Goal: Task Accomplishment & Management: Use online tool/utility

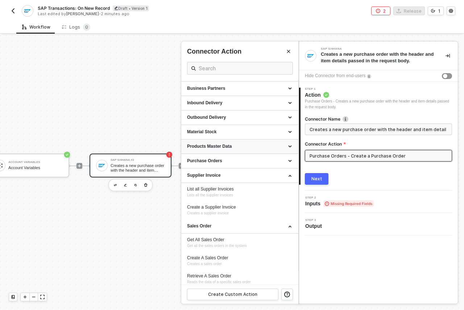
scroll to position [140, 0]
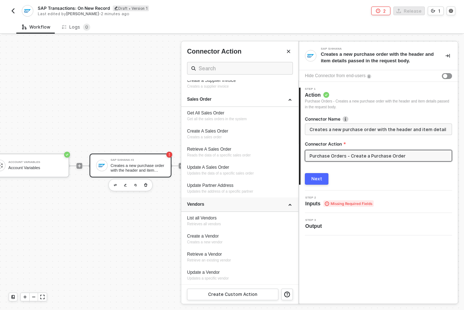
click at [272, 206] on div "Vendors" at bounding box center [240, 205] width 106 height 6
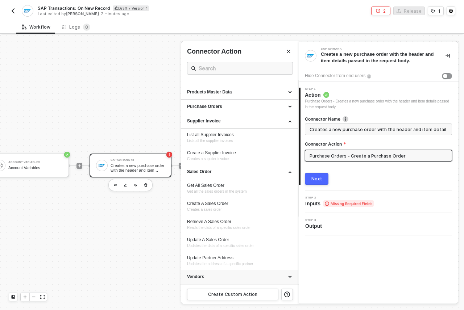
scroll to position [68, 0]
click at [245, 109] on div "Purchase Orders" at bounding box center [240, 107] width 106 height 6
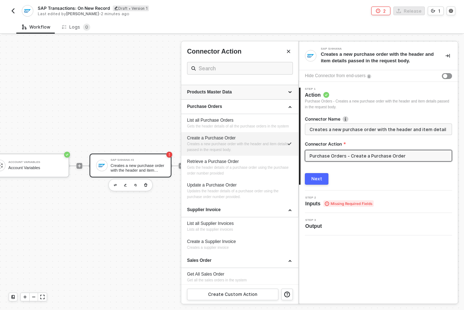
click at [248, 93] on div "Products Master Data" at bounding box center [240, 92] width 106 height 6
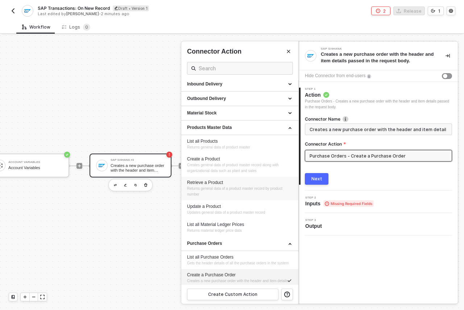
scroll to position [2, 0]
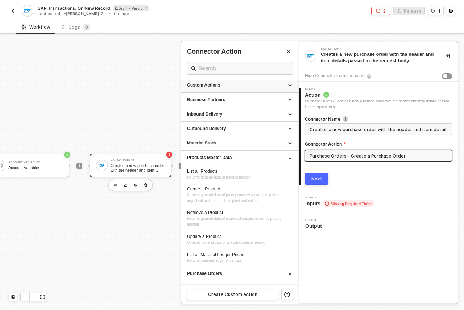
click at [289, 86] on icon at bounding box center [291, 86] width 4 height 0
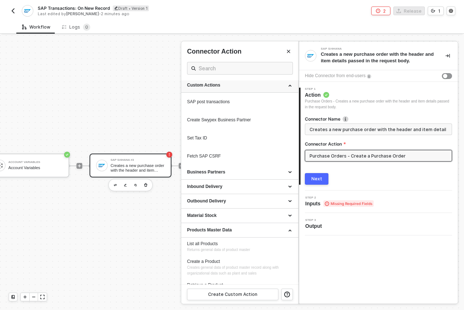
click at [283, 84] on div "Custom Actions" at bounding box center [240, 85] width 106 height 6
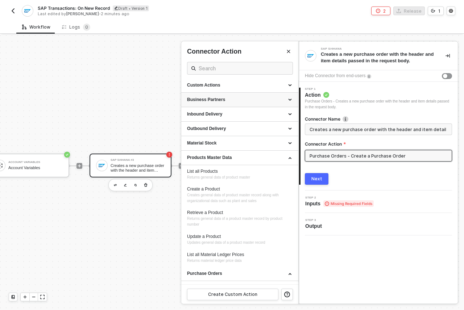
click at [286, 99] on div "Business Partners" at bounding box center [240, 100] width 106 height 6
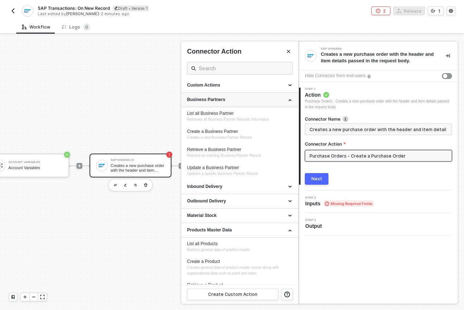
click at [286, 99] on div "Business Partners" at bounding box center [240, 100] width 106 height 6
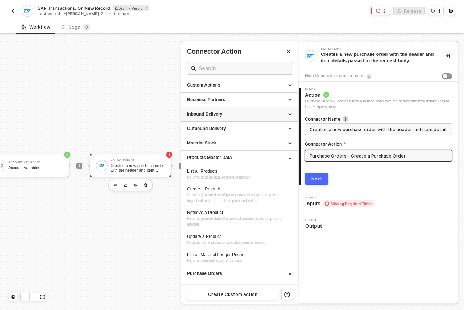
click at [286, 117] on div "Inbound Delivery" at bounding box center [239, 114] width 117 height 15
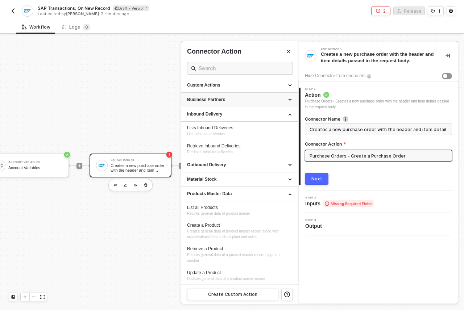
click at [287, 98] on div "Business Partners" at bounding box center [239, 100] width 117 height 15
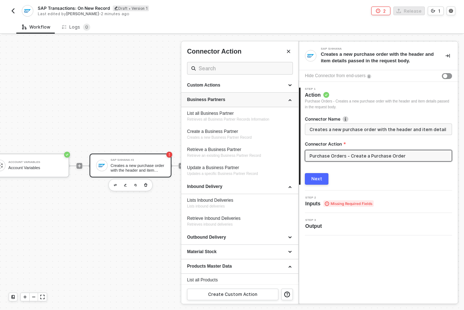
click at [289, 99] on icon at bounding box center [291, 99] width 4 height 0
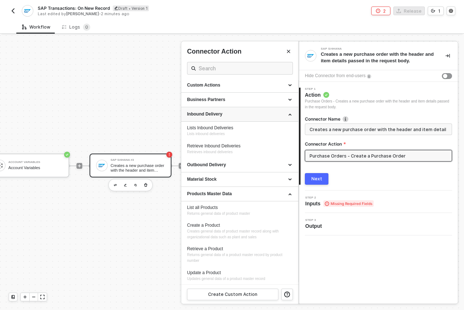
click at [286, 116] on div "Inbound Delivery" at bounding box center [240, 114] width 106 height 6
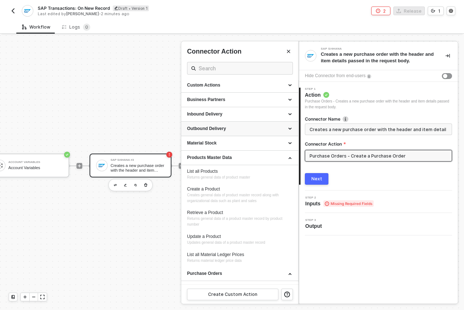
click at [284, 127] on div "Outbound Delivery" at bounding box center [240, 129] width 106 height 6
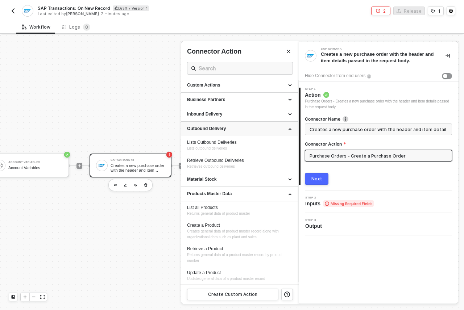
click at [287, 125] on div "Outbound Delivery" at bounding box center [239, 129] width 117 height 15
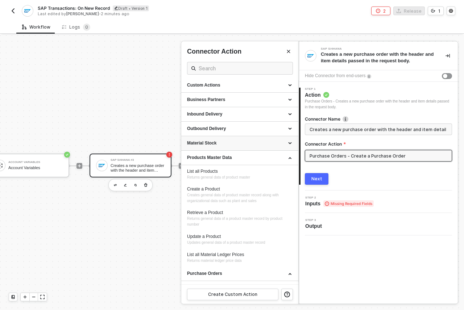
click at [287, 145] on div "Material Stock" at bounding box center [239, 143] width 117 height 15
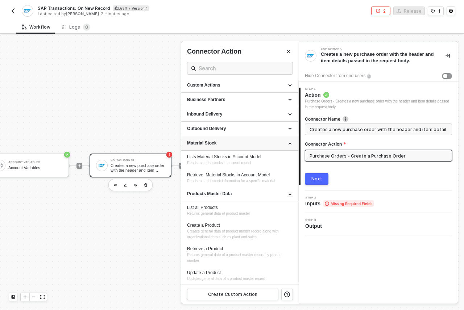
click at [287, 145] on div "Material Stock" at bounding box center [239, 143] width 117 height 15
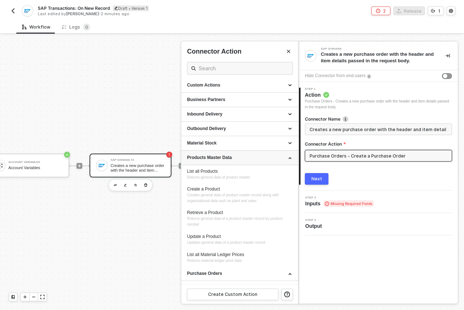
click at [278, 160] on div "Products Master Data" at bounding box center [240, 158] width 106 height 6
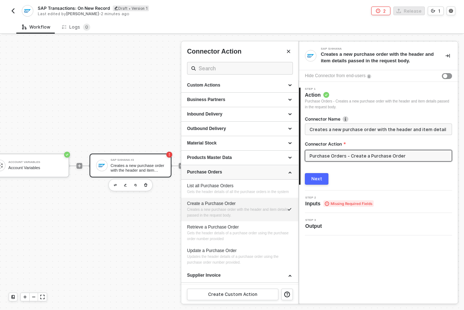
click at [284, 169] on div "Purchase Orders" at bounding box center [240, 172] width 106 height 6
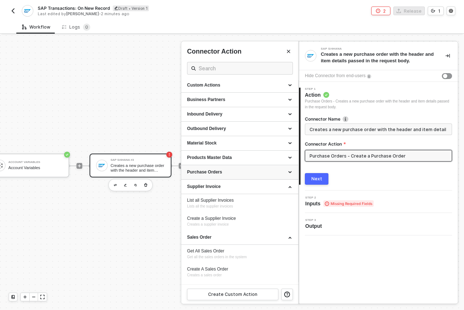
click at [284, 169] on div "Purchase Orders" at bounding box center [240, 172] width 106 height 6
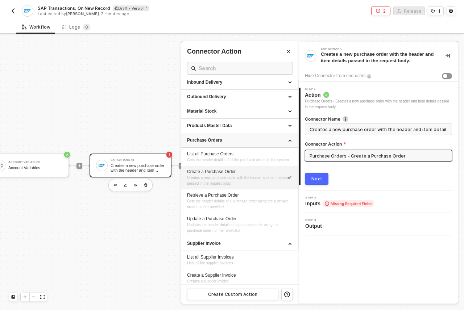
scroll to position [37, 0]
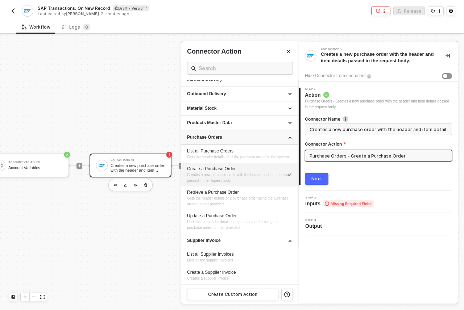
click at [234, 139] on div "Purchase Orders" at bounding box center [240, 138] width 106 height 6
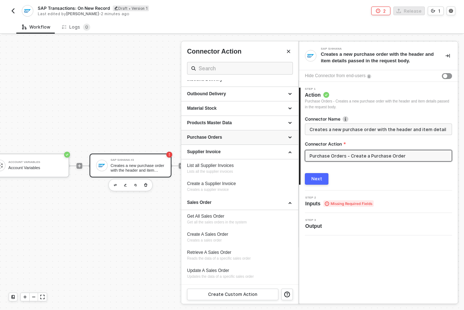
click at [234, 139] on div "Purchase Orders" at bounding box center [240, 138] width 106 height 6
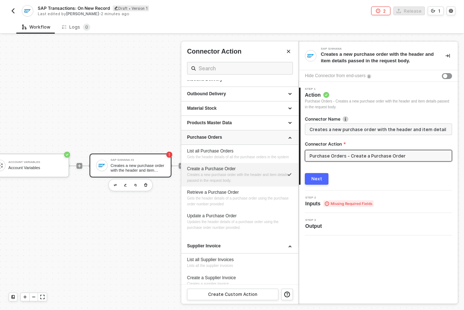
click at [234, 139] on div "Purchase Orders" at bounding box center [240, 138] width 106 height 6
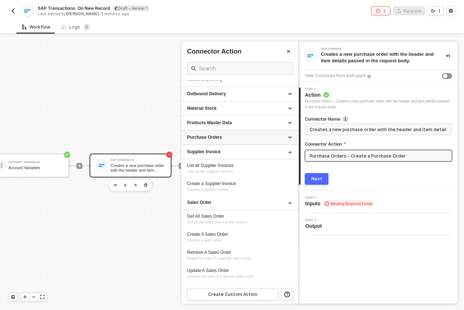
click at [234, 139] on div "Purchase Orders" at bounding box center [240, 138] width 106 height 6
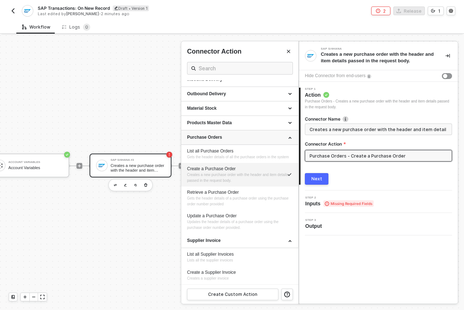
click at [234, 139] on div "Purchase Orders" at bounding box center [240, 138] width 106 height 6
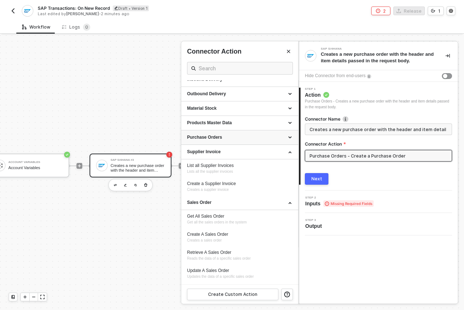
click at [234, 139] on div "Purchase Orders" at bounding box center [240, 138] width 106 height 6
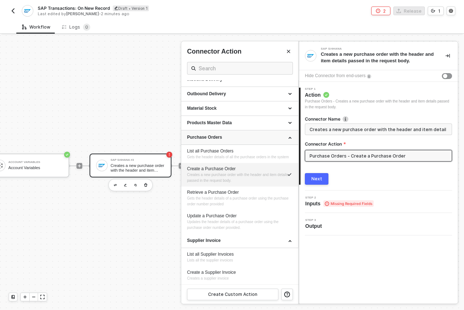
click at [286, 140] on div "Purchase Orders" at bounding box center [240, 138] width 106 height 6
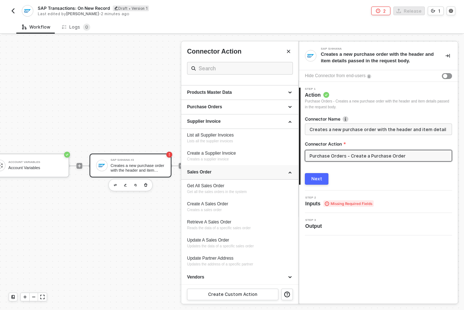
scroll to position [68, 0]
click at [289, 277] on icon at bounding box center [291, 277] width 4 height 0
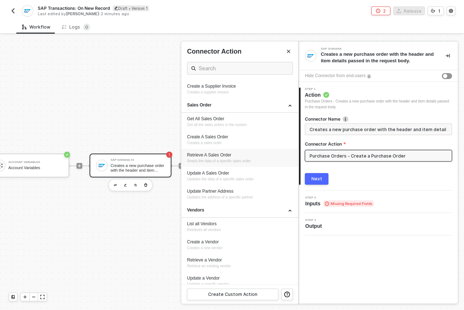
scroll to position [140, 0]
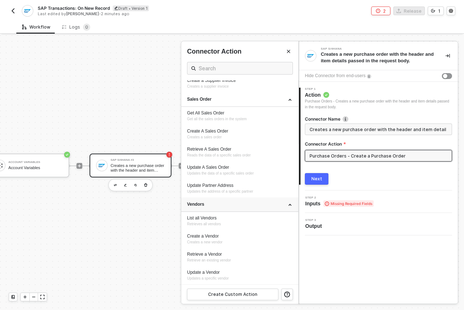
click at [285, 204] on div "Vendors" at bounding box center [240, 205] width 106 height 6
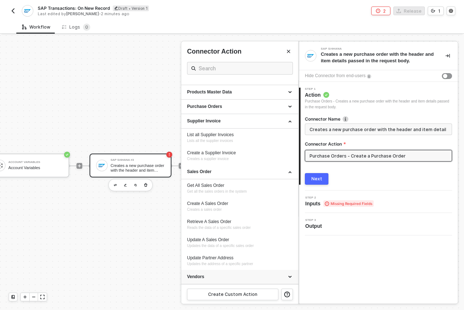
scroll to position [68, 0]
click at [206, 70] on input "text" at bounding box center [240, 68] width 83 height 9
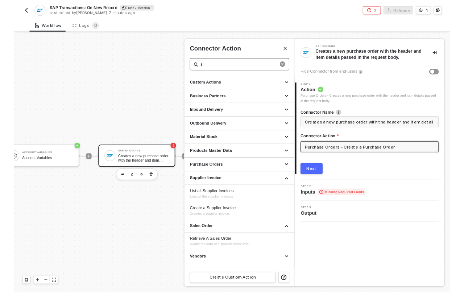
scroll to position [0, 0]
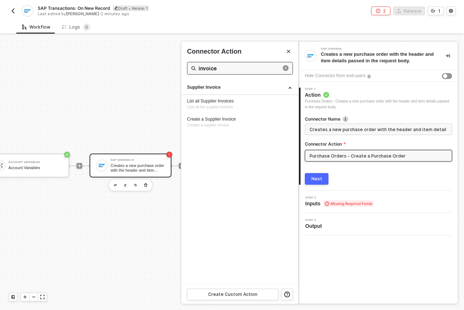
type input "invoice"
click at [229, 125] on span "Creates a supplier invoice" at bounding box center [208, 125] width 42 height 4
type input "Creates a supplier invoice"
type input "Supplier Invoice - Create a Supplier Invoice"
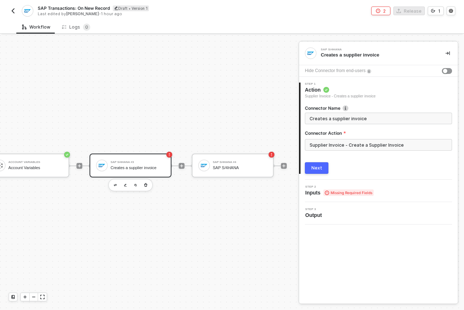
click at [126, 66] on div "TRIGGER Swypex Swypex Account Variables Account Variables SAP S/4HANA #3 Create…" at bounding box center [81, 166] width 410 height 289
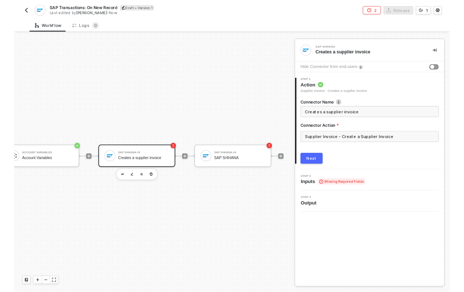
scroll to position [18, 123]
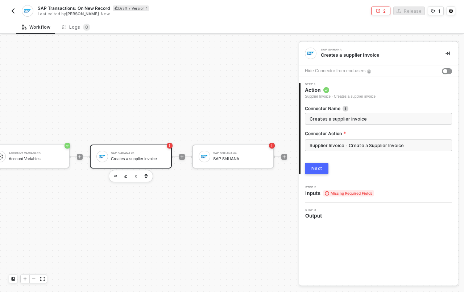
click at [11, 9] on img "button" at bounding box center [13, 11] width 6 height 6
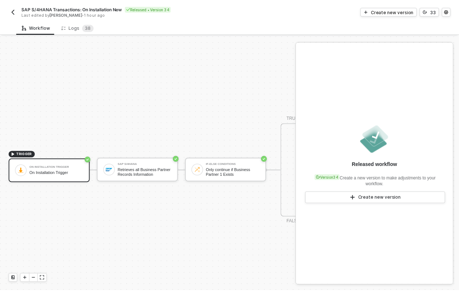
scroll to position [18, 0]
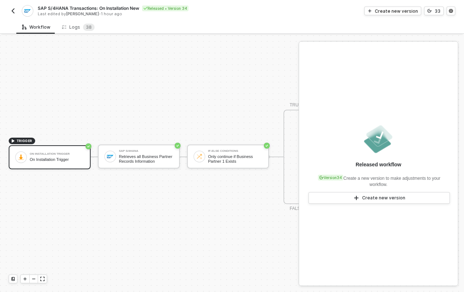
drag, startPoint x: 104, startPoint y: 72, endPoint x: 93, endPoint y: 45, distance: 29.8
click at [104, 72] on div "TRIGGER On Installation Trigger On Installation Trigger SAP S/4HANA Retrieves a…" at bounding box center [268, 157] width 536 height 270
click at [88, 32] on div "Logs 3 8" at bounding box center [78, 26] width 44 height 13
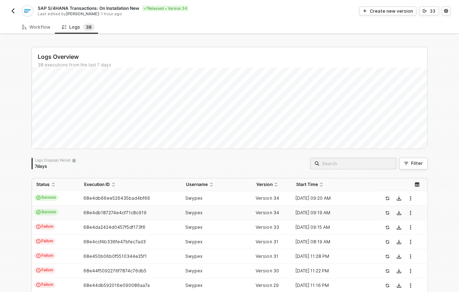
click at [169, 211] on div "68e4db187274e4cf71c8c919" at bounding box center [128, 213] width 96 height 6
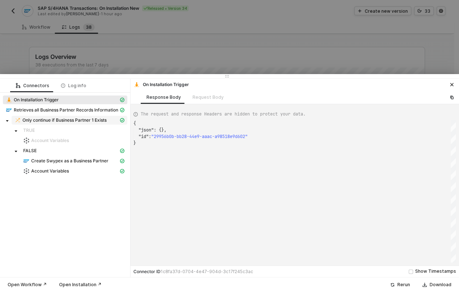
scroll to position [19, 0]
click at [55, 111] on span "Retrieves all Business Partner Records Information" at bounding box center [66, 110] width 104 height 6
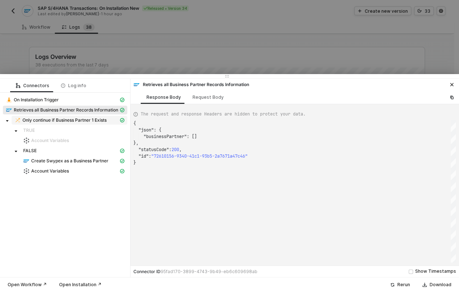
click at [79, 121] on span "Only continue if Business Partner 1 Exists" at bounding box center [64, 120] width 84 height 6
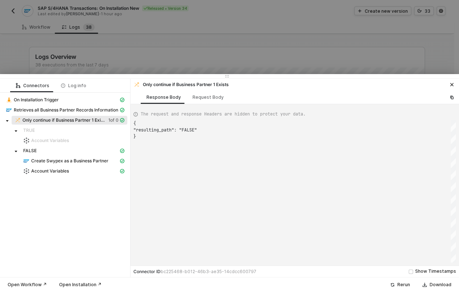
scroll to position [13, 0]
click at [66, 162] on span "Create Swypex as a Business Partner" at bounding box center [69, 161] width 77 height 6
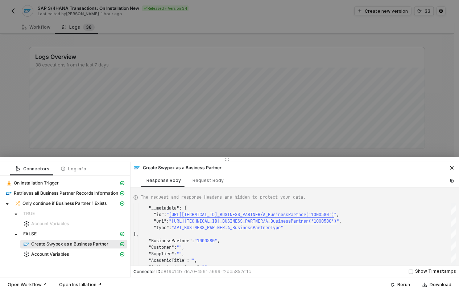
drag, startPoint x: 223, startPoint y: 76, endPoint x: 223, endPoint y: 157, distance: 81.2
click at [223, 157] on div at bounding box center [229, 159] width 459 height 4
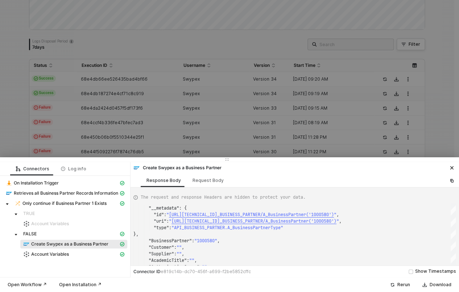
scroll to position [133, 0]
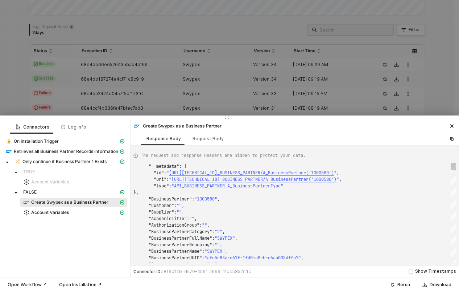
drag, startPoint x: 234, startPoint y: 159, endPoint x: 234, endPoint y: 115, distance: 43.9
click at [234, 115] on div at bounding box center [229, 117] width 459 height 4
click at [77, 208] on span "Account Variables" at bounding box center [73, 212] width 107 height 9
type textarea "{ "json": { "variables": { "journalId": "de93c6eb-2393-f011-b41a-000d3a6da169",…"
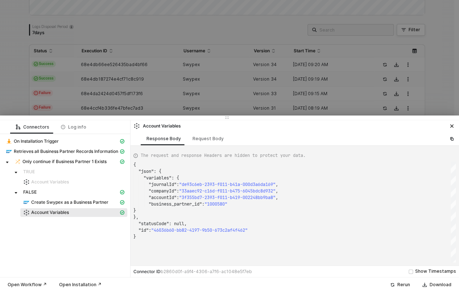
click at [219, 203] on span ""1000580"" at bounding box center [215, 204] width 23 height 6
drag, startPoint x: 149, startPoint y: 204, endPoint x: 249, endPoint y: 204, distance: 100.1
drag, startPoint x: 449, startPoint y: 125, endPoint x: 240, endPoint y: 103, distance: 210.7
click at [450, 125] on icon "icon-close" at bounding box center [452, 126] width 4 height 4
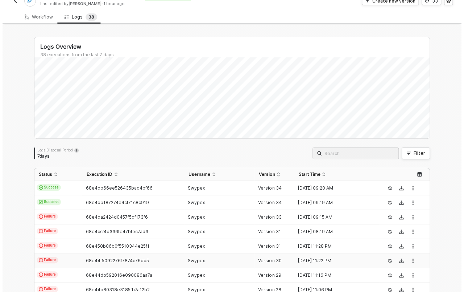
scroll to position [0, 0]
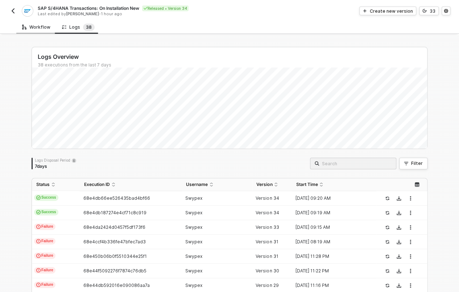
click at [37, 26] on div "Workflow" at bounding box center [36, 27] width 28 height 6
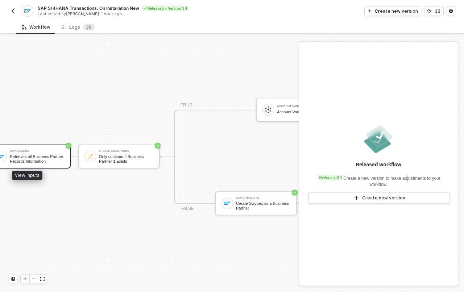
scroll to position [18, 112]
click at [46, 154] on div "Retrieves all Business Partner Records Information" at bounding box center [34, 158] width 54 height 9
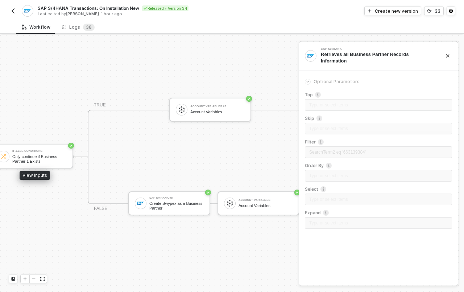
scroll to position [18, 197]
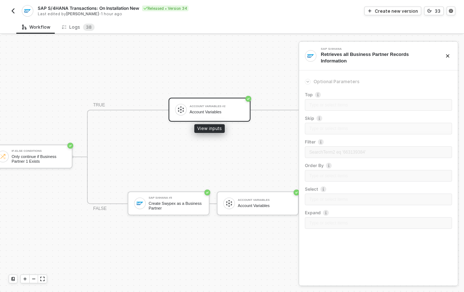
click at [223, 110] on div "Account Variables" at bounding box center [217, 112] width 54 height 5
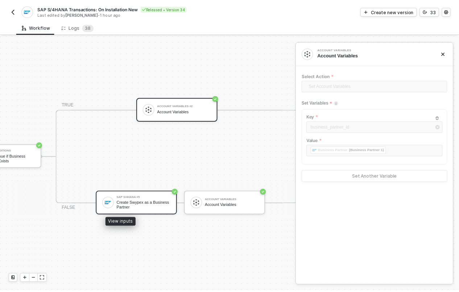
scroll to position [18, 245]
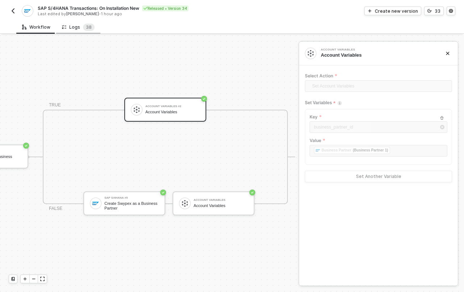
click at [78, 25] on div "Logs 3 8" at bounding box center [78, 27] width 33 height 7
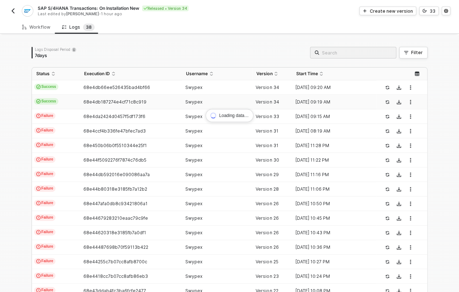
click at [175, 104] on td "68e4db187274e4cf71c8c919" at bounding box center [131, 102] width 102 height 15
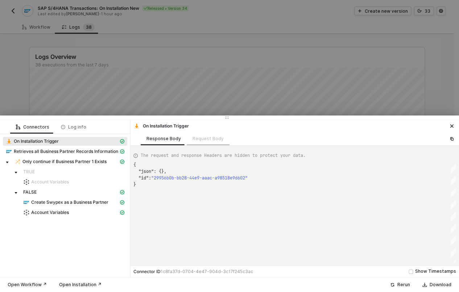
scroll to position [19, 0]
click at [58, 204] on span "Create Swypex as a Business Partner" at bounding box center [69, 202] width 77 height 6
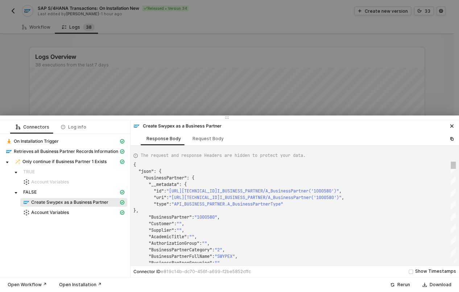
scroll to position [65, 0]
click at [59, 211] on span "Account Variables" at bounding box center [50, 212] width 38 height 6
type textarea "{ "json": { "variables": { "journalId": "de93c6eb-2393-f011-b41a-000d3a6da169",…"
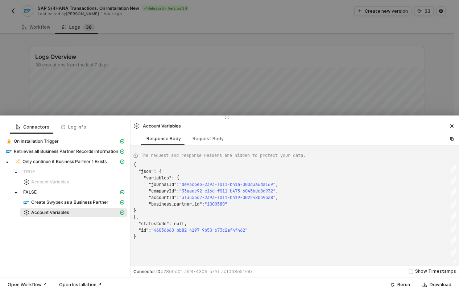
click at [124, 84] on div at bounding box center [229, 146] width 459 height 292
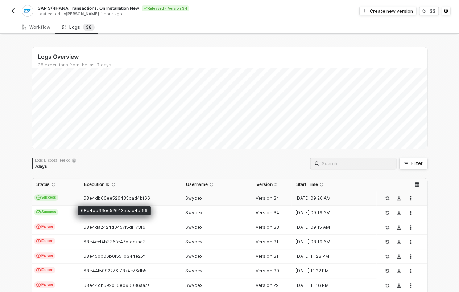
click at [115, 195] on span "68e4db66ee526435bad4bf66" at bounding box center [116, 197] width 67 height 5
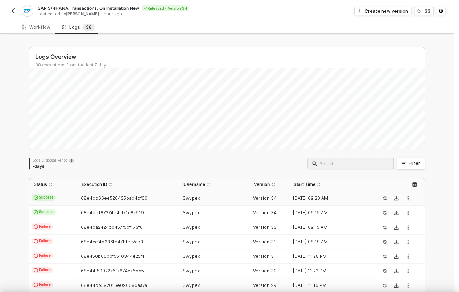
scroll to position [19, 0]
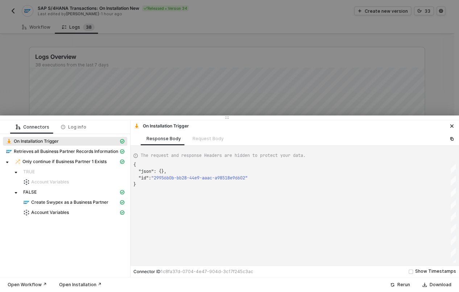
type textarea "{ "json": {}, "id": "a0c4b245-67b1-46bc-b4d9-e04d00826ad0" }"
click at [135, 86] on div at bounding box center [229, 146] width 459 height 292
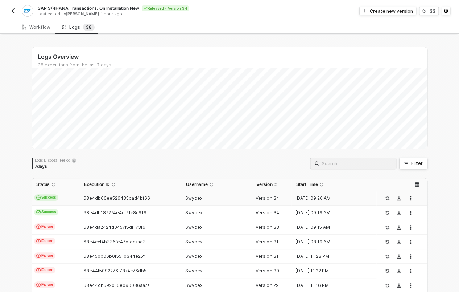
click at [14, 13] on img "button" at bounding box center [13, 11] width 6 height 6
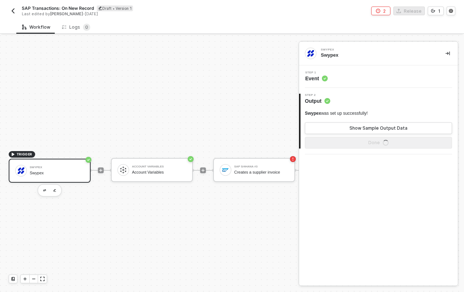
scroll to position [18, 0]
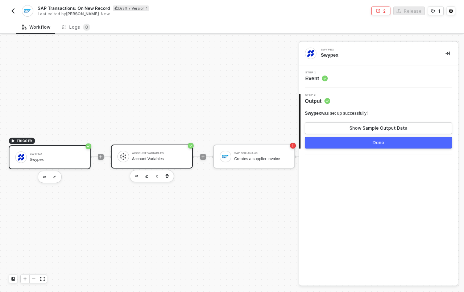
click at [141, 156] on div "Account Variables" at bounding box center [159, 158] width 54 height 5
click at [327, 78] on circle at bounding box center [326, 78] width 6 height 6
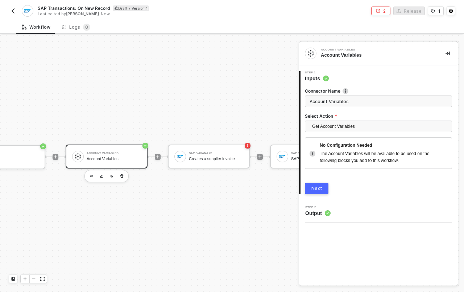
scroll to position [18, 51]
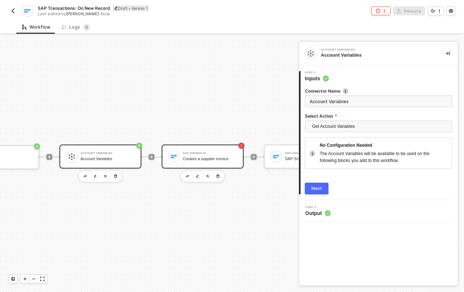
click at [199, 157] on div "SAP S/4HANA #3 Creates a supplier invoice" at bounding box center [210, 156] width 54 height 14
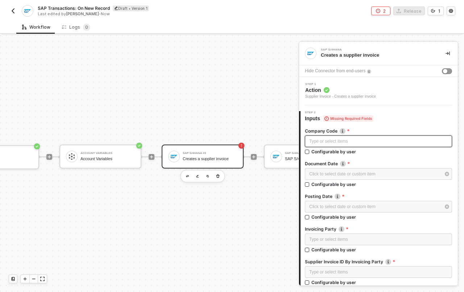
click at [344, 141] on div "Type or select items ﻿" at bounding box center [378, 141] width 139 height 7
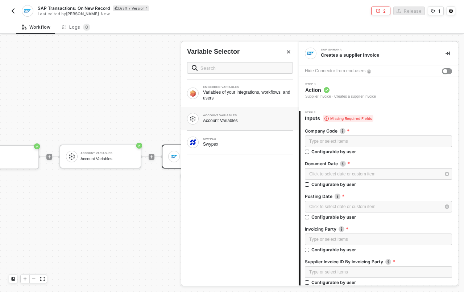
click at [234, 118] on div "Account Variables" at bounding box center [248, 120] width 90 height 6
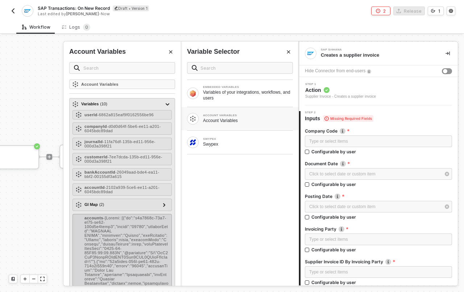
scroll to position [162, 0]
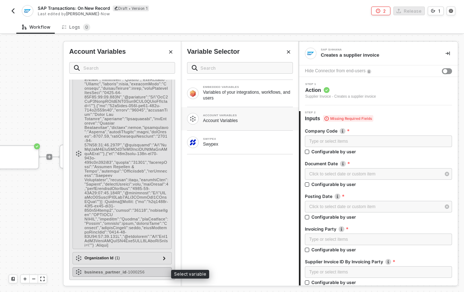
click at [142, 269] on span "- 1000256" at bounding box center [136, 271] width 18 height 4
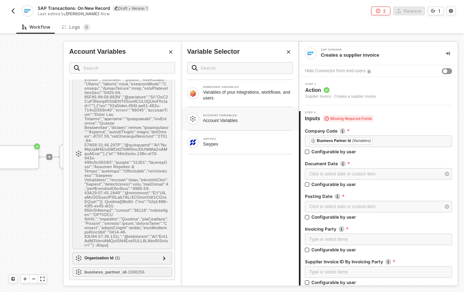
click at [169, 53] on icon "Close" at bounding box center [170, 51] width 3 height 3
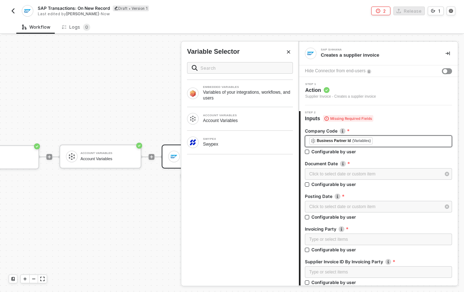
click at [379, 142] on div "﻿ ﻿ Business Partner Id (Variables) ﻿" at bounding box center [378, 141] width 139 height 8
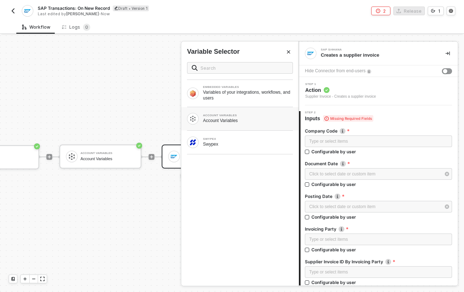
click at [225, 120] on div "Account Variables" at bounding box center [248, 120] width 90 height 6
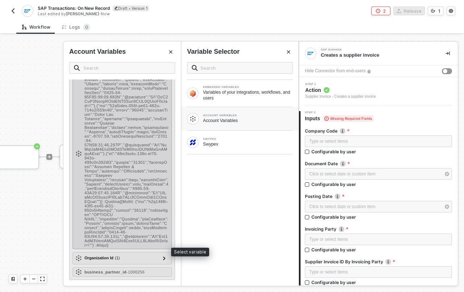
scroll to position [0, 0]
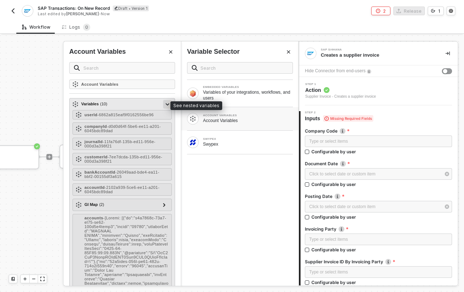
click at [166, 103] on icon at bounding box center [168, 104] width 4 height 2
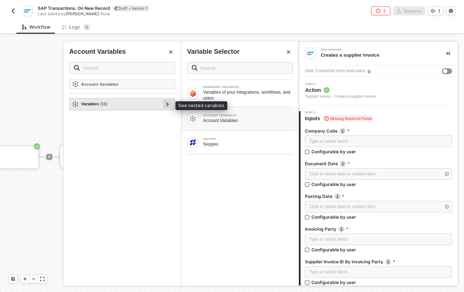
click at [165, 104] on div at bounding box center [167, 104] width 9 height 9
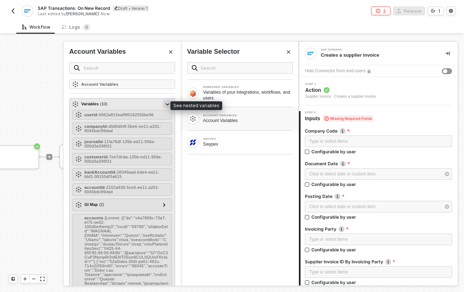
click at [166, 101] on div at bounding box center [168, 104] width 4 height 8
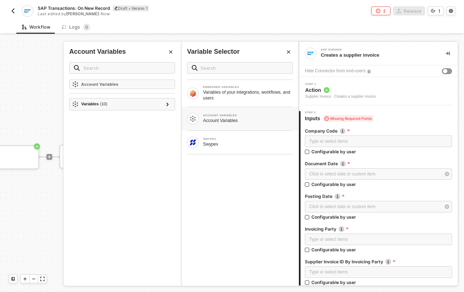
click at [172, 50] on icon "Close" at bounding box center [171, 52] width 4 height 4
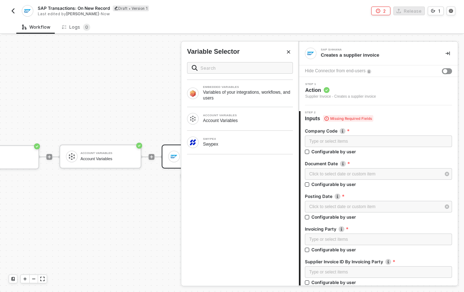
drag, startPoint x: 128, startPoint y: 87, endPoint x: 125, endPoint y: 83, distance: 5.0
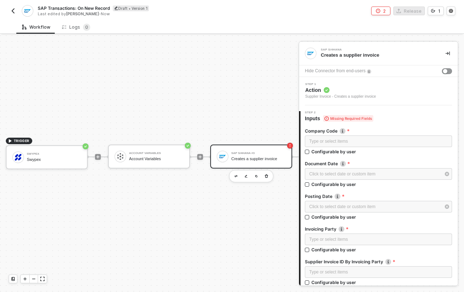
scroll to position [18, 0]
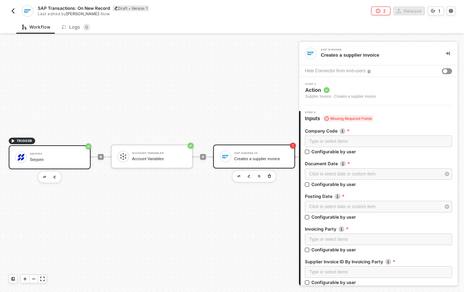
click at [72, 157] on div "Swypex" at bounding box center [57, 159] width 54 height 5
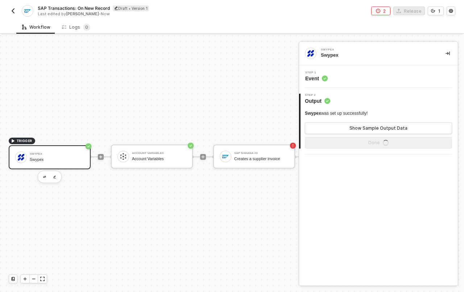
click at [314, 77] on span "Event" at bounding box center [316, 78] width 22 height 7
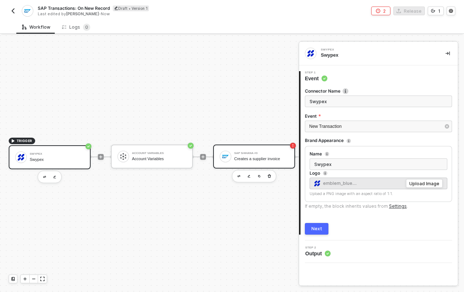
click at [244, 156] on div "Creates a supplier invoice" at bounding box center [261, 158] width 54 height 5
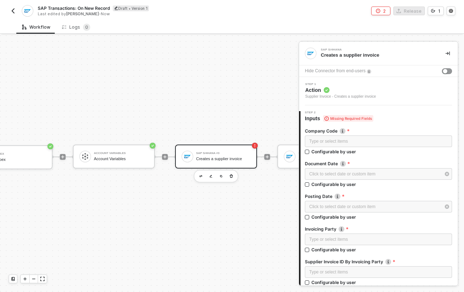
scroll to position [18, 39]
click at [345, 141] on div "Type or select items ﻿" at bounding box center [378, 141] width 139 height 7
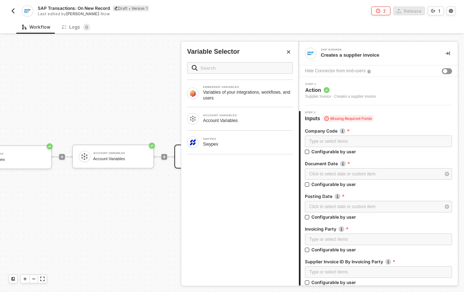
click at [13, 9] on img "button" at bounding box center [13, 11] width 6 height 6
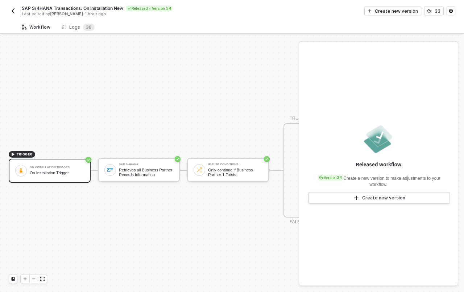
scroll to position [18, 0]
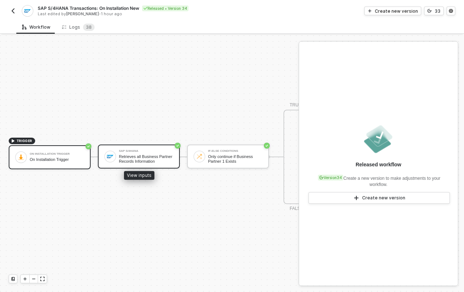
click at [137, 156] on div "Retrieves all Business Partner Records Information" at bounding box center [146, 158] width 54 height 9
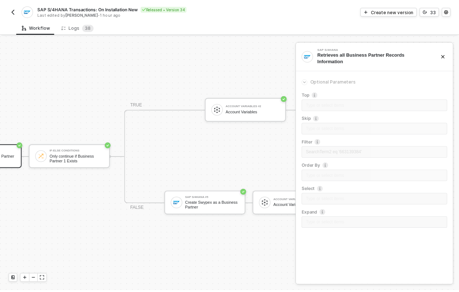
scroll to position [18, 160]
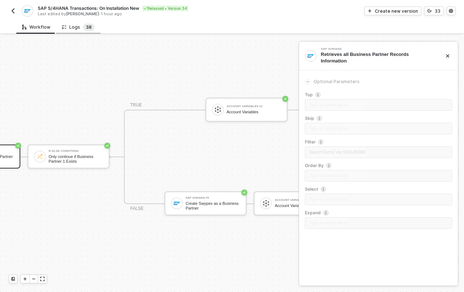
click at [89, 27] on span "8" at bounding box center [90, 26] width 3 height 5
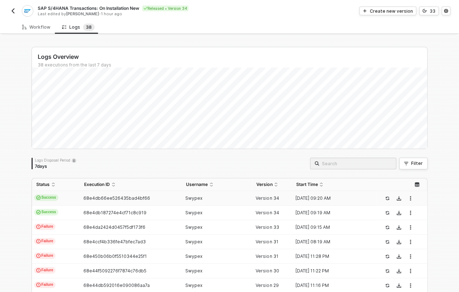
click at [199, 199] on div "Swypex" at bounding box center [214, 198] width 65 height 6
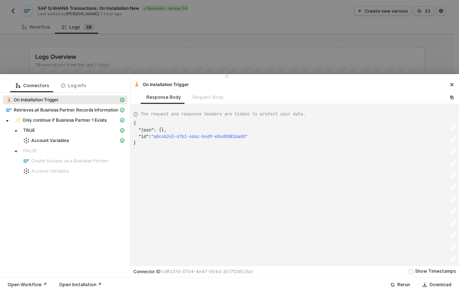
scroll to position [19, 0]
click at [89, 109] on span "Retrieves all Business Partner Records Information" at bounding box center [66, 110] width 104 height 6
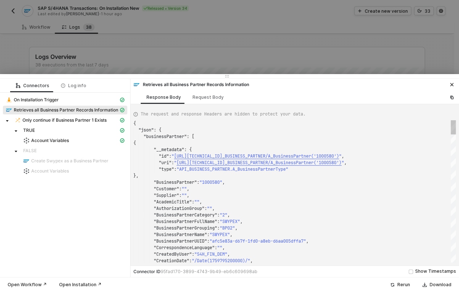
type textarea ""Customer": "", "Supplier": "", "AcademicTitle": "", "AuthorizationGroup": "", …"
click at [185, 200] on span ""AcademicTitle"" at bounding box center [173, 202] width 38 height 6
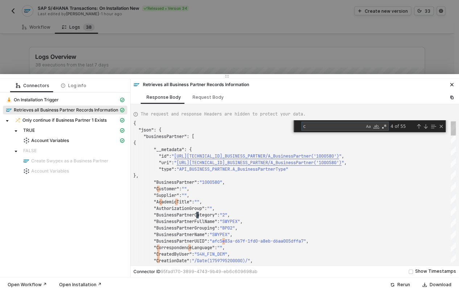
type textarea "co"
type textarea ""IsNaturalPerson": "", "IsSexUnknown": false, "GenderCodeName": "", "Language":…"
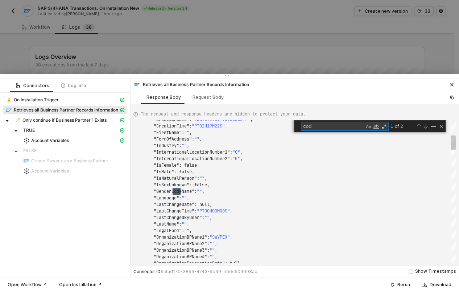
type textarea "code"
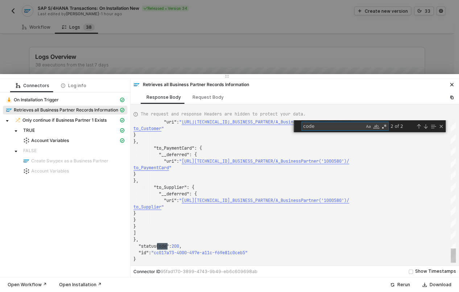
type textarea ""IsNaturalPerson": "", "IsSexUnknown": false, "GenderCodeName": "", "Language":…"
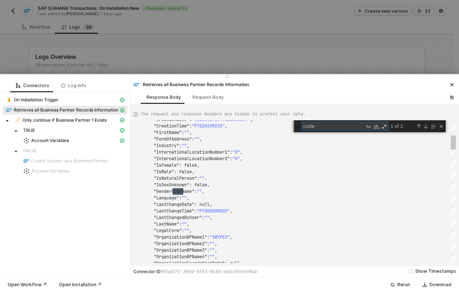
type textarea "code"
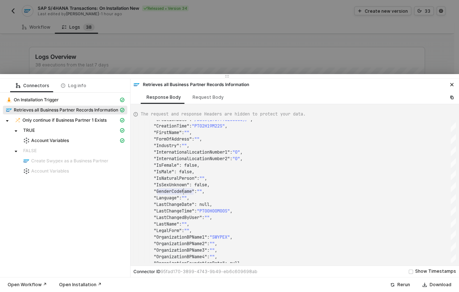
click at [125, 62] on div at bounding box center [229, 146] width 459 height 292
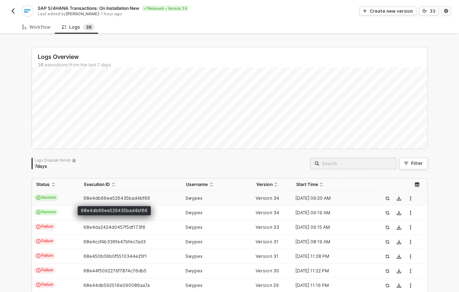
click at [124, 209] on div "68e4db66ee526435bad4bf66" at bounding box center [114, 210] width 73 height 9
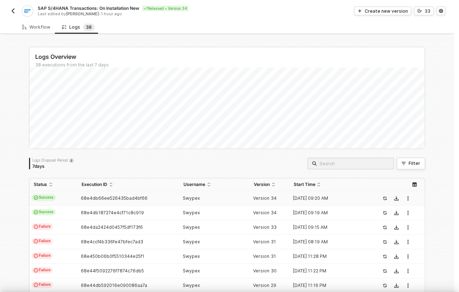
type textarea "{ "json": {}, "id": "a0c4b245-67b1-46bc-b4d9-e04d00826ad0" }"
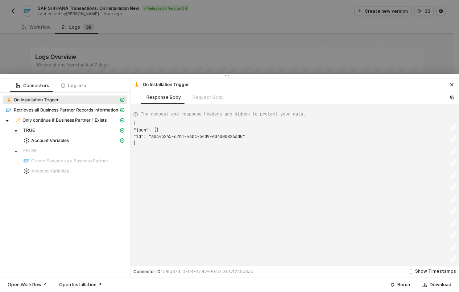
scroll to position [19, 0]
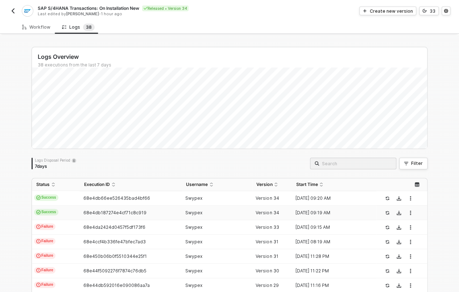
click at [127, 212] on span "68e4db187274e4cf71c8c919" at bounding box center [114, 212] width 63 height 5
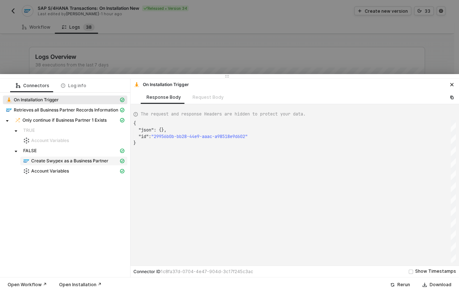
click at [50, 162] on span "Create Swypex as a Business Partner" at bounding box center [69, 161] width 77 height 6
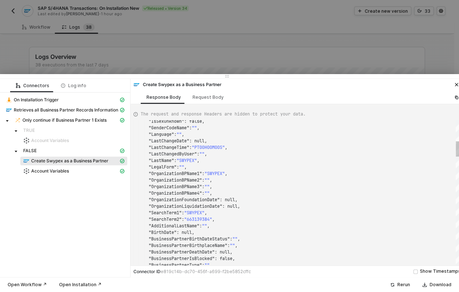
scroll to position [46, 57]
click at [208, 170] on div ""LegalForm" : "" ," at bounding box center [296, 167] width 327 height 7
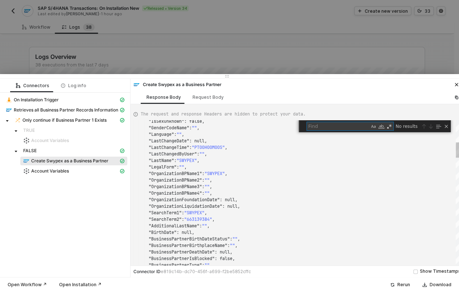
type textarea ""OrganizationBPName3": "", "OrganizationBPName4": "", "OrganizationFoundationDa…"
type textarea "co"
type textarea "to_BPRelationship" } }, "to_BPTaxCompliance": { "__deferred": { "uri": "https:/…"
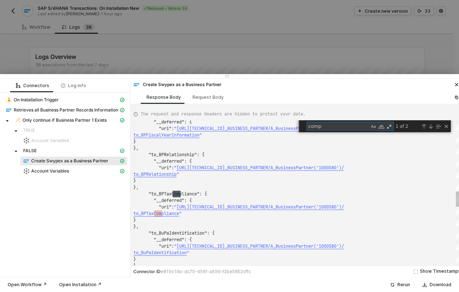
scroll to position [58, 49]
type textarea "company"
type textarea ""OrganizationBPName3": "", "OrganizationBPName4": "", "OrganizationFoundationDa…"
type textarea "c"
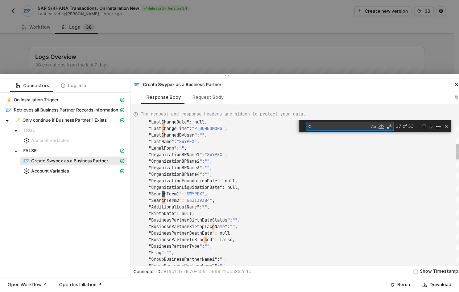
type textarea ""BusinessPartnerDeathDate": null, "BusinessPartnerIsBlocked": false, "BusinessP…"
type textarea "cod"
type textarea "}, "statusCode": 201, "id": "ee0c3b19-1e0c-4fc8-af86-29e7e19a0dd1" }"
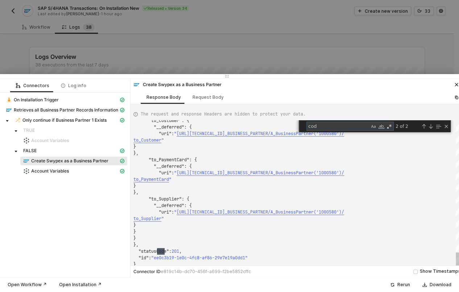
type textarea "code"
type textarea ""IsSexUnknown": false, "GenderCodeName": "", "Language": "", "LastChangeDate": …"
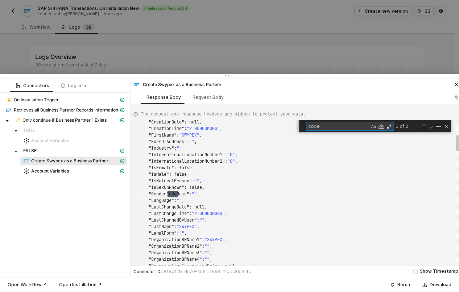
type textarea "code"
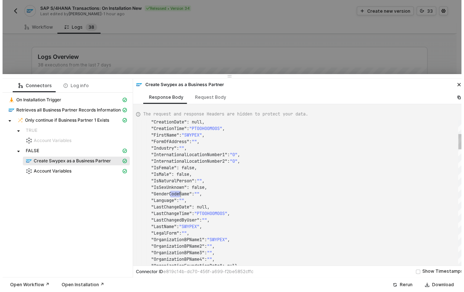
scroll to position [7, 44]
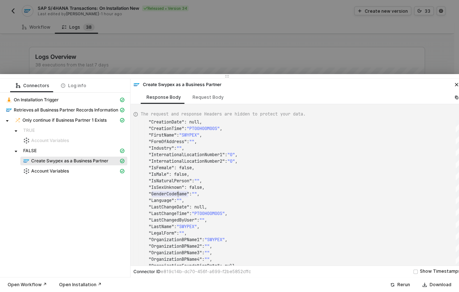
click at [171, 40] on div at bounding box center [229, 146] width 459 height 292
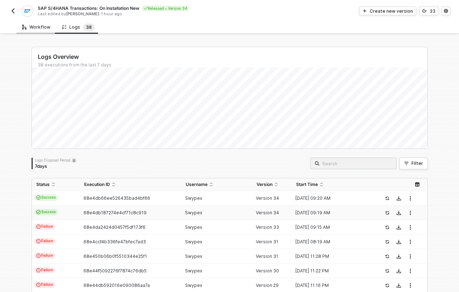
click at [35, 23] on div "Workflow" at bounding box center [36, 26] width 40 height 13
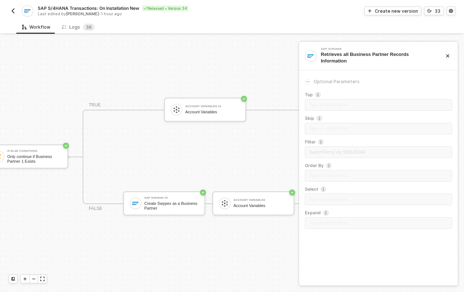
scroll to position [19, 201]
click at [163, 191] on div "SAP S/4HANA #5 Create Swypex as a Business Partner" at bounding box center [164, 203] width 82 height 24
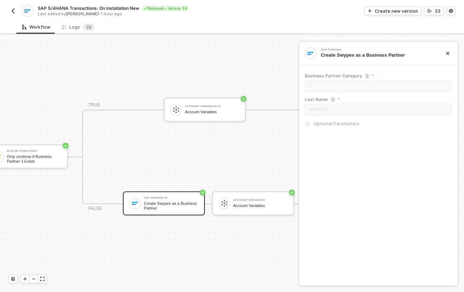
click at [328, 124] on span "Optional Parameters" at bounding box center [337, 123] width 46 height 5
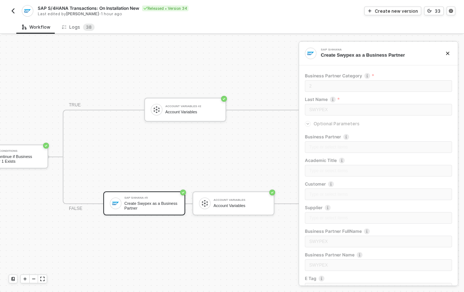
scroll to position [18, 245]
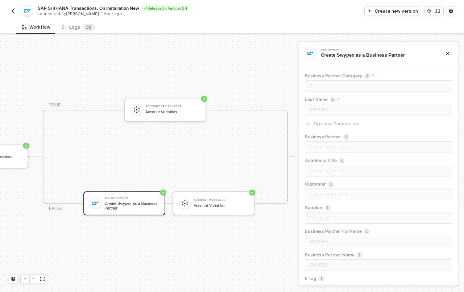
click at [284, 155] on div "TRUE Account Variables #2 Account Variables FALSE SAP S/4HANA #5 Create Swypex …" at bounding box center [161, 157] width 267 height 94
click at [383, 11] on div "Create new version" at bounding box center [396, 11] width 43 height 6
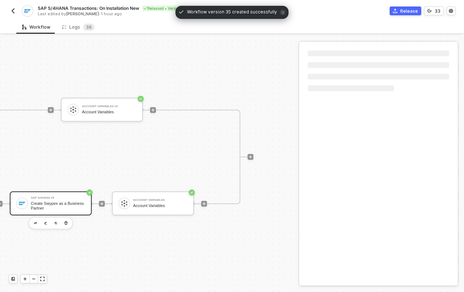
scroll to position [18, 351]
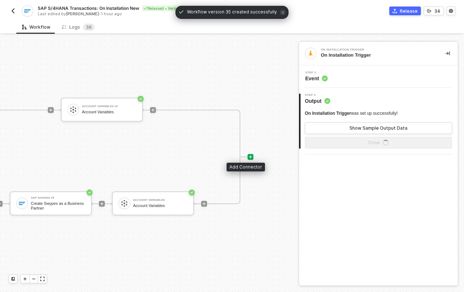
click at [248, 154] on div at bounding box center [251, 157] width 6 height 6
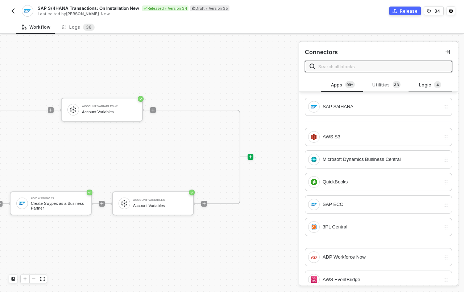
click at [410, 85] on div "Logic 4" at bounding box center [431, 85] width 44 height 14
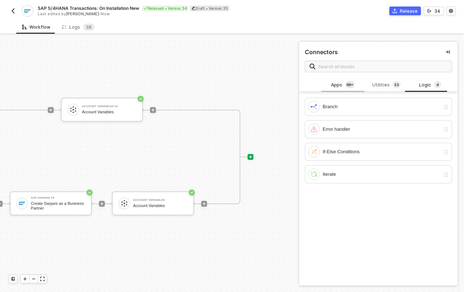
click at [328, 81] on div "Apps 99+" at bounding box center [343, 85] width 32 height 8
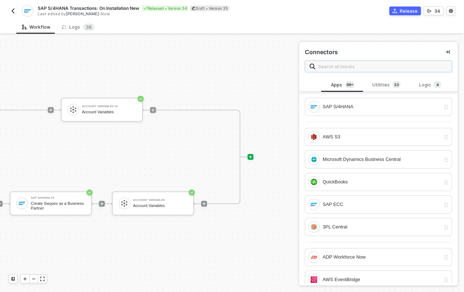
click at [333, 65] on input "text" at bounding box center [382, 66] width 129 height 8
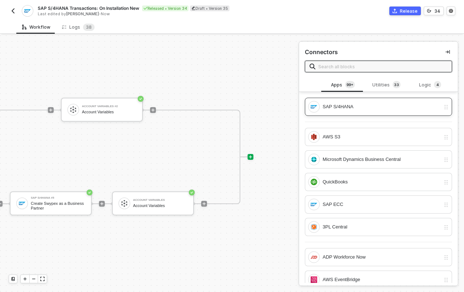
click at [350, 110] on div "SAP S/4HANA" at bounding box center [382, 107] width 118 height 8
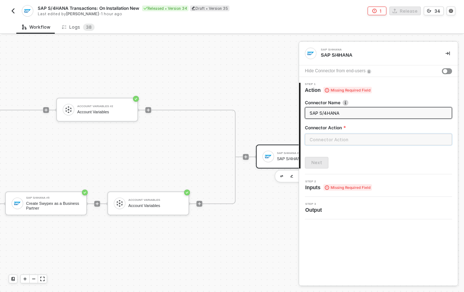
click at [327, 143] on input "text" at bounding box center [378, 139] width 147 height 12
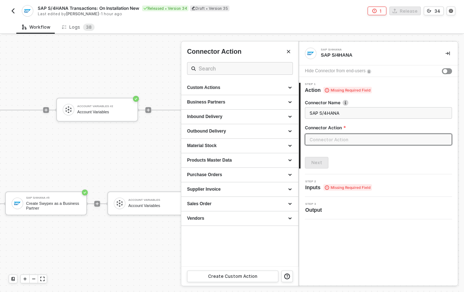
click at [142, 148] on div at bounding box center [232, 163] width 464 height 256
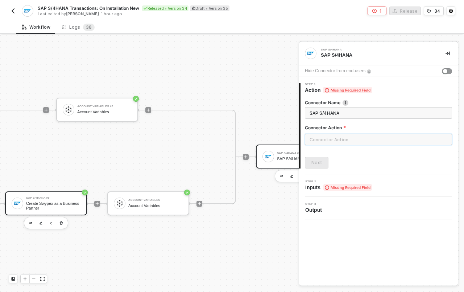
scroll to position [17, 351]
click at [74, 201] on div "Create Swypex as a Business Partner" at bounding box center [53, 205] width 54 height 9
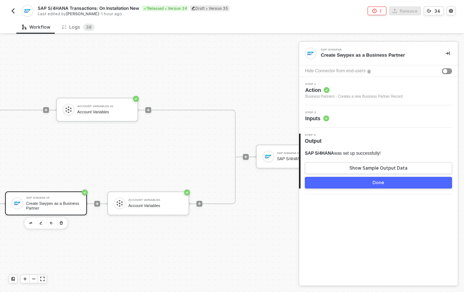
click at [322, 115] on span "Inputs" at bounding box center [317, 118] width 24 height 7
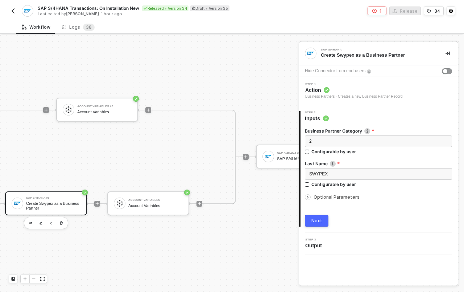
click at [312, 195] on div at bounding box center [309, 197] width 9 height 8
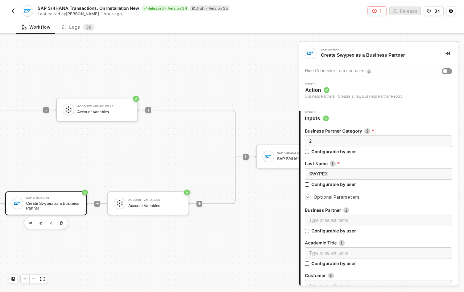
scroll to position [61, 0]
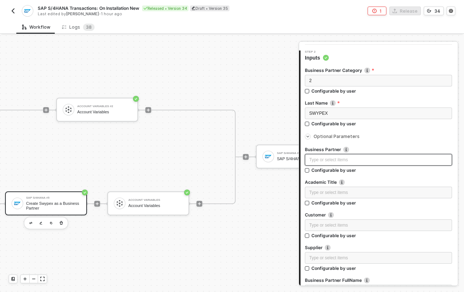
click at [317, 161] on div "Type or select items ﻿" at bounding box center [378, 159] width 139 height 7
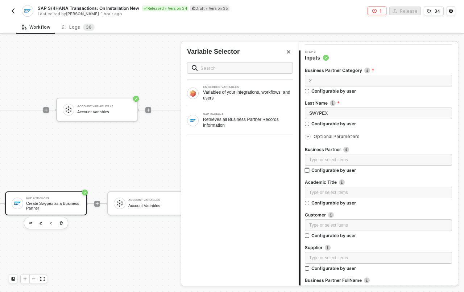
click at [308, 170] on input "Configurable by user" at bounding box center [307, 170] width 5 height 5
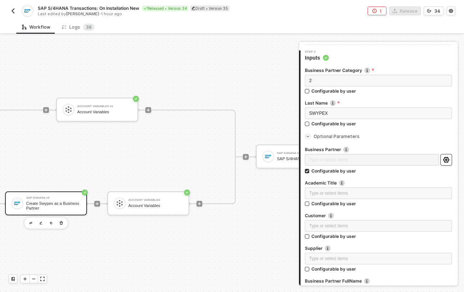
click at [443, 160] on icon "icon-settings" at bounding box center [446, 160] width 7 height 6
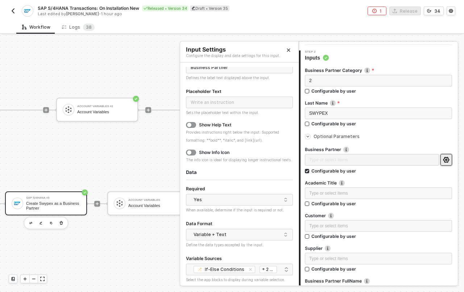
scroll to position [58, 0]
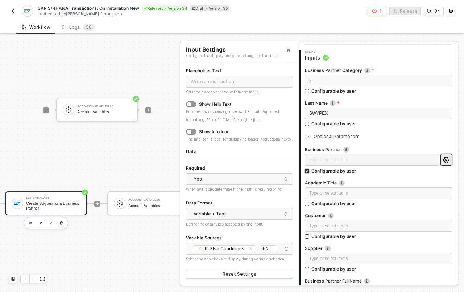
click at [310, 171] on span "Configurable by user" at bounding box center [332, 171] width 47 height 6
click at [310, 171] on input "Configurable by user" at bounding box center [307, 171] width 5 height 5
checkbox input "false"
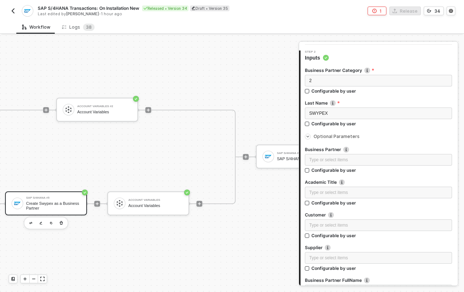
click at [252, 81] on div "TRIGGER On Installation Trigger On Installation Trigger SAP S/4HANA Retrieves a…" at bounding box center [0, 157] width 702 height 270
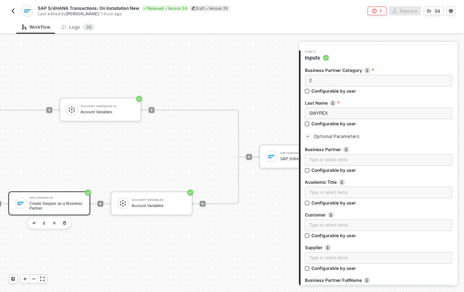
scroll to position [17, 453]
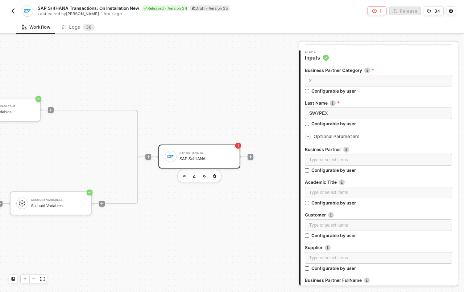
click at [203, 156] on div "SAP S/4HANA" at bounding box center [206, 158] width 54 height 5
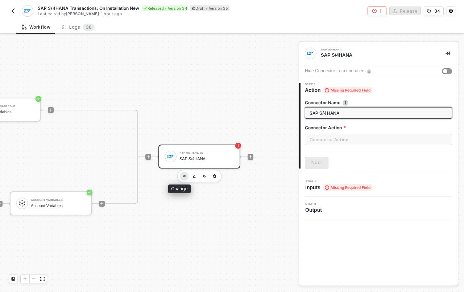
click at [183, 175] on img "button" at bounding box center [184, 176] width 3 height 3
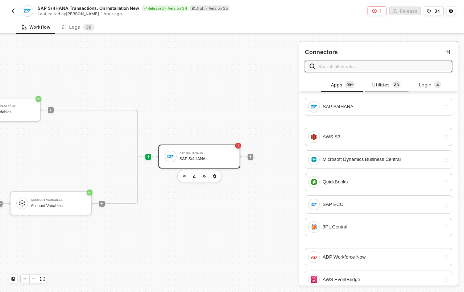
click at [378, 85] on div "Utilities 3 3" at bounding box center [387, 85] width 32 height 8
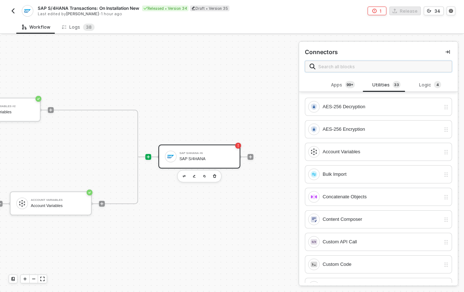
click at [363, 64] on input "text" at bounding box center [382, 66] width 129 height 8
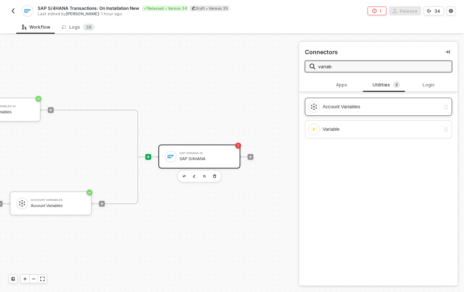
type input "variab"
click at [375, 102] on div "Account Variables" at bounding box center [374, 107] width 132 height 12
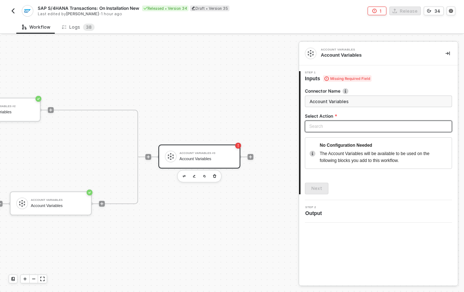
click at [350, 125] on input "search" at bounding box center [378, 126] width 139 height 11
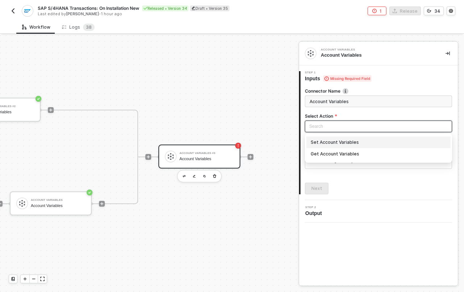
click at [352, 142] on div "Set Account Variables" at bounding box center [379, 142] width 136 height 8
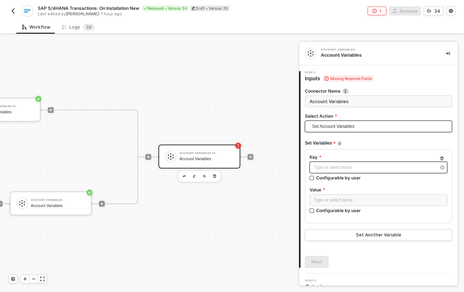
click at [353, 169] on div "Type or select items ﻿" at bounding box center [375, 167] width 122 height 7
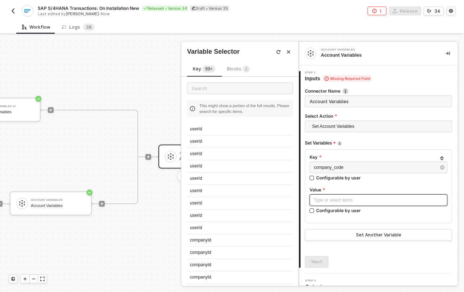
click at [345, 198] on div "Type or select items ﻿" at bounding box center [378, 200] width 129 height 7
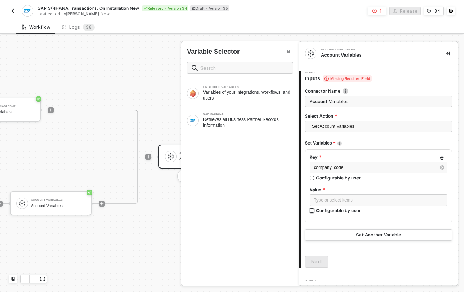
click at [310, 210] on input "Configurable by user" at bounding box center [312, 210] width 5 height 5
checkbox input "true"
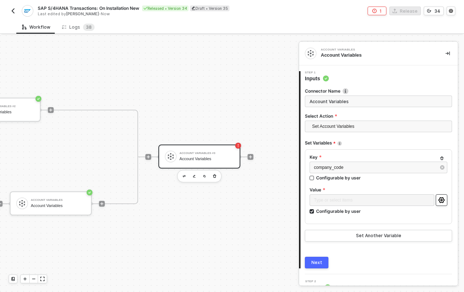
click at [438, 201] on icon "icon-settings" at bounding box center [441, 200] width 6 height 6
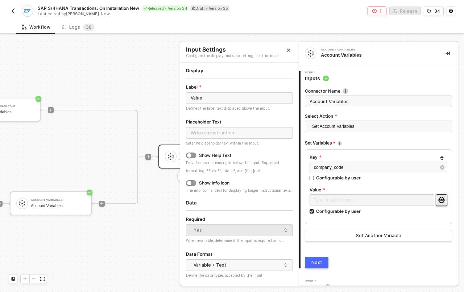
scroll to position [58, 0]
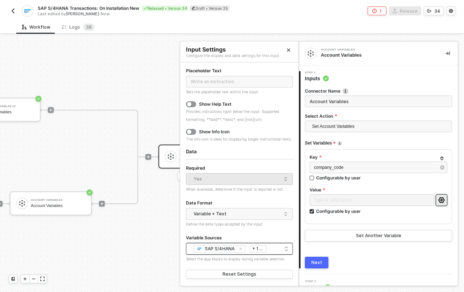
click at [279, 248] on div "SAP S/4HANA On Installation Trigger + 1 ..." at bounding box center [240, 248] width 98 height 9
click at [232, 263] on div "SAP S/4HANA" at bounding box center [237, 264] width 90 height 7
click at [240, 248] on icon "icon-close-small" at bounding box center [240, 248] width 3 height 3
click at [282, 249] on div at bounding box center [240, 247] width 98 height 5
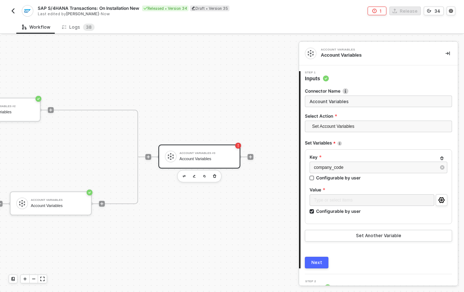
scroll to position [17, 0]
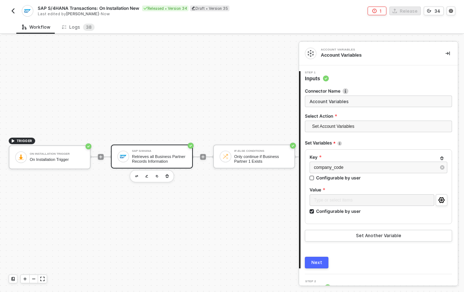
click at [135, 155] on div "Retrieves all Business Partner Records Information" at bounding box center [159, 158] width 54 height 9
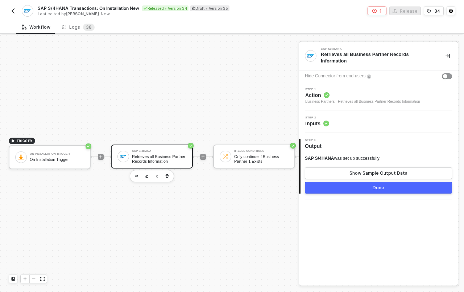
click at [363, 189] on button "Done" at bounding box center [378, 188] width 147 height 12
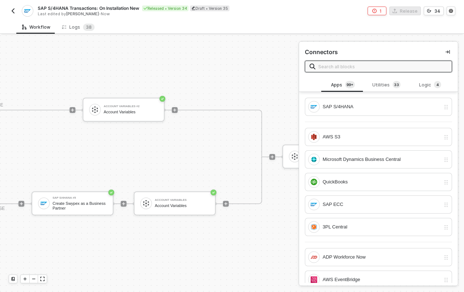
scroll to position [17, 453]
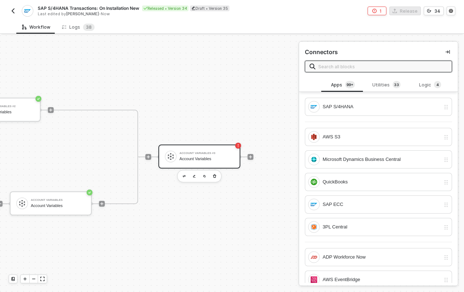
click at [187, 156] on div "Account Variables" at bounding box center [206, 158] width 54 height 5
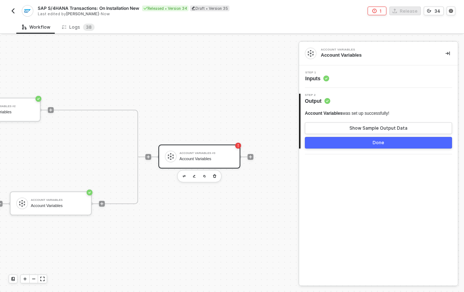
click at [315, 77] on span "Inputs" at bounding box center [317, 78] width 24 height 7
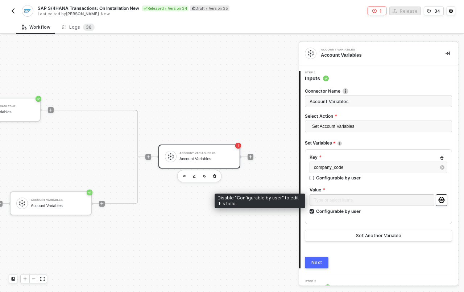
click at [438, 199] on icon "icon-settings" at bounding box center [441, 200] width 6 height 6
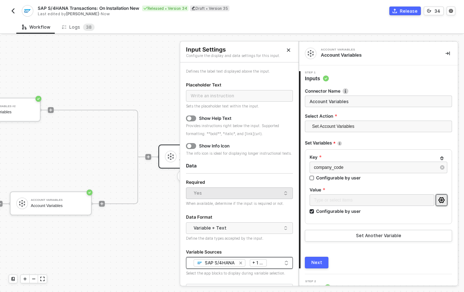
scroll to position [58, 0]
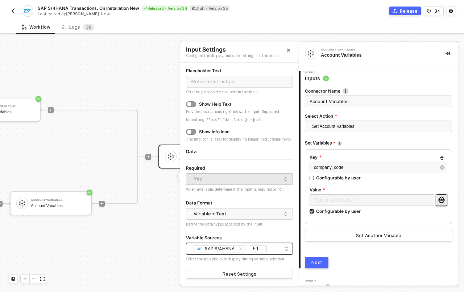
click at [281, 248] on div "SAP S/4HANA On Installation Trigger + 1 ..." at bounding box center [240, 248] width 98 height 9
click at [256, 230] on form "Label Value Defines the label text displayed above the input. Placeholder Text …" at bounding box center [239, 156] width 107 height 248
click at [313, 268] on div "1 Step 1 Inputs Connector Name Account Variables Select Action Set Account Vari…" at bounding box center [378, 169] width 159 height 208
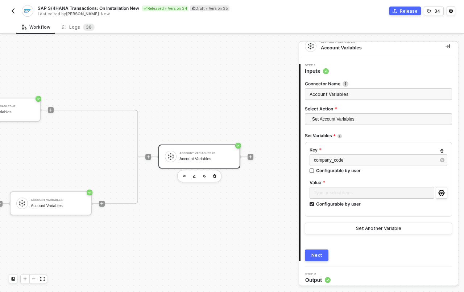
scroll to position [11, 0]
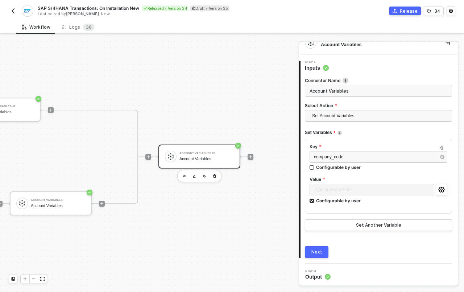
click at [318, 249] on div "Next" at bounding box center [316, 252] width 11 height 6
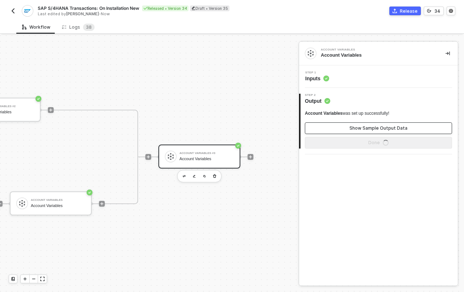
click at [347, 125] on button "Show Sample Output Data" at bounding box center [378, 128] width 147 height 12
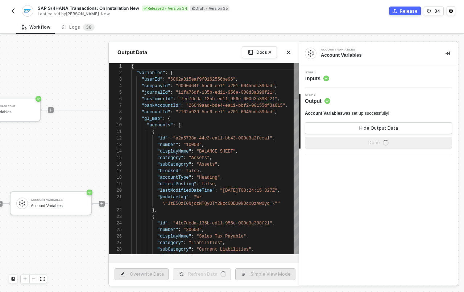
scroll to position [65, 0]
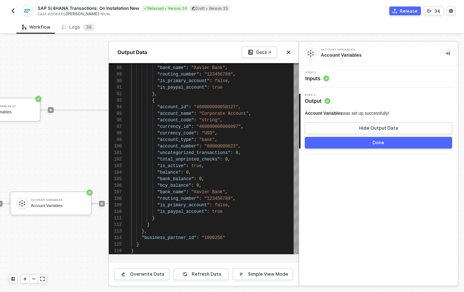
click at [355, 193] on div "Account Variables Account Variables Step 1 Inputs 2 Step 2 Output Account Varia…" at bounding box center [378, 163] width 159 height 243
click at [318, 77] on span "Inputs" at bounding box center [317, 78] width 24 height 7
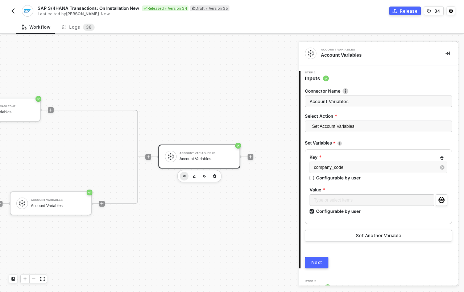
click at [183, 175] on img "button" at bounding box center [184, 176] width 3 height 3
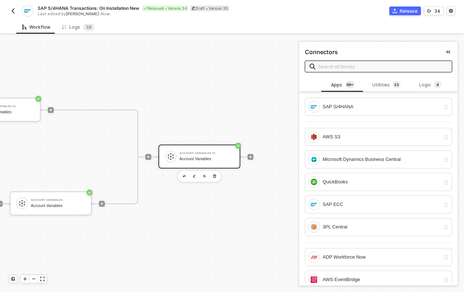
click at [374, 67] on input "text" at bounding box center [382, 66] width 129 height 8
click at [354, 100] on div "SAP S/4HANA" at bounding box center [378, 107] width 147 height 18
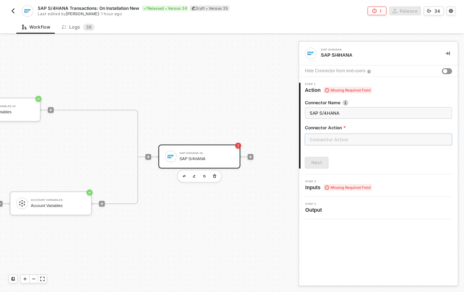
click at [331, 142] on input "text" at bounding box center [378, 139] width 147 height 12
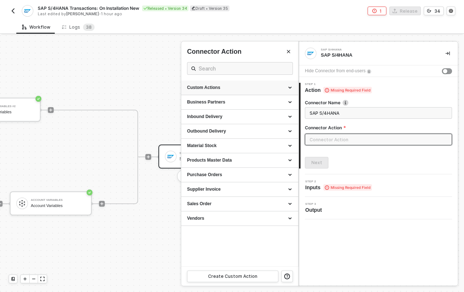
click at [225, 88] on div "Custom Actions" at bounding box center [240, 87] width 106 height 6
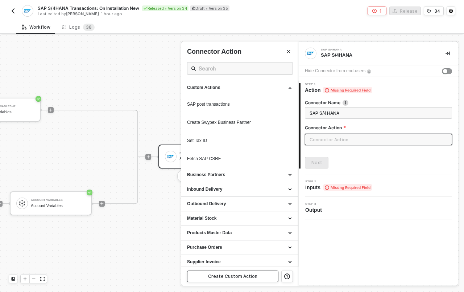
click at [231, 274] on div "Create Custom Action" at bounding box center [232, 276] width 49 height 6
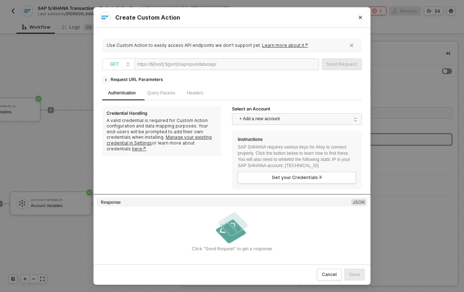
paste div
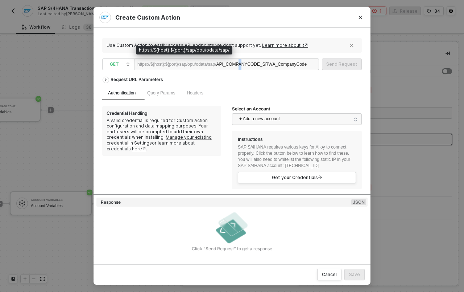
drag, startPoint x: 228, startPoint y: 64, endPoint x: 186, endPoint y: 66, distance: 41.4
click at [186, 66] on div "https://${host}:${port}/sap/opu/odata/sap/ API_COMPANYCODE_SRV/A_CompanyCode" at bounding box center [227, 64] width 185 height 12
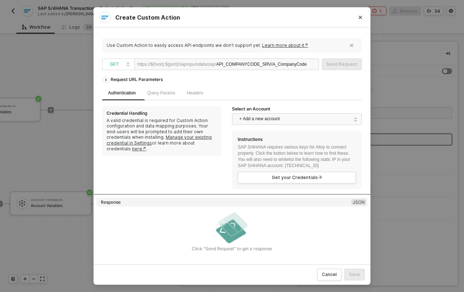
click at [234, 81] on div "Request URL Parameters" at bounding box center [232, 79] width 260 height 13
click at [271, 120] on span "+ Add a new account" at bounding box center [298, 119] width 118 height 12
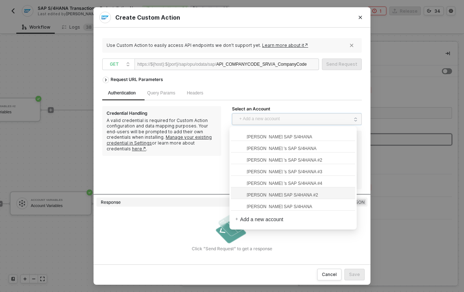
click at [326, 191] on span "Ahmad Mokhtar's SAP S/4HANA #2" at bounding box center [293, 195] width 116 height 12
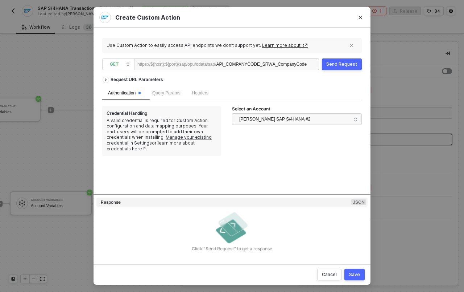
click at [340, 69] on button "Send Request" at bounding box center [342, 64] width 40 height 12
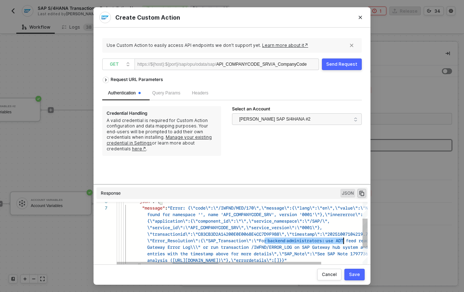
scroll to position [0, 276]
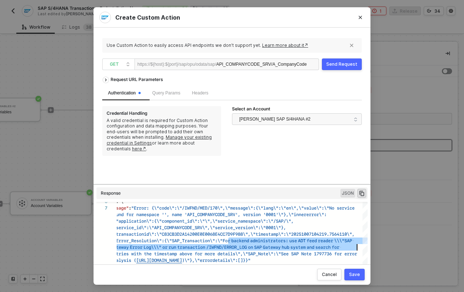
drag, startPoint x: 268, startPoint y: 240, endPoint x: 379, endPoint y: 244, distance: 111.4
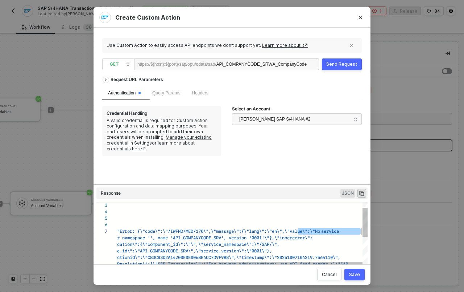
scroll to position [39, 249]
drag, startPoint x: 312, startPoint y: 205, endPoint x: 362, endPoint y: 240, distance: 60.9
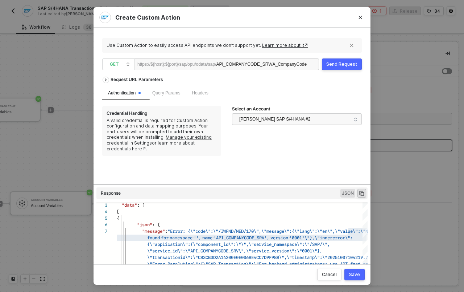
click at [256, 85] on div "Request URL Parameters" at bounding box center [232, 79] width 260 height 13
click at [240, 63] on div "API_COMPANYCODE_SRV/A_CompanyCode" at bounding box center [261, 65] width 91 height 12
drag, startPoint x: 281, startPoint y: 65, endPoint x: 339, endPoint y: 63, distance: 58.4
click at [339, 63] on div "GET https://${host}:${port}/sap/opu/odata/sap/ API_COMPANYCODE_SRV/A_CompanyCod…" at bounding box center [232, 64] width 260 height 12
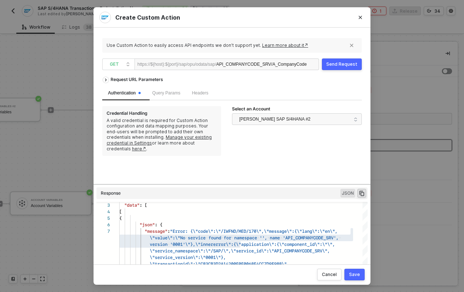
type textarea "HTTP/1.1 403 Forbidden { "data": [ [ { "json": { "message": "Error: {\"code\":\…"
click at [244, 63] on div "API_COMPANYCODE_SRV/A_CompanyCode" at bounding box center [261, 65] width 91 height 12
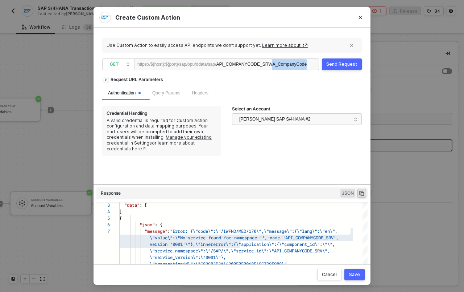
drag, startPoint x: 282, startPoint y: 64, endPoint x: 408, endPoint y: 72, distance: 126.8
click at [406, 73] on div "Create Custom Action Use Custom Action to easily access API endpoints we don’t …" at bounding box center [232, 146] width 464 height 292
click at [335, 64] on div "Send Request" at bounding box center [341, 64] width 31 height 6
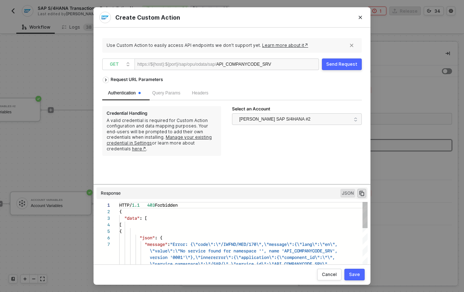
scroll to position [39, 0]
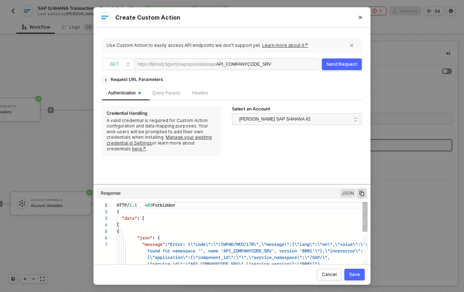
type textarea "HTTP/1.1 403 Forbidden { "data": [ [ { "json": { "message": "Error: {\"code\":\…"
click at [340, 65] on div "Send Request" at bounding box center [341, 64] width 31 height 6
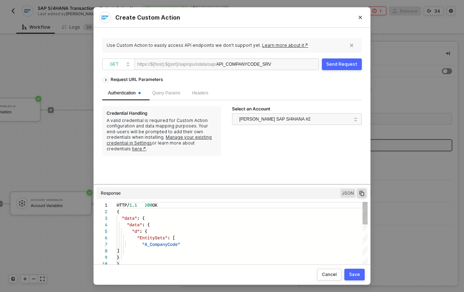
scroll to position [65, 0]
click at [289, 63] on div "https://${host}:${port}/sap/opu/odata/sap/ API_COMPANYCODE_SRV" at bounding box center [227, 64] width 185 height 12
click at [165, 245] on div "1 2 3 4 5 6 7 8 9 10 HTTP/ 1.1 200 OK { "data" : { "data" : { "d" : { "EntitySe…" at bounding box center [231, 234] width 271 height 64
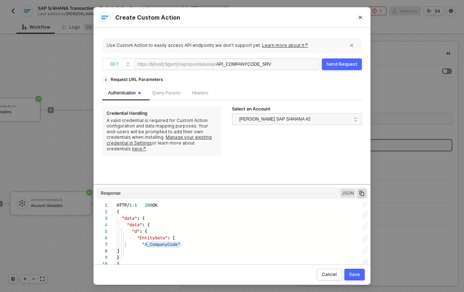
click at [290, 64] on div "https://${host}:${port}/sap/opu/odata/sap/ API_COMPANYCODE_SRV" at bounding box center [227, 64] width 185 height 12
click at [335, 63] on div "Send Request" at bounding box center [341, 64] width 31 height 6
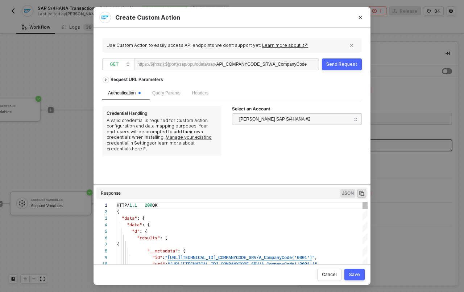
scroll to position [65, 0]
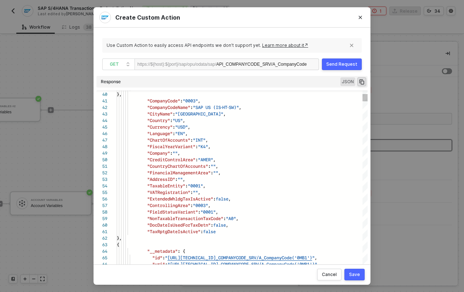
drag, startPoint x: 213, startPoint y: 184, endPoint x: 196, endPoint y: 72, distance: 112.9
click at [196, 72] on div "Use Custom Action to easily access API endpoints we don’t support yet. Learn mo…" at bounding box center [232, 145] width 260 height 219
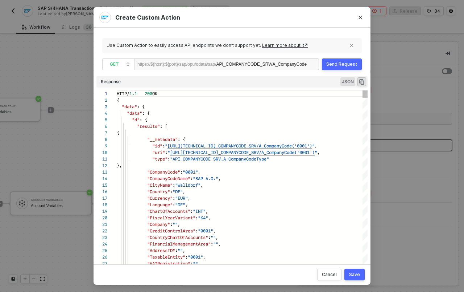
click at [172, 178] on span ""CompanyCodeName"" at bounding box center [168, 178] width 43 height 7
drag, startPoint x: 236, startPoint y: 179, endPoint x: 111, endPoint y: 171, distance: 126.1
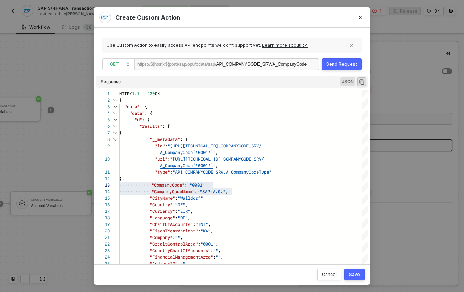
scroll to position [59, 0]
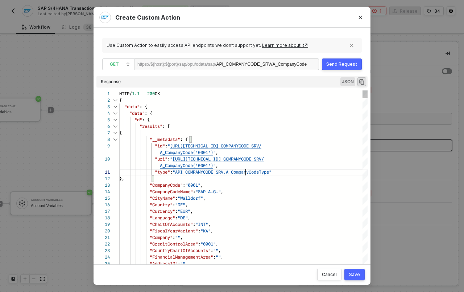
scroll to position [7, 161]
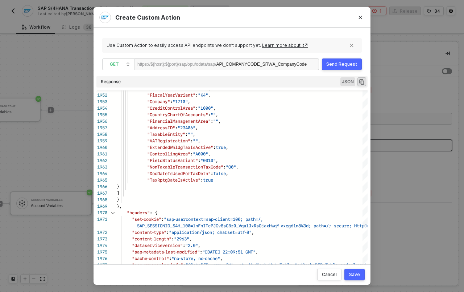
type textarea ""type": "API_COMPANYCODE_SRV.A_CompanyCodeType" }, "CompanyCode": "0001", "Comp…"
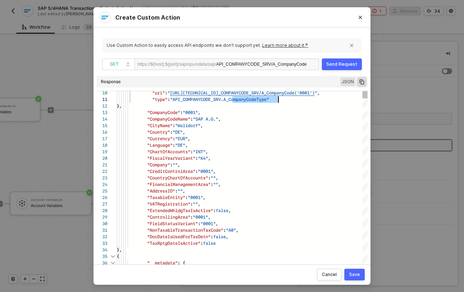
scroll to position [0, 161]
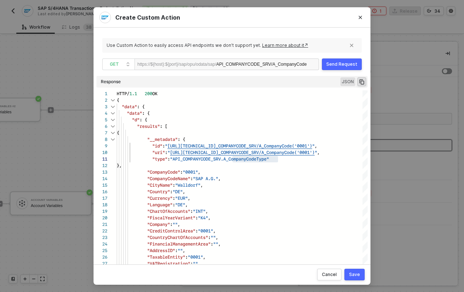
click at [357, 278] on button "Save" at bounding box center [354, 274] width 20 height 12
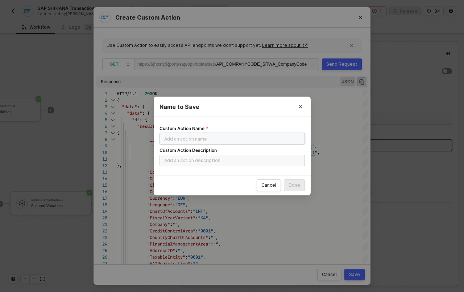
click at [240, 142] on input "Custom Action Name" at bounding box center [232, 139] width 145 height 12
type input "Get Company Codes"
click at [299, 184] on div "Done" at bounding box center [295, 185] width 12 height 6
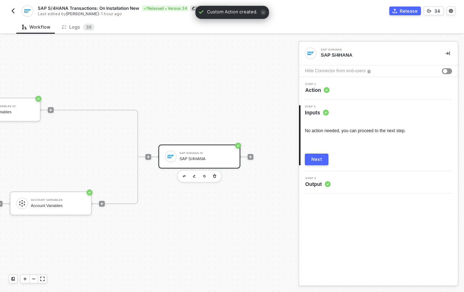
click at [334, 56] on div "SAP S/4HANA" at bounding box center [377, 55] width 113 height 7
click at [334, 94] on div "Step 1 Action" at bounding box center [378, 88] width 159 height 22
click at [337, 90] on div "Step 1 Action" at bounding box center [379, 88] width 157 height 11
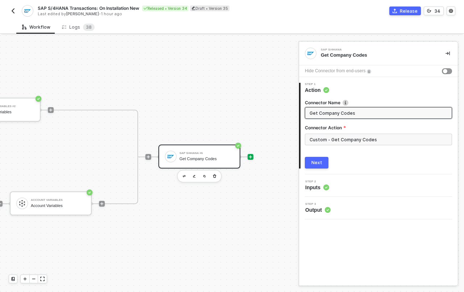
type input "Get Company Codes"
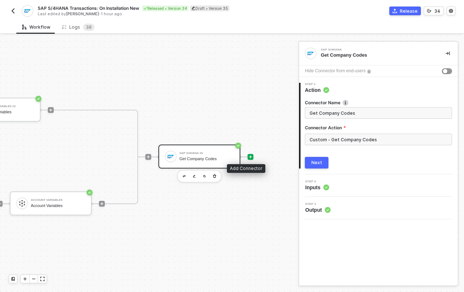
click at [248, 154] on div at bounding box center [251, 157] width 6 height 6
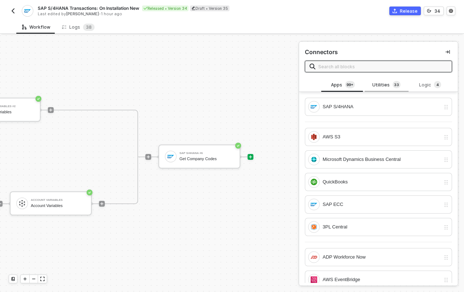
click at [379, 82] on div "Utilities 3 3" at bounding box center [387, 85] width 32 height 8
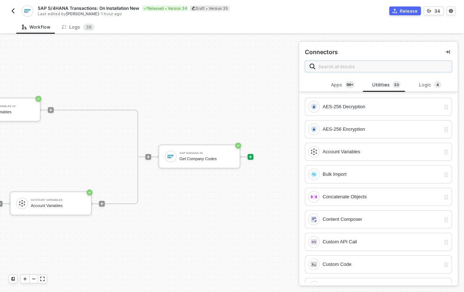
click at [349, 65] on input "text" at bounding box center [382, 66] width 129 height 8
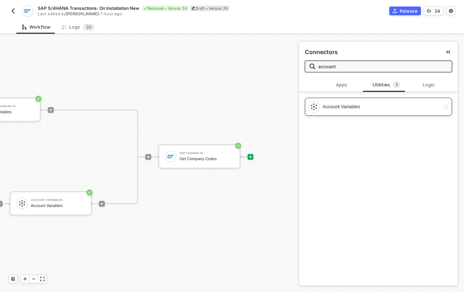
type input "account"
click at [365, 108] on div "Account Variables" at bounding box center [382, 107] width 118 height 8
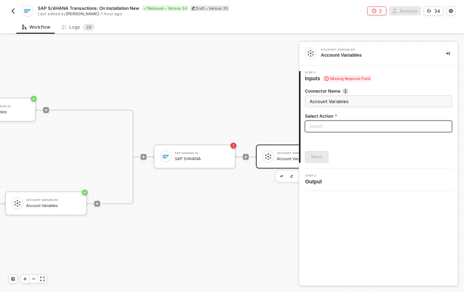
click at [330, 126] on input "search" at bounding box center [378, 126] width 139 height 11
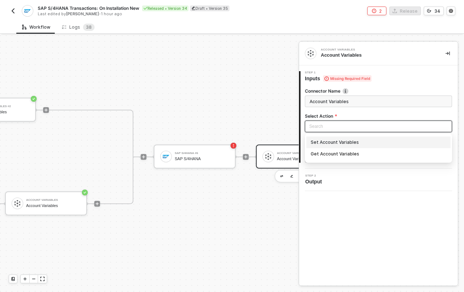
click at [337, 143] on div "Set Account Variables" at bounding box center [379, 142] width 136 height 8
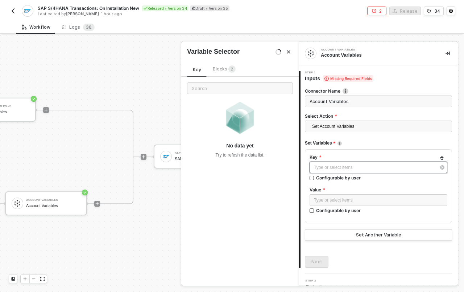
click at [324, 169] on div "Type or select items ﻿" at bounding box center [375, 167] width 122 height 7
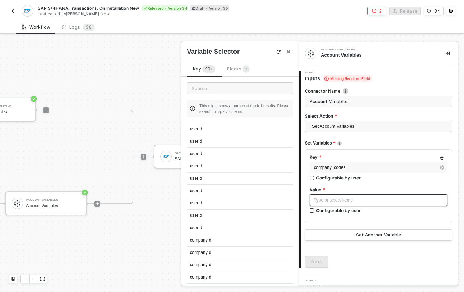
click at [320, 202] on div "Type or select items ﻿" at bounding box center [378, 200] width 129 height 7
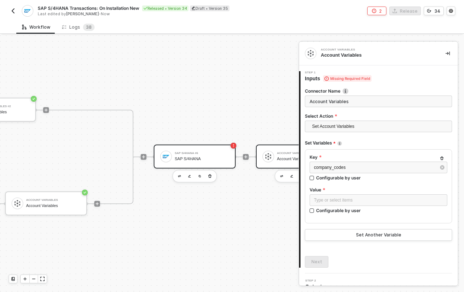
click at [175, 156] on div "SAP S/4HANA" at bounding box center [202, 158] width 54 height 5
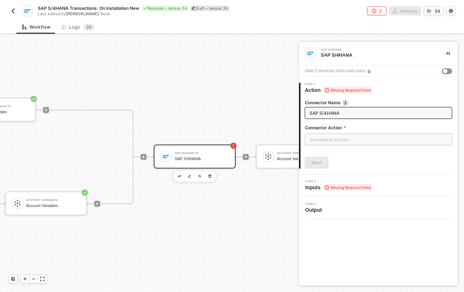
click at [338, 136] on input "text" at bounding box center [378, 139] width 147 height 12
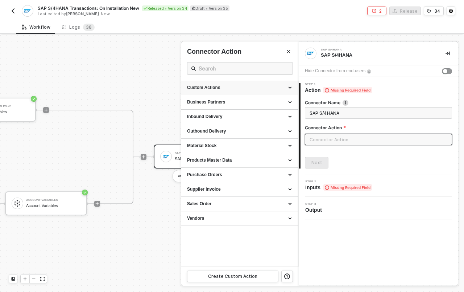
click at [259, 87] on div "Custom Actions" at bounding box center [240, 87] width 106 height 6
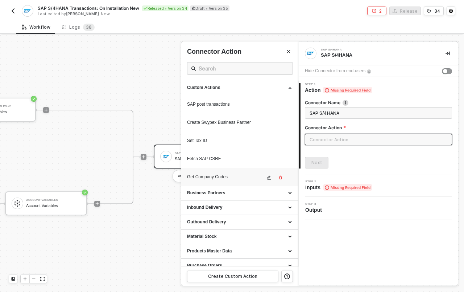
click at [223, 172] on div "Get Company Codes" at bounding box center [240, 177] width 106 height 10
type input "Custom Action"
type input "Custom - Get Company Codes"
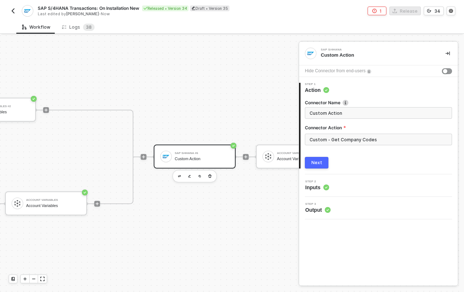
click at [323, 162] on button "Next" at bounding box center [317, 163] width 24 height 12
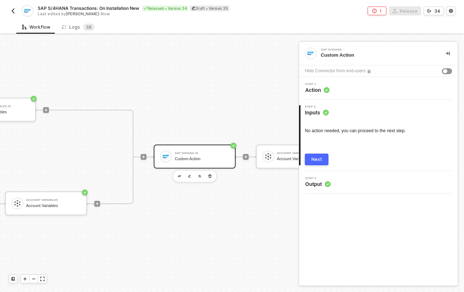
click at [323, 161] on button "Next" at bounding box center [317, 159] width 24 height 12
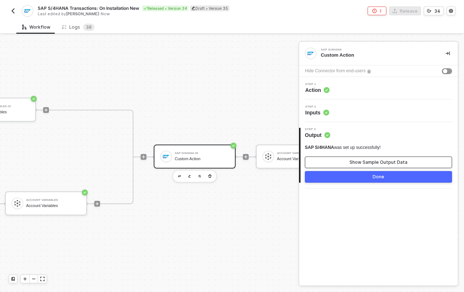
click at [335, 162] on button "Show Sample Output Data" at bounding box center [378, 162] width 147 height 12
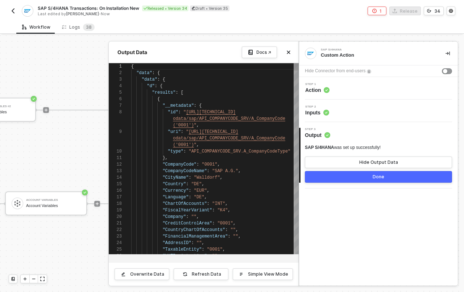
scroll to position [52, 0]
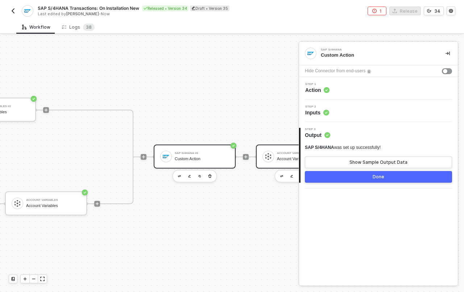
click at [277, 156] on div "Account Variables" at bounding box center [304, 158] width 54 height 5
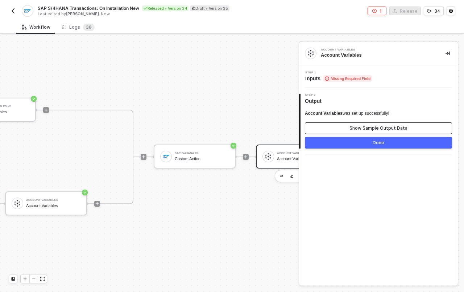
click at [338, 122] on button "Show Sample Output Data" at bounding box center [378, 128] width 147 height 12
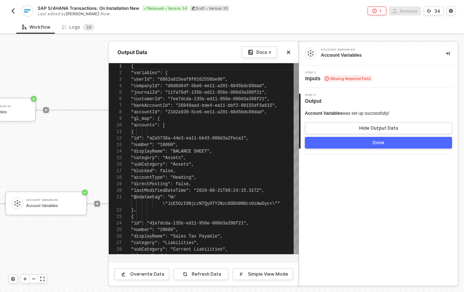
scroll to position [65, 0]
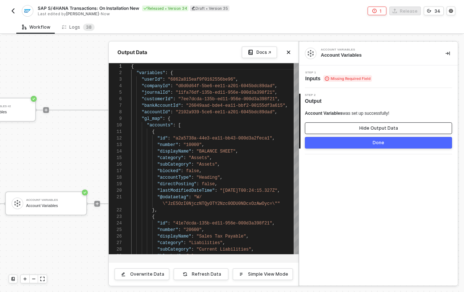
click at [338, 122] on button "Hide Output Data" at bounding box center [378, 128] width 147 height 12
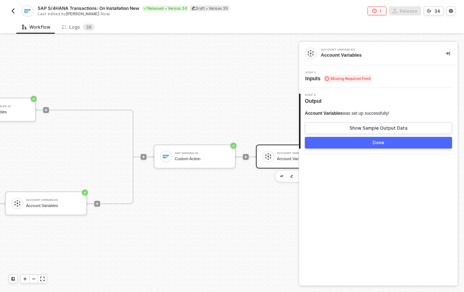
click at [319, 77] on span "Inputs Missing Required Field" at bounding box center [338, 78] width 67 height 7
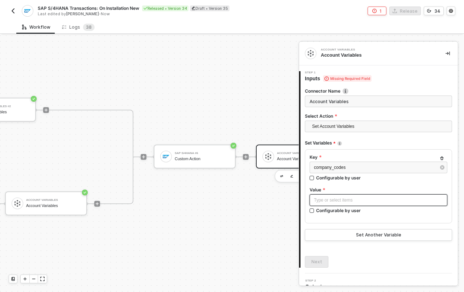
click at [348, 199] on div "Type or select items ﻿" at bounding box center [378, 200] width 129 height 7
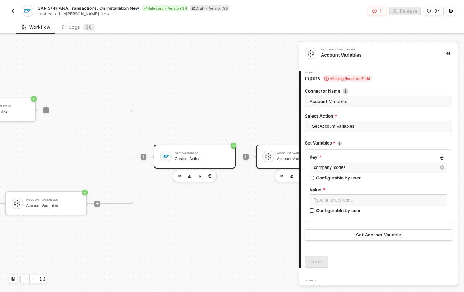
click at [186, 156] on div "Custom Action" at bounding box center [202, 158] width 54 height 5
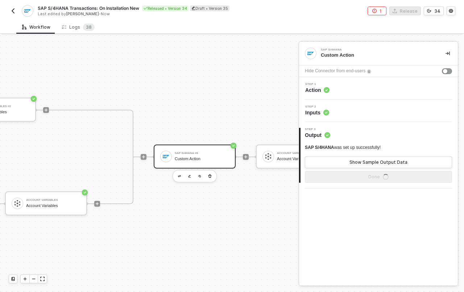
click at [345, 53] on div "Custom Action" at bounding box center [377, 55] width 113 height 7
click at [334, 88] on div "Step 1 Action" at bounding box center [379, 88] width 157 height 11
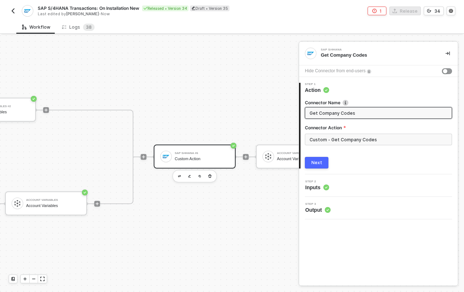
type input "Get Company Codes"
click at [326, 165] on button "Next" at bounding box center [317, 163] width 24 height 12
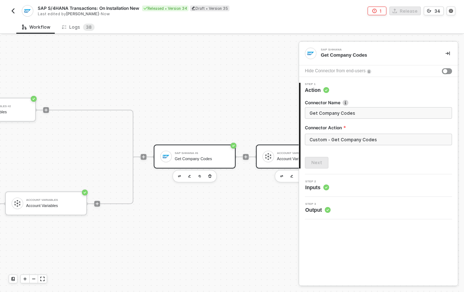
click at [276, 145] on div "Account Variables #3 Account Variables" at bounding box center [297, 156] width 82 height 24
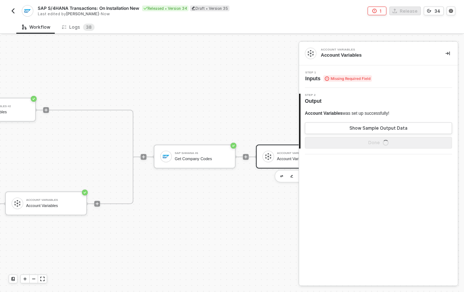
click at [322, 77] on span "Inputs Missing Required Field" at bounding box center [338, 78] width 67 height 7
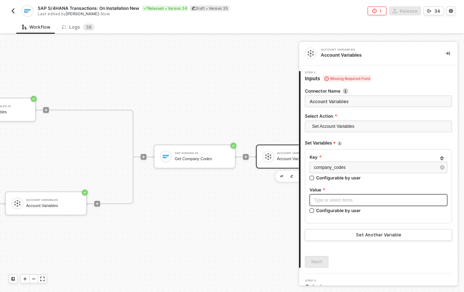
click at [342, 198] on div "Type or select items ﻿" at bounding box center [378, 200] width 129 height 7
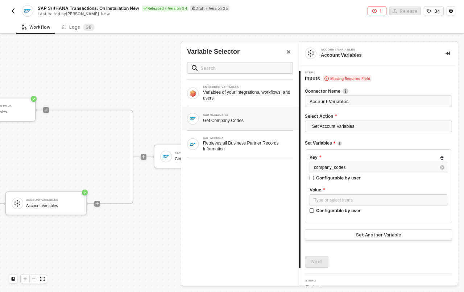
click at [234, 122] on div "Get Company Codes" at bounding box center [248, 120] width 90 height 6
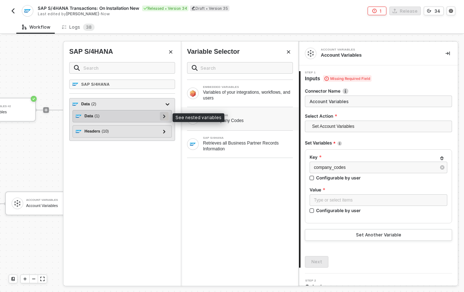
click at [164, 115] on icon at bounding box center [164, 116] width 3 height 4
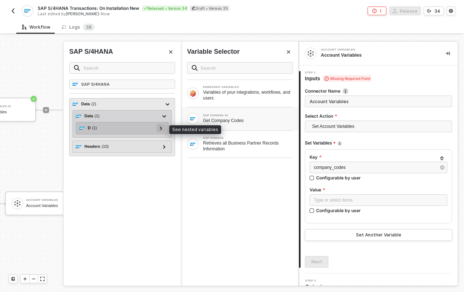
click at [163, 127] on div at bounding box center [161, 128] width 4 height 8
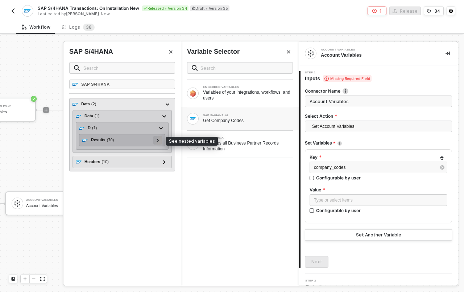
click at [159, 140] on icon at bounding box center [158, 140] width 3 height 4
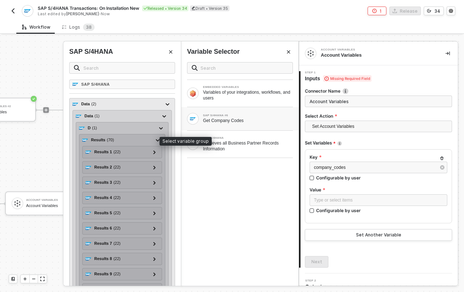
click at [111, 139] on span "( 70 )" at bounding box center [110, 140] width 7 height 6
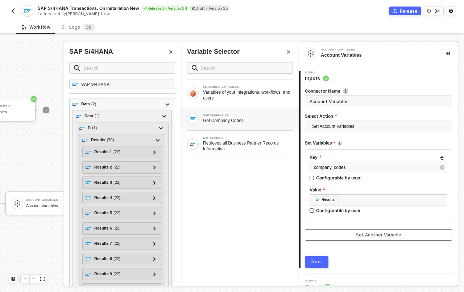
click at [356, 232] on div "Set Another Variable" at bounding box center [378, 235] width 45 height 6
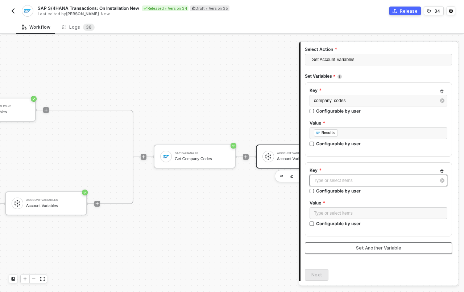
scroll to position [74, 0]
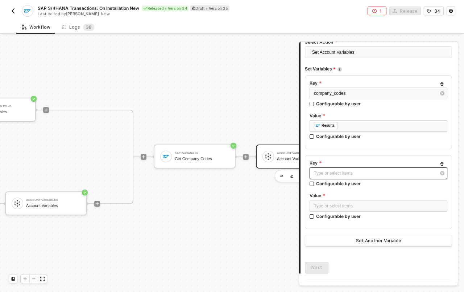
click at [346, 172] on div "Type or select items ﻿" at bounding box center [375, 173] width 122 height 7
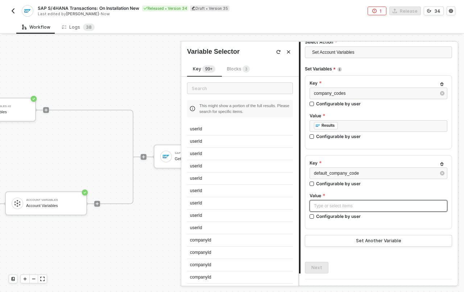
click at [390, 209] on div "Type or select items ﻿" at bounding box center [379, 206] width 138 height 12
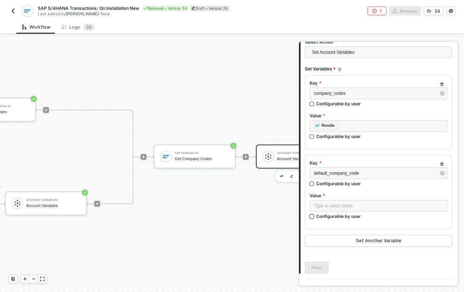
click at [322, 216] on div "Configurable by user" at bounding box center [338, 216] width 45 height 6
click at [315, 216] on input "Configurable by user" at bounding box center [312, 216] width 5 height 5
checkbox input "true"
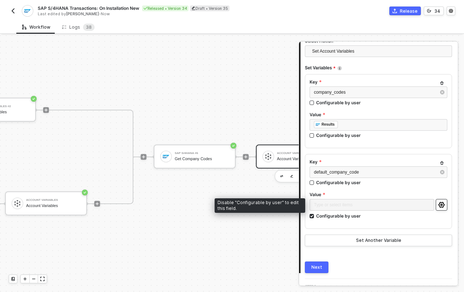
click at [438, 202] on icon "icon-settings" at bounding box center [441, 205] width 6 height 6
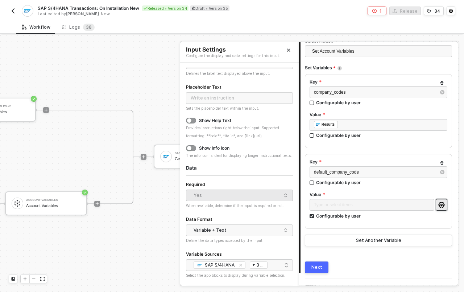
scroll to position [58, 0]
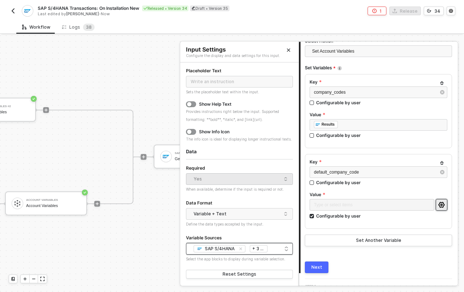
click at [261, 248] on span "+ 3 ..." at bounding box center [257, 248] width 11 height 8
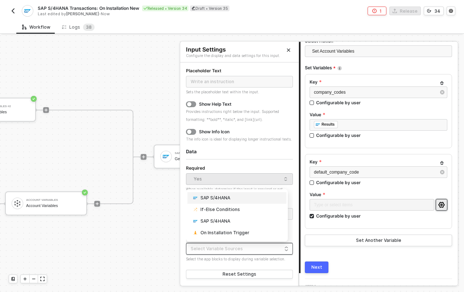
click at [234, 197] on div "SAP S/4HANA" at bounding box center [237, 197] width 90 height 7
click at [269, 261] on div "SAP S/4HANA + 0 ... 95fad170-3899-4743-9b49-eb6c609698ab 1c8fa37d-0704-4e47-904…" at bounding box center [239, 253] width 107 height 20
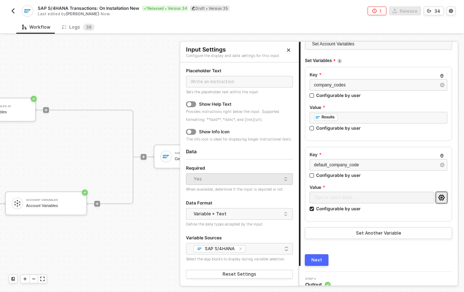
scroll to position [90, 0]
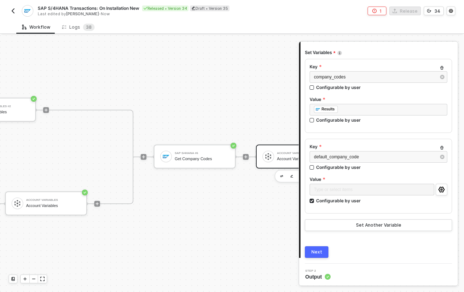
click at [322, 249] on button "Next" at bounding box center [317, 252] width 24 height 12
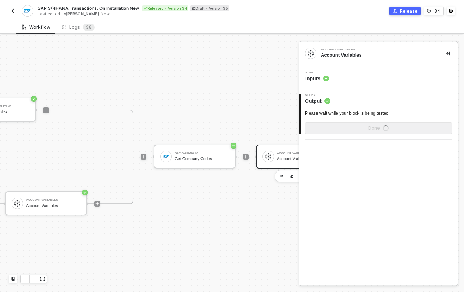
scroll to position [0, 0]
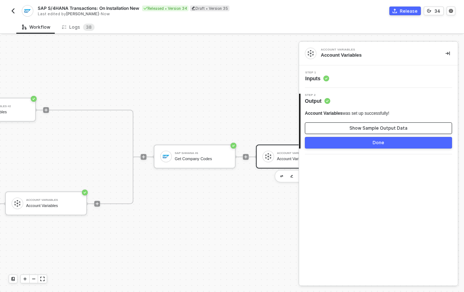
click at [352, 125] on div "Show Sample Output Data" at bounding box center [379, 128] width 58 height 6
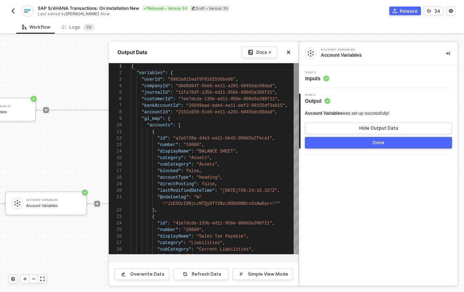
scroll to position [65, 0]
click at [387, 179] on div "Account Variables Account Variables Step 1 Inputs 2 Step 2 Output Account Varia…" at bounding box center [378, 163] width 159 height 243
click at [317, 75] on span "Inputs" at bounding box center [317, 78] width 24 height 7
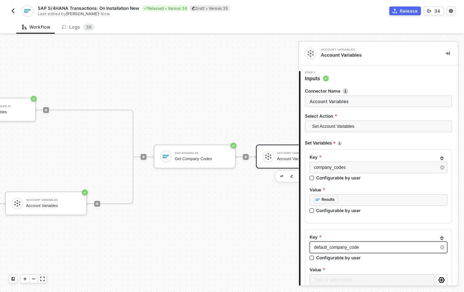
scroll to position [90, 0]
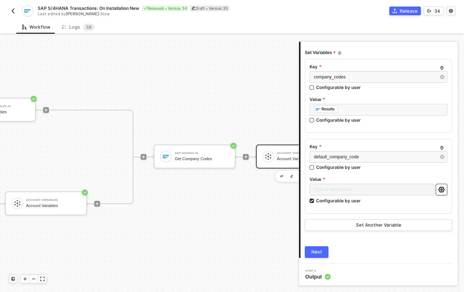
click at [436, 193] on button "button" at bounding box center [442, 189] width 12 height 12
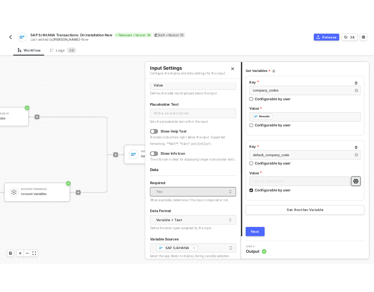
scroll to position [58, 0]
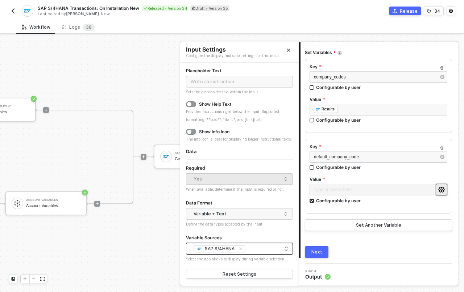
click at [254, 250] on div "SAP S/4HANA + 0 ..." at bounding box center [240, 248] width 98 height 9
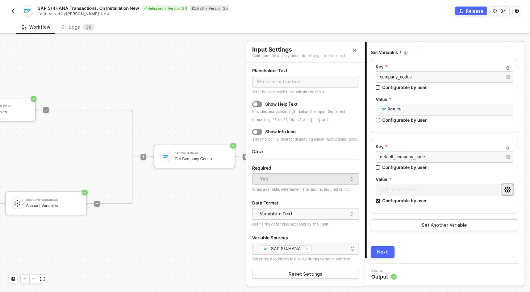
click at [354, 50] on icon "Close" at bounding box center [355, 50] width 4 height 4
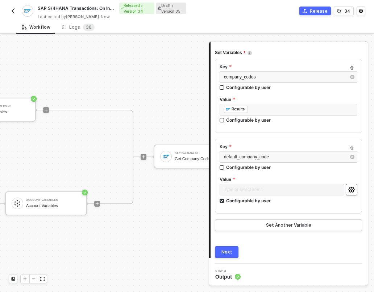
click at [348, 186] on icon "icon-settings" at bounding box center [351, 189] width 6 height 6
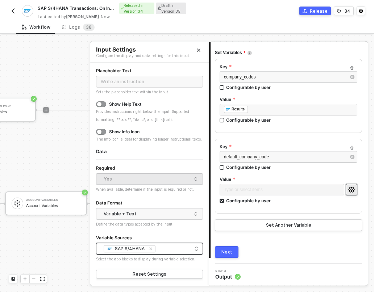
click at [175, 248] on div "SAP S/4HANA + 0 ..." at bounding box center [150, 248] width 98 height 9
click at [157, 248] on input "search" at bounding box center [157, 247] width 1 height 5
click at [348, 188] on icon "icon-settings" at bounding box center [351, 189] width 6 height 6
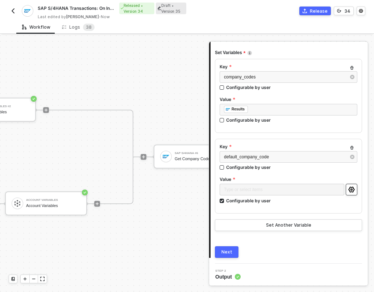
click at [348, 189] on icon "icon-settings" at bounding box center [351, 189] width 6 height 6
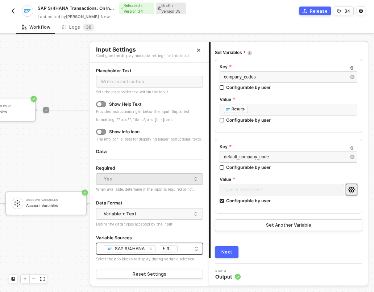
click at [186, 248] on div "SAP S/4HANA If-Else Conditions SAP S/4HANA On Installation Trigger + 3 ..." at bounding box center [150, 248] width 98 height 9
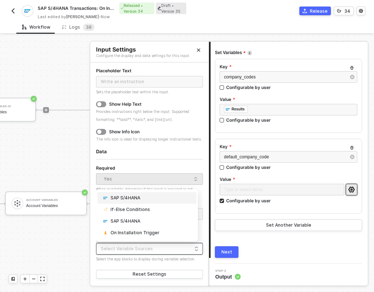
scroll to position [0, 0]
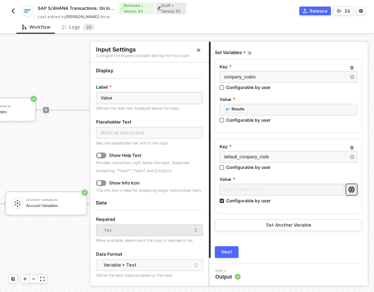
drag, startPoint x: 120, startPoint y: 100, endPoint x: 94, endPoint y: 91, distance: 26.8
click at [94, 91] on div "Input Settings Configure the display and data settings for this input. Display …" at bounding box center [149, 163] width 119 height 244
type input "Default Company Code"
click at [103, 153] on button "button" at bounding box center [101, 155] width 10 height 6
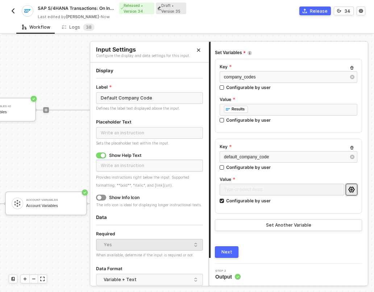
click at [118, 164] on input "text" at bounding box center [149, 166] width 107 height 12
type input "This will be the default company code for transactions"
click at [102, 197] on button "button" at bounding box center [101, 197] width 10 height 6
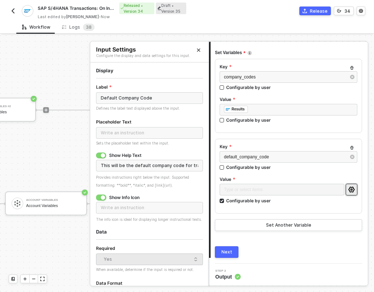
click at [102, 197] on div "button" at bounding box center [103, 197] width 4 height 4
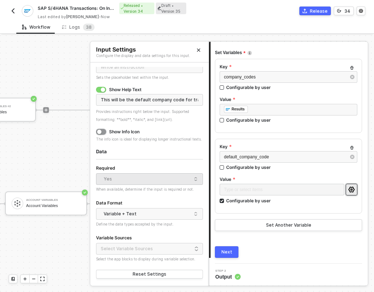
scroll to position [69, 0]
click at [146, 184] on div "Yes" at bounding box center [148, 178] width 88 height 11
click at [147, 215] on div "Variable + Text" at bounding box center [148, 213] width 88 height 11
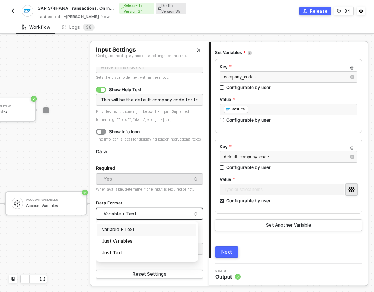
scroll to position [73, 0]
click at [151, 194] on form "Label Default Company Code Defines the label text displayed above the input. Pl…" at bounding box center [149, 148] width 107 height 263
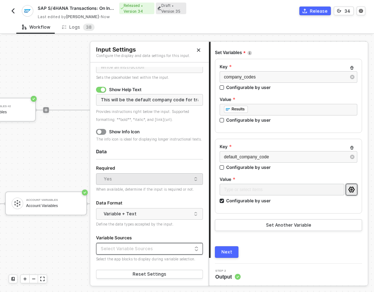
click at [141, 246] on div at bounding box center [150, 247] width 98 height 5
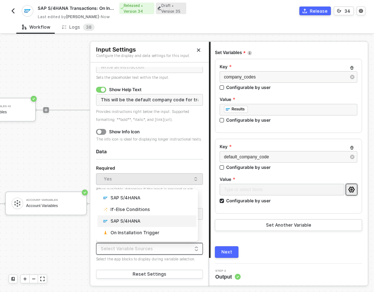
click at [144, 222] on div "SAP S/4HANA" at bounding box center [147, 220] width 90 height 7
click at [154, 199] on div "SAP S/4HANA" at bounding box center [147, 197] width 90 height 7
click at [151, 248] on icon "icon-close-small" at bounding box center [150, 248] width 3 height 3
click at [150, 198] on div "SAP S/4HANA" at bounding box center [147, 197] width 90 height 7
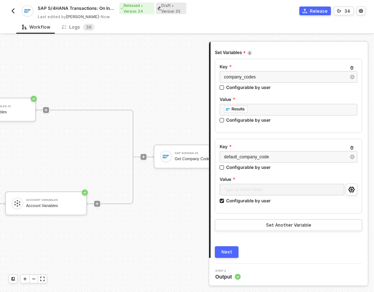
click at [219, 252] on button "Next" at bounding box center [227, 252] width 24 height 12
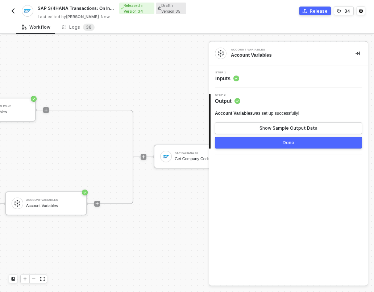
click at [259, 144] on button "Done" at bounding box center [288, 143] width 147 height 12
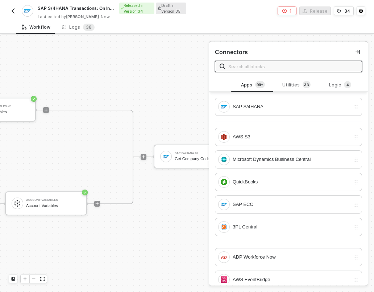
click at [290, 12] on button "1" at bounding box center [287, 11] width 19 height 9
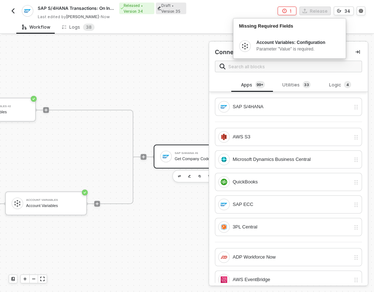
click at [180, 156] on div "Get Company Codes" at bounding box center [202, 158] width 54 height 5
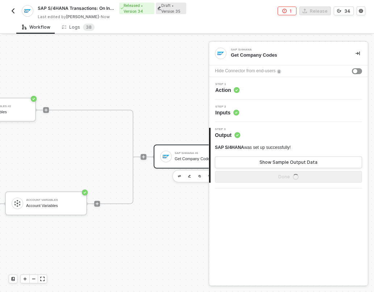
click at [226, 109] on span "Inputs" at bounding box center [227, 112] width 24 height 7
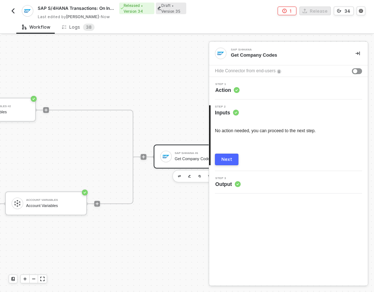
click at [224, 158] on div "Next" at bounding box center [227, 159] width 11 height 6
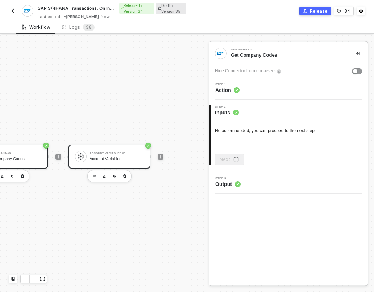
click at [107, 144] on div "Account Variables #3 Account Variables" at bounding box center [110, 156] width 82 height 24
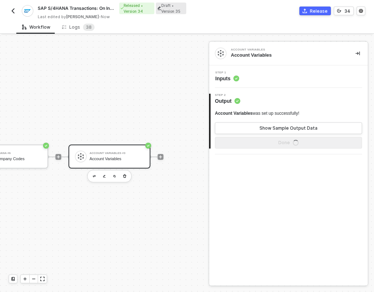
click at [226, 78] on span "Inputs" at bounding box center [227, 78] width 24 height 7
click at [230, 79] on span "Inputs" at bounding box center [227, 78] width 24 height 7
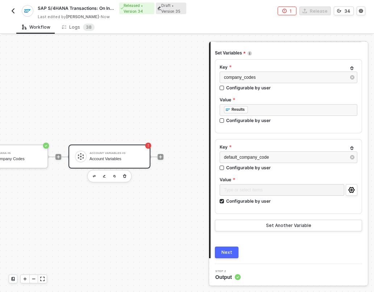
scroll to position [90, 0]
click at [348, 186] on icon "icon-settings" at bounding box center [351, 189] width 6 height 6
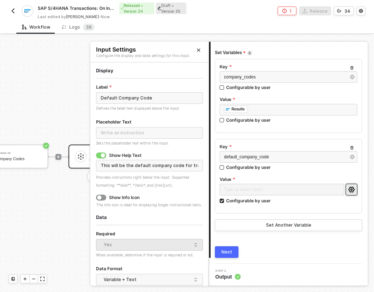
scroll to position [73, 0]
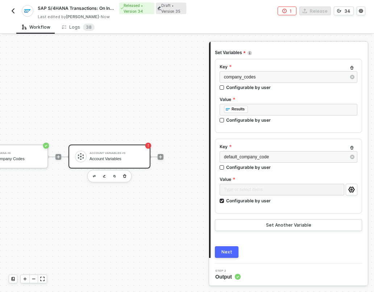
click at [222, 250] on div "Next" at bounding box center [227, 252] width 11 height 6
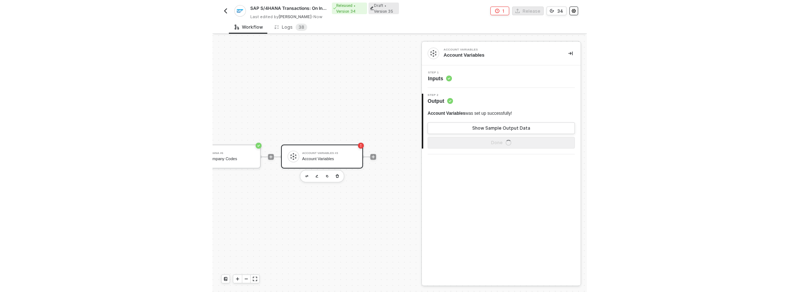
scroll to position [17, 221]
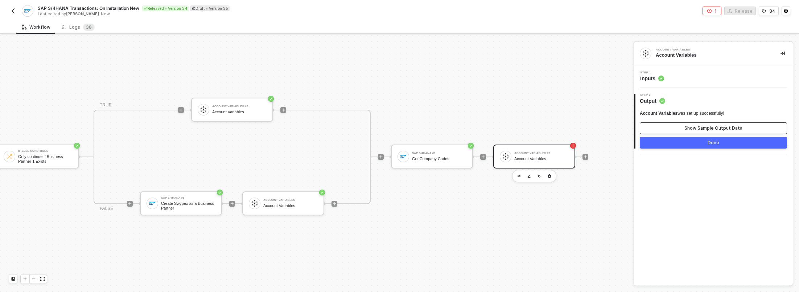
click at [464, 127] on div "Show Sample Output Data" at bounding box center [713, 128] width 58 height 6
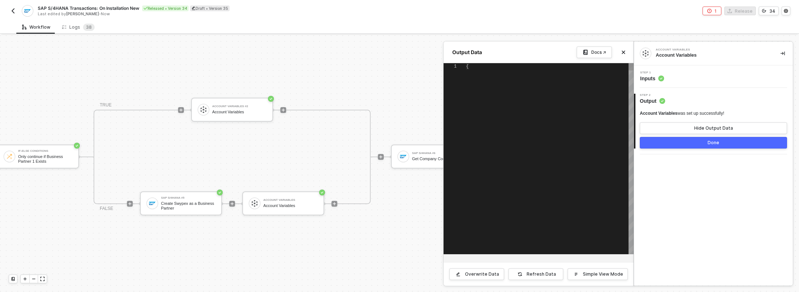
type textarea "{ "variables": { "userId": "6862a815eaf9f0162556be96", "companyId": "d0d0d64f-5…"
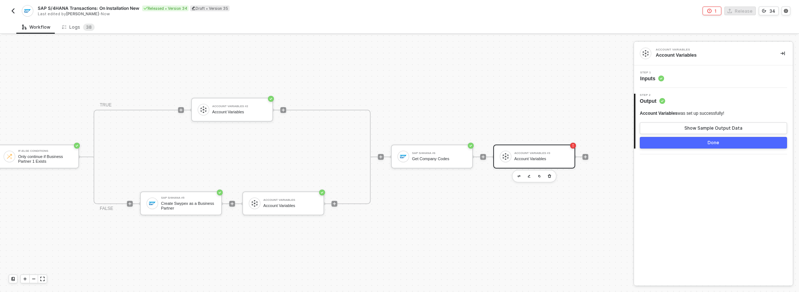
click at [464, 75] on span "Inputs" at bounding box center [652, 78] width 24 height 7
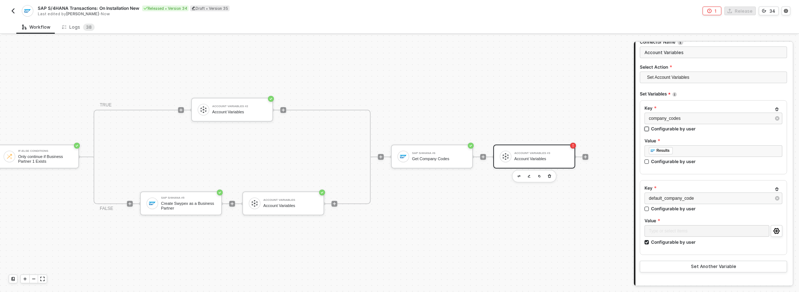
scroll to position [51, 0]
click at [464, 229] on circle "icon-settings" at bounding box center [776, 228] width 1 height 1
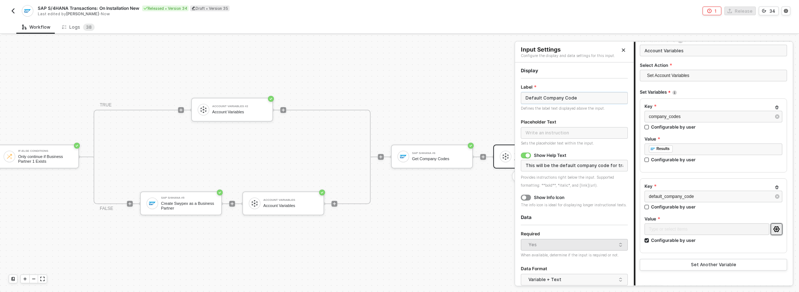
click at [464, 95] on input "Default Company Code" at bounding box center [574, 98] width 107 height 12
type input "Value"
click at [464, 73] on div "Display" at bounding box center [574, 70] width 107 height 6
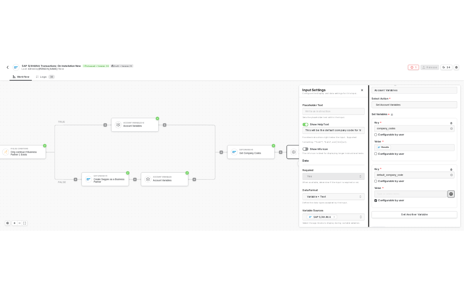
scroll to position [74, 0]
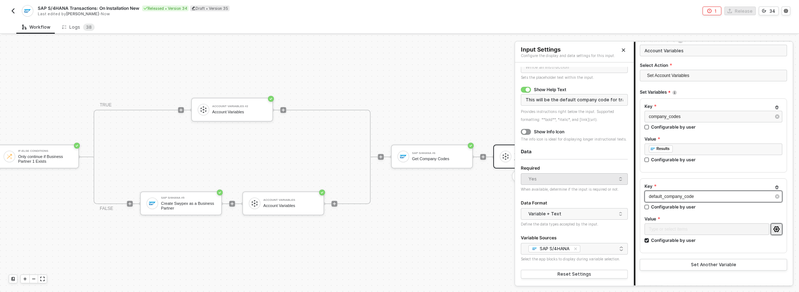
click at [464, 196] on span "default_company_code" at bounding box center [671, 196] width 45 height 5
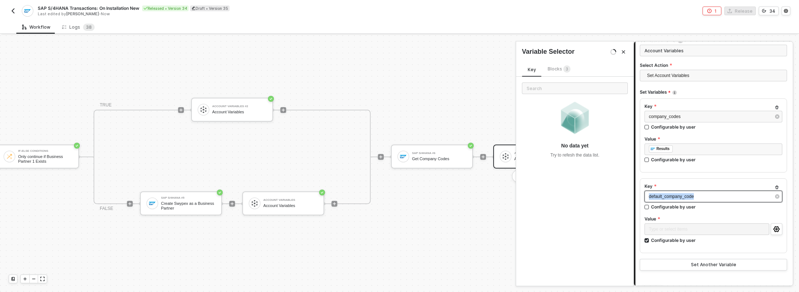
click at [464, 196] on span "default_company_code" at bounding box center [671, 196] width 45 height 5
copy span "default_company_code"
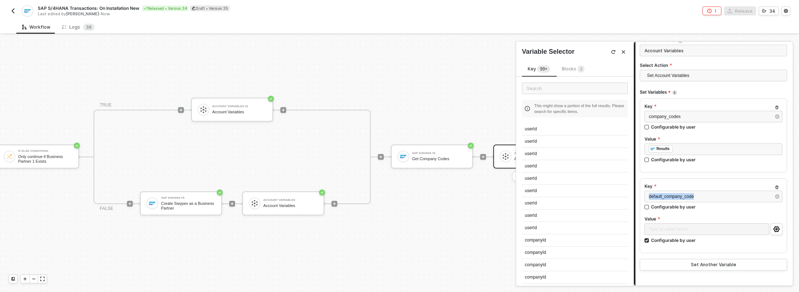
click at [464, 55] on button "Close" at bounding box center [623, 51] width 9 height 9
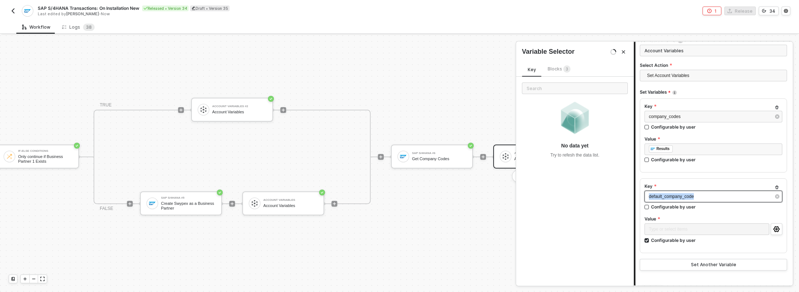
click at [464, 197] on div "default_company_code" at bounding box center [710, 196] width 122 height 7
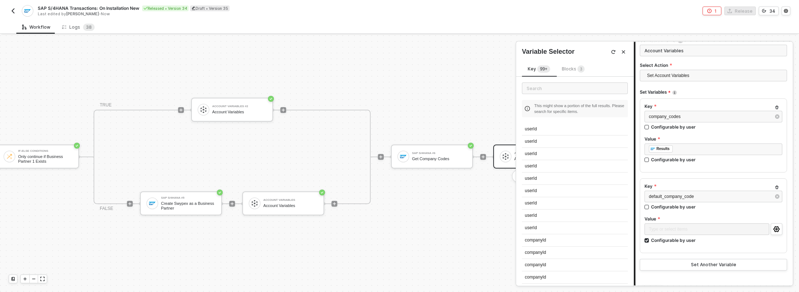
click at [464, 67] on span "3" at bounding box center [581, 69] width 2 height 4
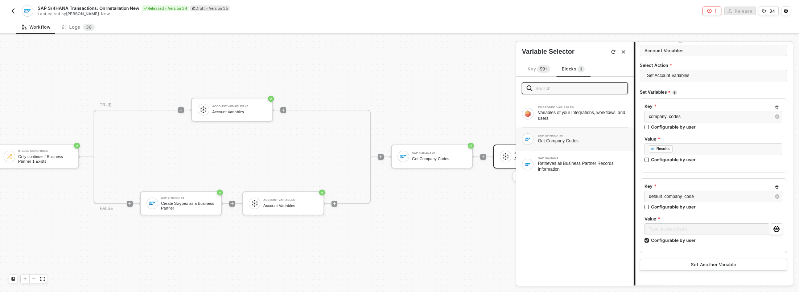
click at [464, 143] on div "Get Company Codes" at bounding box center [583, 141] width 90 height 6
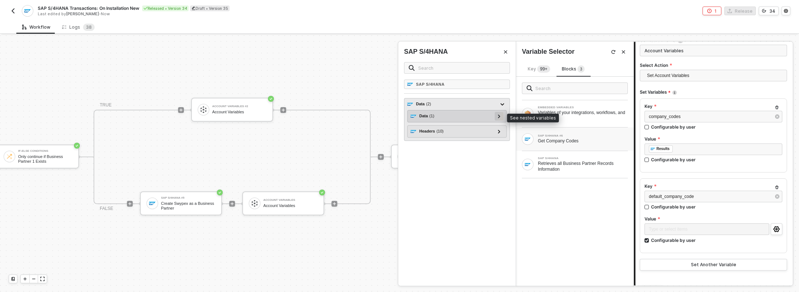
click at [464, 116] on icon at bounding box center [499, 116] width 3 height 4
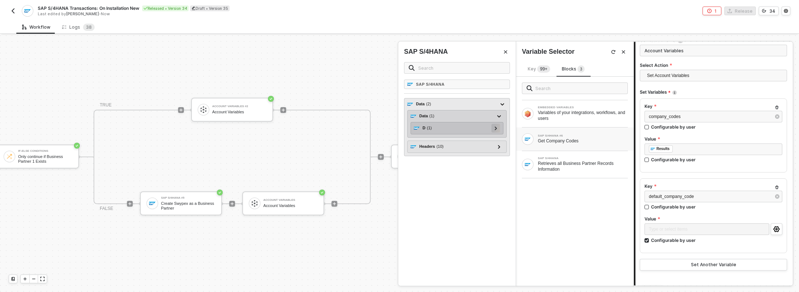
click at [464, 126] on div at bounding box center [495, 128] width 9 height 9
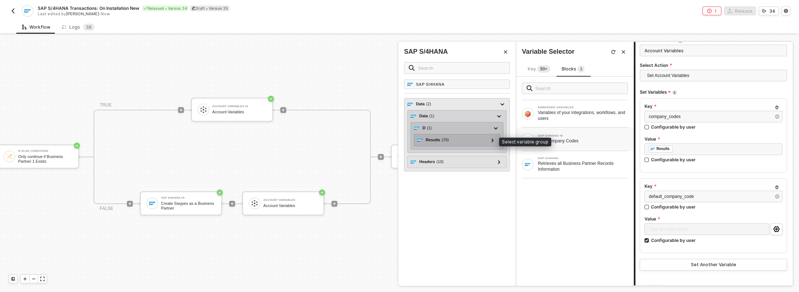
click at [462, 141] on div "Results ( 70 )" at bounding box center [452, 140] width 71 height 9
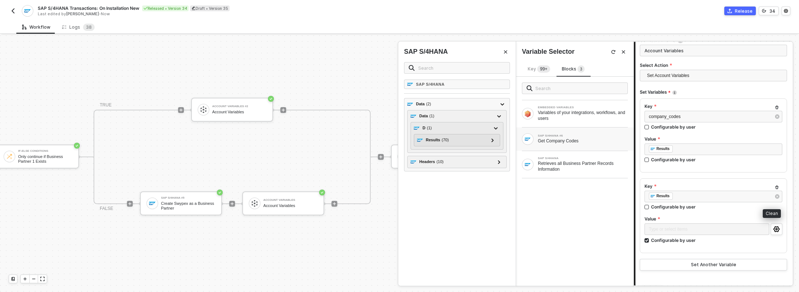
click at [464, 196] on icon "button" at bounding box center [777, 196] width 4 height 4
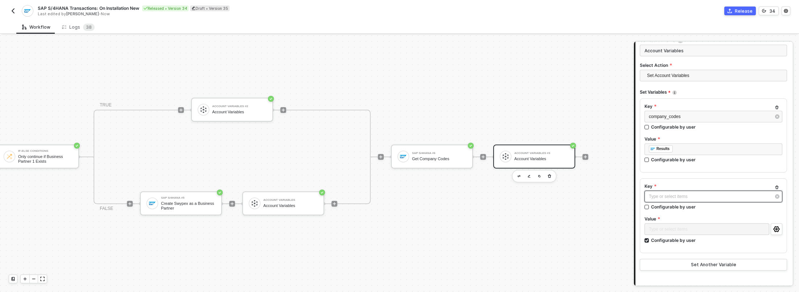
click at [464, 200] on div "Type or select items ﻿" at bounding box center [713, 196] width 138 height 12
click at [464, 197] on div "Type or select items ﻿" at bounding box center [710, 196] width 122 height 7
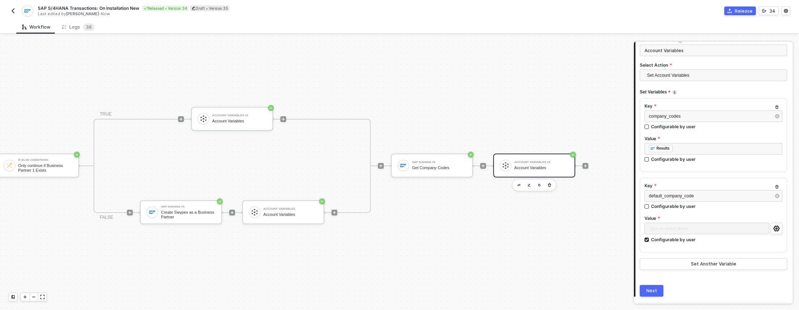
click at [418, 53] on div "TRIGGER On Installation Trigger On Installation Trigger SAP S/4HANA Retrieves a…" at bounding box center [186, 166] width 804 height 289
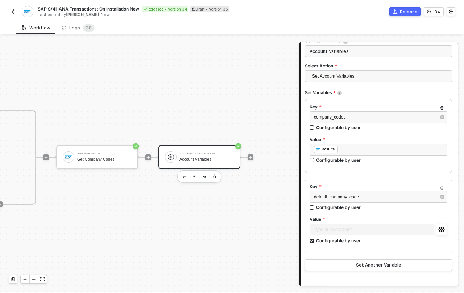
scroll to position [17, 556]
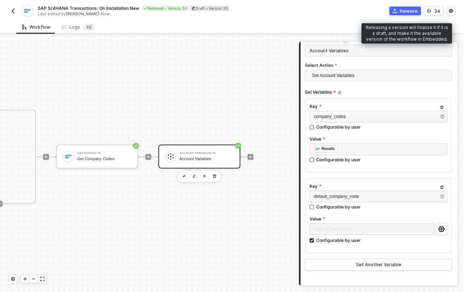
click at [406, 13] on div "Release" at bounding box center [409, 11] width 18 height 6
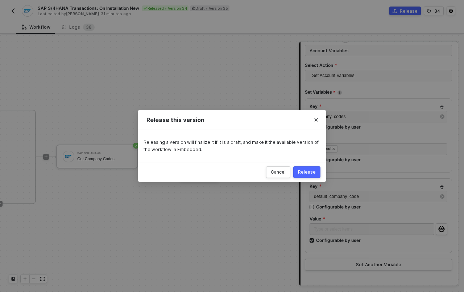
click at [308, 170] on div "Release" at bounding box center [307, 172] width 18 height 6
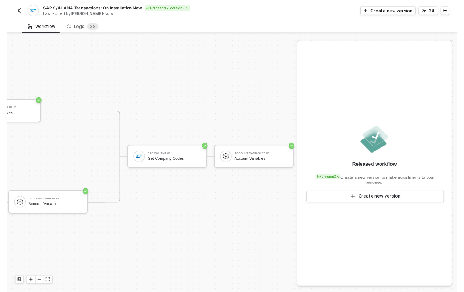
scroll to position [17, 417]
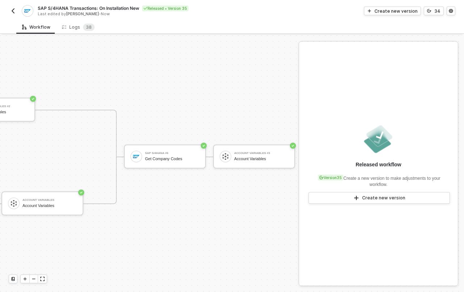
click at [15, 10] on img "button" at bounding box center [13, 11] width 6 height 6
click at [13, 11] on img "button" at bounding box center [13, 11] width 6 height 6
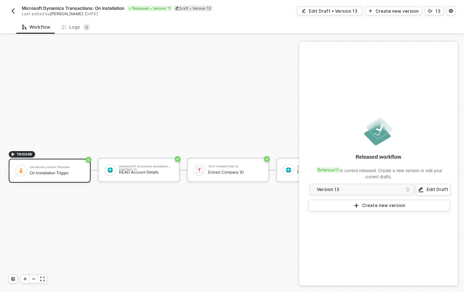
scroll to position [18, 0]
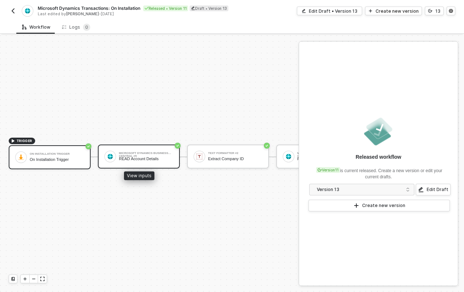
click at [135, 156] on div "READ Account Details" at bounding box center [146, 158] width 54 height 5
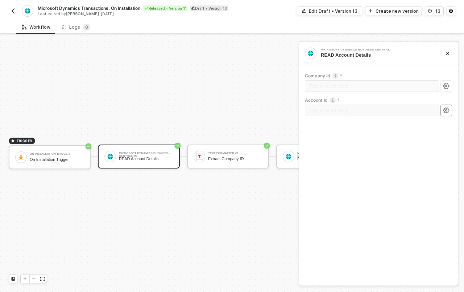
click at [448, 110] on icon "icon-settings" at bounding box center [446, 110] width 7 height 6
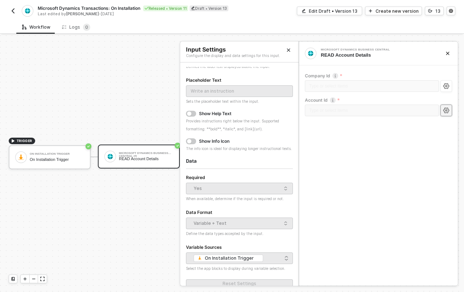
scroll to position [58, 0]
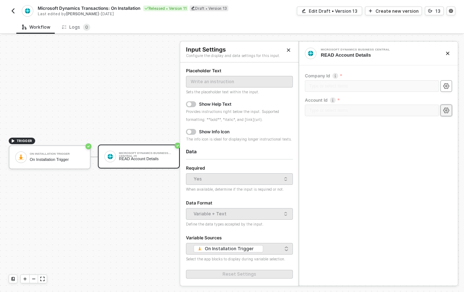
click at [448, 85] on icon "icon-settings" at bounding box center [446, 86] width 6 height 6
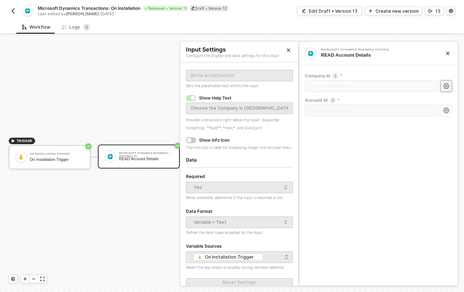
scroll to position [73, 0]
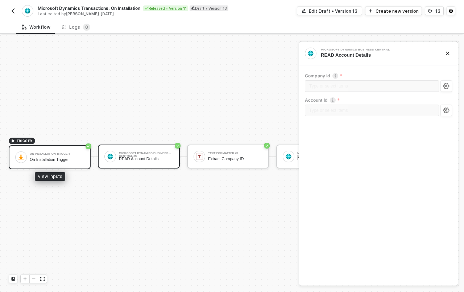
click at [65, 157] on div "On Installation Trigger" at bounding box center [57, 159] width 54 height 5
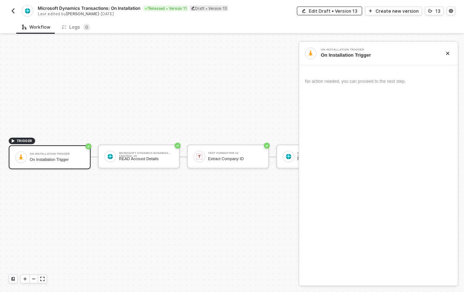
click at [334, 13] on div "Edit Draft • Version 13" at bounding box center [333, 11] width 49 height 6
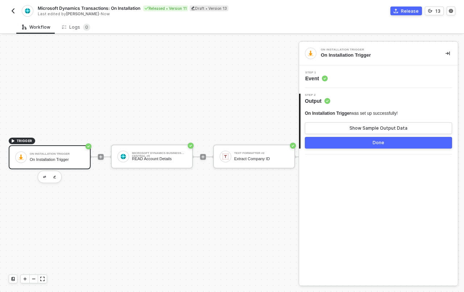
click at [319, 75] on span "Event" at bounding box center [316, 78] width 22 height 7
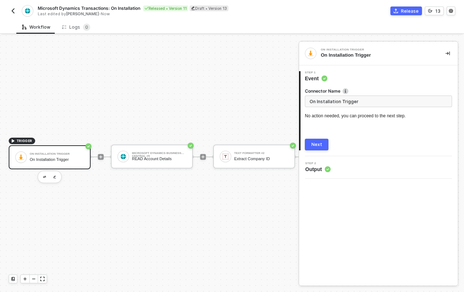
click at [314, 167] on span "Output" at bounding box center [317, 168] width 25 height 7
click at [317, 141] on div "Next" at bounding box center [316, 144] width 11 height 6
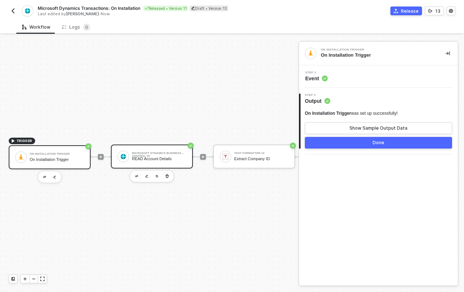
click at [154, 156] on div "READ Account Details" at bounding box center [159, 158] width 54 height 5
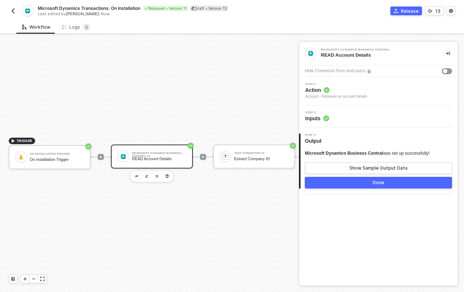
click at [314, 120] on span "Inputs" at bounding box center [317, 118] width 24 height 7
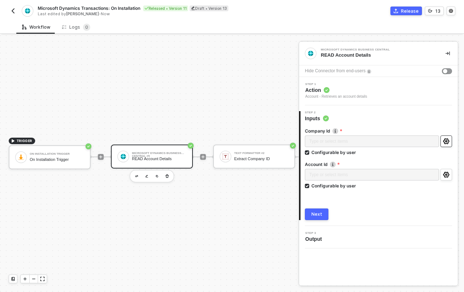
click at [443, 139] on icon "icon-settings" at bounding box center [446, 141] width 7 height 6
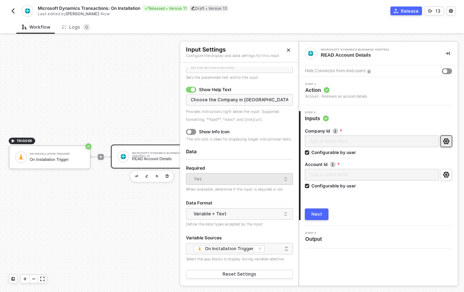
scroll to position [73, 0]
click at [238, 215] on div "Variable + Text" at bounding box center [238, 213] width 88 height 11
click at [241, 195] on form "Label Company Defines the label text displayed above the input. Placeholder Tex…" at bounding box center [239, 148] width 107 height 263
click at [443, 172] on icon "icon-settings" at bounding box center [446, 175] width 7 height 6
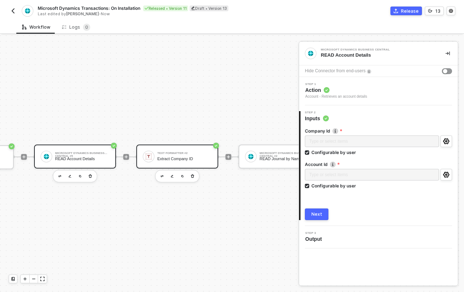
scroll to position [18, 130]
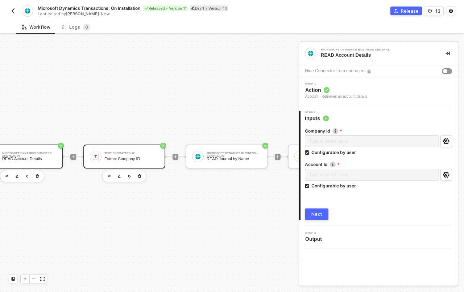
click at [238, 156] on div "Microsoft Dynamics Business Central #2 READ Journal by Name" at bounding box center [234, 156] width 54 height 14
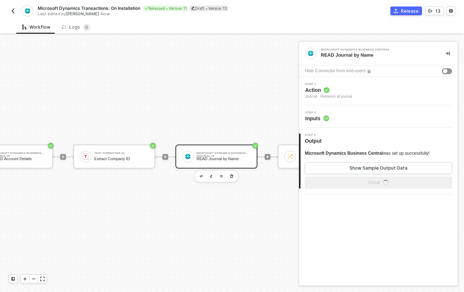
scroll to position [18, 140]
click at [334, 116] on div "Step 2 Inputs" at bounding box center [379, 116] width 157 height 11
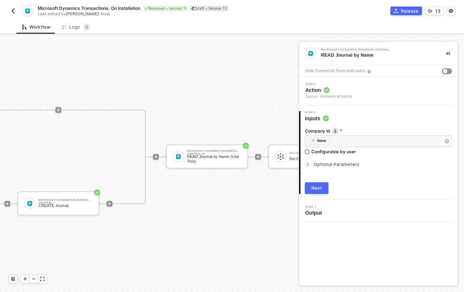
scroll to position [18, 543]
click at [196, 156] on div "READ Journal by Name (Use This)" at bounding box center [214, 158] width 54 height 9
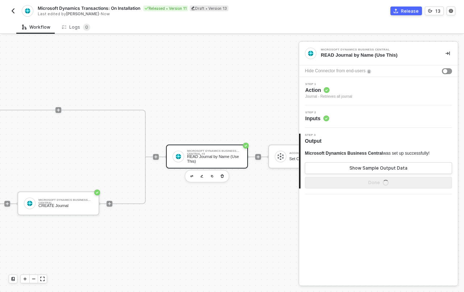
click at [332, 115] on div "Step 2 Inputs" at bounding box center [379, 116] width 157 height 11
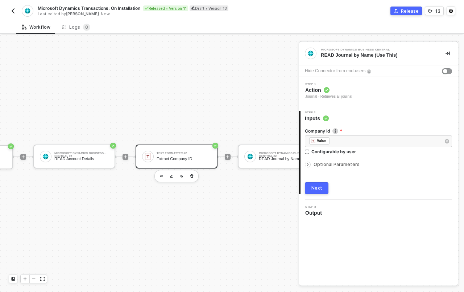
scroll to position [18, 77]
click at [189, 156] on div "Extract Company ID" at bounding box center [184, 158] width 54 height 5
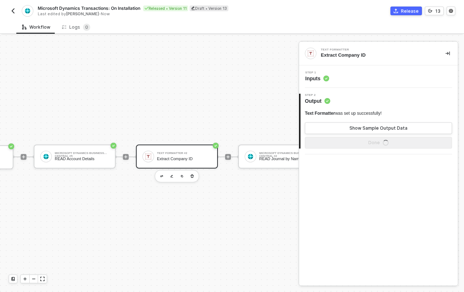
click at [319, 77] on span "Inputs" at bounding box center [317, 78] width 24 height 7
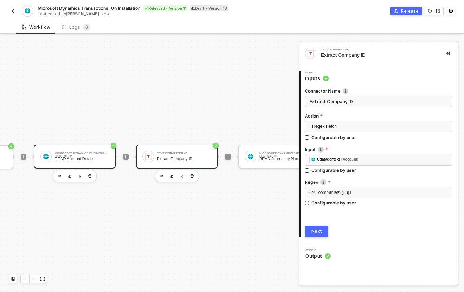
click at [87, 158] on div "Microsoft Dynamics Business Central #5 READ Account Details" at bounding box center [75, 156] width 82 height 24
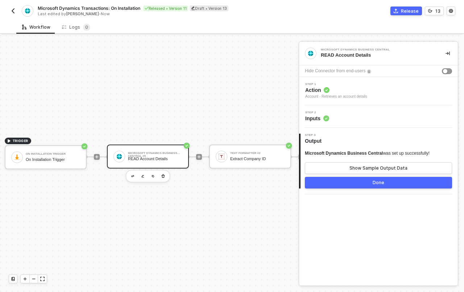
scroll to position [18, 0]
click at [310, 111] on span "Step 2" at bounding box center [317, 112] width 24 height 3
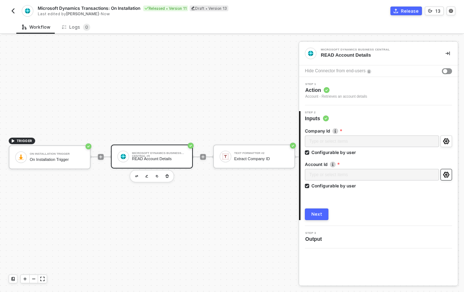
click at [444, 177] on icon "icon-settings" at bounding box center [446, 175] width 7 height 6
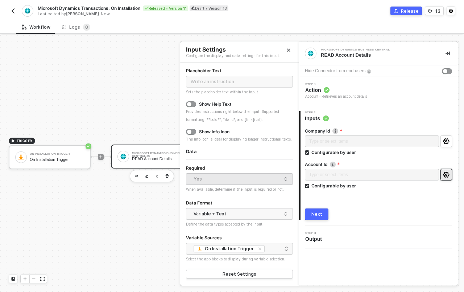
scroll to position [58, 0]
click at [11, 11] on img "button" at bounding box center [13, 11] width 6 height 6
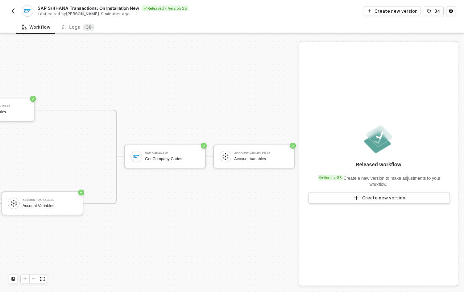
scroll to position [18, 417]
click at [234, 149] on div "Account Variables #3 Account Variables" at bounding box center [261, 156] width 54 height 14
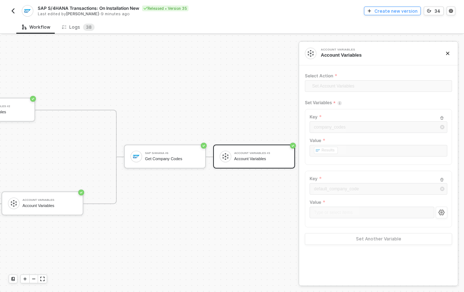
click at [393, 11] on div "Create new version" at bounding box center [396, 11] width 43 height 6
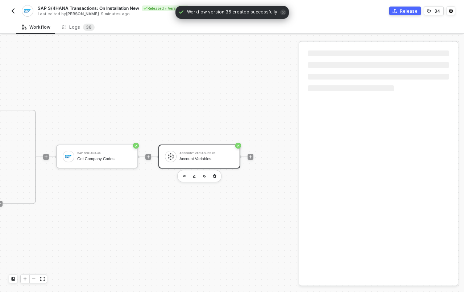
scroll to position [18, 556]
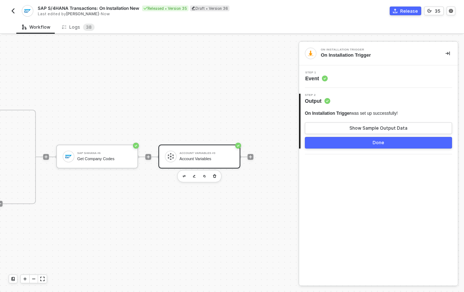
click at [214, 156] on div "Account Variables" at bounding box center [206, 158] width 54 height 5
click at [219, 156] on div "Account Variables" at bounding box center [206, 158] width 54 height 5
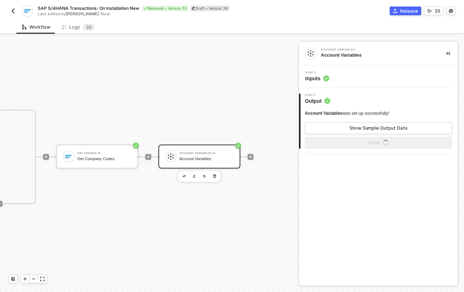
click at [322, 79] on span "Inputs" at bounding box center [317, 78] width 24 height 7
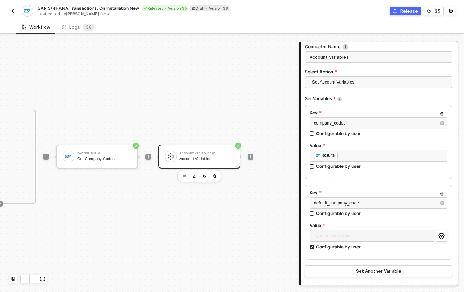
scroll to position [46, 0]
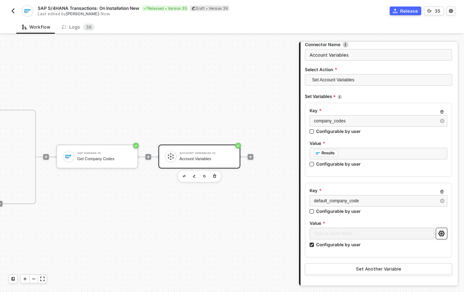
click at [438, 232] on icon "icon-settings" at bounding box center [441, 233] width 6 height 6
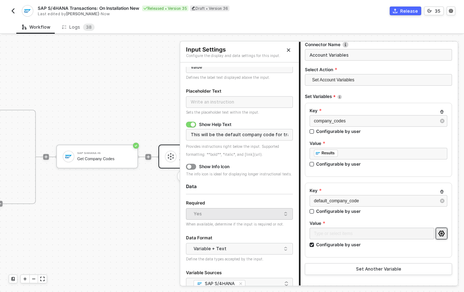
scroll to position [71, 0]
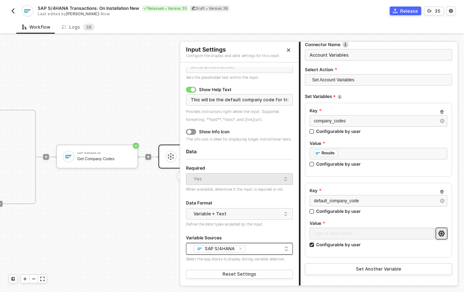
click at [225, 250] on div "SAP S/4HANA" at bounding box center [220, 248] width 31 height 6
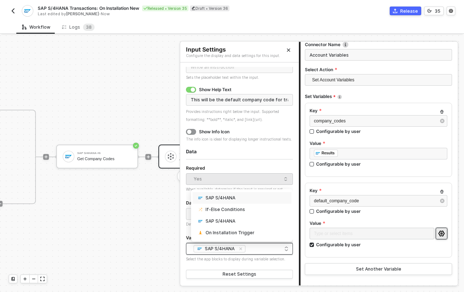
click at [252, 158] on form "Label Value Defines the label text displayed above the input. Placeholder Text …" at bounding box center [239, 148] width 107 height 263
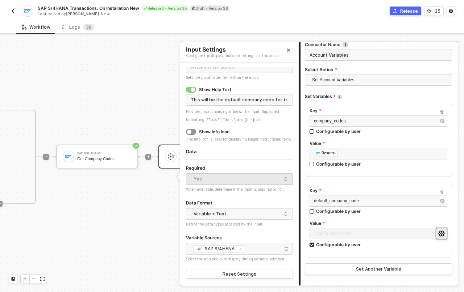
scroll to position [73, 0]
click at [259, 248] on div "SAP S/4HANA + 0 ..." at bounding box center [240, 248] width 98 height 9
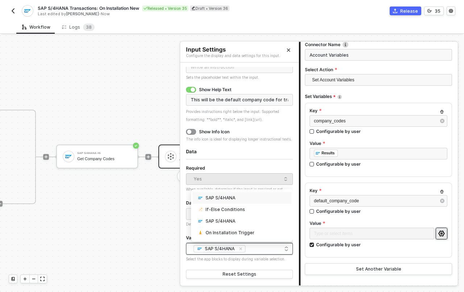
click at [260, 162] on form "Label Value Defines the label text displayed above the input. Placeholder Text …" at bounding box center [239, 148] width 107 height 263
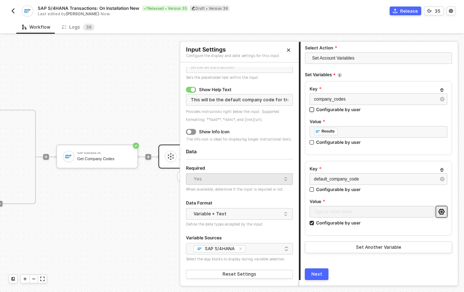
scroll to position [90, 0]
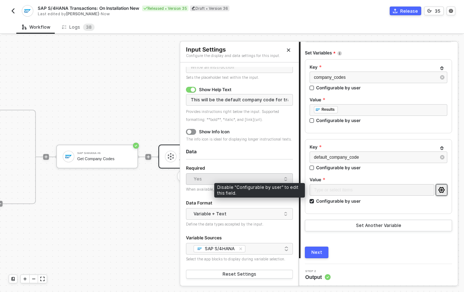
click at [338, 189] on div "Type or select items ﻿" at bounding box center [372, 190] width 125 height 13
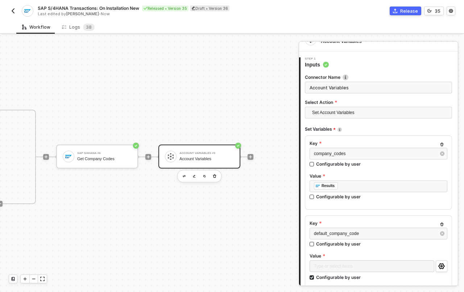
scroll to position [0, 0]
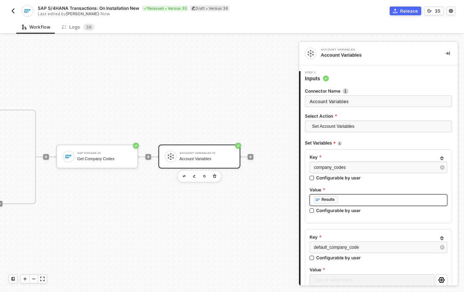
click at [368, 197] on div "﻿ ﻿ Results ﻿" at bounding box center [378, 200] width 129 height 8
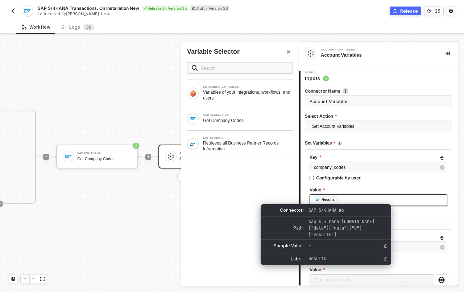
click at [323, 199] on div "Results" at bounding box center [328, 199] width 13 height 7
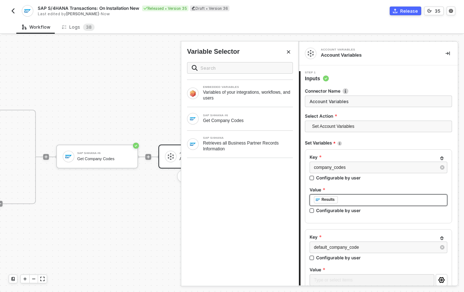
click at [350, 201] on div "﻿ ﻿ Results ﻿" at bounding box center [378, 200] width 129 height 8
click at [246, 117] on div "Get Company Codes" at bounding box center [248, 120] width 90 height 6
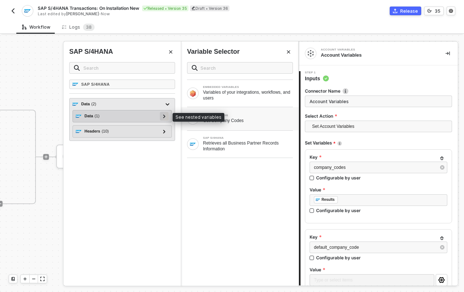
click at [166, 116] on div at bounding box center [164, 116] width 4 height 8
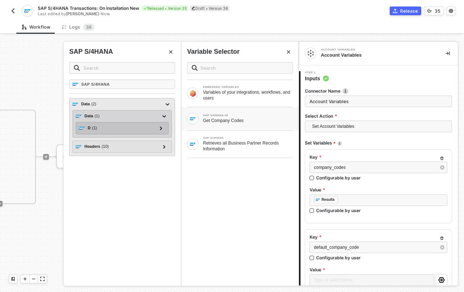
click at [166, 128] on div "D ( 1 ) Results ( 70 ) Results 1 ( 22 ) Metadata ( 3 ) id - https://34.196.139.…" at bounding box center [122, 128] width 93 height 12
click at [162, 127] on icon at bounding box center [161, 128] width 2 height 4
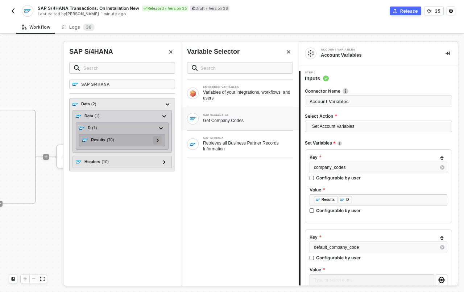
click at [159, 139] on icon at bounding box center [158, 140] width 2 height 4
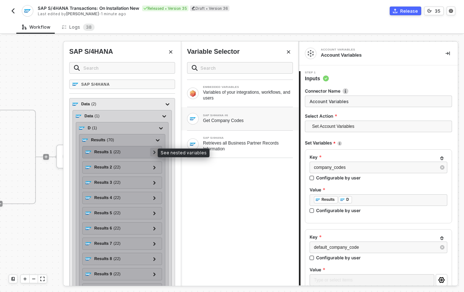
click at [152, 149] on div at bounding box center [154, 152] width 9 height 9
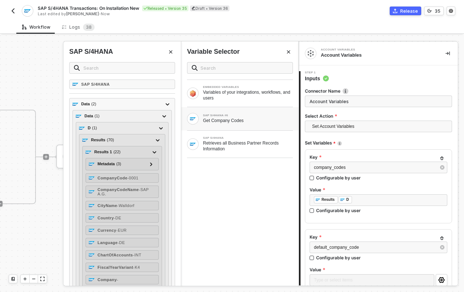
scroll to position [18, 556]
click at [365, 204] on div "﻿ ﻿ Results ﻿ ﻿ D ﻿" at bounding box center [379, 200] width 138 height 12
click at [286, 52] on button "Close" at bounding box center [288, 51] width 9 height 9
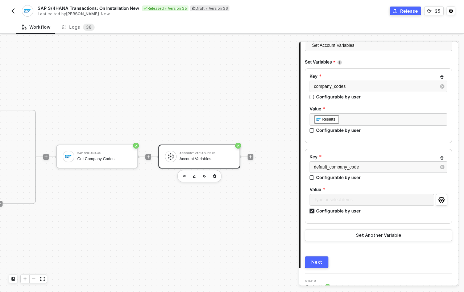
scroll to position [84, 0]
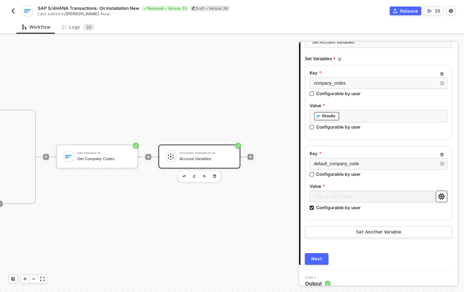
click at [438, 198] on icon "icon-settings" at bounding box center [441, 196] width 6 height 6
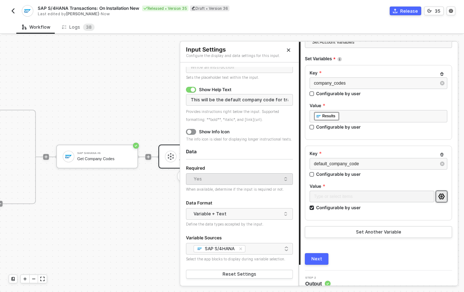
scroll to position [71, 0]
click at [286, 49] on icon "Close" at bounding box center [288, 50] width 4 height 4
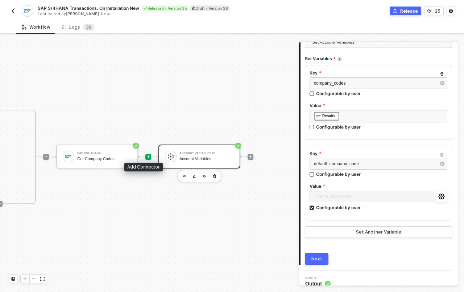
click at [147, 155] on icon "icon-play" at bounding box center [148, 156] width 3 height 3
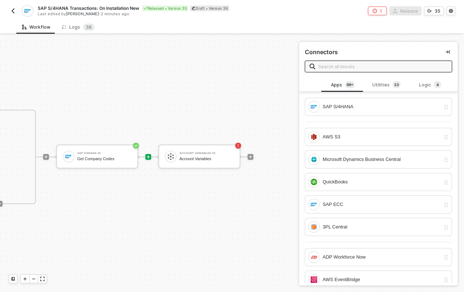
scroll to position [18, 556]
click at [371, 68] on input "text" at bounding box center [382, 66] width 129 height 8
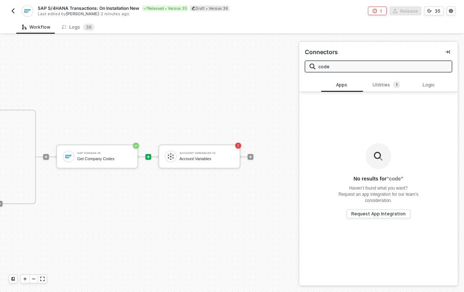
type input "code"
click at [385, 92] on div "No results for “ code ” Haven’t found what you want? Request an app integration…" at bounding box center [378, 180] width 159 height 177
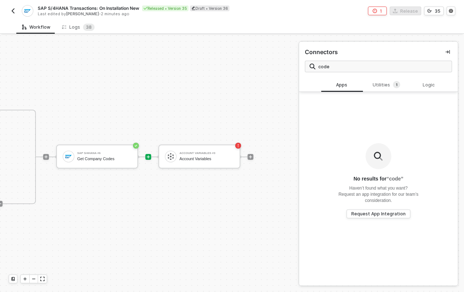
click at [387, 75] on div "Connectors code" at bounding box center [378, 60] width 159 height 36
click at [383, 86] on div "Utilities 1" at bounding box center [387, 85] width 32 height 8
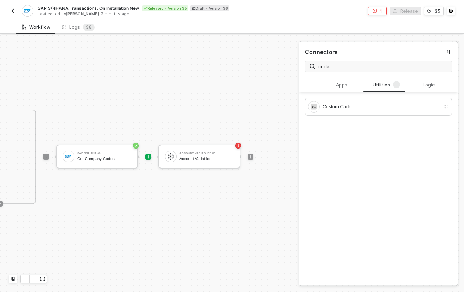
click at [360, 119] on div "Custom Code" at bounding box center [378, 109] width 159 height 22
click at [361, 108] on div "Custom Code" at bounding box center [382, 107] width 118 height 8
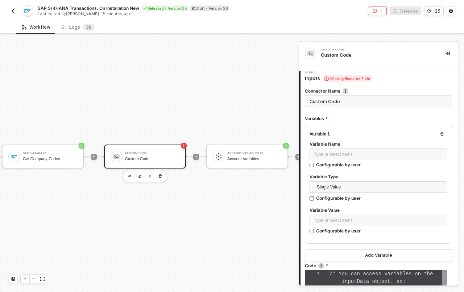
scroll to position [46, 0]
click at [336, 105] on input "Custom Code" at bounding box center [378, 101] width 147 height 12
type input "F"
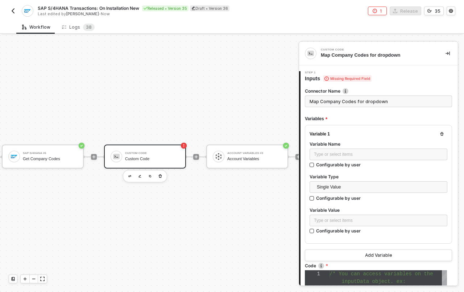
type input "Map Company Codes for dropdown"
click at [370, 132] on div "Variable 1 Variable Name Type or select items ﻿ Configurable by user Variable T…" at bounding box center [378, 184] width 147 height 119
click at [364, 155] on div "Type or select items ﻿" at bounding box center [378, 154] width 129 height 7
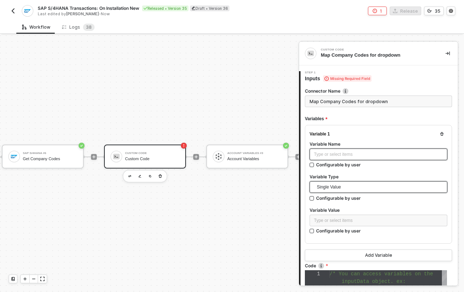
click at [341, 188] on span "Single Value" at bounding box center [380, 186] width 126 height 11
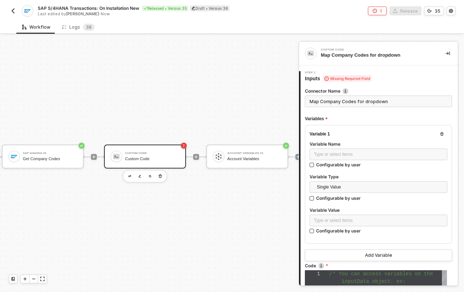
click at [361, 170] on div at bounding box center [379, 171] width 138 height 3
click at [355, 152] on div "Type or select items ﻿" at bounding box center [378, 154] width 129 height 7
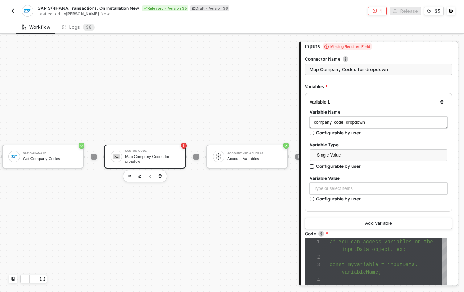
scroll to position [32, 0]
click at [358, 189] on div "Type or select items ﻿" at bounding box center [378, 188] width 129 height 7
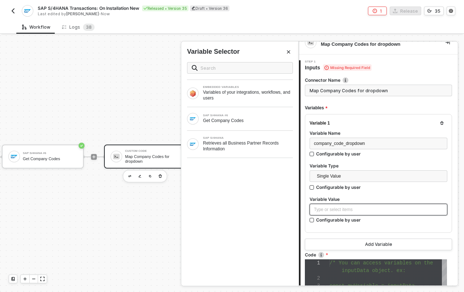
scroll to position [0, 0]
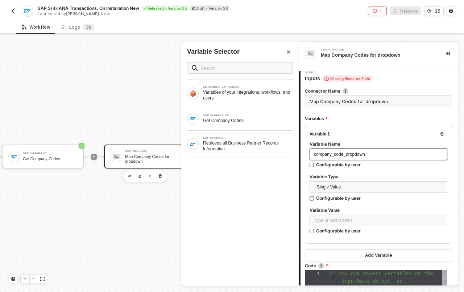
click at [376, 154] on div "company_code_dropdown" at bounding box center [378, 154] width 129 height 7
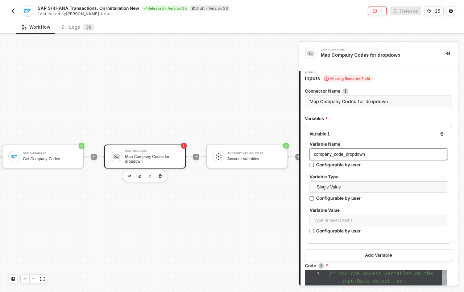
click at [376, 154] on div "company_code_dropdown" at bounding box center [378, 154] width 129 height 7
click at [440, 132] on icon "button" at bounding box center [442, 134] width 4 height 4
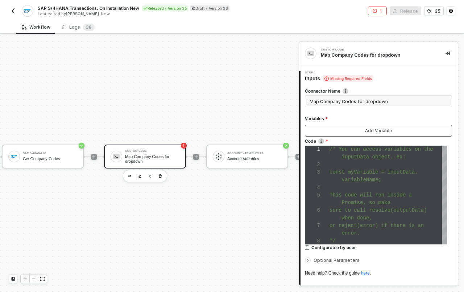
click at [354, 131] on button "Add Variable" at bounding box center [378, 131] width 147 height 12
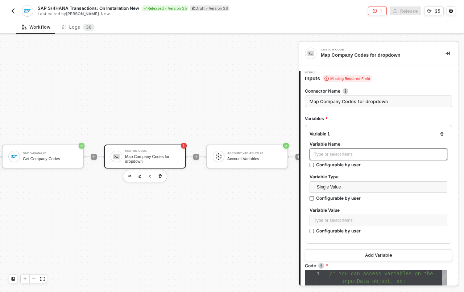
click at [340, 151] on div "Type or select items ﻿" at bounding box center [378, 154] width 129 height 7
click at [354, 217] on div "Type or select items ﻿" at bounding box center [378, 220] width 129 height 7
click at [333, 218] on div "Type or select items ﻿" at bounding box center [378, 220] width 129 height 7
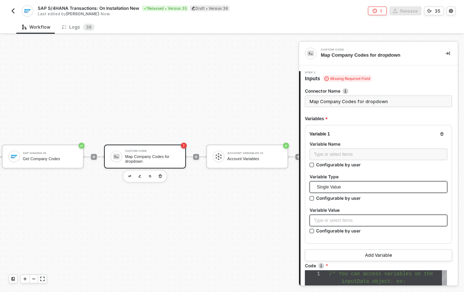
click at [328, 186] on span "Single Value" at bounding box center [380, 186] width 126 height 11
click at [340, 213] on div "Entire Block Output" at bounding box center [375, 214] width 121 height 8
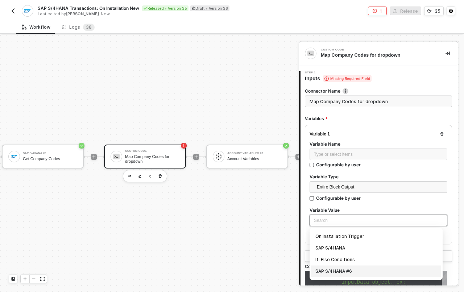
click at [354, 269] on div "SAP S/4HANA #6" at bounding box center [375, 271] width 121 height 8
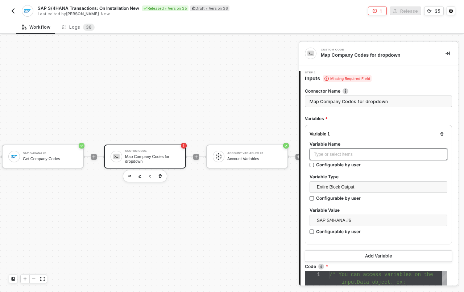
click at [350, 151] on div "Type or select items ﻿" at bounding box center [378, 154] width 129 height 7
click at [335, 156] on span "raw_company_codes" at bounding box center [334, 154] width 41 height 5
copy span "raw_company_codes"
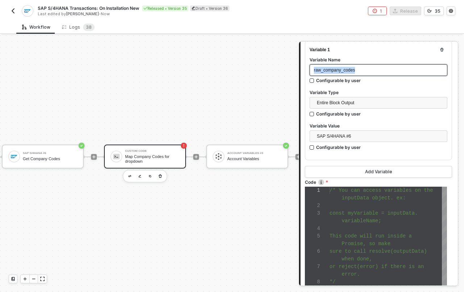
scroll to position [148, 0]
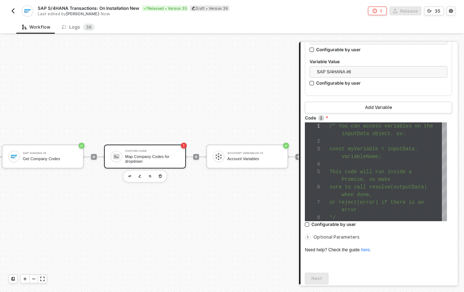
click at [366, 170] on div "1 2 3 4 5 6 7 8 /* You can access variables on the inputData object. ex: const …" at bounding box center [376, 171] width 142 height 99
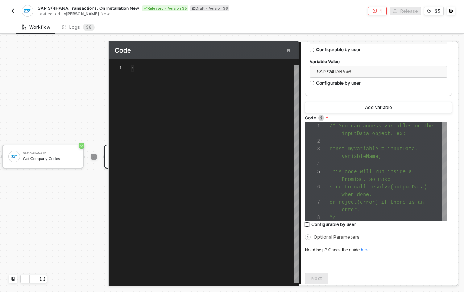
type textarea "/* You can access variables on the inputData object. ex: const myVariable = inp…"
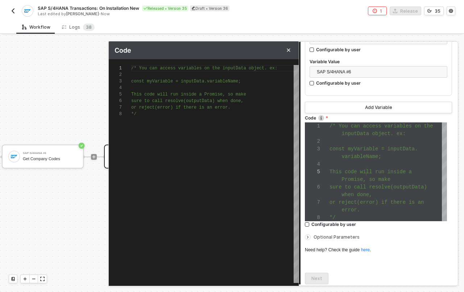
click at [173, 101] on div "1 2 3 4 5 6 7 8 /* You can access variables on the inputData objec t. ex: const…" at bounding box center [204, 174] width 190 height 218
click at [158, 71] on div at bounding box center [215, 74] width 168 height 7
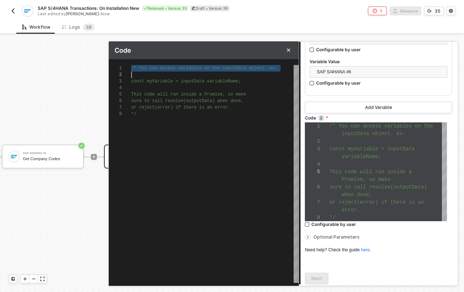
click at [158, 71] on div at bounding box center [215, 74] width 168 height 7
type textarea "const myVariable = inputData.variableName; This code will run inside a Promise,…"
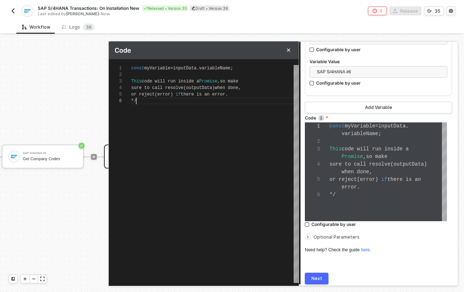
scroll to position [38, 0]
click at [220, 66] on div "1 2 3 4 5 6 const myVariable = inputData . variableName ; This code will run in…" at bounding box center [204, 174] width 190 height 218
paste textarea "raw_company_codes"
type textarea "const myVariable = inputData.raw_company_codes; This code will run inside a Pro…"
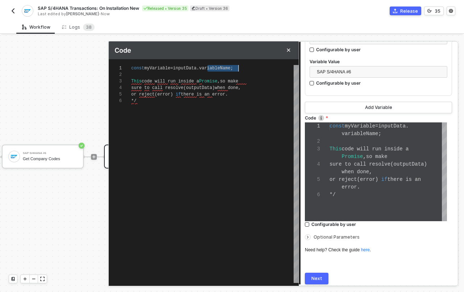
type textarea "const myVariable = inputData.raw_company_codes; This code will run inside a Pro…"
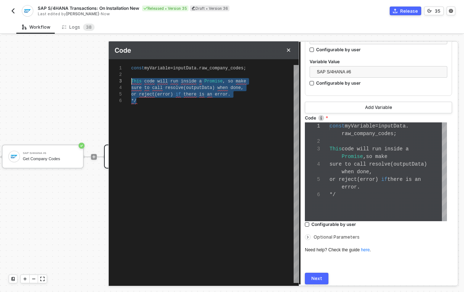
drag, startPoint x: 166, startPoint y: 100, endPoint x: 111, endPoint y: 75, distance: 60.7
type textarea "const myVariable = inputData.raw_company_codes;"
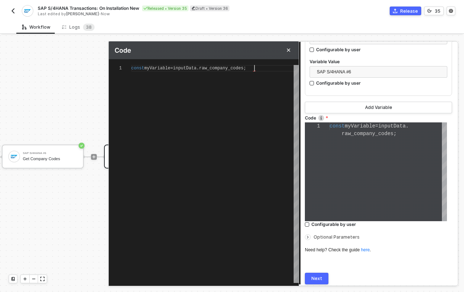
scroll to position [0, 0]
click at [182, 67] on span "inputData" at bounding box center [185, 68] width 24 height 5
click at [181, 66] on span "inputData" at bounding box center [185, 68] width 24 height 5
click at [164, 67] on span "myVariable" at bounding box center [157, 68] width 26 height 5
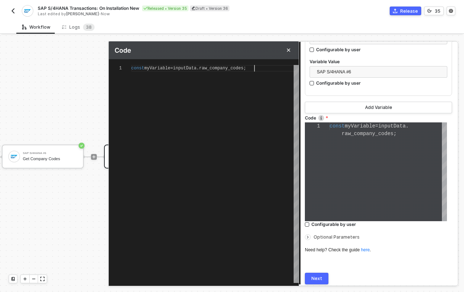
click at [164, 67] on span "myVariable" at bounding box center [157, 68] width 26 height 5
drag, startPoint x: 182, startPoint y: 67, endPoint x: 269, endPoint y: 69, distance: 86.7
click at [269, 69] on div "const myVariable = inputData . raw_company_codes ;" at bounding box center [215, 68] width 168 height 7
drag, startPoint x: 260, startPoint y: 68, endPoint x: 213, endPoint y: 69, distance: 47.1
click at [213, 69] on div "const myVariable = inputData . raw_company_codes ;" at bounding box center [215, 68] width 168 height 7
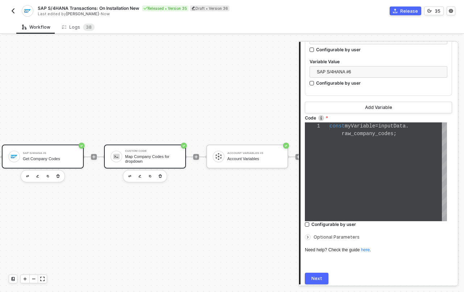
click at [50, 156] on div "Get Company Codes" at bounding box center [50, 158] width 54 height 5
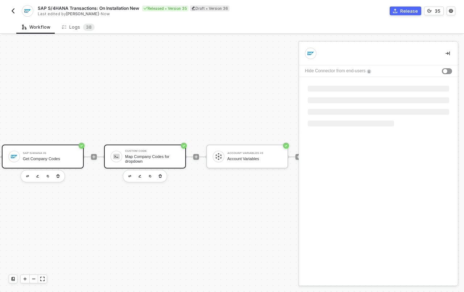
scroll to position [0, 0]
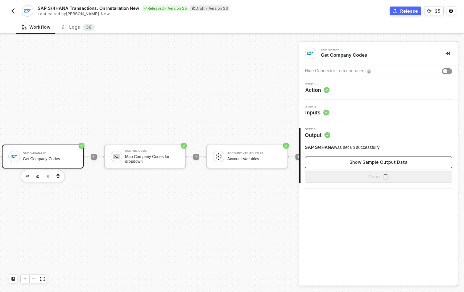
click at [334, 161] on button "Show Sample Output Data" at bounding box center [378, 162] width 147 height 12
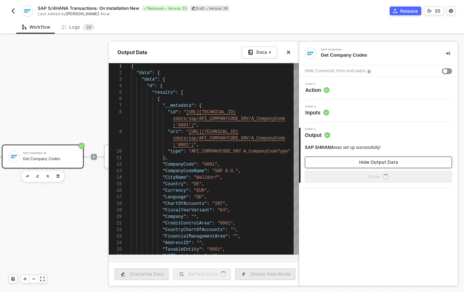
scroll to position [52, 0]
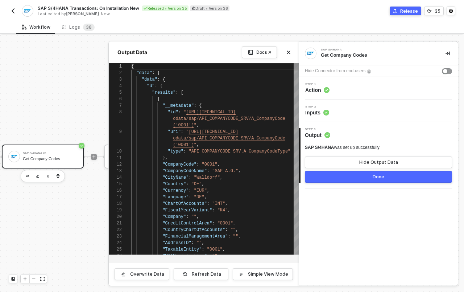
type textarea ""uri": "https://34.196.139.243:44301/sap/opu/odata/sap/API_COMPANYCODE_SRV/A_Co…"
click at [179, 166] on span ""CompanyCode"" at bounding box center [179, 164] width 34 height 5
click at [287, 50] on icon "icon-close" at bounding box center [288, 52] width 4 height 4
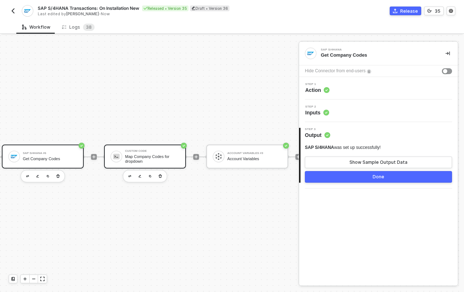
click at [159, 157] on div "Map Company Codes for dropdown" at bounding box center [152, 158] width 54 height 9
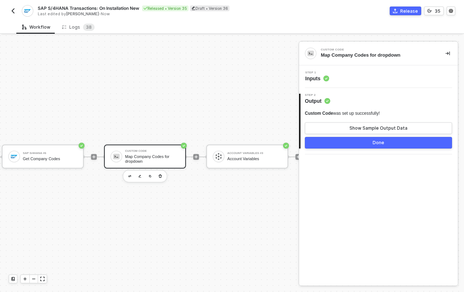
click at [147, 154] on div "Map Company Codes for dropdown" at bounding box center [152, 158] width 54 height 9
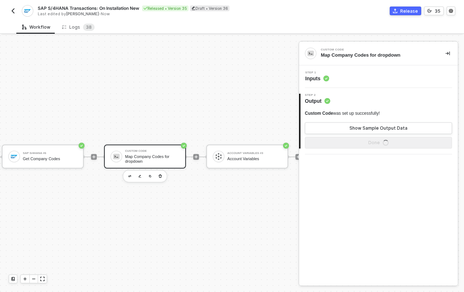
click at [317, 78] on span "Inputs" at bounding box center [317, 78] width 24 height 7
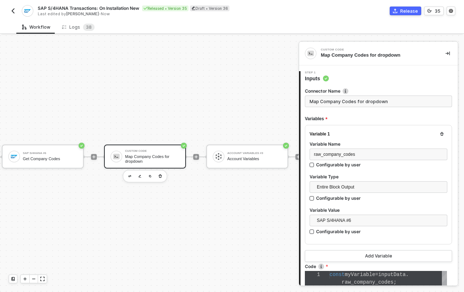
click at [361, 275] on span "myVariable" at bounding box center [360, 274] width 30 height 6
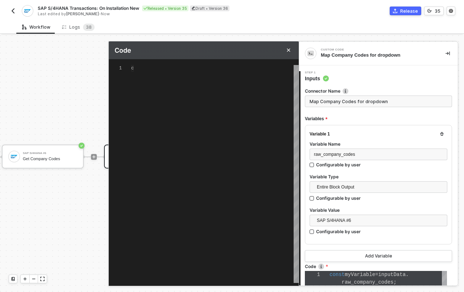
type textarea "const myVariable = inputData.raw_company_codes;"
click at [227, 71] on div "const myVariable = inputData . raw_company_codes ;" at bounding box center [215, 68] width 168 height 7
paste textarea "$map(inputData.raw_company_codes, function($o){{ "label": $o.CompanyCodeName & …"
type textarea "$map(inputData.raw_company_codes, function($o){{ "label": $o.CompanyCodeName & …"
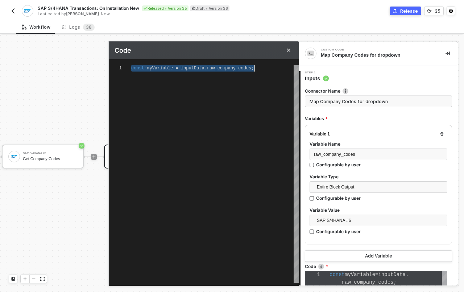
type textarea "$map(inputData.raw_company_codes, function($o){{ "label": $o.CompanyCodeName & …"
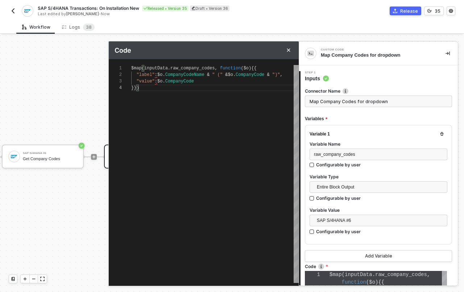
click at [138, 67] on span "$map" at bounding box center [136, 68] width 11 height 5
drag, startPoint x: 216, startPoint y: 67, endPoint x: 145, endPoint y: 66, distance: 70.7
type textarea "$map(, function($o){{ "label": $o.CompanyCodeName & " (" & $o.CompanyCode & ")"…"
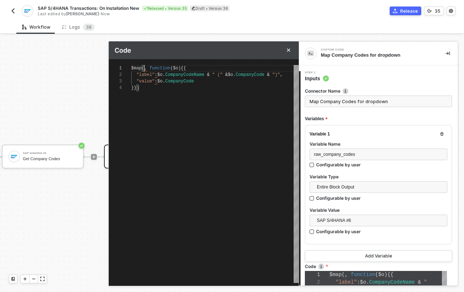
type textarea "$map( function($o){{ "label": $o.CompanyCodeName & " (" & $o.CompanyCode & ")",…"
type textarea "$map(function($o){{ "label": $o.CompanyCodeName & " (" & $o.CompanyCode & ")", …"
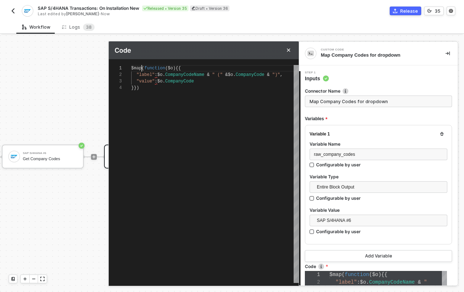
paste textarea "inputData.raw_company_codes.map(o => ({ label: `${o.CompanyCodeName} (${o.Compa…"
type textarea "inputData.raw_company_codes.map(o => ({ label: `${o.CompanyCodeName} (${o.Compa…"
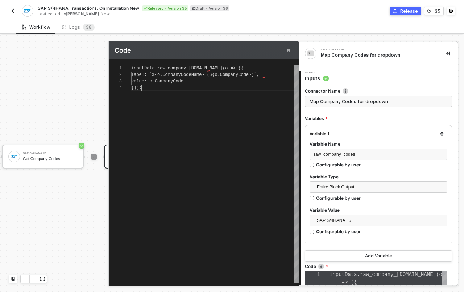
scroll to position [20, 11]
click at [152, 70] on div "1 2 3 4 inputData . raw_company_codes . map ( o => ({ label : ` ${ o . CompanyC…" at bounding box center [204, 174] width 190 height 218
type textarea "inputData?.raw_company_codes.map(o => ({ label: `${o.CompanyCodeName} (${o.Comp…"
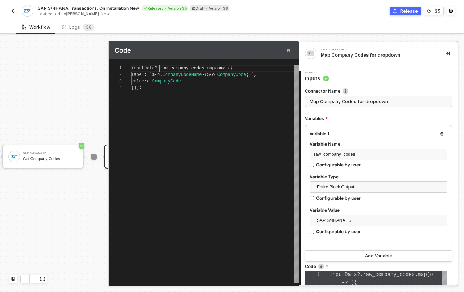
scroll to position [0, 29]
click at [206, 66] on span "." at bounding box center [205, 68] width 3 height 5
type textarea "inputData?.raw_company_codes?.map(o => ({ label: `${o.CompanyCodeName} (${o.Com…"
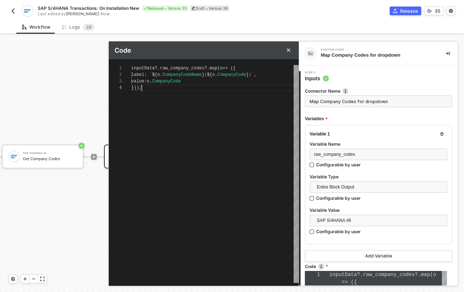
click at [244, 112] on div "inputData ?. raw_company_codes ?. map ( o => ({ label : ` ${ o . CompanyCodeNam…" at bounding box center [215, 174] width 168 height 218
click at [136, 69] on div "1 2 3 4 inputData ?. raw_company_codes ?. map ( o => ({ label : ` ${ o . Compan…" at bounding box center [204, 174] width 190 height 218
type textarea "rinputData?.raw_company_codes?.map(o => ({ label: `${o.CompanyCodeName} (${o.Co…"
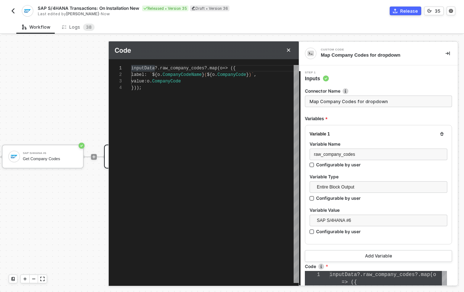
type textarea "rinputData?.raw_company_codes?.map(o => ({ label: `${o.CompanyCodeName} (${o.Co…"
type textarea "reinputData?.raw_company_codes?.map(o => ({ label: `${o.CompanyCodeName} (${o.C…"
type textarea "retinputData?.raw_company_codes?.map(o => ({ label: `${o.CompanyCodeName} (${o.…"
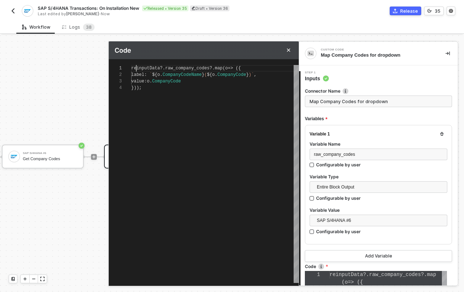
type textarea "retuinputData?.raw_company_codes?.map(o => ({ label: `${o.CompanyCodeName} (${o…"
type textarea "returinputData?.raw_company_codes?.map(o => ({ label: `${o.CompanyCodeName} (${…"
type textarea "returninputData?.raw_company_codes?.map(o => ({ label: `${o.CompanyCodeName} ($…"
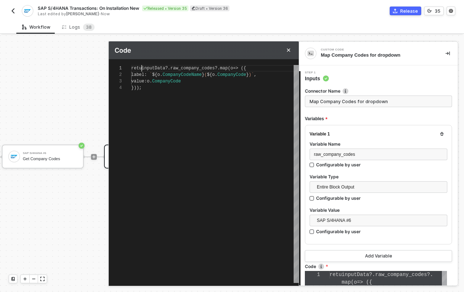
type textarea "returninputData?.raw_company_codes?.map(o => ({ label: `${o.CompanyCodeName} ($…"
type textarea "return inputData?.raw_company_codes?.map(o => ({ label: `${o.CompanyCodeName} (…"
click at [240, 162] on div "return inputData ?. raw_company_codes ?. map ( o => ({ label : ` ${ o . Company…" at bounding box center [215, 174] width 168 height 218
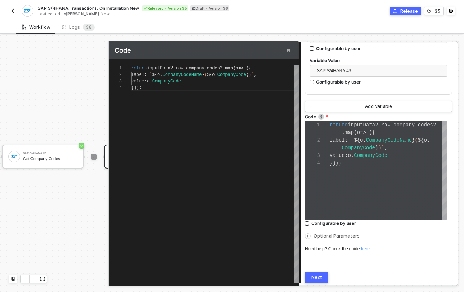
scroll to position [174, 0]
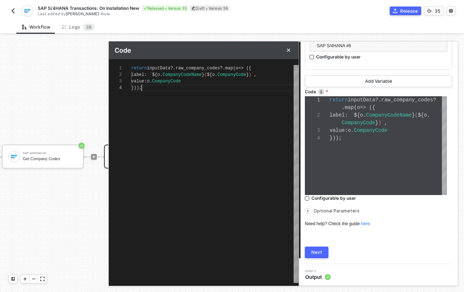
click at [314, 249] on div "Next" at bounding box center [316, 252] width 11 height 6
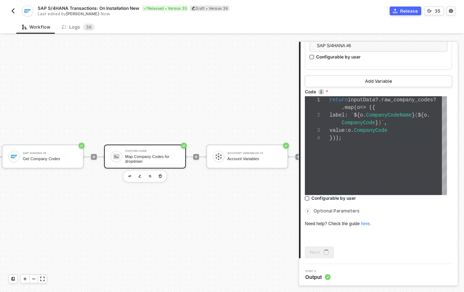
scroll to position [0, 0]
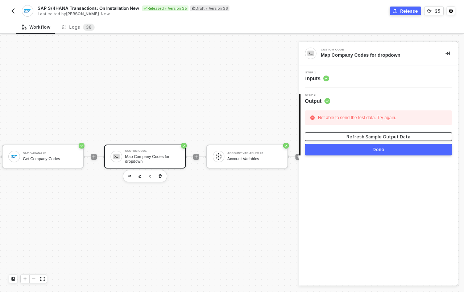
click at [344, 132] on button "Refresh Sample Output Data" at bounding box center [378, 136] width 147 height 9
click at [315, 78] on span "Inputs" at bounding box center [317, 78] width 24 height 7
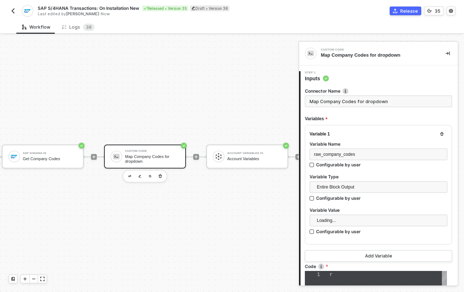
type textarea "return inputData?.raw_company_codes?.map(o => ({ label: `${o.CompanyCodeName} (…"
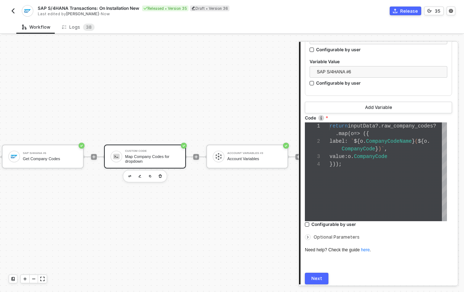
click at [363, 175] on div "return inputData ?. raw_company_codes ? . map ( o => ({ label : ` ${ o . Compan…" at bounding box center [388, 171] width 117 height 99
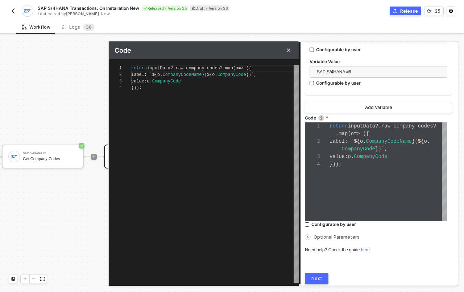
scroll to position [20, 0]
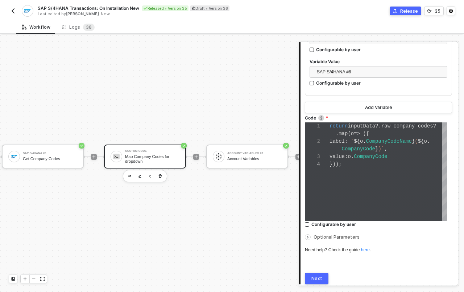
click at [335, 236] on span "Optional Parameters" at bounding box center [337, 236] width 46 height 5
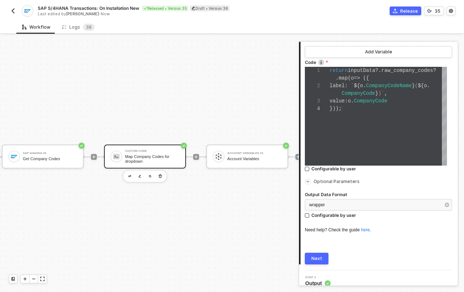
scroll to position [206, 0]
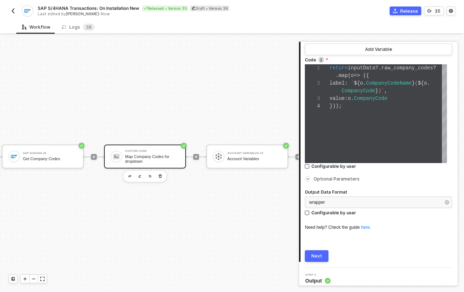
click at [338, 178] on span "Optional Parameters" at bounding box center [337, 178] width 46 height 5
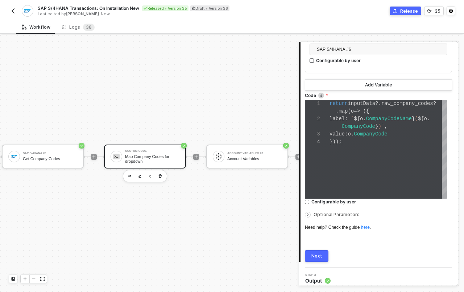
click at [337, 216] on div "Optional Parameters" at bounding box center [378, 214] width 147 height 8
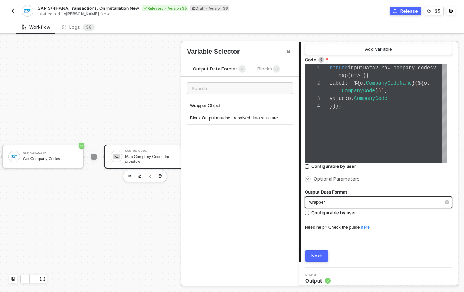
click at [345, 204] on div "wrapper" at bounding box center [378, 202] width 147 height 12
click at [310, 176] on div at bounding box center [309, 179] width 9 height 8
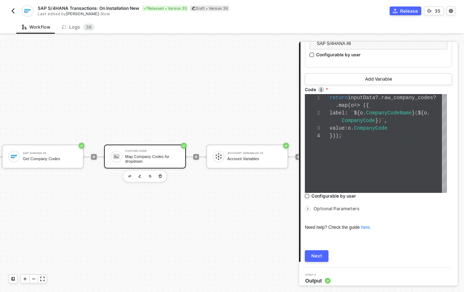
scroll to position [171, 0]
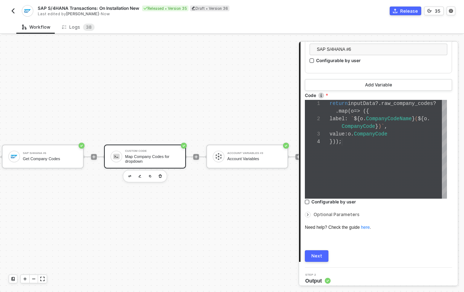
click at [322, 255] on button "Next" at bounding box center [317, 256] width 24 height 12
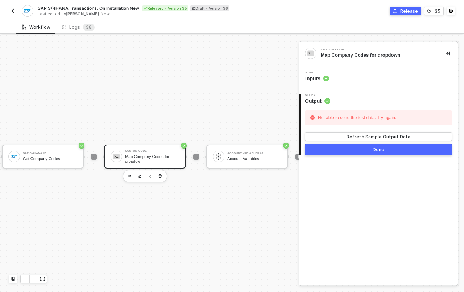
click at [352, 151] on button "Done" at bounding box center [378, 150] width 147 height 12
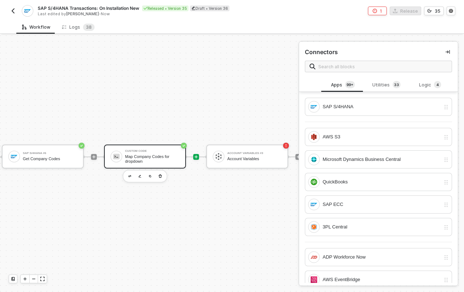
click at [158, 154] on div "Map Company Codes for dropdown" at bounding box center [152, 158] width 54 height 9
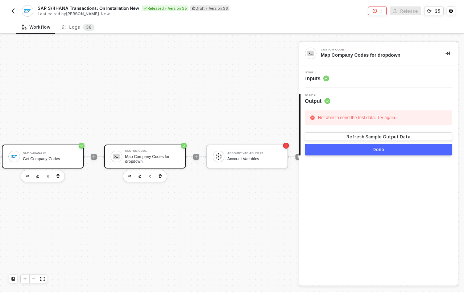
click at [58, 158] on div "SAP S/4HANA #6 Get Company Codes" at bounding box center [43, 156] width 82 height 24
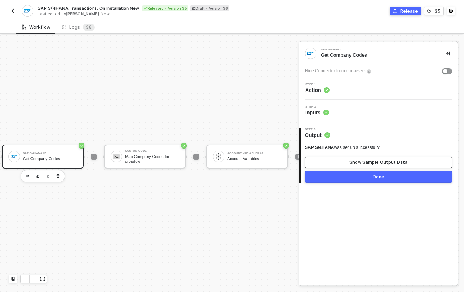
drag, startPoint x: 347, startPoint y: 165, endPoint x: 343, endPoint y: 181, distance: 16.6
click at [343, 181] on div "SAP S/4HANA was set up successfully! Show Sample Output Data Done" at bounding box center [378, 163] width 147 height 38
click at [343, 178] on button "Done" at bounding box center [378, 177] width 147 height 12
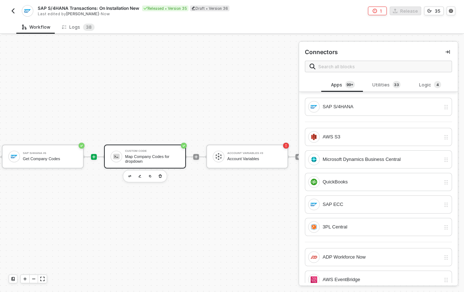
click at [141, 154] on div "Map Company Codes for dropdown" at bounding box center [152, 158] width 54 height 9
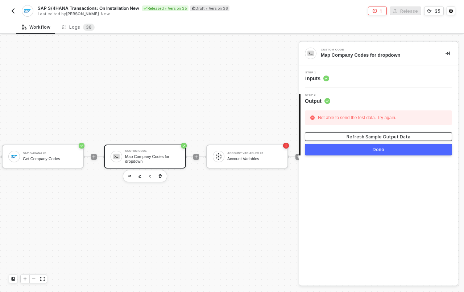
click at [334, 135] on button "Refresh Sample Output Data" at bounding box center [378, 136] width 147 height 9
drag, startPoint x: 312, startPoint y: 117, endPoint x: 403, endPoint y: 115, distance: 91.4
click at [403, 115] on div "Not able to send the test data. Try again." at bounding box center [378, 117] width 147 height 15
click at [172, 155] on div "Map Company Codes for dropdown" at bounding box center [152, 158] width 54 height 9
click at [321, 80] on span "Inputs" at bounding box center [317, 78] width 24 height 7
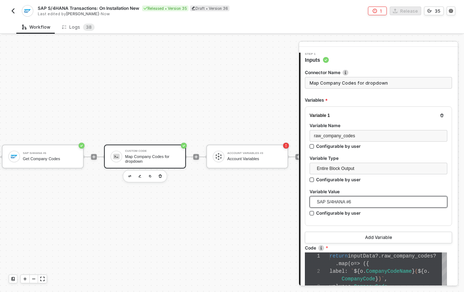
scroll to position [107, 0]
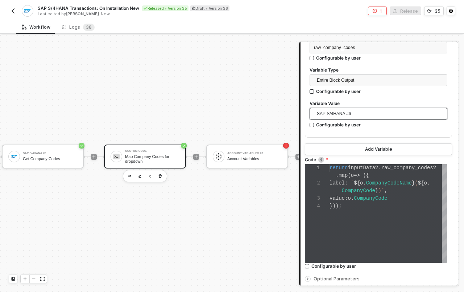
click at [358, 112] on span "SAP S/4HANA #6" at bounding box center [380, 113] width 126 height 11
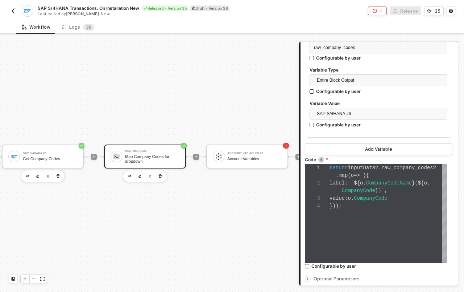
click at [43, 163] on div "SAP S/4HANA #6 Get Company Codes" at bounding box center [43, 156] width 82 height 25
click at [45, 156] on div "SAP S/4HANA #6 Get Company Codes" at bounding box center [50, 156] width 54 height 14
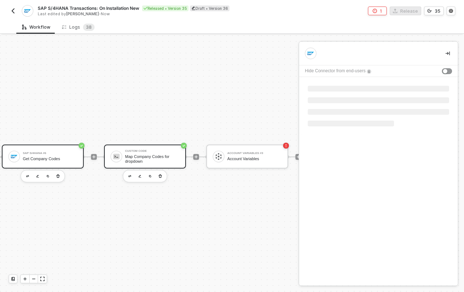
scroll to position [0, 0]
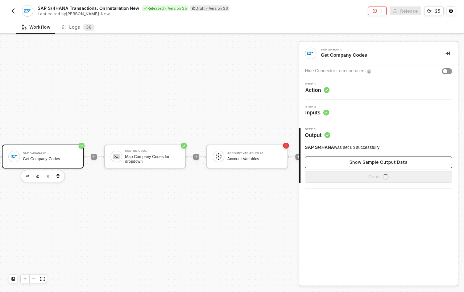
click at [379, 161] on div "Show Sample Output Data" at bounding box center [379, 162] width 58 height 6
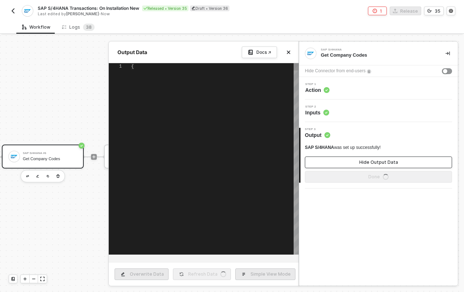
type textarea "{ "data": { "data": { "d": { "results": [ { "__metadata": { "id": "https://34.1…"
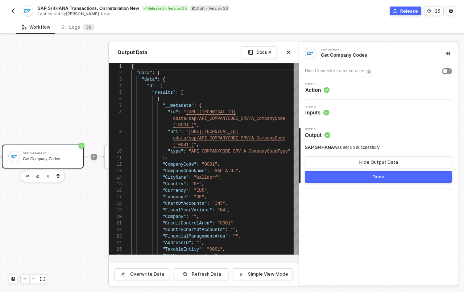
click at [42, 112] on div at bounding box center [232, 163] width 464 height 256
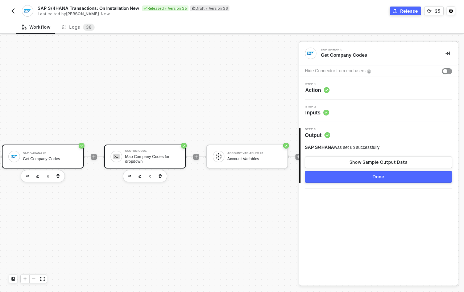
click at [165, 157] on div "Map Company Codes for dropdown" at bounding box center [152, 158] width 54 height 9
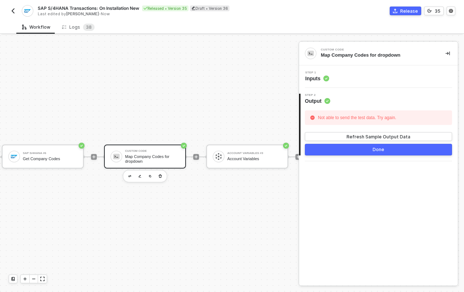
click at [316, 74] on div "Step 1 Inputs" at bounding box center [317, 76] width 24 height 11
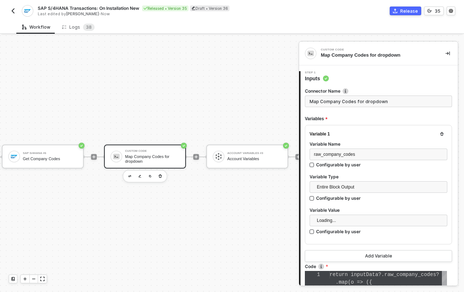
scroll to position [22, 0]
click at [361, 275] on span "inputData" at bounding box center [362, 274] width 28 height 6
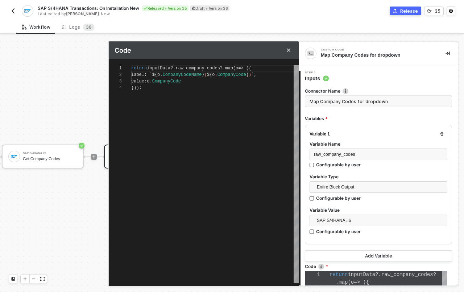
scroll to position [20, 0]
click at [175, 69] on span "?." at bounding box center [172, 68] width 5 height 5
click at [224, 67] on span "?." at bounding box center [222, 68] width 5 height 5
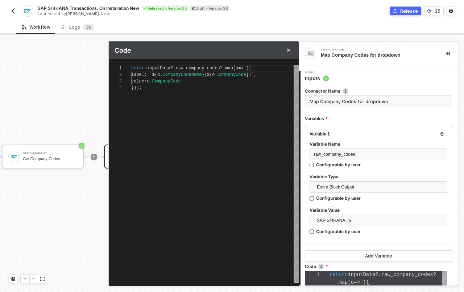
type textarea "return inputData?.raw_company_codes?.dmap(o => ({ label: `${o.CompanyCodeName} …"
type textarea "return inputData?.raw_company_codes?.damap(o => ({ label: `${o.CompanyCodeName}…"
type textarea "return inputData?.raw_company_codes?.datmap(o => ({ label: `${o.CompanyCodeName…"
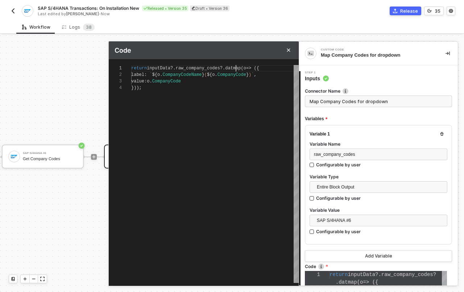
type textarea "return inputData?.raw_company_codes?.datamap(o => ({ label: `${o.CompanyCodeNam…"
type textarea "return inputData?.raw_company_codes?.data.map(o => ({ label: `${o.CompanyCodeNa…"
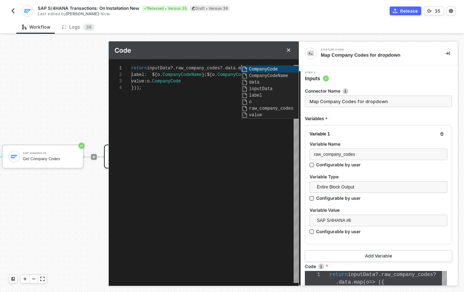
type textarea "return inputData?.raw_company_codes?.datamap(o => ({ label: `${o.CompanyCodeNam…"
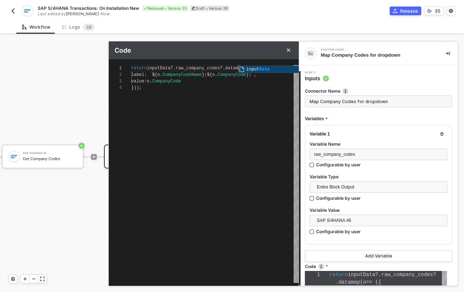
type textarea "return inputData?.raw_company_codes?.data?map(o => ({ label: `${o.CompanyCodeNa…"
type textarea "return inputData?.raw_company_codes?.data?.map(o => ({ label: `${o.CompanyCodeN…"
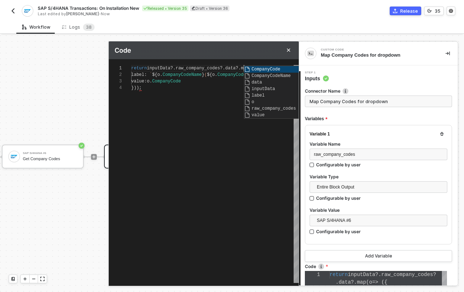
type textarea "return inputData?.raw_company_codes?.data?.dmap(o => ({ label: `${o.CompanyCode…"
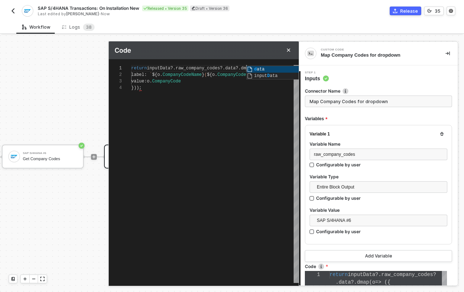
type textarea "return inputData?.raw_company_codes?.data?.damap(o => ({ label: `${o.CompanyCod…"
type textarea "return inputData?.raw_company_codes?.data?.datmap(o => ({ label: `${o.CompanyCo…"
type textarea "return inputData?.raw_company_codes?.data?.datamap(o => ({ label: `${o.CompanyC…"
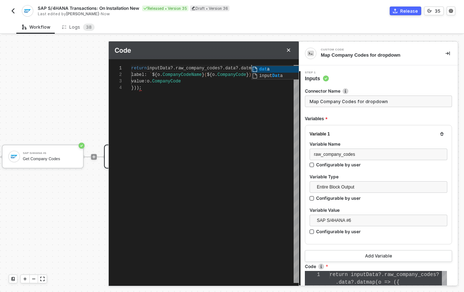
type textarea "return inputData?.raw_company_codes?.data?.datamap(o => ({ label: `${o.CompanyC…"
type textarea "return inputData?.raw_company_codes?.data?.data?map(o => ({ label: `${o.Company…"
type textarea "return inputData?.raw_company_codes?.data?.data?.map(o => ({ label: `${o.Compan…"
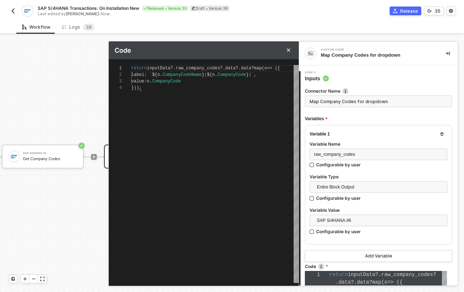
type textarea "return inputData?.raw_company_codes?.data?.data?.map(o => ({ label: `${o.Compan…"
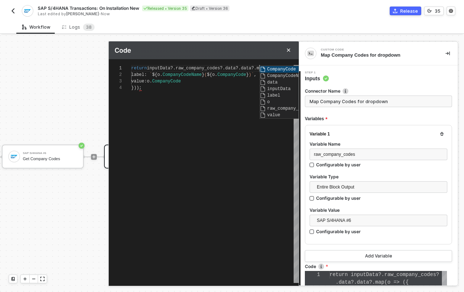
scroll to position [0, 128]
type textarea "return inputData?.raw_company_codes?.data?.data?.dmap(o => ({ label: `${o.Compa…"
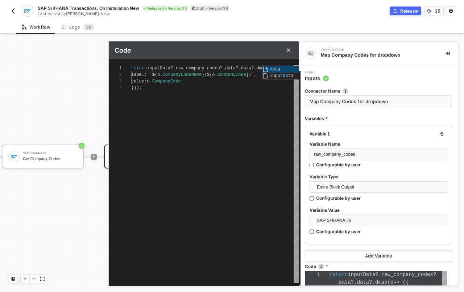
type textarea "return inputData?.raw_company_codes?.data?.data?.d?map(o => ({ label: `${o.Comp…"
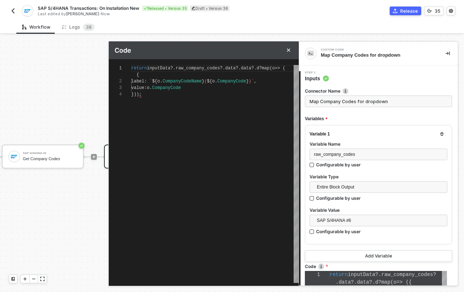
type textarea "return inputData?.raw_company_codes?.data?.data?.d?.map(o => ({ label: `${o.Com…"
type textarea "return inputData?.raw_company_codes?.data?.data?.d?.rmap(o => ({ label: `${o.Co…"
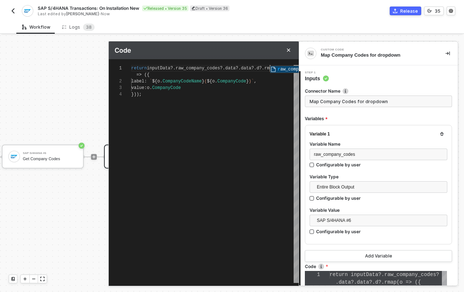
type textarea "return inputData?.raw_company_codes?.data?.data?.d?.remap(o => ({ label: `${o.C…"
type textarea "return inputData?.raw_company_codes?.data?.data?.d?.resmap(o => ({ label: `${o.…"
type textarea "return inputData?.raw_company_codes?.data?.data?.d?.resumap(o => ({ label: `${o…"
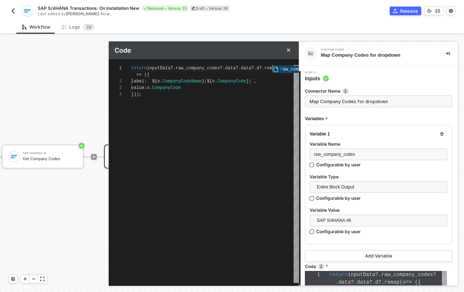
type textarea "return inputData?.raw_company_codes?.data?.data?.d?.resumap(o => ({ label: `${o…"
type textarea "return inputData?.raw_company_codes?.data?.data?.d?.resulmap(o => ({ label: `${…"
type textarea "return inputData?.raw_company_codes?.data?.data?.d?.resultmap(o => ({ label: `$…"
type textarea "return inputData?.raw_company_codes?.data?.data?.d?.resultsmap(o => ({ label: `…"
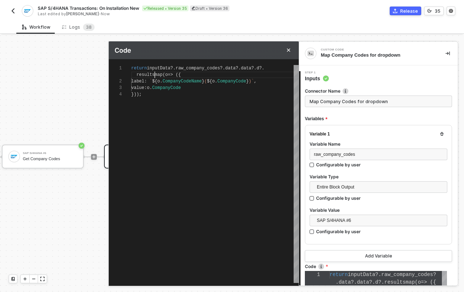
type textarea "return inputData?.raw_company_codes?.data?.data?.d?.results?map(o => ({ label: …"
type textarea "return inputData?.raw_company_codes?.data?.data?.d?.results?.map(o => ({ label:…"
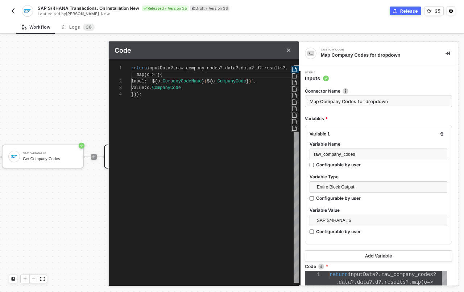
click at [247, 136] on div "return inputData ?. raw_company_codes ?. data ?. data ?. d ?. results ?. label …" at bounding box center [215, 174] width 168 height 218
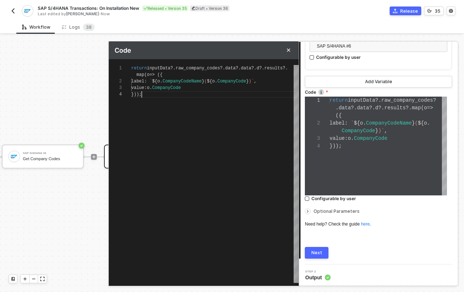
scroll to position [174, 0]
click at [319, 249] on div "Next" at bounding box center [316, 252] width 11 height 6
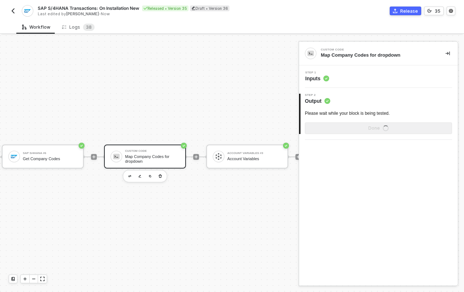
scroll to position [0, 0]
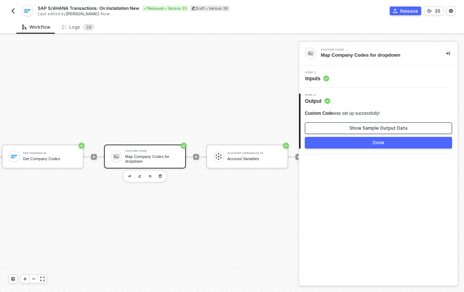
click at [355, 126] on div "Show Sample Output Data" at bounding box center [379, 128] width 58 height 6
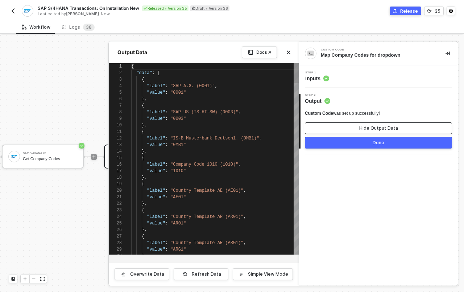
scroll to position [65, 0]
click at [339, 208] on div "Custom Code Map Company Codes for dropdown Step 1 Inputs 2 Step 2 Output Custom…" at bounding box center [378, 163] width 159 height 243
click at [349, 146] on button "Done" at bounding box center [378, 143] width 147 height 12
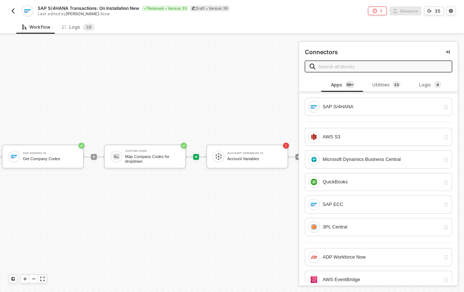
scroll to position [18, 658]
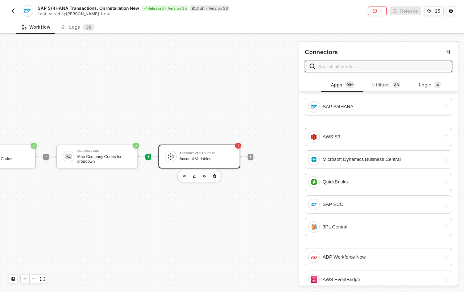
click at [213, 152] on div "Account Variables #3" at bounding box center [206, 153] width 54 height 3
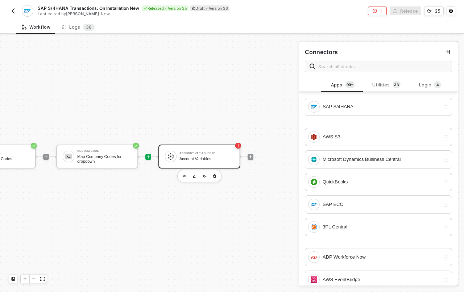
click at [193, 156] on div "Account Variables" at bounding box center [206, 158] width 54 height 5
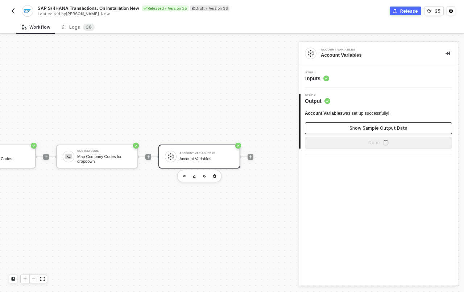
click at [357, 127] on div "Show Sample Output Data" at bounding box center [379, 128] width 58 height 6
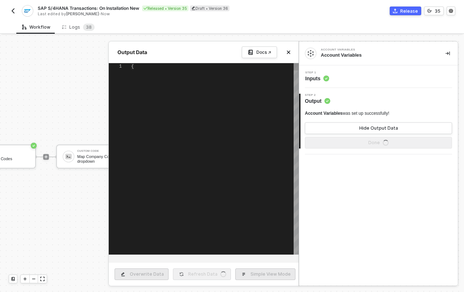
type textarea "{ "variables": { "userId": "6862a815eaf9f0162556be96", "companyId": "d0d0d64f-5…"
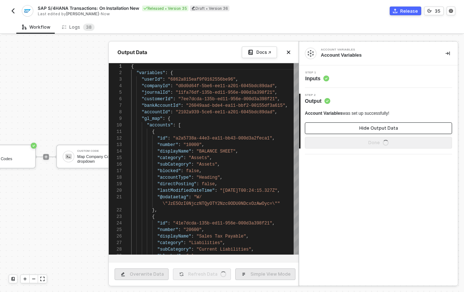
click at [358, 128] on button "Hide Output Data" at bounding box center [378, 128] width 147 height 12
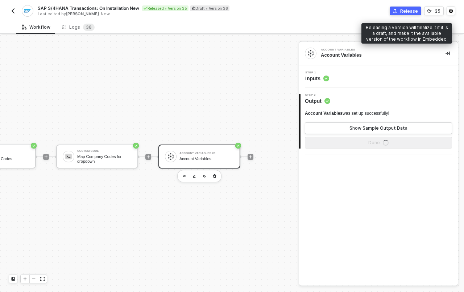
click at [407, 11] on div "Release" at bounding box center [409, 11] width 18 height 6
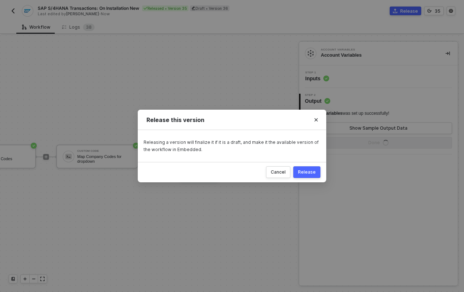
click at [312, 170] on div "Release" at bounding box center [307, 172] width 18 height 6
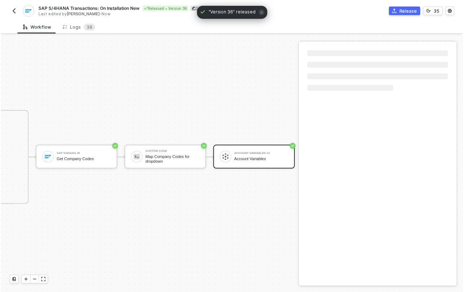
scroll to position [18, 507]
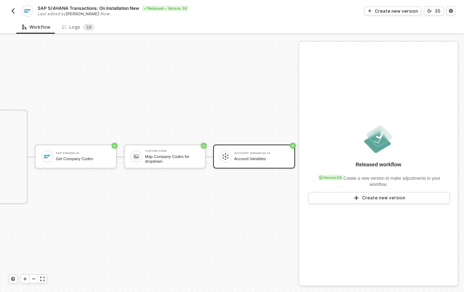
click at [237, 152] on div "Account Variables #3" at bounding box center [261, 153] width 54 height 3
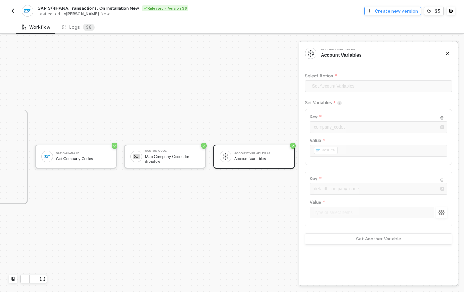
click at [402, 8] on div "Create new version" at bounding box center [396, 11] width 43 height 6
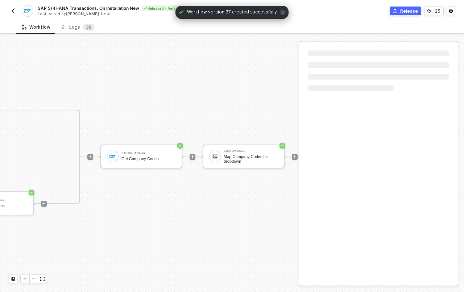
scroll to position [18, 658]
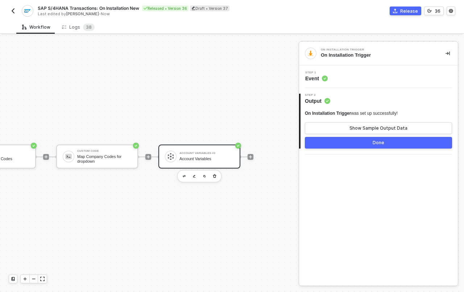
click at [201, 152] on div "Account Variables #3" at bounding box center [206, 153] width 54 height 3
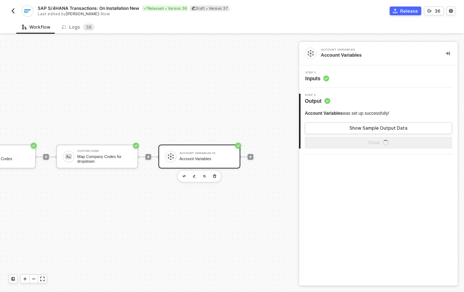
click at [319, 76] on span "Inputs" at bounding box center [317, 78] width 24 height 7
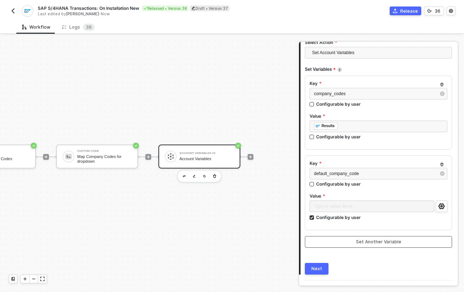
scroll to position [91, 0]
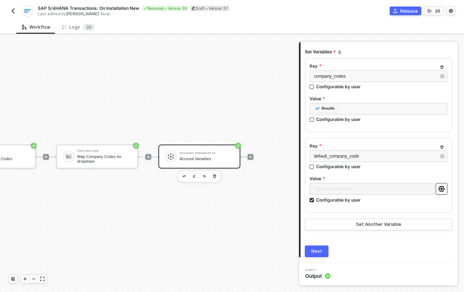
click at [438, 189] on icon "icon-settings" at bounding box center [441, 189] width 7 height 6
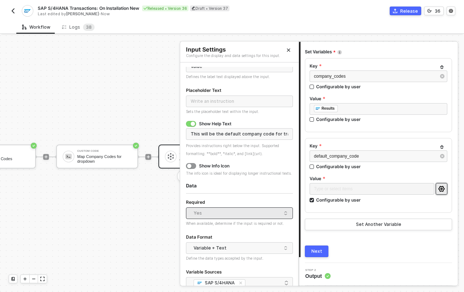
scroll to position [74, 0]
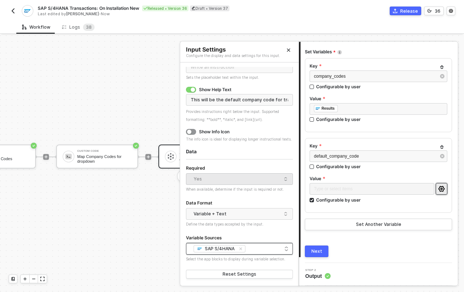
click at [237, 247] on span "SAP S/4HANA" at bounding box center [220, 248] width 52 height 7
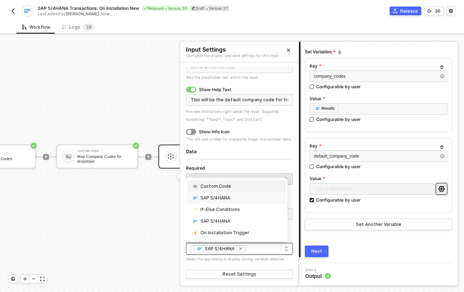
click at [241, 248] on icon "icon-close-small" at bounding box center [241, 248] width 4 height 4
click at [244, 183] on div "Custom Code" at bounding box center [237, 185] width 90 height 7
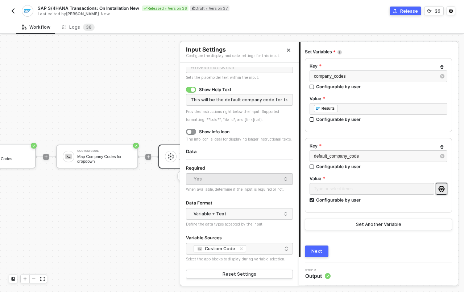
click at [268, 263] on form "Label Value Defines the label text displayed above the input. Placeholder Text …" at bounding box center [239, 148] width 107 height 263
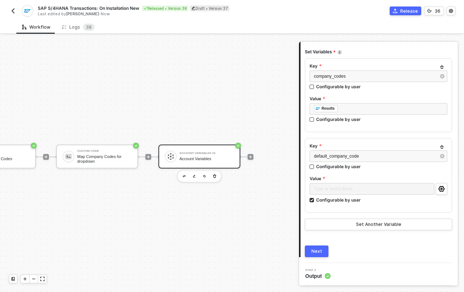
click at [316, 252] on div "Next" at bounding box center [316, 251] width 11 height 6
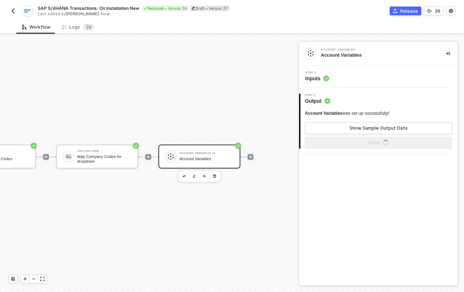
scroll to position [18, 658]
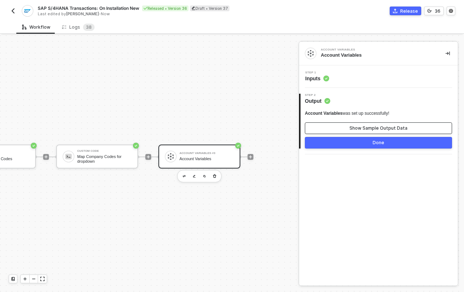
click at [356, 130] on div "Show Sample Output Data" at bounding box center [379, 128] width 58 height 6
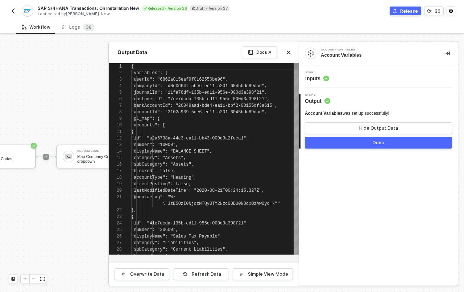
scroll to position [65, 0]
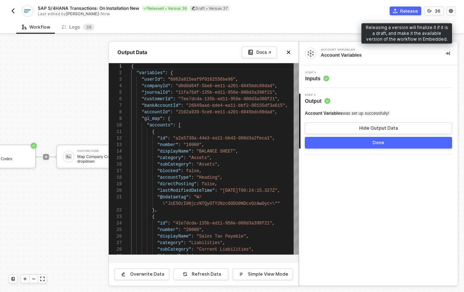
click at [406, 12] on div "Release" at bounding box center [409, 11] width 18 height 6
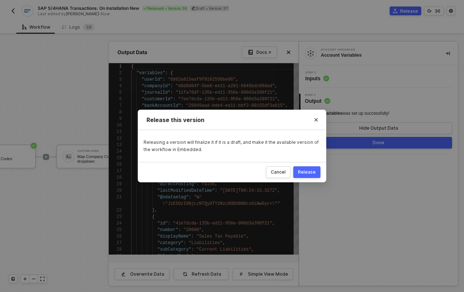
click at [313, 170] on div "Release" at bounding box center [307, 172] width 18 height 6
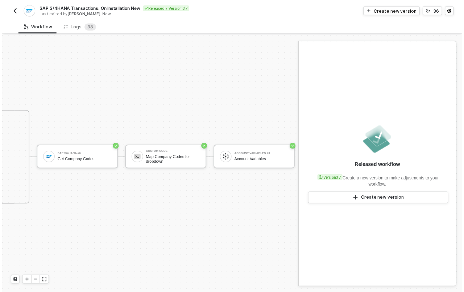
scroll to position [18, 507]
click at [236, 152] on div "Account Variables #3" at bounding box center [261, 153] width 54 height 3
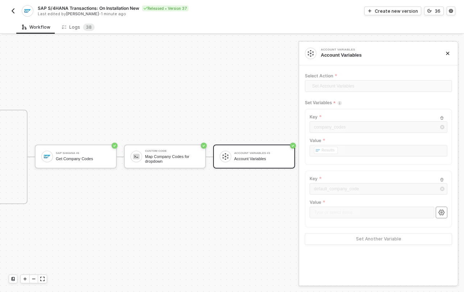
click at [445, 215] on button "button" at bounding box center [442, 212] width 12 height 12
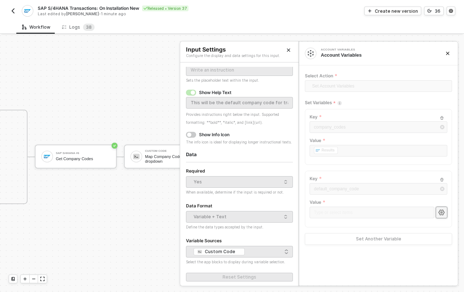
scroll to position [74, 0]
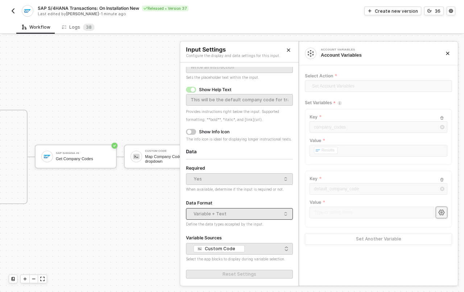
click at [281, 214] on span "Variable + Text" at bounding box center [241, 213] width 95 height 11
click at [402, 12] on div "Create new version" at bounding box center [396, 11] width 43 height 6
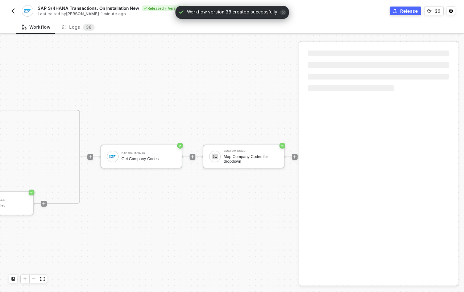
scroll to position [18, 658]
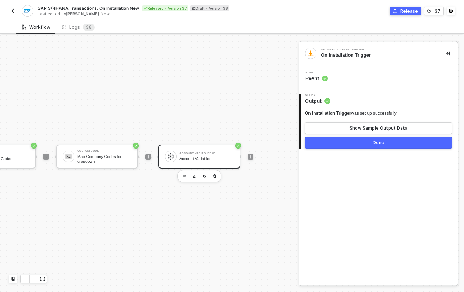
click at [199, 156] on div "Account Variables #3 Account Variables" at bounding box center [206, 156] width 54 height 14
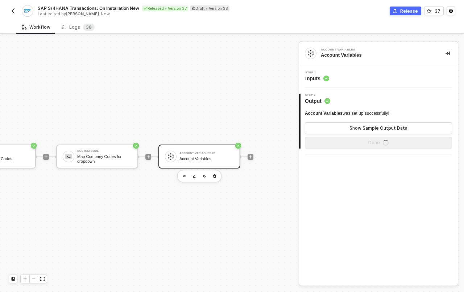
click at [308, 77] on span "Inputs" at bounding box center [317, 78] width 24 height 7
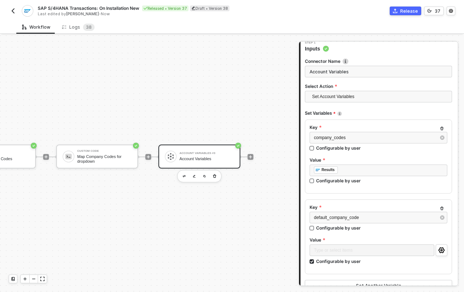
scroll to position [91, 0]
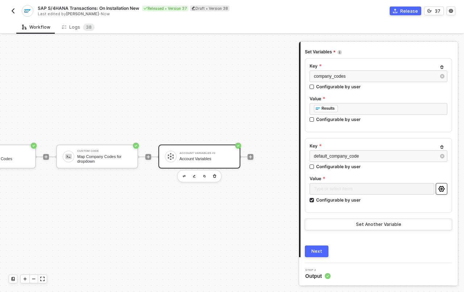
click at [438, 186] on icon "icon-settings" at bounding box center [441, 189] width 6 height 6
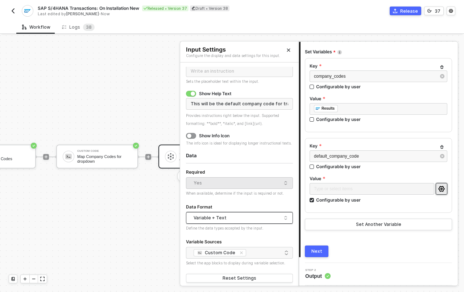
scroll to position [74, 0]
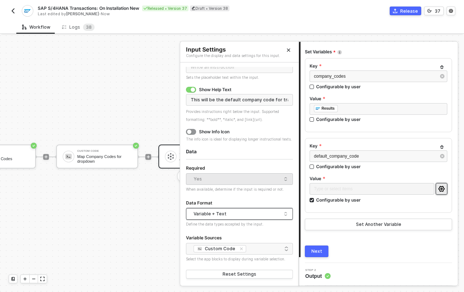
click at [253, 211] on div "Variable + Text" at bounding box center [238, 213] width 88 height 11
click at [237, 241] on div "Just Variables" at bounding box center [237, 240] width 90 height 7
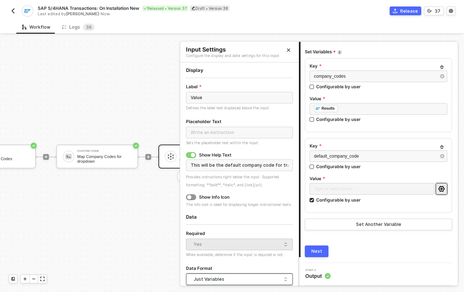
scroll to position [0, 0]
click at [204, 92] on input "Value" at bounding box center [239, 98] width 107 height 12
click at [207, 97] on input "Value" at bounding box center [239, 98] width 107 height 12
type input "Default Company"
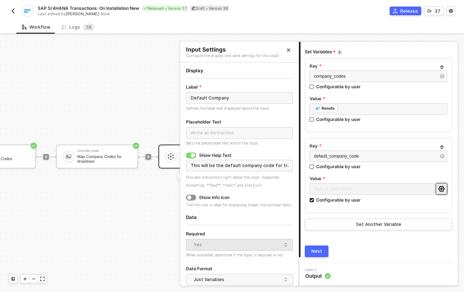
click at [267, 78] on div at bounding box center [239, 78] width 107 height 0
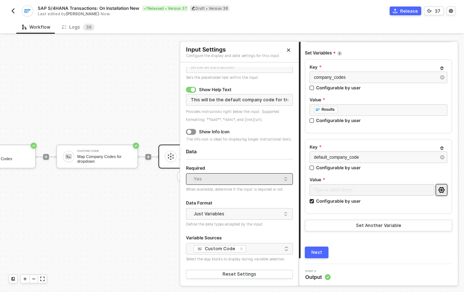
scroll to position [73, 0]
click at [320, 252] on div "Next" at bounding box center [316, 252] width 11 height 6
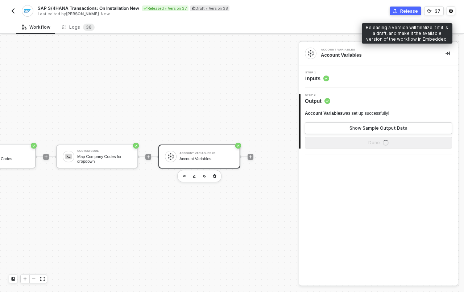
scroll to position [0, 0]
click at [401, 13] on button "Release" at bounding box center [406, 11] width 32 height 9
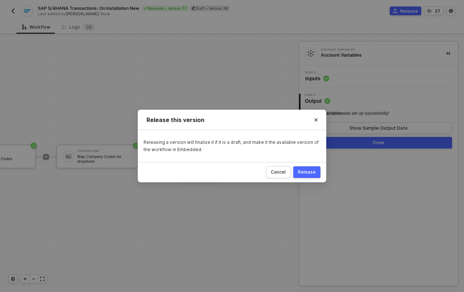
click at [314, 169] on div "Release" at bounding box center [307, 172] width 18 height 6
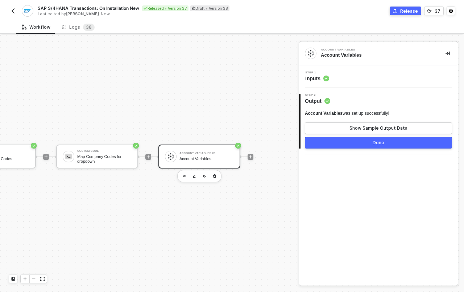
scroll to position [18, 506]
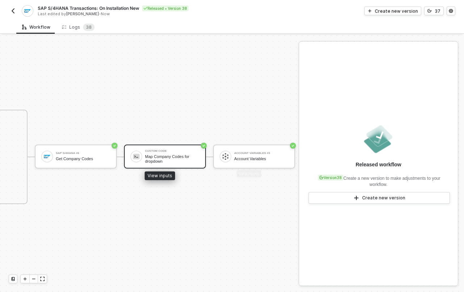
click at [169, 154] on div "Map Company Codes for dropdown" at bounding box center [172, 158] width 54 height 9
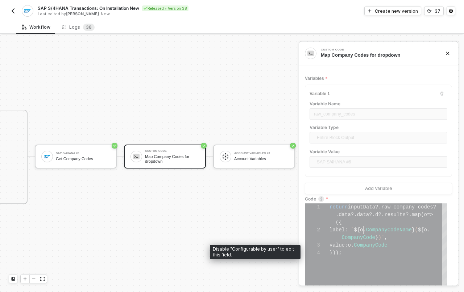
scroll to position [8, 34]
click at [360, 230] on span "${" at bounding box center [357, 230] width 6 height 6
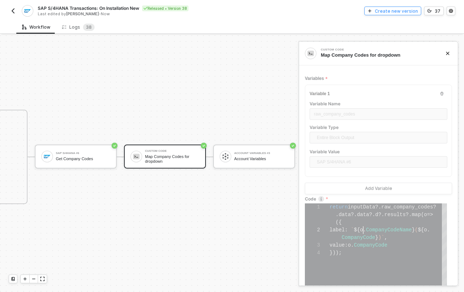
click at [385, 10] on div "Create new version" at bounding box center [396, 11] width 43 height 6
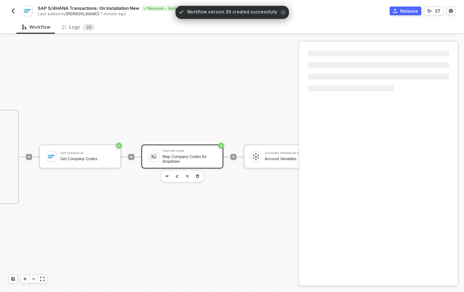
scroll to position [18, 658]
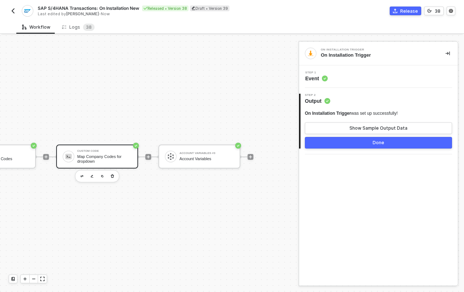
click at [113, 154] on div "Map Company Codes for dropdown" at bounding box center [104, 158] width 54 height 9
click at [322, 80] on span "Inputs" at bounding box center [317, 78] width 24 height 7
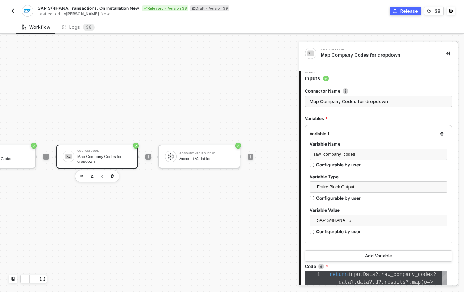
scroll to position [174, 0]
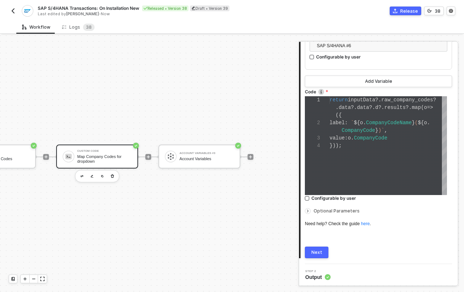
click at [369, 142] on div "}));" at bounding box center [388, 146] width 117 height 8
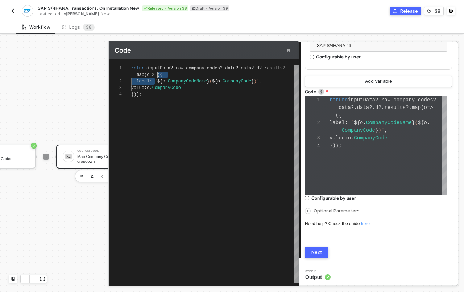
scroll to position [0, 29]
drag, startPoint x: 154, startPoint y: 78, endPoint x: 160, endPoint y: 73, distance: 8.2
type textarea "return inputData?.raw_company_codes?.data?.data?.d?.results?.map(o => `${o.Comp…"
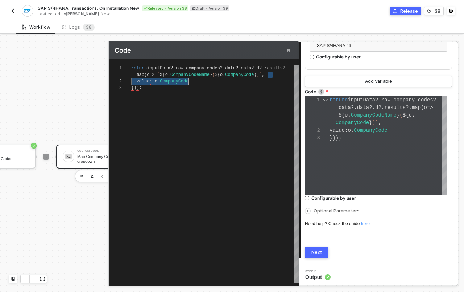
scroll to position [0, 58]
drag, startPoint x: 267, startPoint y: 73, endPoint x: 266, endPoint y: 83, distance: 10.2
type textarea "return inputData?.raw_company_codes?.data?.data?.d?.results?.map(o => `${o.Comp…"
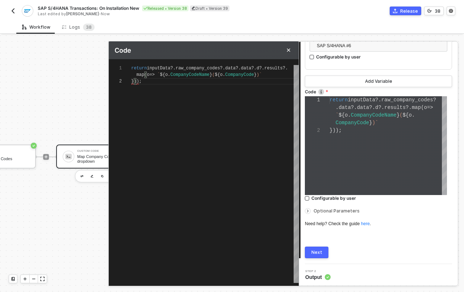
type textarea "return inputData?.raw_company_codes?.data?.data?.d?.results?.map(o => `${o.Comp…"
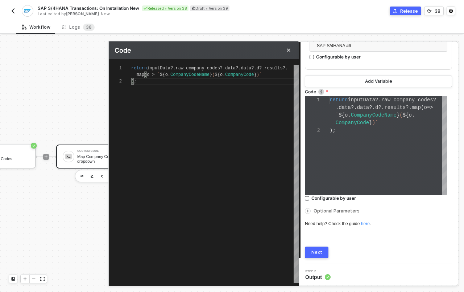
scroll to position [0, 0]
click at [313, 254] on div "Next" at bounding box center [316, 252] width 11 height 6
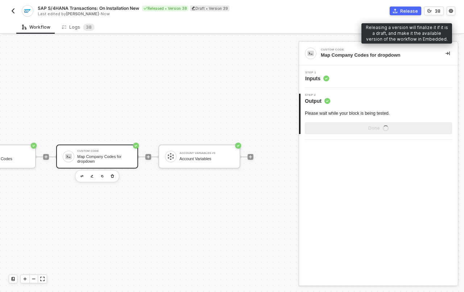
click at [406, 10] on div "Release" at bounding box center [409, 11] width 18 height 6
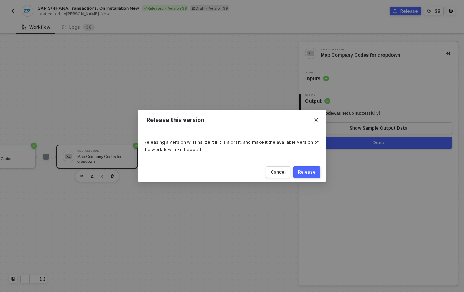
click at [303, 170] on div "Release" at bounding box center [307, 172] width 18 height 6
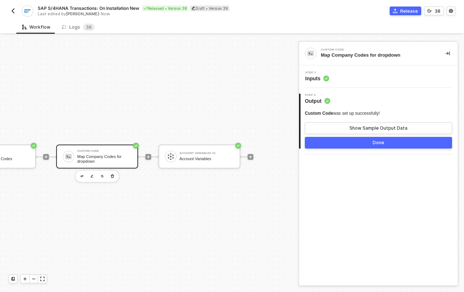
scroll to position [18, 506]
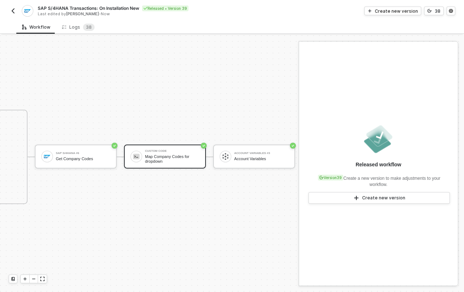
click at [167, 154] on div "Map Company Codes for dropdown" at bounding box center [172, 158] width 54 height 9
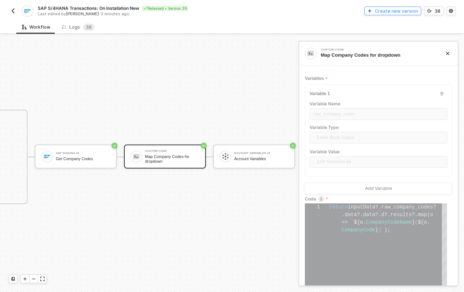
click at [392, 13] on div "Create new version" at bounding box center [396, 11] width 43 height 6
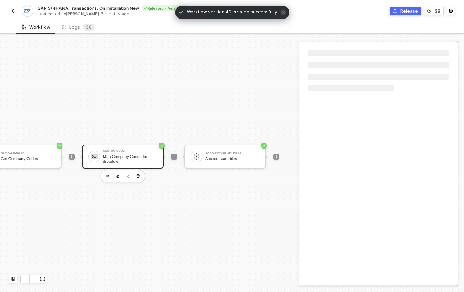
scroll to position [18, 658]
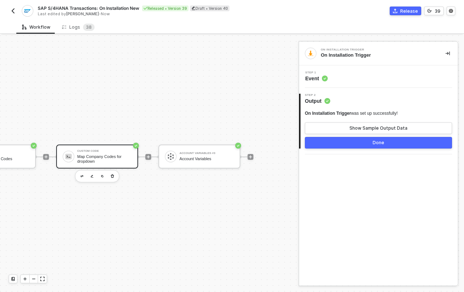
click at [107, 154] on div "Map Company Codes for dropdown" at bounding box center [104, 158] width 54 height 9
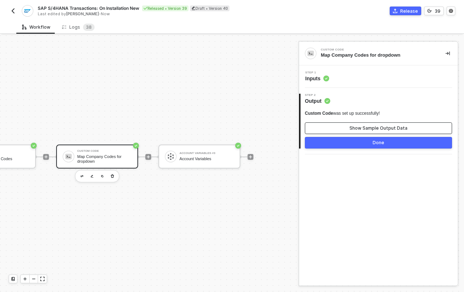
click at [320, 123] on button "Show Sample Output Data" at bounding box center [378, 128] width 147 height 12
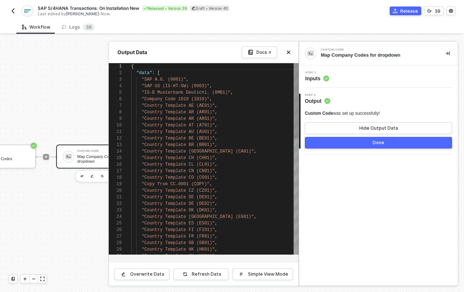
scroll to position [65, 0]
type textarea ""Country Template AU (AU01)", "Country Template BE (BE01)", "Country Template B…"
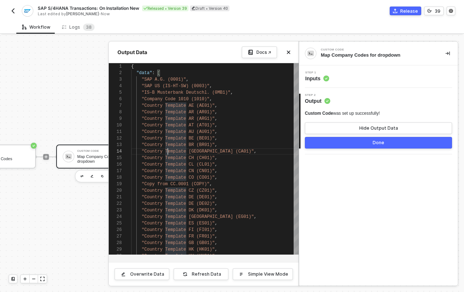
click at [364, 237] on div "Custom Code Map Company Codes for dropdown Step 1 Inputs 2 Step 2 Output Custom…" at bounding box center [378, 163] width 159 height 243
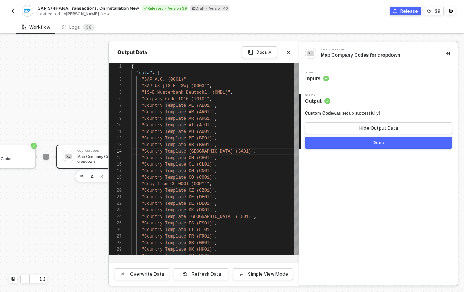
click at [69, 95] on div at bounding box center [232, 163] width 464 height 256
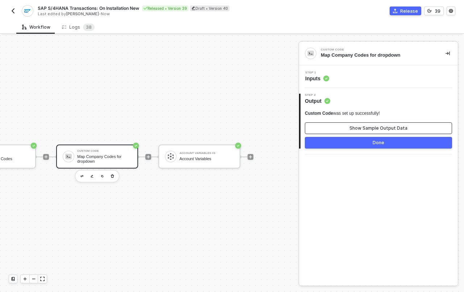
click at [337, 124] on button "Show Sample Output Data" at bounding box center [378, 128] width 147 height 12
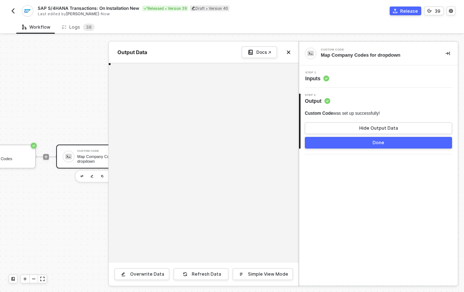
type textarea "{ "data": [ "SAP A.G. (0001)", "SAP US (IS-HT-SW) (0003)", "IS-B Musterbank Deu…"
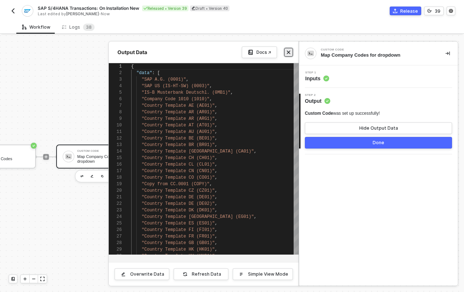
click at [286, 55] on button "Close" at bounding box center [288, 52] width 9 height 9
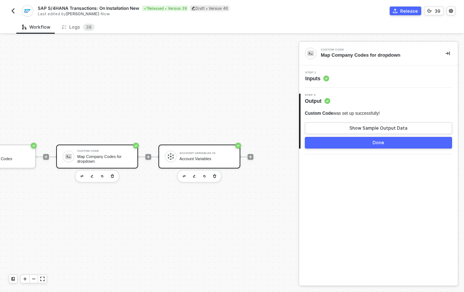
click at [179, 156] on div "Account Variables" at bounding box center [206, 158] width 54 height 5
click at [108, 149] on div "Custom Code" at bounding box center [104, 150] width 54 height 3
click at [312, 100] on span "Output" at bounding box center [317, 100] width 25 height 7
click at [316, 75] on span "Inputs" at bounding box center [317, 78] width 24 height 7
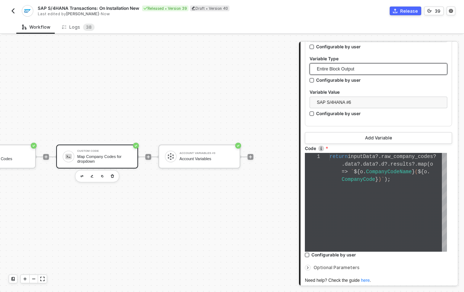
scroll to position [174, 0]
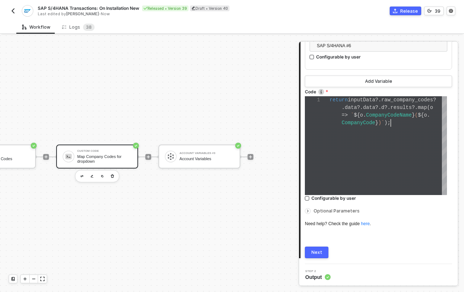
click at [375, 142] on div "return inputData ?. raw_company_codes ? . data ?. data ?. d ?. results ?. map (…" at bounding box center [388, 145] width 117 height 99
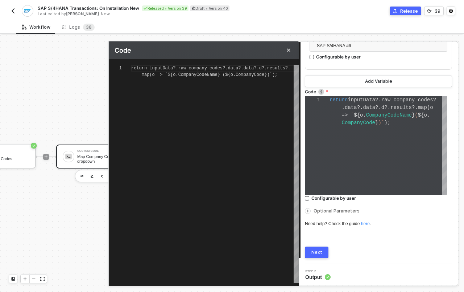
click at [375, 142] on div "return inputData ?. raw_company_codes ? . data ?. data ?. d ?. results ?. map (…" at bounding box center [388, 145] width 117 height 99
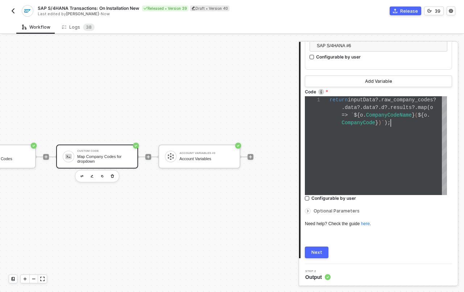
scroll to position [0, 0]
drag, startPoint x: 390, startPoint y: 123, endPoint x: 319, endPoint y: 98, distance: 75.1
click at [356, 133] on div "return · inputData ?. raw_company_codes ? . data ?. data ?. d ?. results ?. map…" at bounding box center [388, 145] width 117 height 99
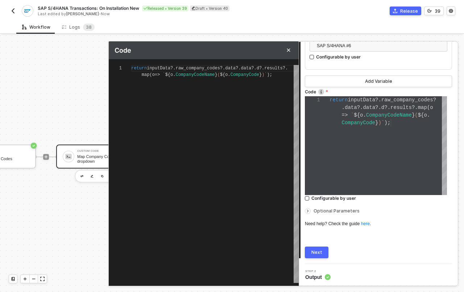
click at [196, 103] on div "return inputData ?. raw_company_codes ?. data ?. data ?. d ?. results ?. map ( …" at bounding box center [215, 174] width 168 height 218
click at [191, 78] on div "return inputData ?. raw_company_codes ?. data ?. data ?. d ?. results ?. map ( …" at bounding box center [215, 174] width 168 height 218
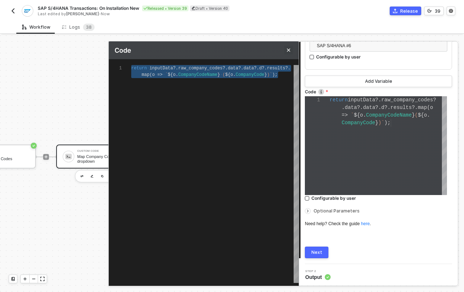
click at [289, 54] on button "Close" at bounding box center [288, 50] width 9 height 9
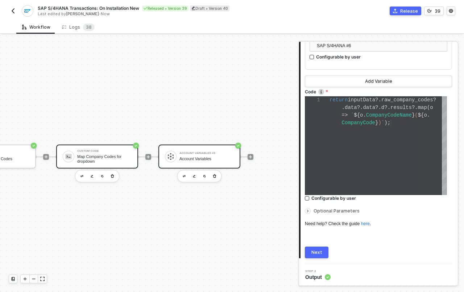
click at [195, 158] on div "Account Variables #3 Account Variables" at bounding box center [199, 156] width 82 height 24
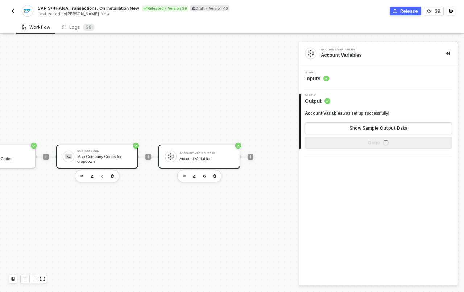
click at [99, 156] on div "Map Company Codes for dropdown" at bounding box center [104, 158] width 54 height 9
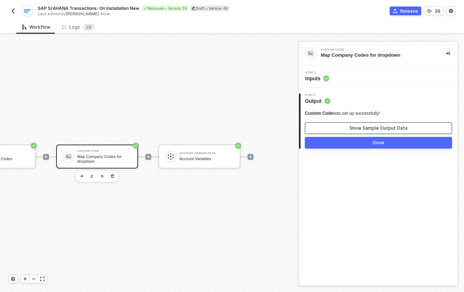
click at [326, 130] on button "Show Sample Output Data" at bounding box center [378, 128] width 147 height 12
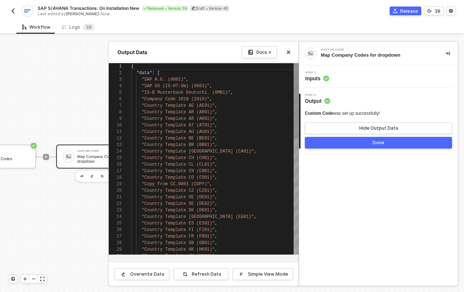
scroll to position [65, 0]
click at [167, 115] on div ""Country Template AR (ARG1)" ," at bounding box center [215, 118] width 168 height 7
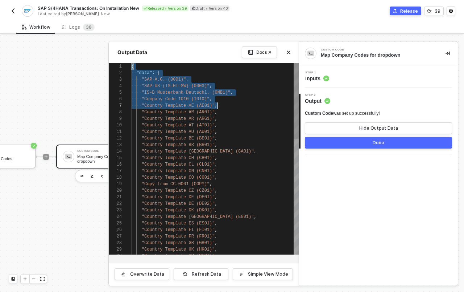
scroll to position [0, 86]
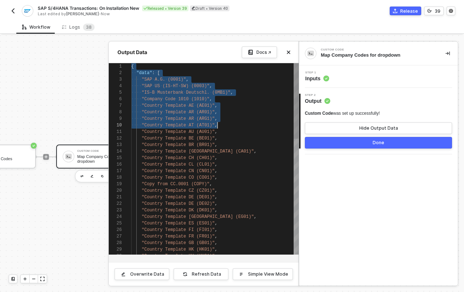
drag, startPoint x: 132, startPoint y: 66, endPoint x: 253, endPoint y: 124, distance: 134.9
click at [86, 148] on div at bounding box center [232, 163] width 464 height 256
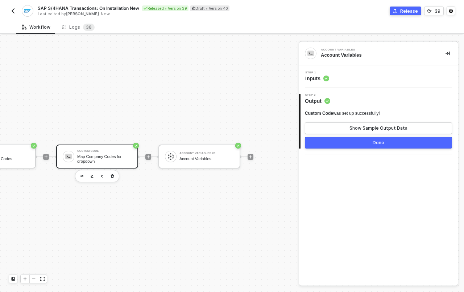
click at [87, 154] on div "Map Company Codes for dropdown" at bounding box center [104, 158] width 54 height 9
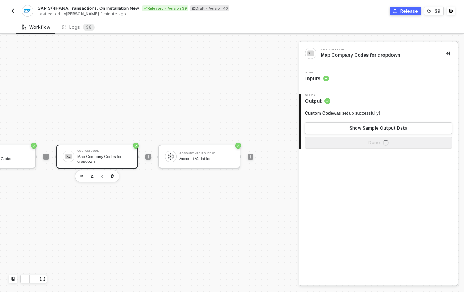
click at [323, 101] on span "Output" at bounding box center [317, 100] width 25 height 7
click at [322, 73] on span "Step 1" at bounding box center [317, 72] width 24 height 3
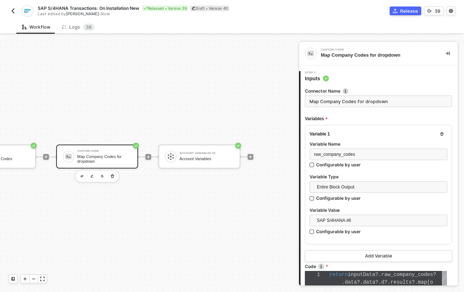
click at [357, 276] on span "inputData" at bounding box center [362, 274] width 28 height 6
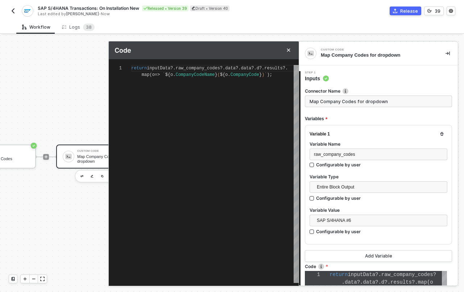
scroll to position [0, 147]
click at [227, 137] on div "return inputData ?. raw_company_codes ?. data ?. data ?. d ?. results ?. map ( …" at bounding box center [215, 174] width 168 height 218
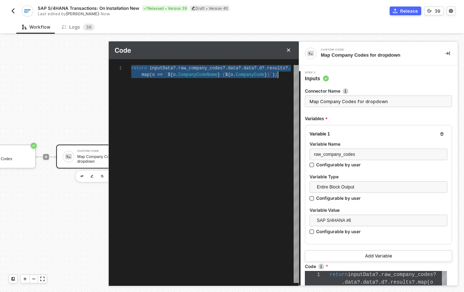
paste textarea "const rows = inputData?.raw_company_codes?.data?.data?.d?.results ?? []; return…"
type textarea "const rows = inputData?.raw_company_codes?.data?.data?.d?.results ?? []; return…"
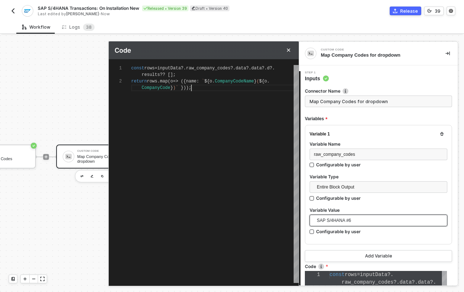
scroll to position [174, 0]
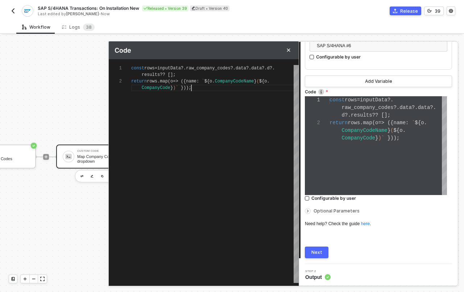
click at [325, 253] on button "Next" at bounding box center [317, 252] width 24 height 12
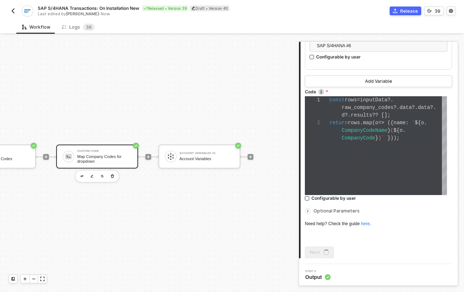
scroll to position [0, 0]
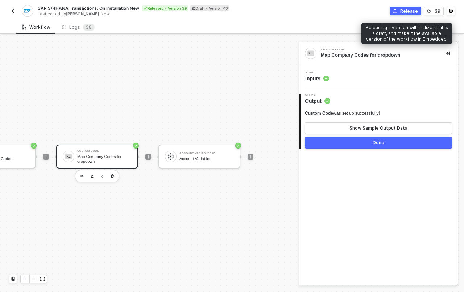
click at [406, 12] on div "Release" at bounding box center [409, 11] width 18 height 6
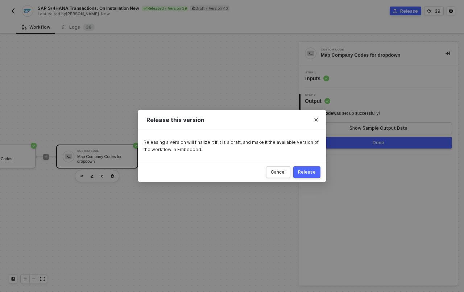
click at [310, 175] on button "Release" at bounding box center [306, 172] width 27 height 12
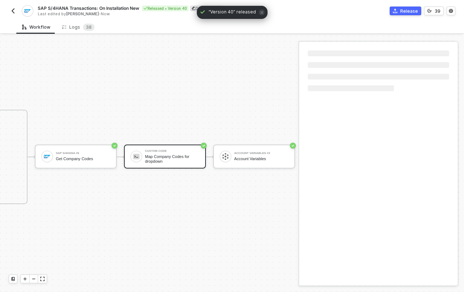
scroll to position [18, 506]
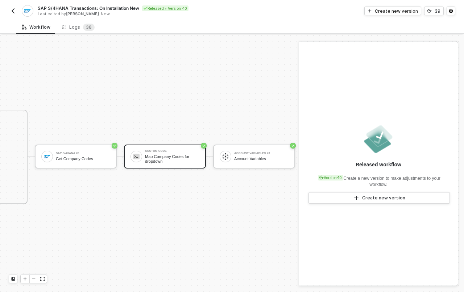
click at [168, 149] on div "Custom Code" at bounding box center [172, 150] width 54 height 3
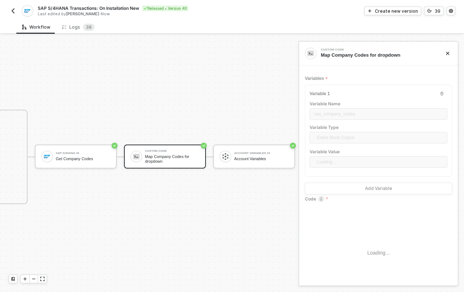
type textarea "const rows = inputData?.raw_company_codes?.data?.data?.d?.results ?? []; return…"
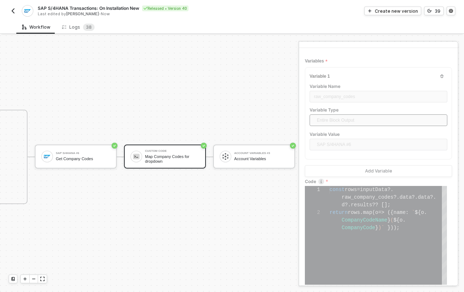
scroll to position [0, 0]
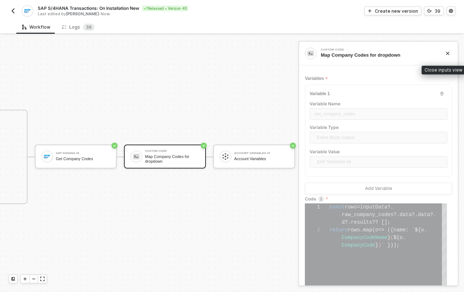
click at [446, 53] on icon "icon-close" at bounding box center [447, 53] width 3 height 3
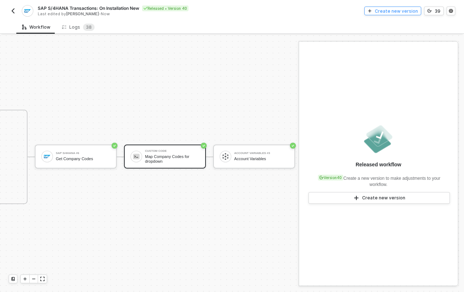
click at [400, 9] on div "Create new version" at bounding box center [396, 11] width 43 height 6
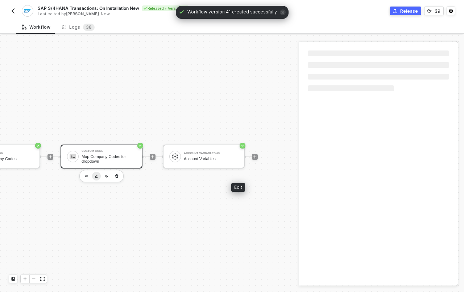
scroll to position [18, 658]
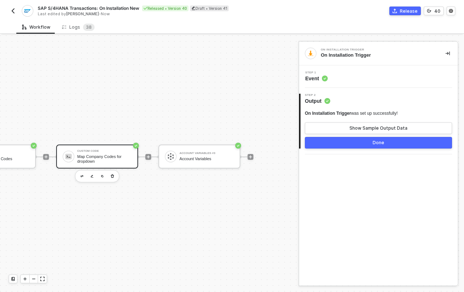
click at [109, 154] on div "Map Company Codes for dropdown" at bounding box center [104, 158] width 54 height 9
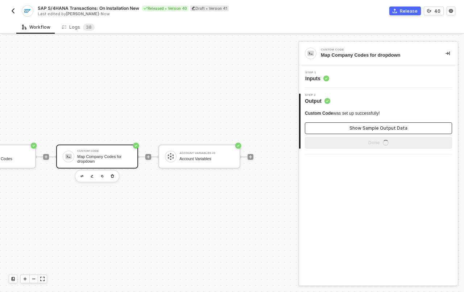
click at [383, 123] on button "Show Sample Output Data" at bounding box center [378, 128] width 147 height 12
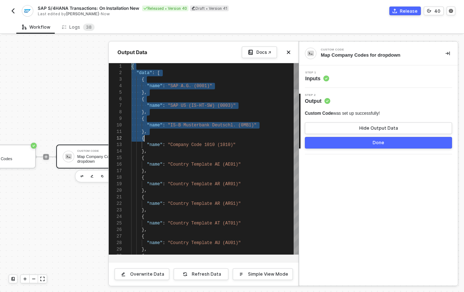
scroll to position [0, 110]
type textarea "{ "data": [ { "name": "SAP A.G. (0001)" }, { "name": "SAP US (IS-HT-SW) (0003)"…"
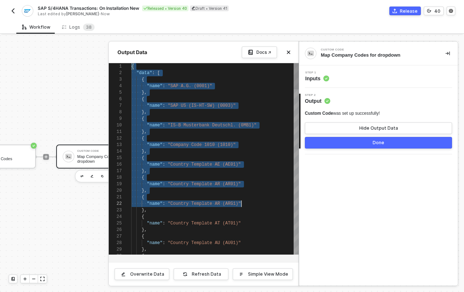
drag, startPoint x: 132, startPoint y: 67, endPoint x: 244, endPoint y: 206, distance: 178.4
click at [329, 79] on circle at bounding box center [326, 78] width 6 height 6
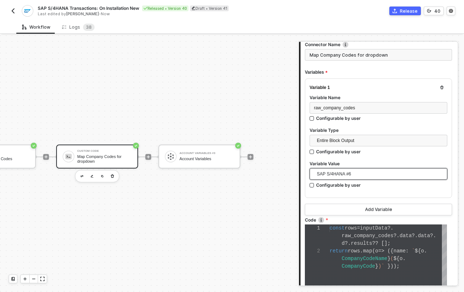
scroll to position [174, 0]
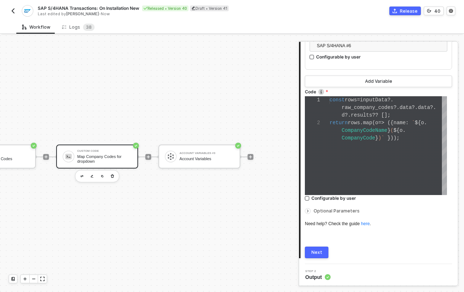
click at [324, 208] on span "Optional Parameters" at bounding box center [337, 210] width 46 height 5
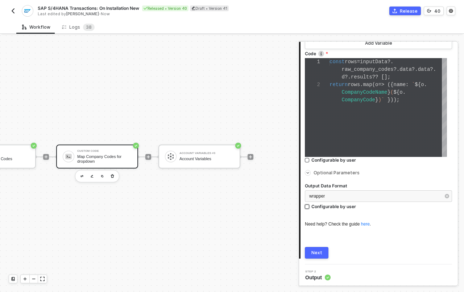
scroll to position [210, 0]
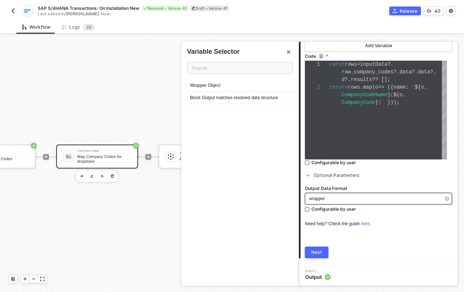
click at [329, 195] on div "wrapper" at bounding box center [374, 198] width 131 height 7
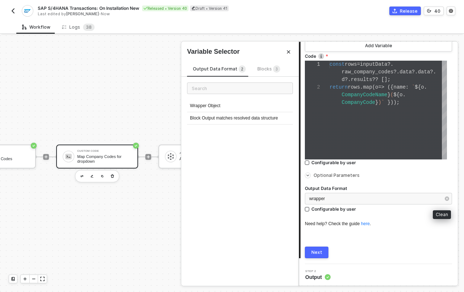
click at [445, 197] on icon "button" at bounding box center [447, 198] width 4 height 4
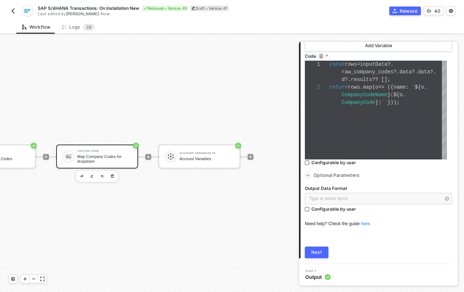
click at [320, 251] on div "Next" at bounding box center [316, 252] width 11 height 6
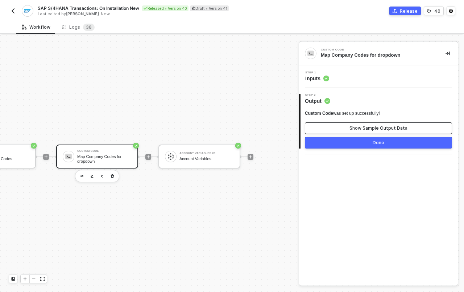
click at [331, 128] on button "Show Sample Output Data" at bounding box center [378, 128] width 147 height 12
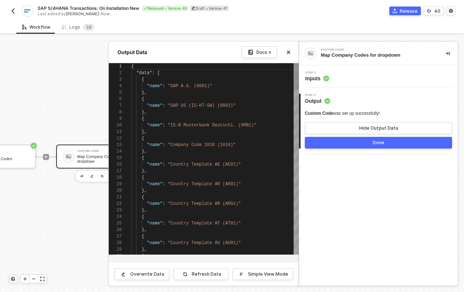
scroll to position [65, 0]
click at [335, 204] on div "Custom Code Map Company Codes for dropdown Step 1 Inputs 2 Step 2 Output Custom…" at bounding box center [378, 163] width 159 height 243
click at [335, 127] on button "Hide Output Data" at bounding box center [378, 128] width 147 height 12
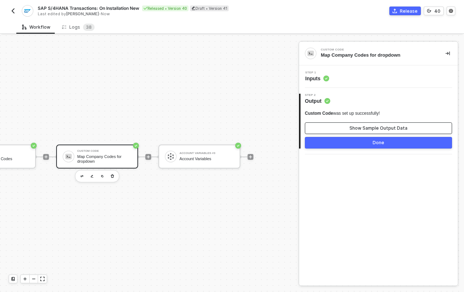
click at [334, 126] on button "Show Sample Output Data" at bounding box center [378, 128] width 147 height 12
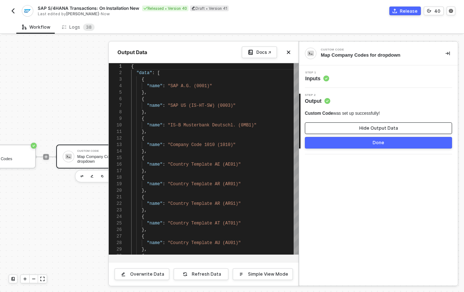
click at [334, 126] on button "Hide Output Data" at bounding box center [378, 128] width 147 height 12
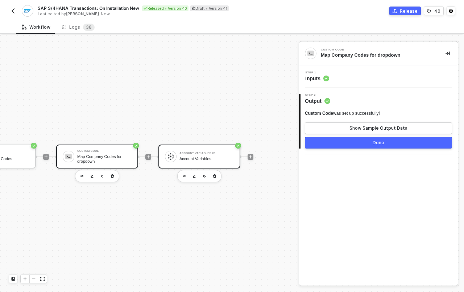
click at [198, 156] on div "Account Variables" at bounding box center [206, 158] width 54 height 5
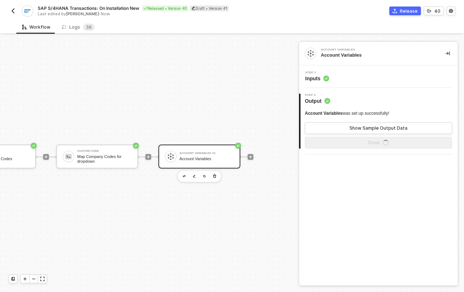
click at [321, 80] on span "Inputs" at bounding box center [317, 78] width 24 height 7
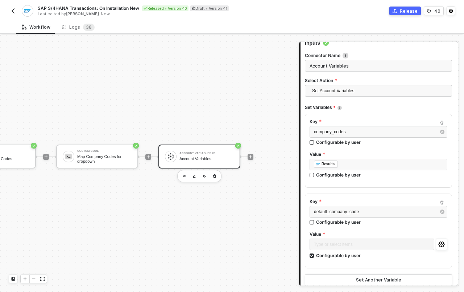
scroll to position [50, 0]
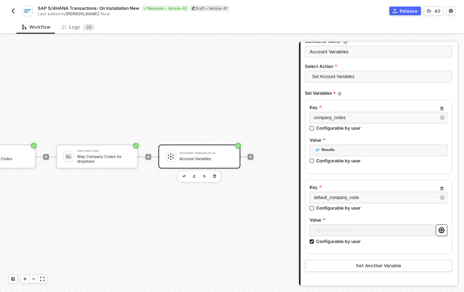
click at [438, 230] on icon "icon-settings" at bounding box center [441, 230] width 6 height 6
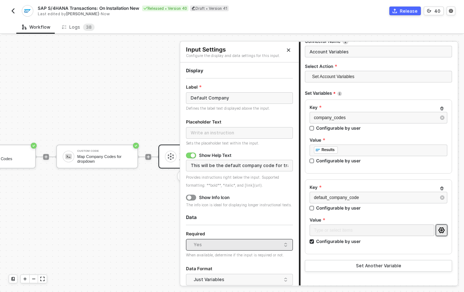
scroll to position [63, 0]
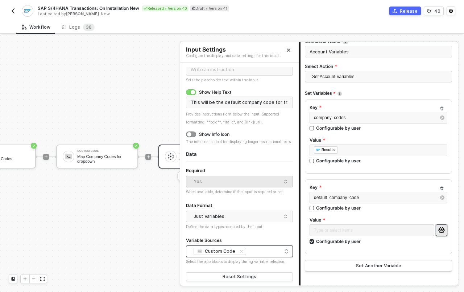
click at [223, 254] on div "Custom Code" at bounding box center [221, 251] width 32 height 6
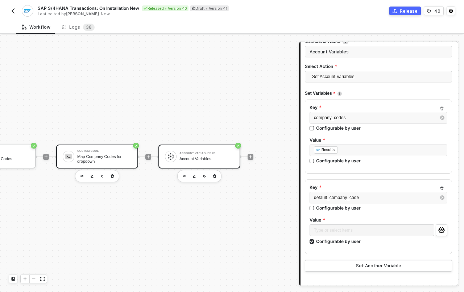
click at [94, 154] on div "Map Company Codes for dropdown" at bounding box center [104, 158] width 54 height 9
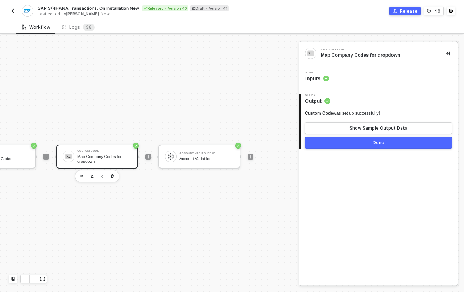
click at [115, 154] on div "Map Company Codes for dropdown" at bounding box center [104, 158] width 54 height 9
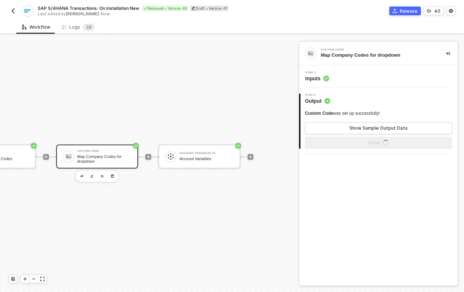
click at [397, 9] on icon "icon-commerce" at bounding box center [395, 11] width 4 height 4
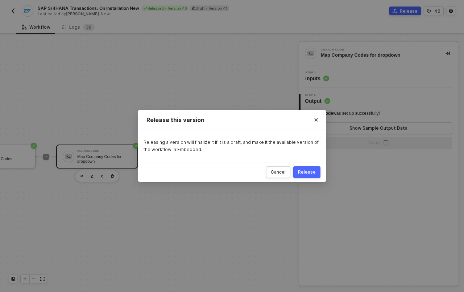
click at [313, 172] on div "Release" at bounding box center [307, 172] width 18 height 6
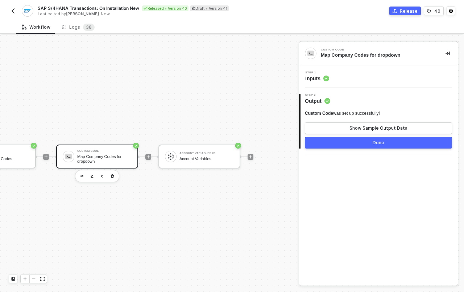
scroll to position [18, 506]
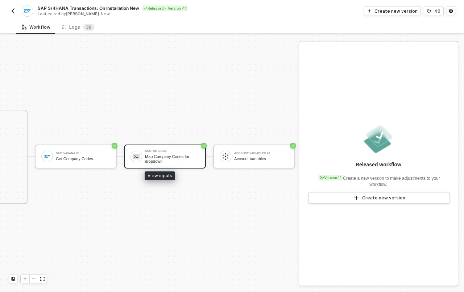
click at [168, 154] on div "Map Company Codes for dropdown" at bounding box center [172, 158] width 54 height 9
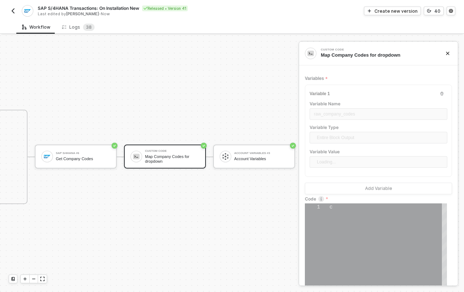
type textarea "const rows = inputData?.raw_company_codes?.data?.data?.d?.results ?? []; return…"
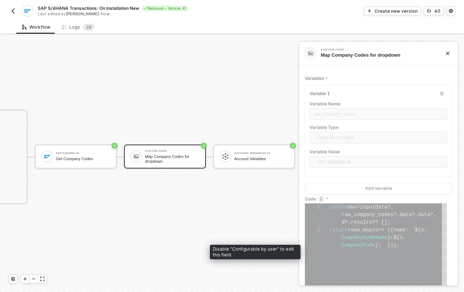
click at [360, 224] on div "d ?. results ?? [];" at bounding box center [388, 222] width 117 height 8
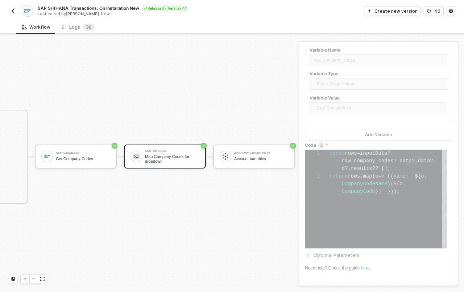
scroll to position [7, 70]
click at [346, 219] on div "const rows = inputData ?. raw_company_codes ?. data ?. data ?. d ?. results ?? …" at bounding box center [388, 198] width 117 height 99
click at [392, 12] on div "Create new version" at bounding box center [396, 11] width 43 height 6
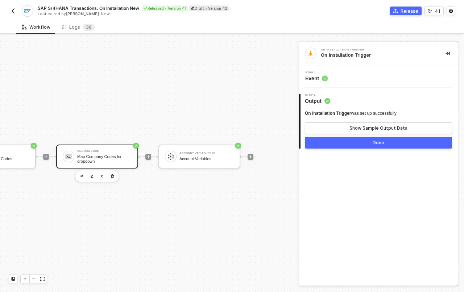
scroll to position [18, 658]
click at [104, 149] on div "Custom Code" at bounding box center [104, 150] width 54 height 3
click at [310, 98] on span "Output" at bounding box center [317, 100] width 25 height 7
click at [320, 77] on span "Inputs" at bounding box center [317, 78] width 24 height 7
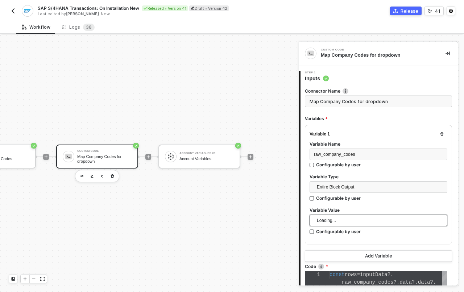
scroll to position [155, 0]
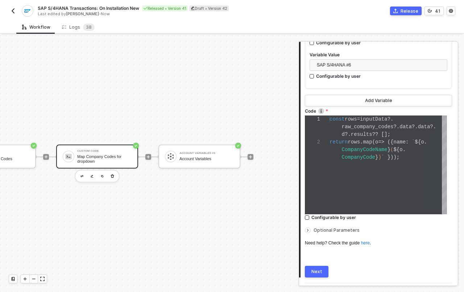
click at [366, 158] on div "1 2 const rows = inputData ?. raw_company_codes ?. data ?. data ?. d ?. results…" at bounding box center [376, 164] width 142 height 99
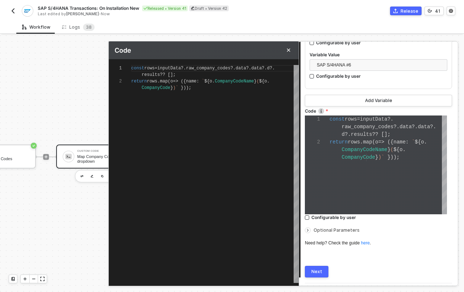
scroll to position [7, 0]
click at [137, 103] on div "const rows = inputData ?. raw_company_codes ?. data ?. data ?. d ?. results ?? …" at bounding box center [215, 174] width 168 height 218
paste textarea "name: `${o.CompanyCodeName} (${o.CompanyCode})`"
type textarea "const rows = inputData?.raw_company_codes?.data?.data?.d?.results ?? []; return…"
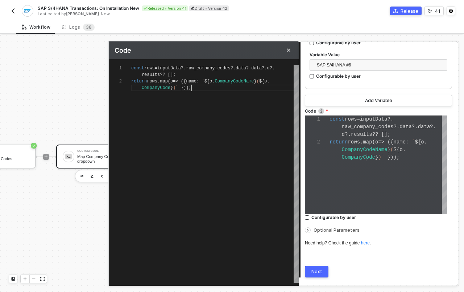
type textarea "const rows = inputData?.raw_company_codes?.data?.data?.d?.results ?? []; return…"
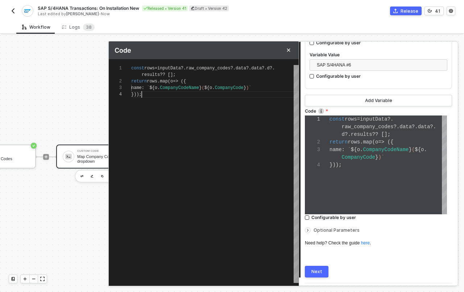
scroll to position [22, 0]
type textarea "const rows = inputData?.raw_company_codes?.data?.data?.d?.results ?? []; return…"
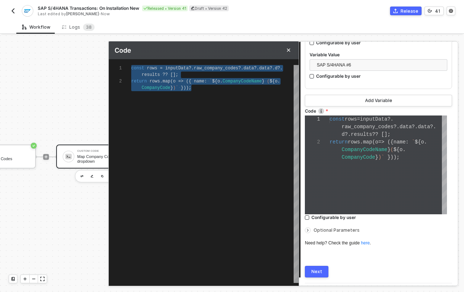
paste textarea "name: `${o.CompanyCodeName} (${o.CompanyCode})`"
type textarea "const rows = inputData?.raw_company_codes?.data?.data?.d?.results ?? []; return…"
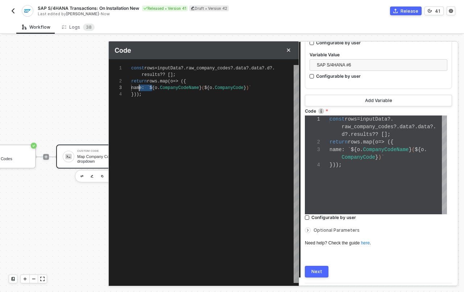
scroll to position [13, 5]
drag, startPoint x: 151, startPoint y: 87, endPoint x: 136, endPoint y: 86, distance: 14.5
type textarea "const rows = inputData?.raw_company_codes?.data?.data?.d?.results ?? []; return…"
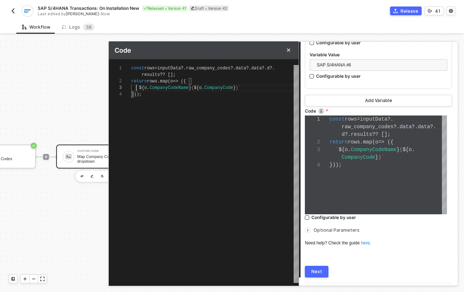
type textarea "const rows = inputData?.raw_company_codes?.data?.data?.d?.results ?? []; return…"
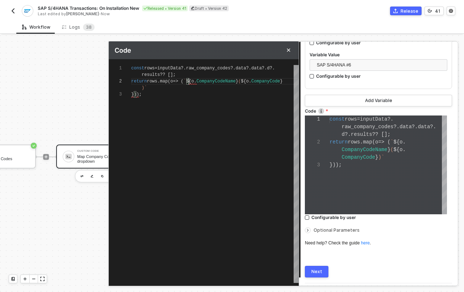
scroll to position [7, 58]
type textarea "const rows = inputData?.raw_company_codes?.data?.data?.d?.results ?? []; return…"
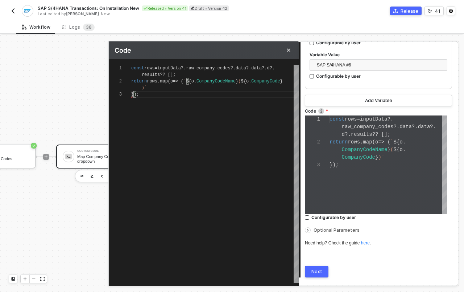
type textarea "const rows = inputData?.raw_company_codes?.data?.data?.d?.results ?? []; return…"
click at [189, 81] on div "1 2 3 const rows = inputData ?. raw_company_codes ?. data ?. data ?. d ?. resul…" at bounding box center [204, 174] width 190 height 218
type textarea "const rows = inputData?.raw_company_codes?.data?.data?.d?.results ?? []; return…"
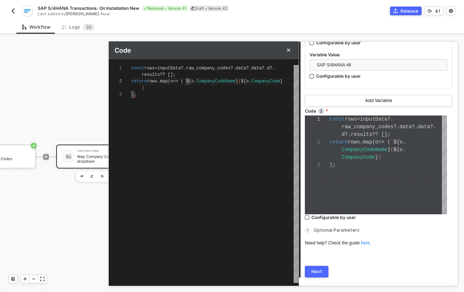
scroll to position [7, 55]
click at [161, 100] on div "const rows = inputData ?. raw_company_codes ?. data ?. data ?. d ?. results ?? …" at bounding box center [215, 174] width 168 height 218
click at [323, 269] on button "Next" at bounding box center [317, 271] width 24 height 12
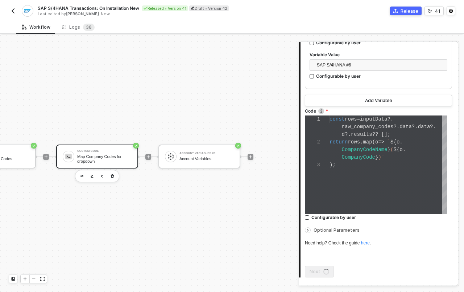
click at [337, 231] on span "Optional Parameters" at bounding box center [337, 229] width 46 height 5
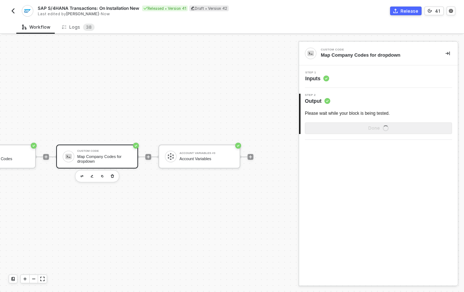
scroll to position [0, 0]
click at [311, 76] on span "Inputs" at bounding box center [317, 78] width 24 height 7
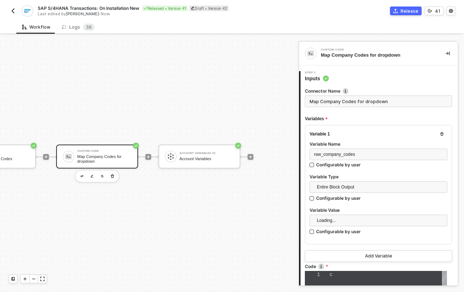
type textarea "const rows = inputData?.raw_company_codes?.data?.data?.d?.results ?? []; return…"
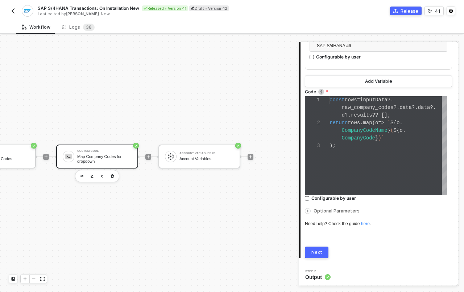
click at [310, 207] on div at bounding box center [309, 211] width 9 height 8
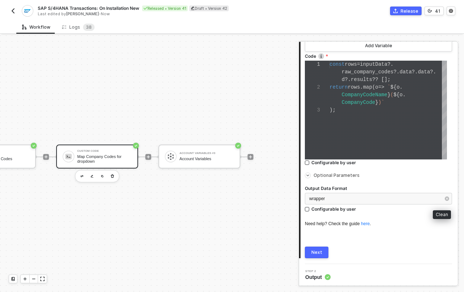
click at [445, 199] on icon "button" at bounding box center [447, 198] width 4 height 4
click at [328, 250] on button "Next" at bounding box center [317, 252] width 24 height 12
click at [367, 222] on link "here" at bounding box center [365, 223] width 9 height 5
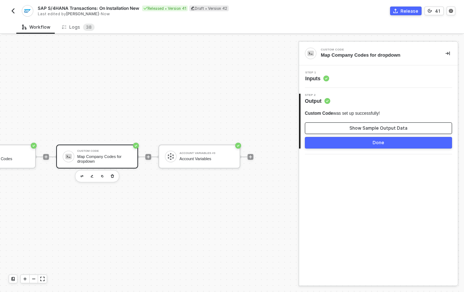
click at [355, 125] on div "Show Sample Output Data" at bounding box center [379, 128] width 58 height 6
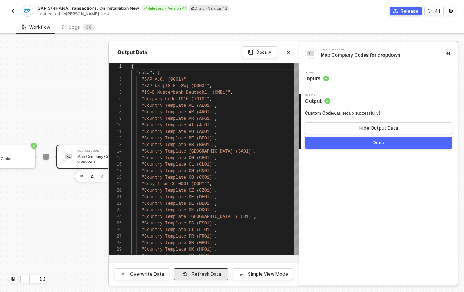
click at [208, 277] on button "Refresh Data" at bounding box center [201, 274] width 55 height 12
click at [260, 276] on div "Simple View Mode" at bounding box center [268, 274] width 40 height 6
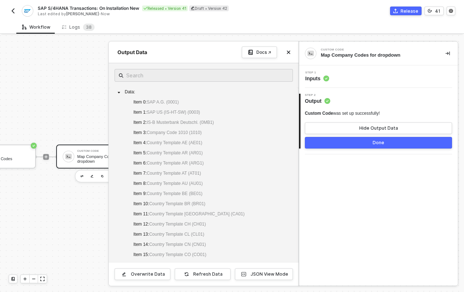
scroll to position [18, 658]
click at [48, 106] on div at bounding box center [232, 163] width 464 height 256
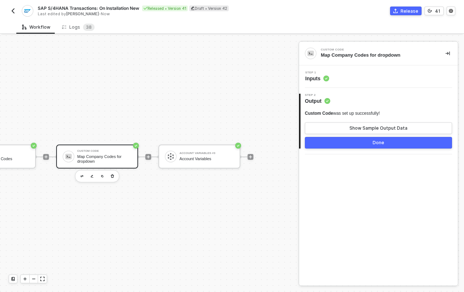
click at [98, 154] on div "Map Company Codes for dropdown" at bounding box center [104, 158] width 54 height 9
click at [359, 95] on div "Step 2 Output" at bounding box center [379, 99] width 157 height 11
click at [315, 98] on span "Output" at bounding box center [317, 100] width 25 height 7
drag, startPoint x: 316, startPoint y: 100, endPoint x: 319, endPoint y: 99, distance: 3.9
click at [317, 100] on span "Output" at bounding box center [317, 100] width 25 height 7
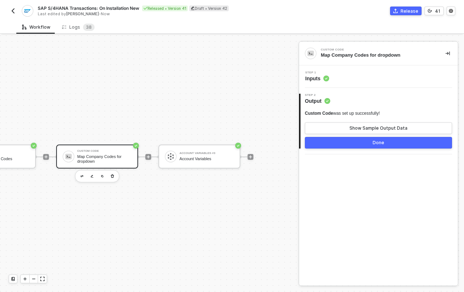
click at [316, 82] on div "Step 1 Inputs" at bounding box center [378, 76] width 159 height 22
click at [318, 77] on span "Inputs" at bounding box center [317, 78] width 24 height 7
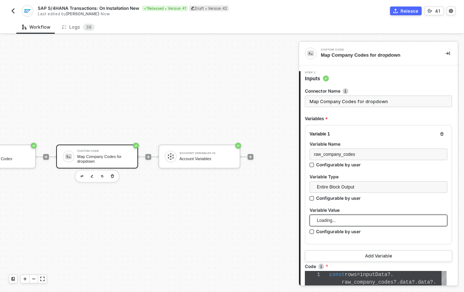
scroll to position [152, 0]
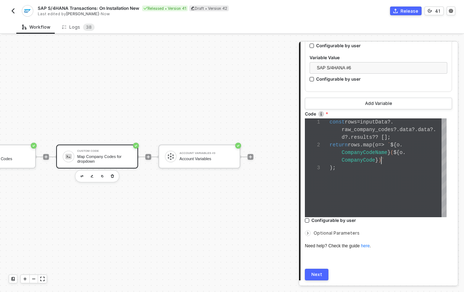
click at [382, 160] on span ")`" at bounding box center [381, 160] width 6 height 6
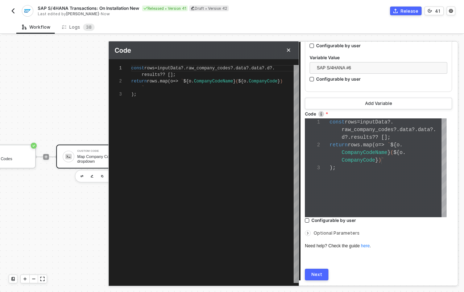
scroll to position [13, 0]
type textarea "const rows = inputData?.raw_company_codes?.data?.data?.d?.results ?? []; rows.m…"
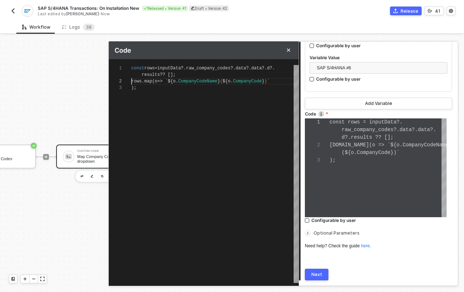
scroll to position [15, 0]
type textarea "const rows = inputData?.raw_company_codes?.data?.data?.d?.results ?? []; rrows.…"
type textarea "const rows = inputData?.raw_company_codes?.data?.data?.d?.results ?? []; rerows…"
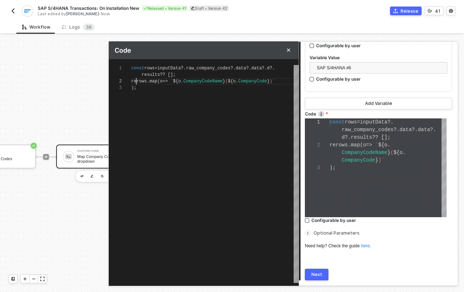
type textarea "const rows = inputData?.raw_company_codes?.data?.data?.d?.results ?? []; resrow…"
type textarea "const rows = inputData?.raw_company_codes?.data?.data?.d?.results ?? []; resoro…"
type textarea "const rows = inputData?.raw_company_codes?.data?.data?.d?.results ?? []; resolr…"
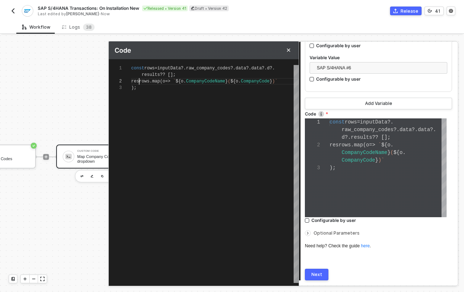
type textarea "const rows = inputData?.raw_company_codes?.data?.data?.d?.results ?? []; resolv…"
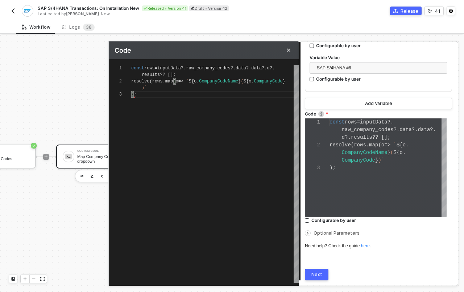
type textarea "const rows = inputData?.raw_company_codes?.data?.data?.d?.results ?? []; resolv…"
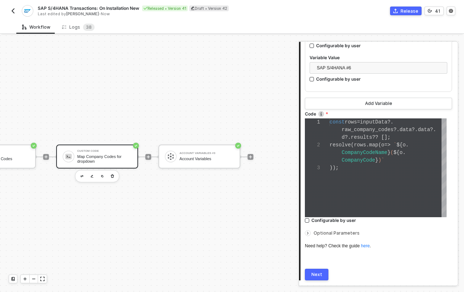
click at [312, 277] on button "Next" at bounding box center [317, 274] width 24 height 12
click at [328, 233] on span "Optional Parameters" at bounding box center [337, 232] width 46 height 5
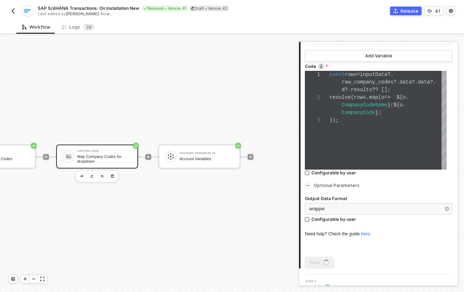
scroll to position [211, 0]
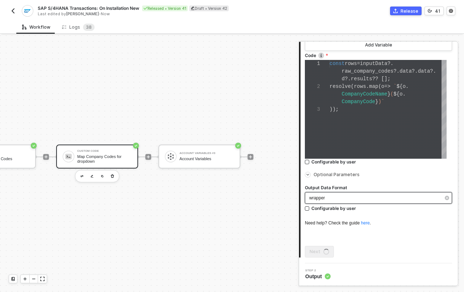
click at [383, 199] on div "wrapper" at bounding box center [374, 197] width 131 height 7
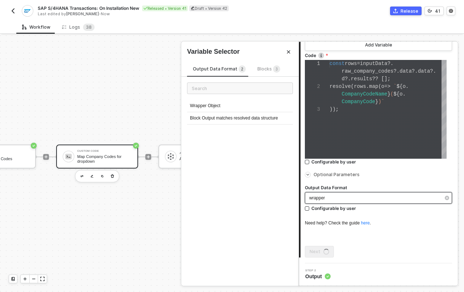
scroll to position [0, 0]
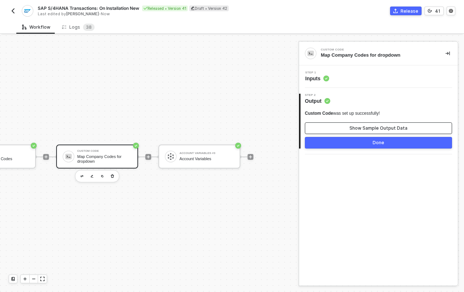
click at [371, 127] on div "Show Sample Output Data" at bounding box center [379, 128] width 58 height 6
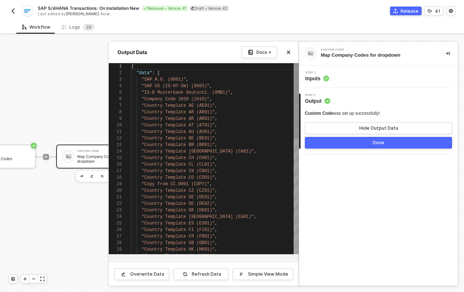
scroll to position [65, 0]
click at [371, 127] on div "Hide Output Data" at bounding box center [378, 128] width 39 height 6
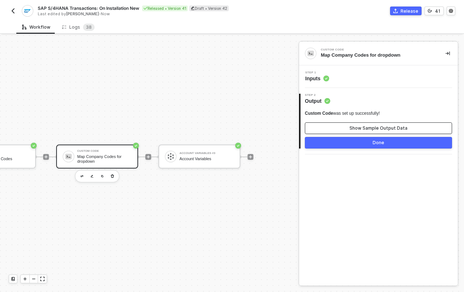
click at [346, 126] on button "Show Sample Output Data" at bounding box center [378, 128] width 147 height 12
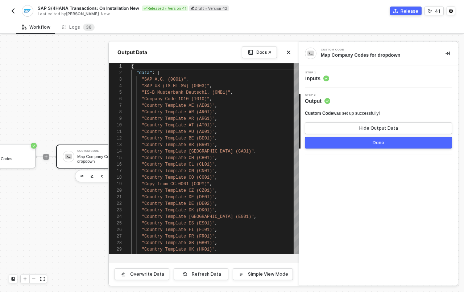
click at [318, 75] on span "Inputs" at bounding box center [317, 78] width 24 height 7
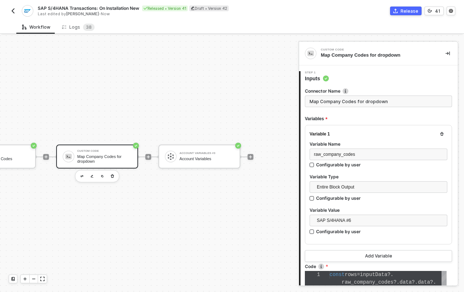
scroll to position [175, 0]
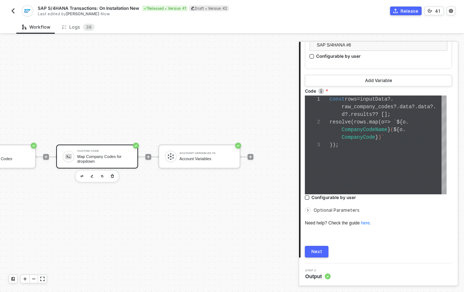
click at [325, 207] on span "Optional Parameters" at bounding box center [337, 209] width 46 height 5
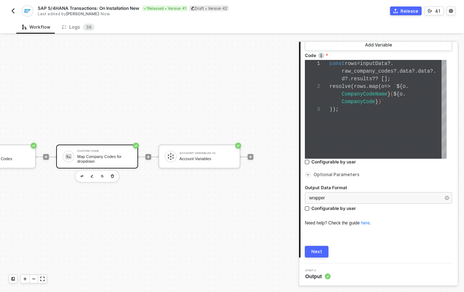
scroll to position [211, 0]
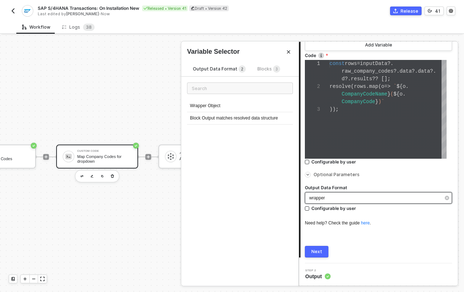
click at [367, 194] on div "wrapper" at bounding box center [374, 197] width 131 height 7
click at [232, 121] on div "Block Output matches resolved data structure" at bounding box center [240, 118] width 106 height 12
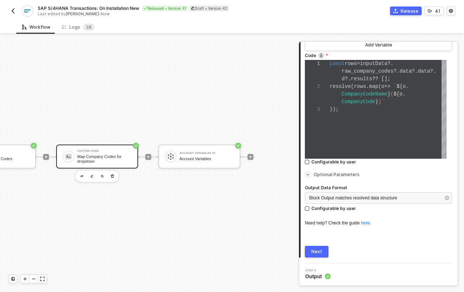
click at [312, 253] on div "Next" at bounding box center [316, 251] width 11 height 6
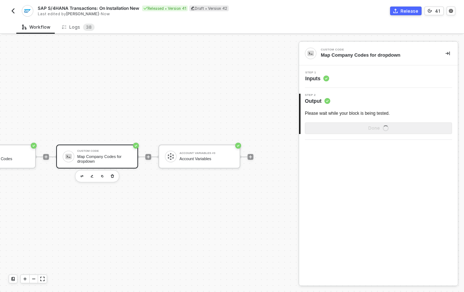
scroll to position [0, 0]
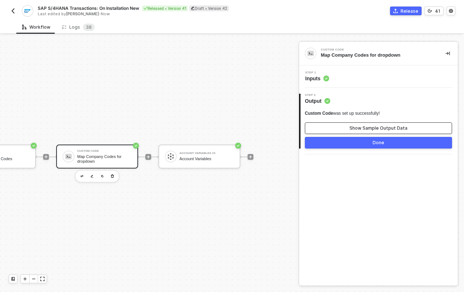
click at [346, 126] on button "Show Sample Output Data" at bounding box center [378, 128] width 147 height 12
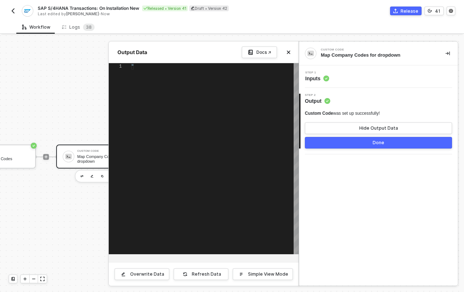
type textarea ""SAP A.G. (0001)""
drag, startPoint x: 177, startPoint y: 66, endPoint x: 121, endPoint y: 63, distance: 55.9
click at [227, 149] on div ""SAP A.G. (0001)"" at bounding box center [215, 158] width 168 height 191
click at [327, 76] on circle at bounding box center [326, 78] width 6 height 6
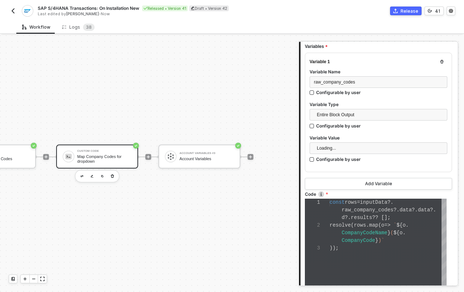
scroll to position [73, 0]
click at [368, 215] on span "results" at bounding box center [361, 217] width 21 height 6
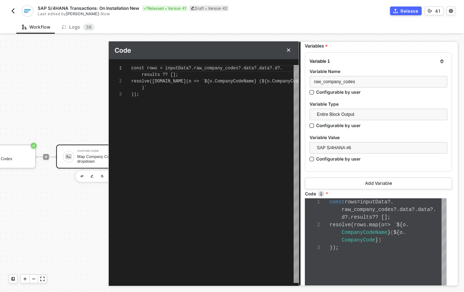
scroll to position [13, 0]
click at [140, 80] on span "resolve(rows.map(o => `${o.CompanyCodeName} (${o.C" at bounding box center [203, 81] width 144 height 5
type textarea "const rows = inputData?.raw_company_codes?.data?.data?.d?.results ?? []; r(rows…"
type textarea "const rows = inputData?.raw_company_codes?.data?.data?.d?.results ?? []; re(row…"
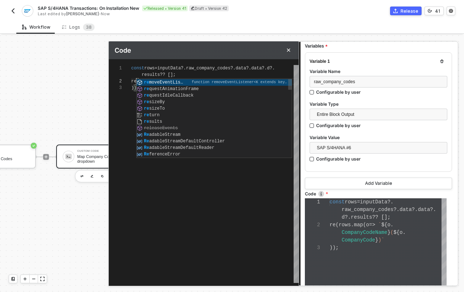
type textarea "const rows = inputData?.raw_company_codes?.data?.data?.d?.results ?? []; ret(ro…"
type textarea "const rows = inputData?.raw_company_codes?.data?.data?.d?.results ?? []; retu(r…"
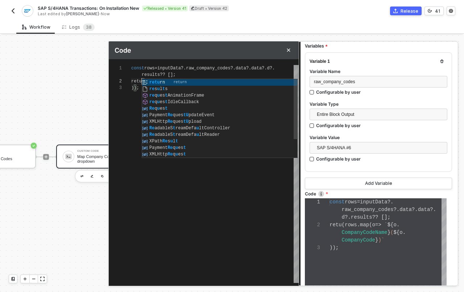
type textarea "const rows = inputData?.raw_company_codes?.data?.data?.d?.results ?? []; retur(…"
type textarea "const rows = inputData?.raw_company_codes?.data?.data?.d?.results ?? []; return…"
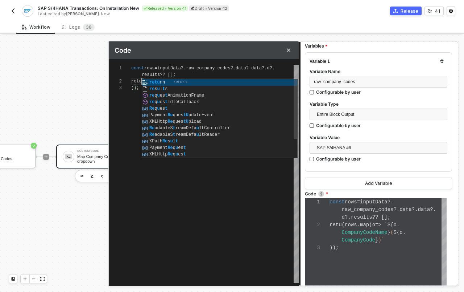
type textarea "const rows = inputData?.raw_company_codes?.data?.data?.d?.results ?? []; return…"
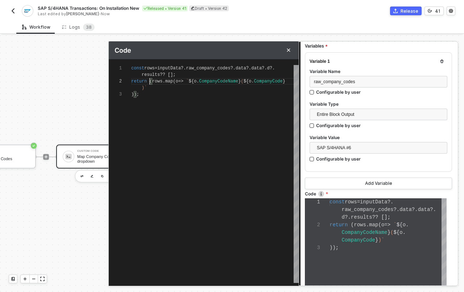
scroll to position [7, 18]
type textarea "const rows = inputData?.raw_company_codes?.data?.data?.d?.results ?? []; return…"
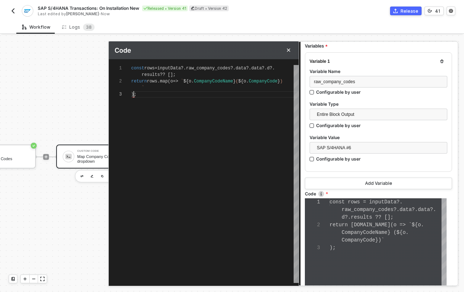
scroll to position [13, 3]
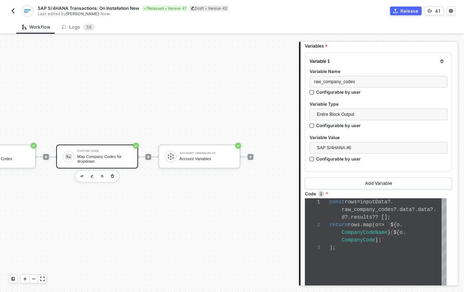
click at [308, 167] on div "Variable 1 Variable Name raw_company_codes Configurable by user Variable Type E…" at bounding box center [378, 111] width 147 height 119
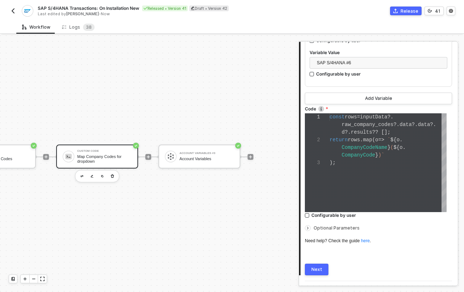
scroll to position [175, 0]
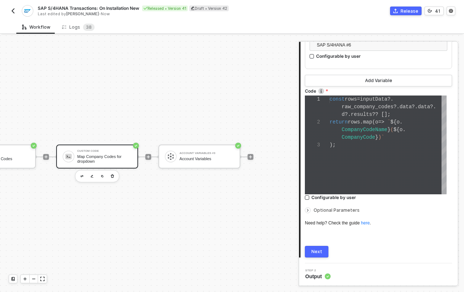
click at [322, 211] on span "Optional Parameters" at bounding box center [337, 209] width 46 height 5
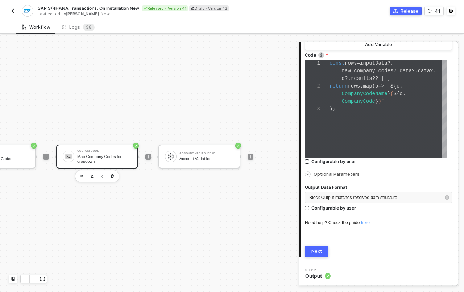
scroll to position [211, 0]
click at [315, 249] on div "Next" at bounding box center [316, 251] width 11 height 6
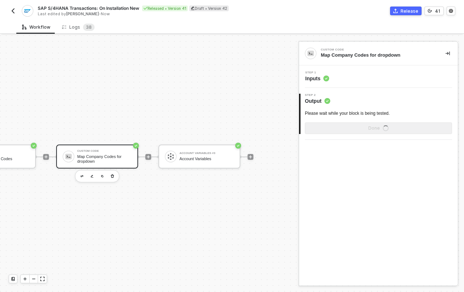
scroll to position [0, 0]
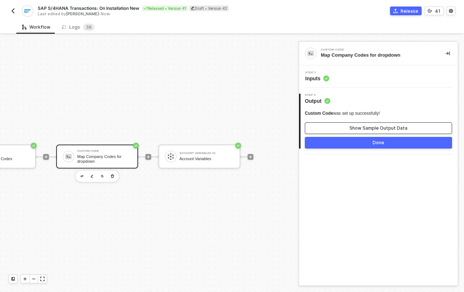
click at [336, 124] on button "Show Sample Output Data" at bounding box center [378, 128] width 147 height 12
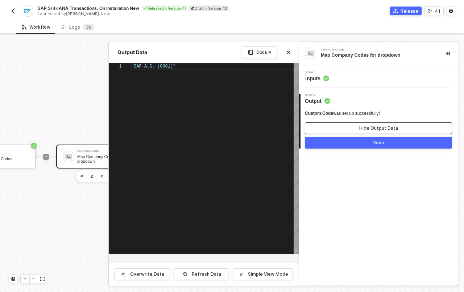
click at [336, 126] on button "Hide Output Data" at bounding box center [378, 128] width 147 height 12
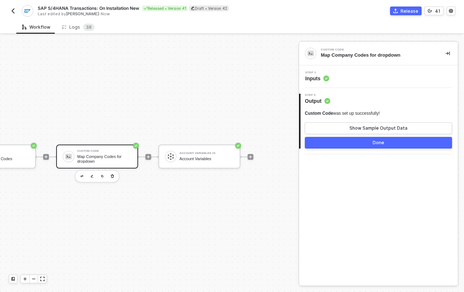
click at [319, 75] on span "Inputs" at bounding box center [317, 78] width 24 height 7
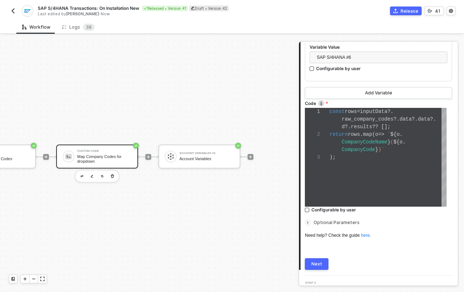
scroll to position [175, 0]
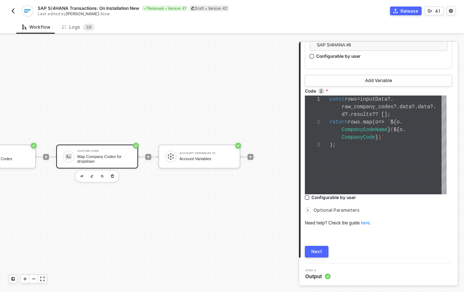
click at [360, 134] on div "1 2 3 const rows = inputData ?. raw_company_codes ?. data ?. data ?. d ?. resul…" at bounding box center [376, 144] width 142 height 99
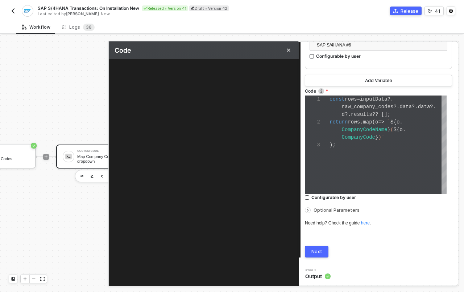
scroll to position [13, 0]
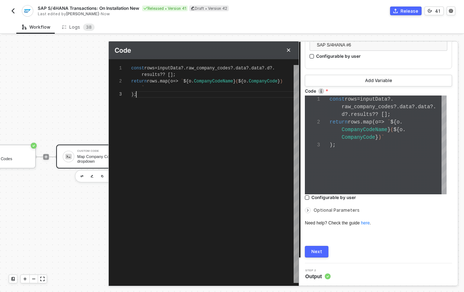
click at [189, 96] on div ");" at bounding box center [215, 94] width 168 height 7
paste textarea "return rows.map(o => ({ name: `${o.CompanyCodeName} (${o.CompanyCode})` }));"
type textarea "const rows = inputData?.raw_company_codes?.data?.data?.d?.results ?? []; return…"
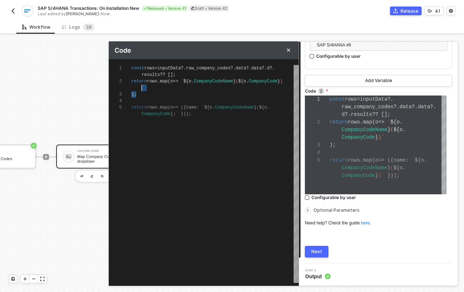
scroll to position [7, 11]
drag, startPoint x: 147, startPoint y: 93, endPoint x: 131, endPoint y: 81, distance: 19.4
click at [130, 80] on div "2" at bounding box center [120, 81] width 22 height 7
drag, startPoint x: 131, startPoint y: 81, endPoint x: 128, endPoint y: 80, distance: 3.9
click at [128, 80] on div "2" at bounding box center [120, 81] width 22 height 7
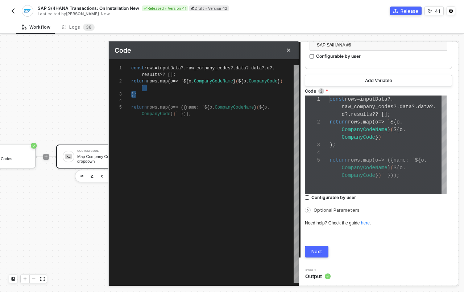
click at [129, 79] on div "2" at bounding box center [120, 81] width 22 height 7
click at [131, 81] on div "1 2 3 4 5 const rows = inputData ?. raw_company_codes ?. data ?. data ?. d ?. r…" at bounding box center [204, 174] width 190 height 218
click at [150, 100] on div at bounding box center [215, 101] width 168 height 7
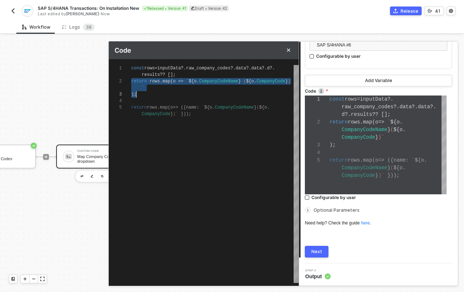
scroll to position [7, 5]
type textarea "const rows = inputData?.raw_company_codes?.data?.data?.d?.results ?? []; return…"
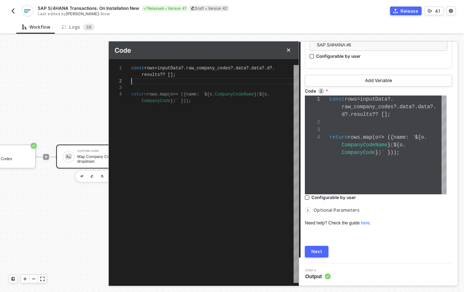
type textarea "const rows = inputData?.raw_company_codes?.data?.data?.d?.results ?? []; return…"
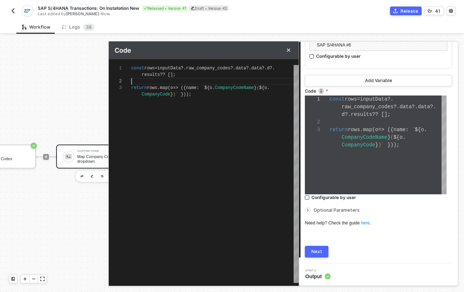
scroll to position [15, 0]
click at [197, 87] on span "name" at bounding box center [191, 87] width 11 height 5
click at [180, 93] on span at bounding box center [179, 94] width 3 height 5
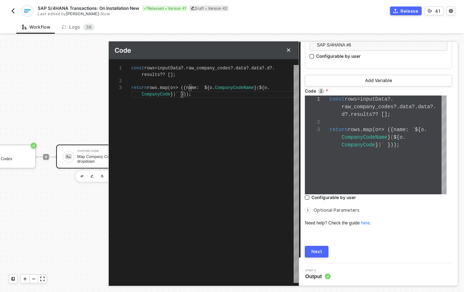
type textarea "const rows = inputData?.raw_company_codes?.data?.data?.d?.results ?? []; return…"
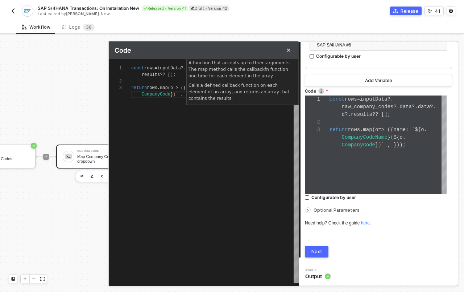
type textarea "const rows = inputData?.raw_company_codes?.data?.data?.d?.results ?? []; return…"
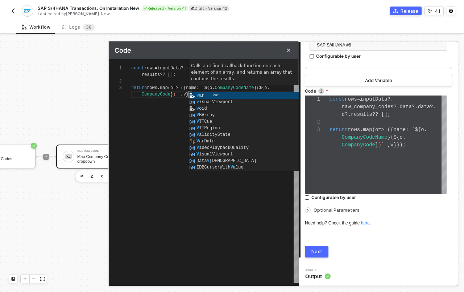
type textarea "const rows = inputData?.raw_company_codes?.data?.data?.d?.results ?? []; return…"
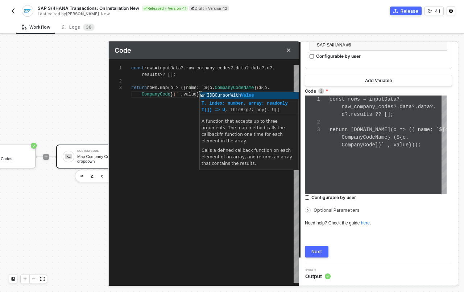
type textarea "const rows = inputData?.raw_company_codes?.data?.data?.d?.results ?? []; return…"
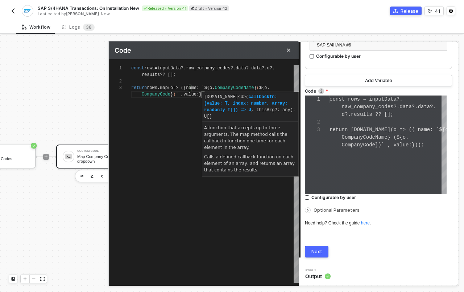
type textarea "const rows = inputData?.raw_company_codes?.data?.data?.d?.results ?? []; return…"
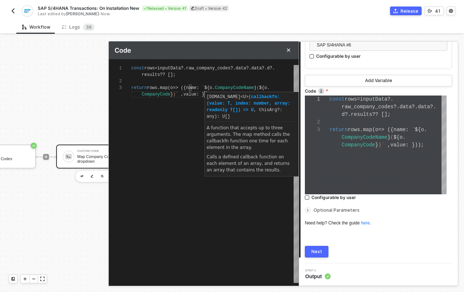
paste textarea "name"
type textarea "const rows = inputData?.raw_company_codes?.data?.data?.d?.results ?? []; return…"
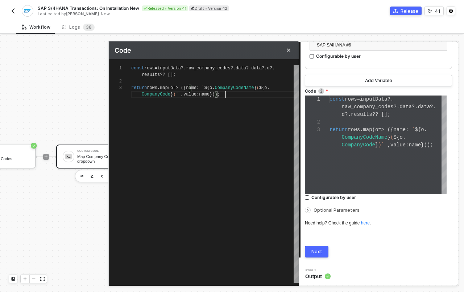
click at [206, 114] on div "const rows = inputData ?. raw_company_codes ?. data ?. data ?. d ?. results ?? …" at bounding box center [215, 174] width 168 height 218
drag, startPoint x: 218, startPoint y: 87, endPoint x: 261, endPoint y: 86, distance: 43.5
drag, startPoint x: 275, startPoint y: 87, endPoint x: 171, endPoint y: 94, distance: 104.0
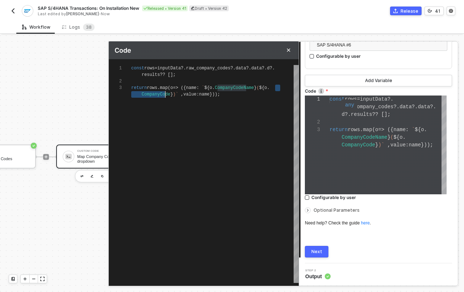
scroll to position [13, 39]
click at [210, 92] on span "name" at bounding box center [204, 94] width 11 height 5
paste textarea "o.CompanyCode"
type textarea "const rows = inputData?.raw_company_codes?.data?.data?.d?.results ?? []; return…"
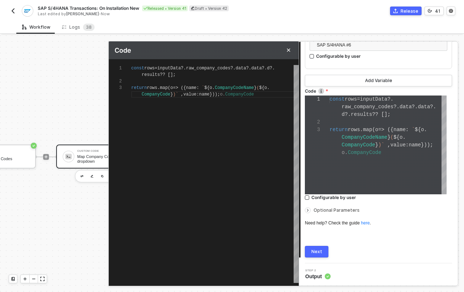
type textarea "const rows = inputData?.raw_company_codes?.data?.data?.d?.results ?? []; return…"
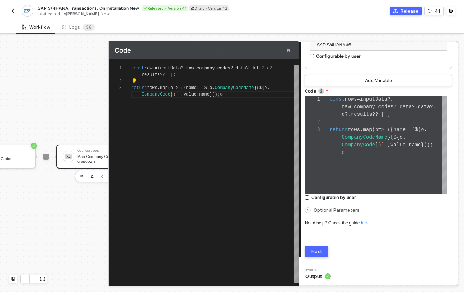
type textarea "const rows = inputData?.raw_company_codes?.data?.data?.d?.results ?? []; return…"
paste textarea "o.CompanyCode"
type textarea "const rows = inputData?.raw_company_codes?.data?.data?.d?.results ?? []; return…"
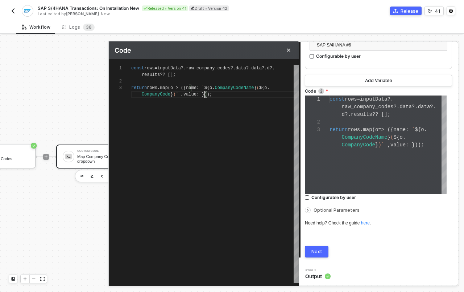
type textarea "const rows = inputData?.raw_company_codes?.data?.data?.d?.results ?? []; return…"
click at [190, 142] on div "const rows = inputData ?. raw_company_codes ?. data ?. data ?. d ?. results ?? …" at bounding box center [215, 174] width 168 height 218
click at [197, 86] on span "name" at bounding box center [191, 87] width 11 height 5
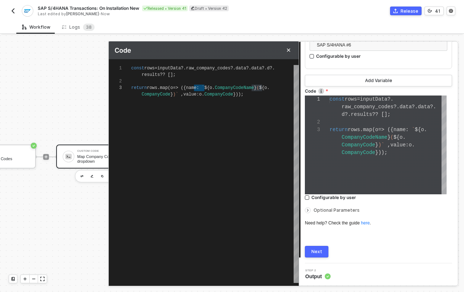
type textarea "const rows = inputData?.raw_company_codes?.data?.data?.d?.results ?? []; return…"
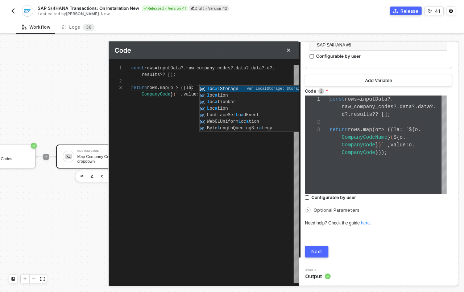
type textarea "const rows = inputData?.raw_company_codes?.data?.data?.d?.results ?? []; return…"
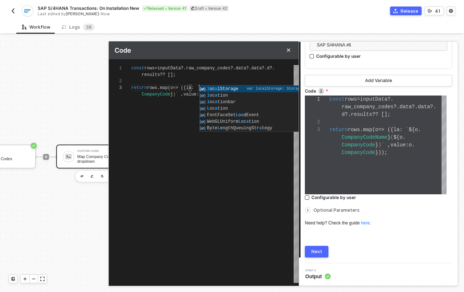
type textarea "const rows = inputData?.raw_company_codes?.data?.data?.d?.results ?? []; return…"
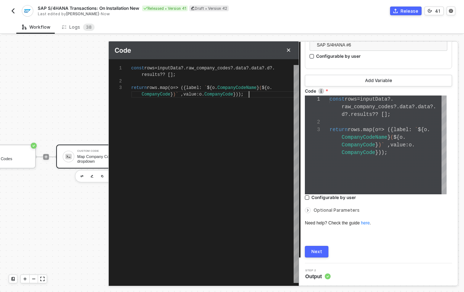
click at [233, 113] on div "const rows = inputData ?. raw_company_codes ?. data ?. data ?. d ?. results ?? …" at bounding box center [215, 174] width 168 height 218
click at [258, 94] on div "CompanyCode } )` , value : o . CompanyCode }));" at bounding box center [215, 94] width 168 height 7
click at [316, 249] on div "Next" at bounding box center [316, 251] width 11 height 6
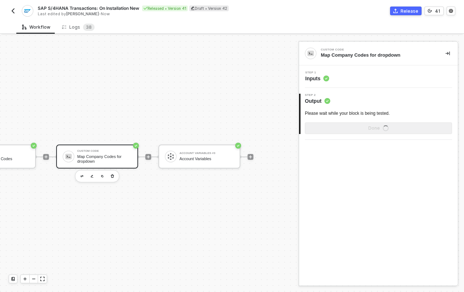
scroll to position [0, 0]
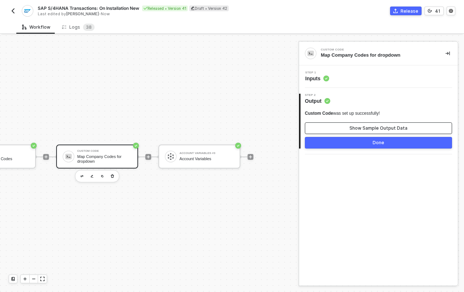
click at [358, 126] on div "Show Sample Output Data" at bounding box center [379, 128] width 58 height 6
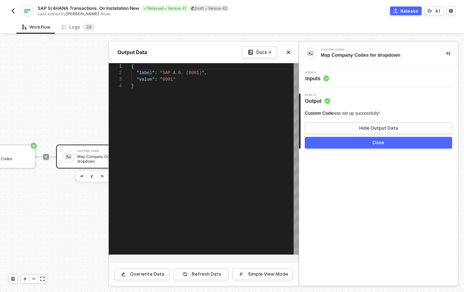
scroll to position [20, 0]
click at [332, 85] on div "Step 1 Inputs" at bounding box center [378, 76] width 159 height 22
click at [336, 78] on div "Step 1 Inputs" at bounding box center [379, 76] width 157 height 11
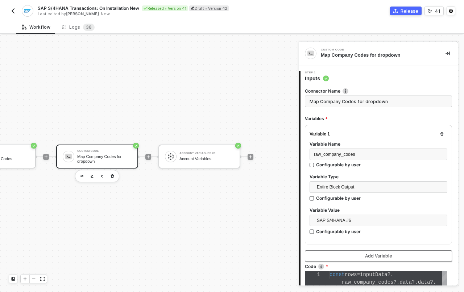
scroll to position [152, 0]
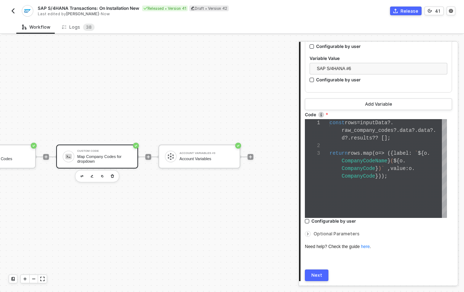
click at [352, 157] on div "CompanyCodeName } ( ${ o ." at bounding box center [388, 161] width 117 height 8
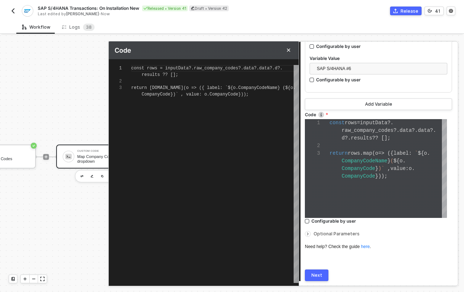
scroll to position [15, 0]
click at [199, 99] on div "const rows = inputData ?. raw_company_codes ?. data ?. data ?. d ?. results ?? …" at bounding box center [215, 174] width 168 height 218
click at [142, 86] on span "return" at bounding box center [139, 87] width 16 height 5
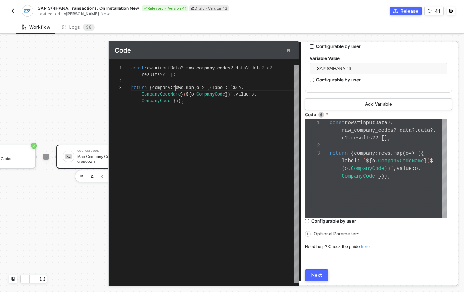
scroll to position [13, 47]
click at [241, 86] on div "1 2 3 const rows = inputData ?. raw_company_codes ?. data ?. data ?. d ?. resul…" at bounding box center [204, 174] width 190 height 218
drag, startPoint x: 178, startPoint y: 95, endPoint x: 238, endPoint y: 96, distance: 60.2
click at [238, 96] on span "CompanyCode } )` , value : o . CompanyCode }));" at bounding box center [187, 94] width 112 height 5
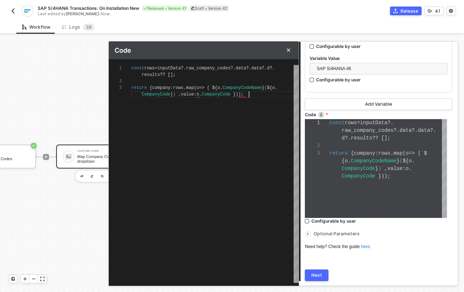
click at [240, 94] on span "}));" at bounding box center [238, 94] width 11 height 5
click at [212, 128] on div "const rows = inputData ?. raw_company_codes ?. data ?. data ?. d ?. results ?? …" at bounding box center [215, 174] width 168 height 218
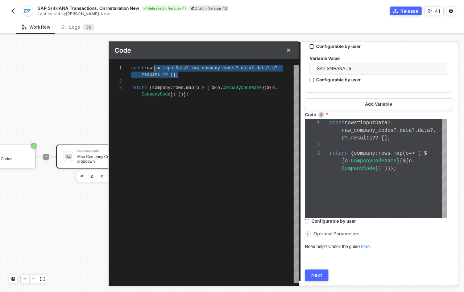
scroll to position [0, 13]
drag, startPoint x: 180, startPoint y: 74, endPoint x: 144, endPoint y: 69, distance: 35.9
click at [182, 87] on span "rows" at bounding box center [178, 87] width 11 height 5
click at [232, 132] on div "const rows = inputData ?. raw_company_codes ?. data ?. data ?. d ?. results ?? …" at bounding box center [215, 174] width 168 height 218
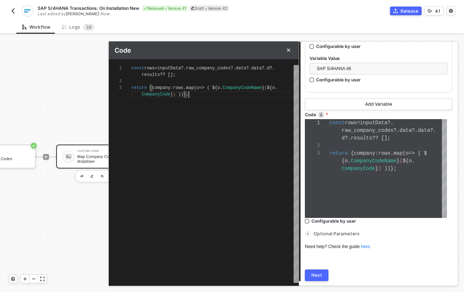
scroll to position [13, 58]
click at [339, 232] on span "Optional Parameters" at bounding box center [337, 233] width 46 height 5
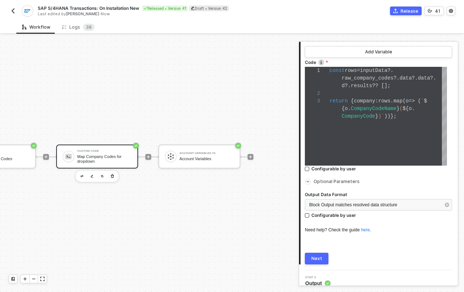
scroll to position [210, 0]
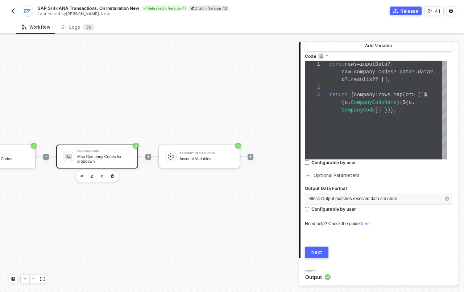
click at [322, 251] on button "Next" at bounding box center [317, 252] width 24 height 12
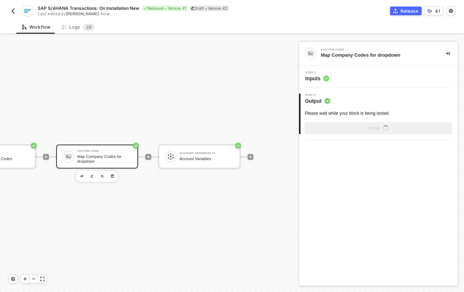
scroll to position [0, 0]
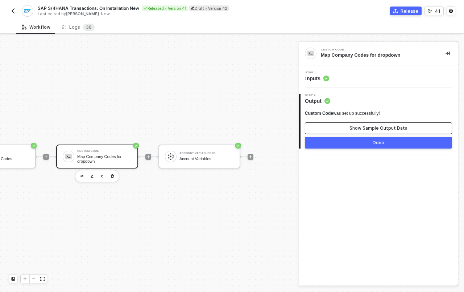
click at [344, 128] on button "Show Sample Output Data" at bounding box center [378, 128] width 147 height 12
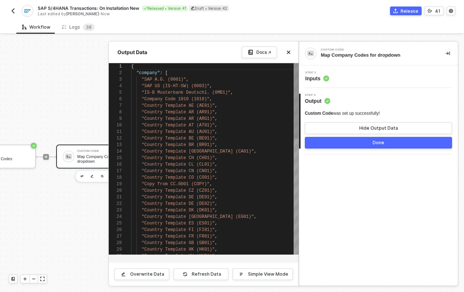
scroll to position [65, 0]
click at [370, 141] on button "Done" at bounding box center [378, 143] width 147 height 12
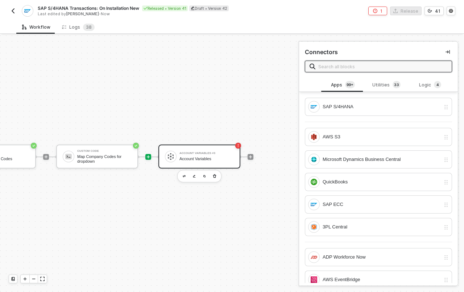
click at [208, 144] on div "Account Variables #3 Account Variables" at bounding box center [199, 156] width 82 height 24
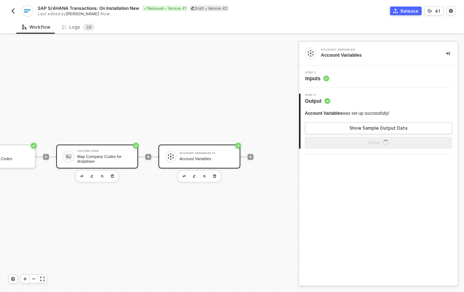
click at [101, 159] on div "Custom Code Map Company Codes for dropdown" at bounding box center [97, 156] width 82 height 24
drag, startPoint x: 394, startPoint y: 18, endPoint x: 405, endPoint y: 11, distance: 12.3
click at [398, 14] on div "SAP S/4HANA Transactions: On Installation New Released • Version 41 Draft • Ver…" at bounding box center [232, 10] width 447 height 20
click at [405, 11] on div "Release" at bounding box center [410, 11] width 18 height 6
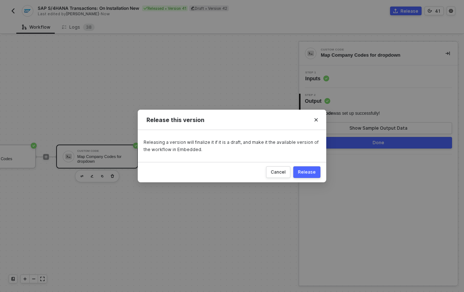
click at [311, 170] on div "Release" at bounding box center [307, 172] width 18 height 6
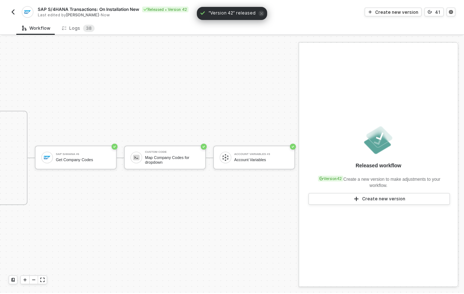
scroll to position [18, 507]
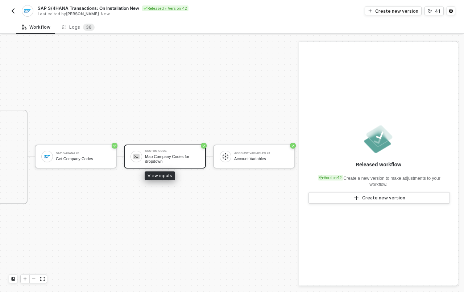
click at [170, 149] on div "Custom Code Map Company Codes for dropdown" at bounding box center [172, 156] width 54 height 14
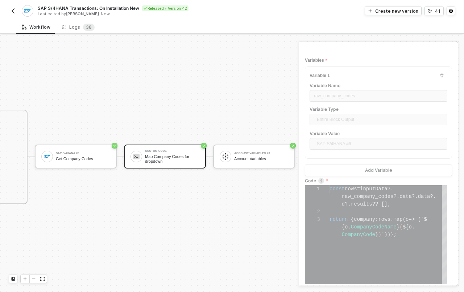
scroll to position [0, 0]
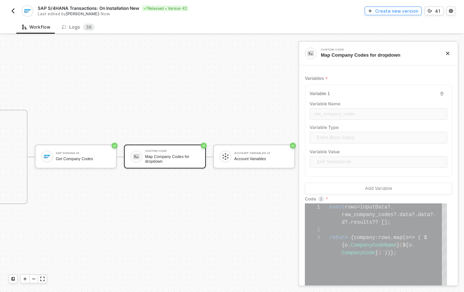
click at [392, 14] on button "Create new version" at bounding box center [393, 11] width 57 height 9
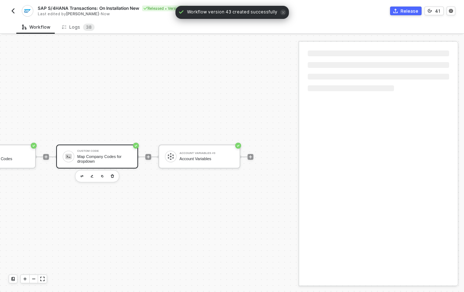
scroll to position [18, 658]
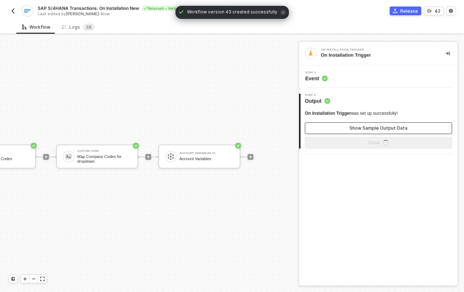
click at [350, 126] on button "Show Sample Output Data" at bounding box center [378, 128] width 147 height 12
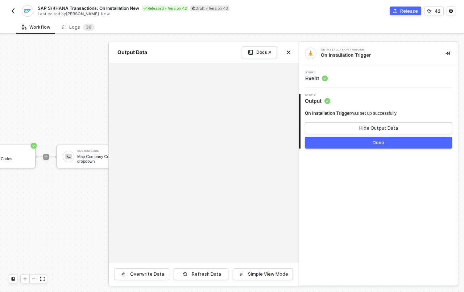
click at [78, 148] on div at bounding box center [232, 163] width 464 height 256
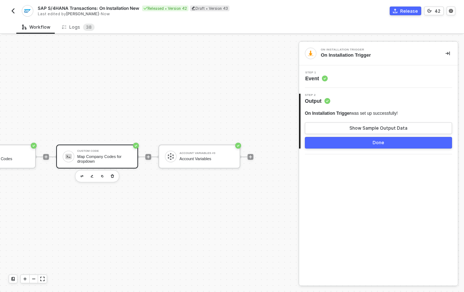
click at [86, 154] on div "Map Company Codes for dropdown" at bounding box center [104, 158] width 54 height 9
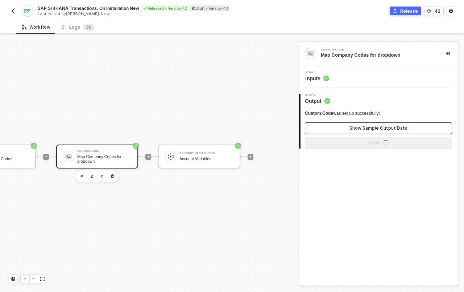
click at [363, 129] on div "Show Sample Output Data" at bounding box center [379, 128] width 58 height 6
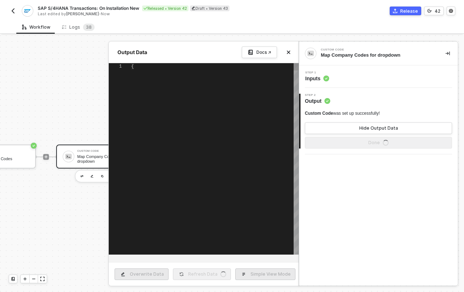
scroll to position [65, 0]
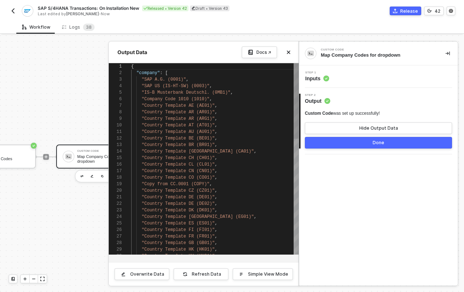
click at [336, 78] on div "Step 1 Inputs" at bounding box center [379, 76] width 157 height 11
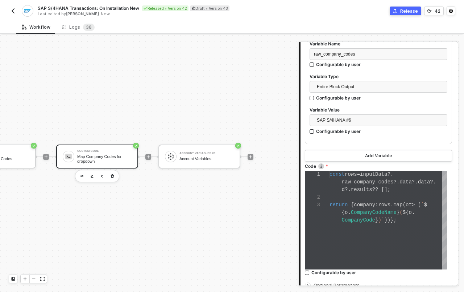
scroll to position [152, 0]
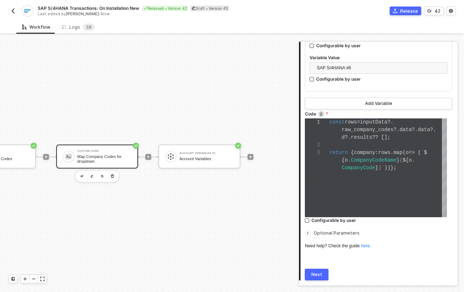
click at [381, 163] on div "1 2 3 const rows = inputData ?. raw_company_codes ?. data ?. data ?. d ?. resul…" at bounding box center [376, 167] width 142 height 99
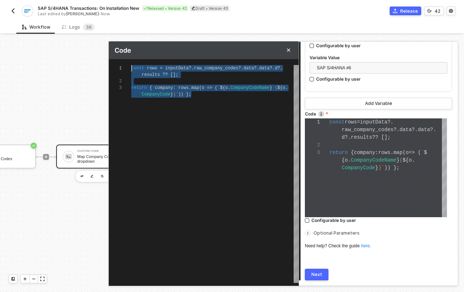
scroll to position [0, 0]
drag, startPoint x: 192, startPoint y: 90, endPoint x: 100, endPoint y: 58, distance: 97.0
click at [299, 291] on div "Code 1 2 3 const · rows · = · inputData ?. raw_company_codes ?. data ?. data ?.…" at bounding box center [299, 297] width 0 height 0
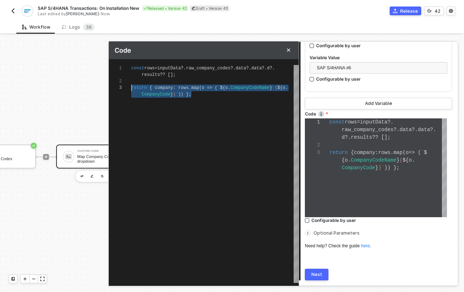
scroll to position [13, 0]
drag, startPoint x: 193, startPoint y: 95, endPoint x: 126, endPoint y: 84, distance: 68.4
paste textarea "rows.reduce((acc, o) => { acc[o.CompanyCode] = o.CompanyCodeName; return acc; }…"
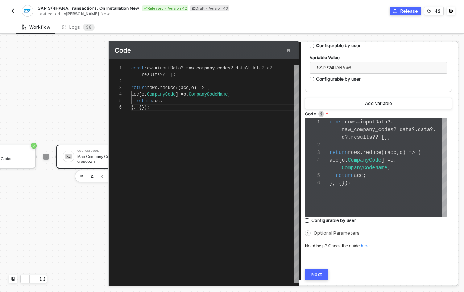
click at [198, 179] on div "const rows = inputData ?. raw_company_codes ?. data ?. data ?. d ?. results ?? …" at bounding box center [215, 174] width 168 height 218
click at [314, 277] on button "Next" at bounding box center [317, 274] width 24 height 12
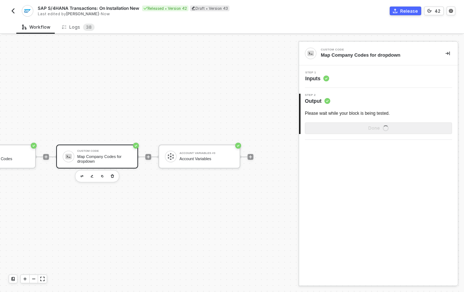
scroll to position [0, 0]
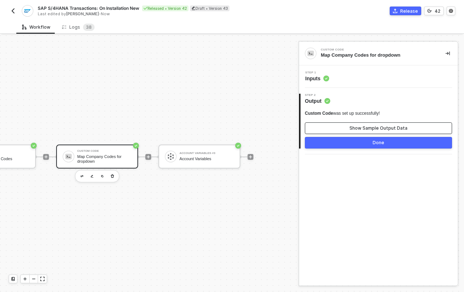
click at [339, 130] on button "Show Sample Output Data" at bounding box center [378, 128] width 147 height 12
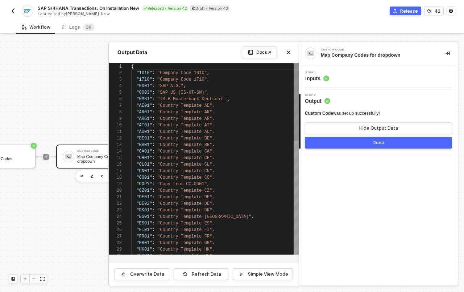
scroll to position [65, 0]
click at [404, 8] on div "Release" at bounding box center [409, 11] width 18 height 6
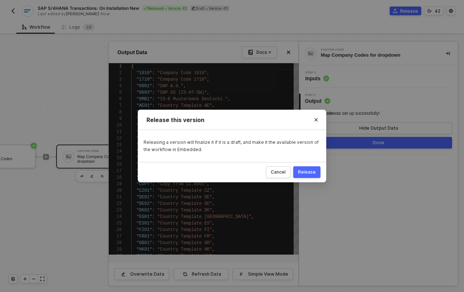
click at [308, 173] on div "Release" at bounding box center [307, 172] width 18 height 6
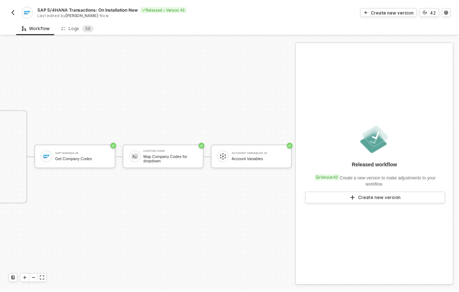
scroll to position [18, 507]
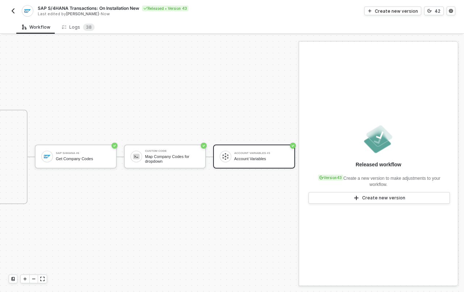
click at [255, 150] on div "Account Variables #3 Account Variables" at bounding box center [261, 156] width 54 height 14
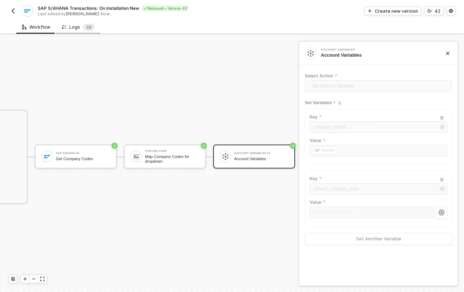
click at [78, 28] on div "Logs 3 8" at bounding box center [78, 27] width 33 height 7
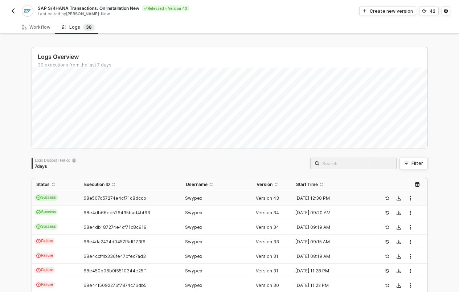
click at [217, 202] on td "Swypex" at bounding box center [216, 198] width 71 height 15
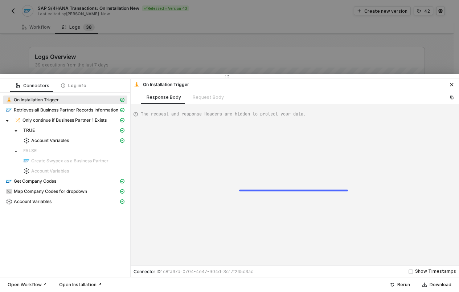
scroll to position [20, 0]
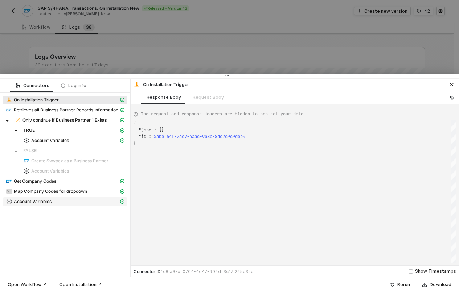
click at [65, 199] on div "Account Variables" at bounding box center [62, 201] width 113 height 7
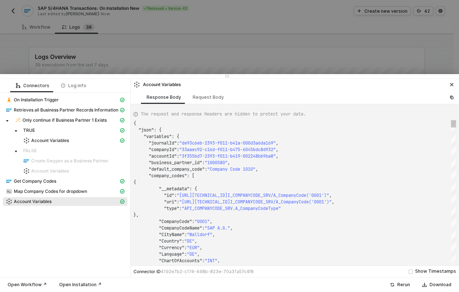
scroll to position [65, 0]
click at [152, 174] on div ""company_codes" : [ { "__metadata" : { "id" : " https://34.196.139.243:44301/sa…" at bounding box center [294, 191] width 322 height 142
drag, startPoint x: 215, startPoint y: 169, endPoint x: 260, endPoint y: 168, distance: 44.6
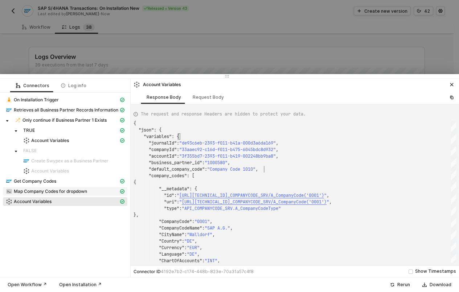
click at [93, 191] on div "Map Company Codes for dropdown" at bounding box center [62, 191] width 113 height 7
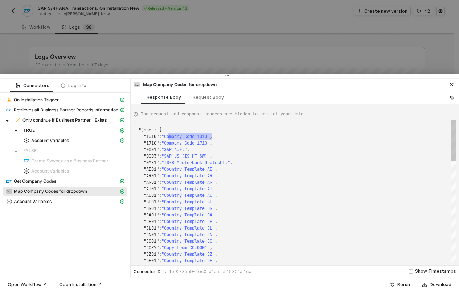
scroll to position [13, 78]
drag, startPoint x: 168, startPoint y: 137, endPoint x: 212, endPoint y: 133, distance: 43.6
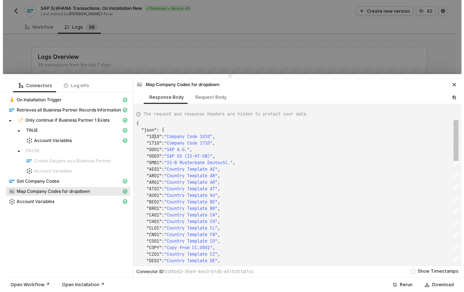
scroll to position [13, 24]
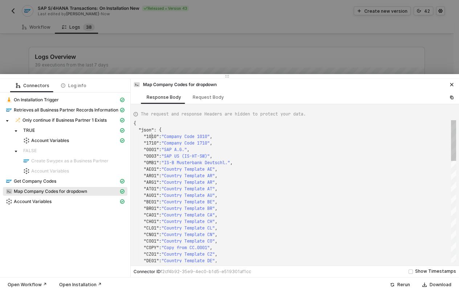
click at [453, 85] on icon "icon-close" at bounding box center [451, 84] width 4 height 4
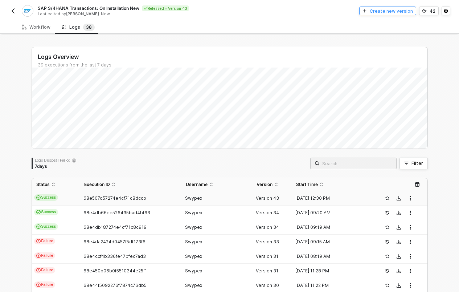
click at [392, 13] on div "Create new version" at bounding box center [390, 11] width 43 height 6
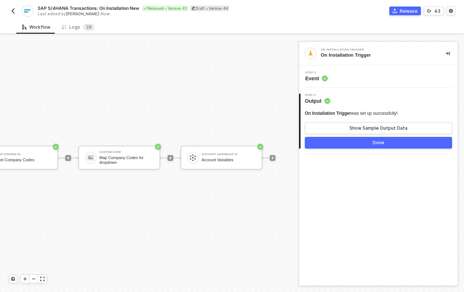
scroll to position [12, 658]
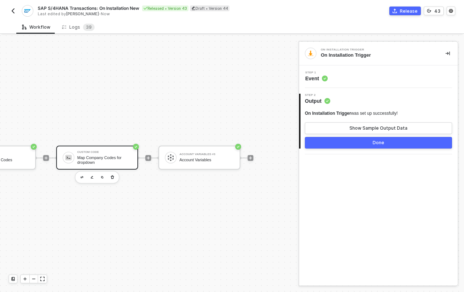
click at [110, 156] on div "Map Company Codes for dropdown" at bounding box center [104, 159] width 54 height 9
click at [320, 77] on span "Inputs" at bounding box center [317, 78] width 24 height 7
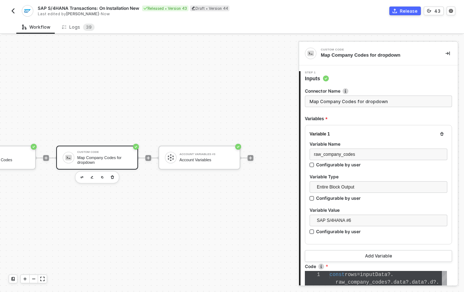
scroll to position [75, 0]
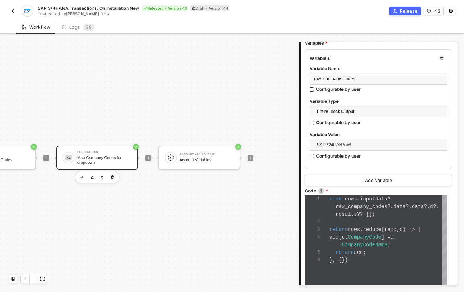
click at [372, 223] on div at bounding box center [388, 222] width 117 height 8
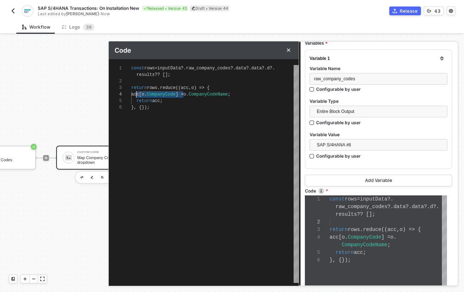
scroll to position [20, 5]
drag, startPoint x: 185, startPoint y: 94, endPoint x: 136, endPoint y: 95, distance: 48.2
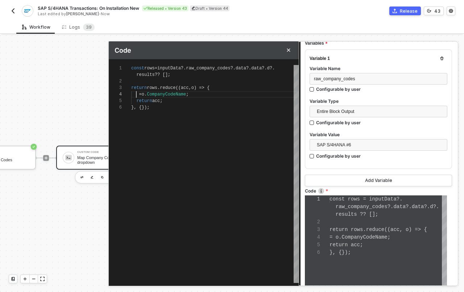
scroll to position [38, 0]
paste textarea "acc[o.CompanyCode]"
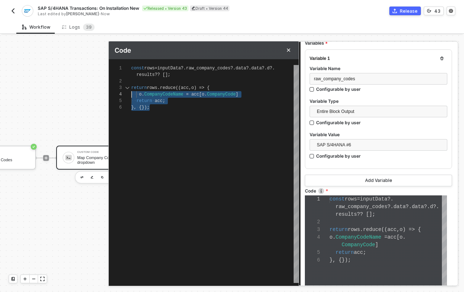
scroll to position [13, 0]
drag, startPoint x: 162, startPoint y: 108, endPoint x: 125, endPoint y: 82, distance: 44.9
paste textarea "acc[o.CompanyCodeName] = o.CompanyCode;"
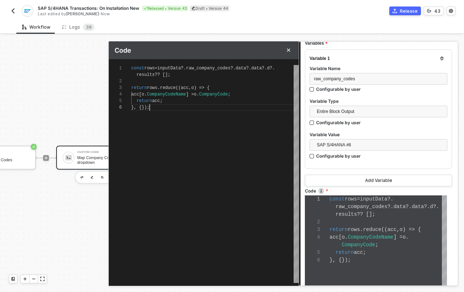
scroll to position [33, 18]
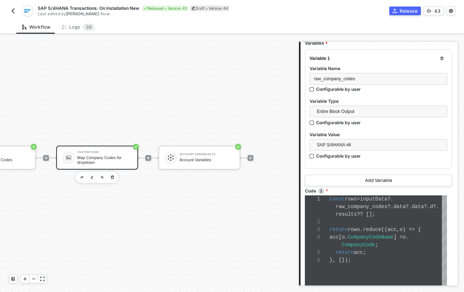
click at [317, 168] on div "Variable 1 Variable Name raw_company_codes Configurable by user Variable Type E…" at bounding box center [378, 108] width 147 height 119
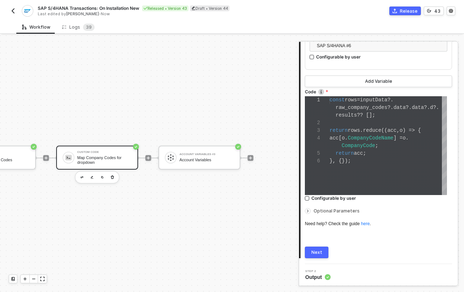
click at [312, 251] on div "Next" at bounding box center [316, 252] width 11 height 6
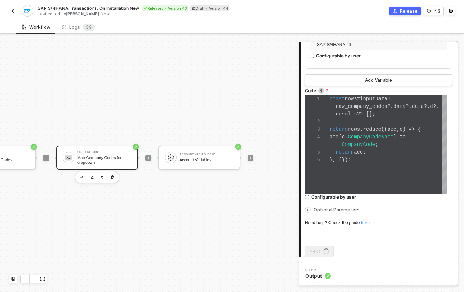
scroll to position [0, 0]
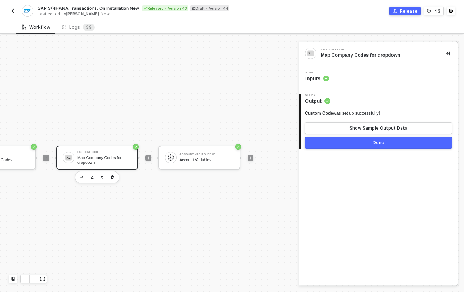
click at [388, 140] on button "Done" at bounding box center [378, 143] width 147 height 12
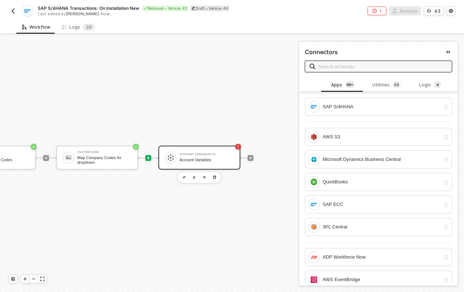
click at [214, 154] on div "Account Variables #3" at bounding box center [206, 154] width 54 height 3
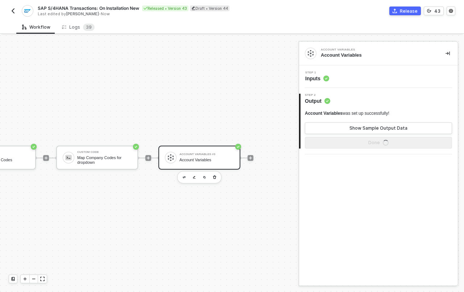
click at [400, 10] on button "Release" at bounding box center [405, 11] width 32 height 9
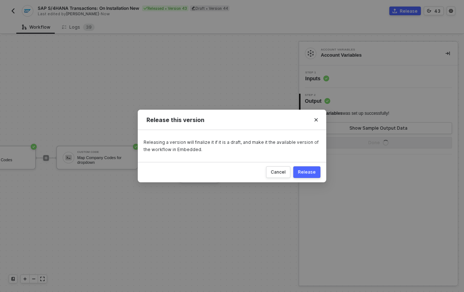
click at [302, 167] on button "Release" at bounding box center [306, 172] width 27 height 12
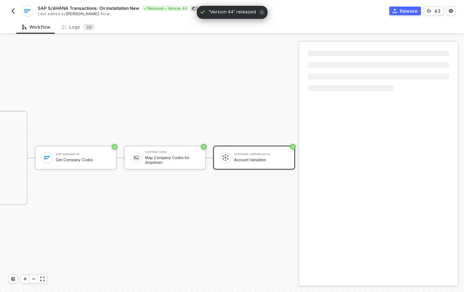
scroll to position [12, 506]
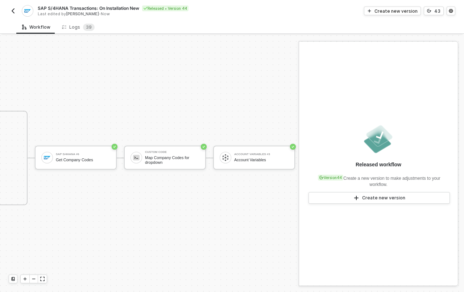
click at [15, 12] on img "button" at bounding box center [13, 11] width 6 height 6
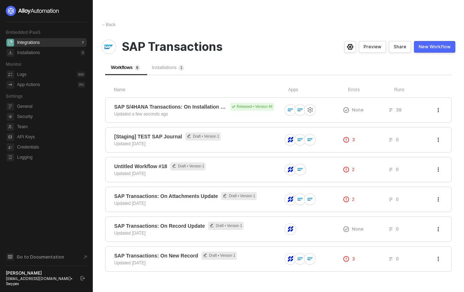
click at [167, 65] on span "Installations 1" at bounding box center [168, 67] width 33 height 5
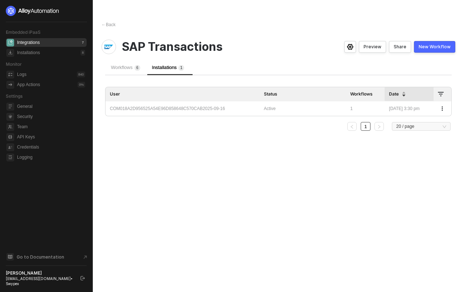
click at [441, 107] on icon "button" at bounding box center [442, 108] width 4 height 4
click at [427, 124] on div "Delete" at bounding box center [416, 123] width 45 height 7
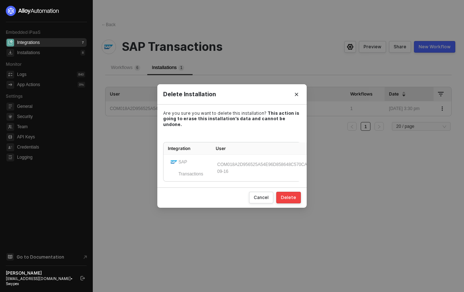
click at [294, 194] on div "Delete" at bounding box center [288, 197] width 15 height 6
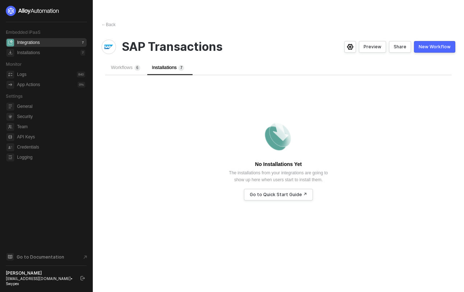
click at [123, 69] on span "Workflows 6" at bounding box center [125, 67] width 29 height 5
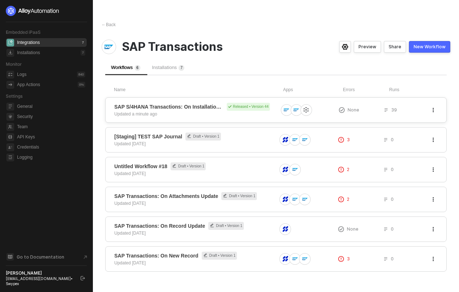
click at [199, 101] on div "SAP S/4HANA Transactions: On Installation New Released • Version 44 Updated a m…" at bounding box center [275, 109] width 341 height 25
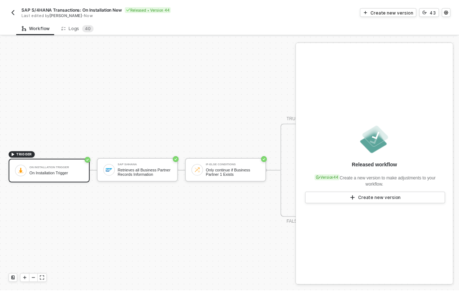
scroll to position [18, 0]
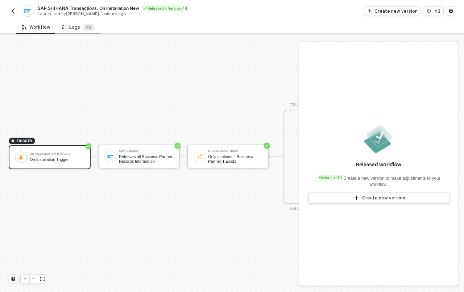
click at [70, 27] on div "Logs 4 0" at bounding box center [78, 27] width 33 height 7
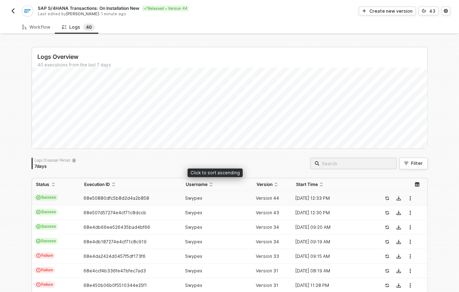
click at [216, 201] on td "Swypex" at bounding box center [216, 198] width 71 height 15
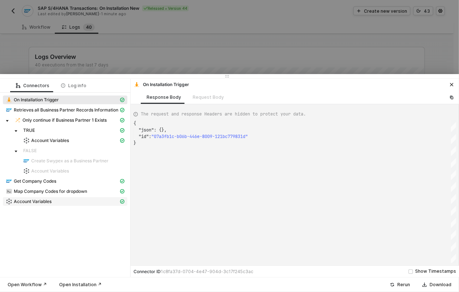
click at [62, 199] on div "Account Variables" at bounding box center [62, 201] width 113 height 7
type textarea "{ "json": { "variables": { "journalId": "de93c6eb-2393-f011-b41a-000d3a6da169",…"
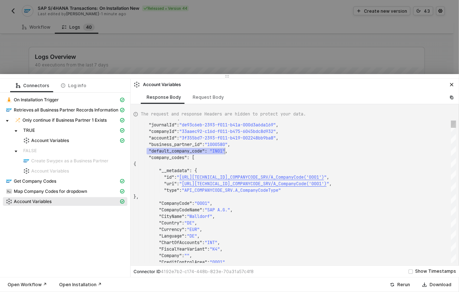
scroll to position [46, 96]
drag, startPoint x: 146, startPoint y: 150, endPoint x: 231, endPoint y: 151, distance: 84.1
click at [172, 43] on div at bounding box center [229, 146] width 459 height 292
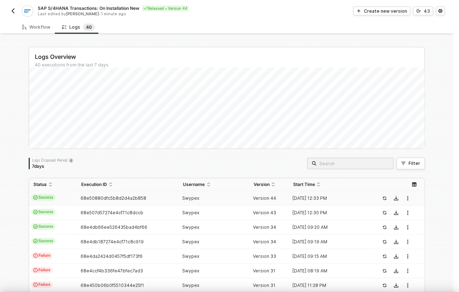
click at [90, 33] on div at bounding box center [229, 146] width 459 height 292
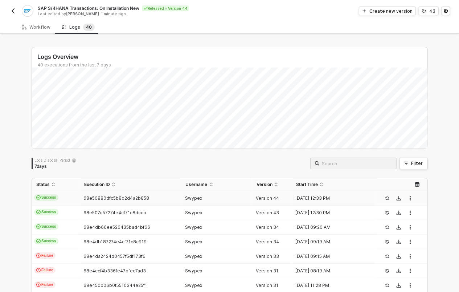
click at [11, 12] on img "button" at bounding box center [13, 11] width 6 height 6
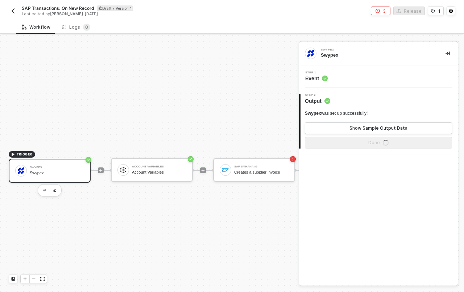
scroll to position [18, 0]
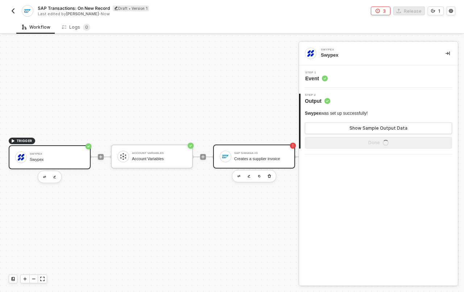
click at [239, 152] on div "SAP S/4HANA #3" at bounding box center [261, 153] width 54 height 3
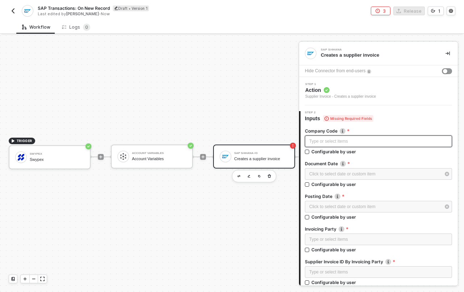
click at [336, 142] on div "Type or select items ﻿" at bounding box center [378, 141] width 139 height 7
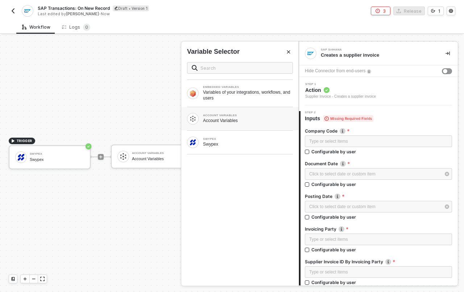
click at [241, 121] on div "Account Variables" at bounding box center [248, 120] width 90 height 6
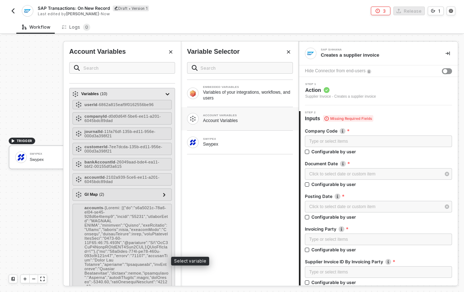
scroll to position [0, 0]
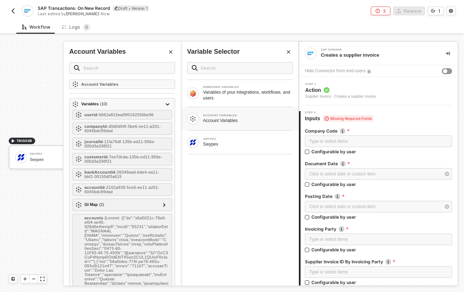
click at [170, 52] on icon "Close" at bounding box center [170, 51] width 3 height 3
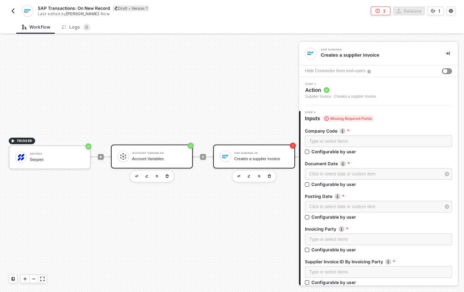
click at [142, 156] on div "Account Variables" at bounding box center [159, 158] width 54 height 5
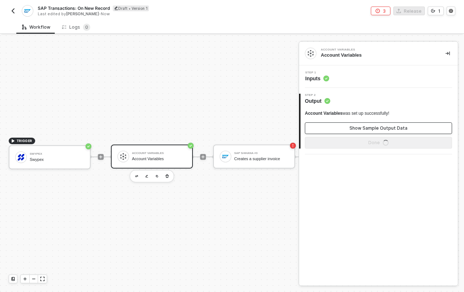
click at [355, 123] on button "Show Sample Output Data" at bounding box center [378, 128] width 147 height 12
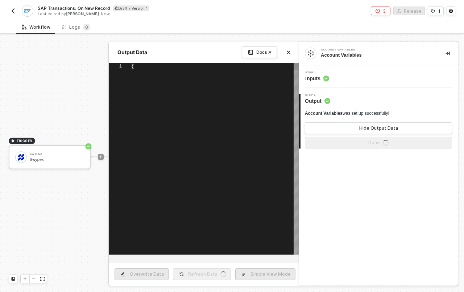
type textarea "{ "variables": { "userId": "6862a815eaf9f0162556be96", "companyId": "d0d0d64f-5…"
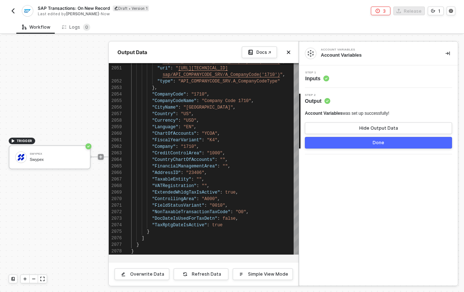
click at [355, 144] on button "Done" at bounding box center [378, 143] width 147 height 12
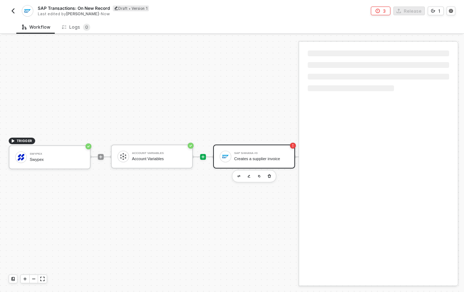
click at [270, 156] on div "SAP S/4HANA #3 Creates a supplier invoice" at bounding box center [261, 156] width 54 height 14
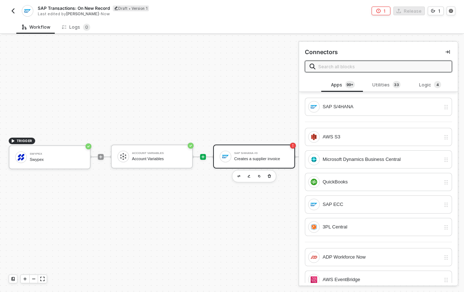
click at [273, 149] on div "SAP S/4HANA #3 Creates a supplier invoice" at bounding box center [261, 156] width 54 height 14
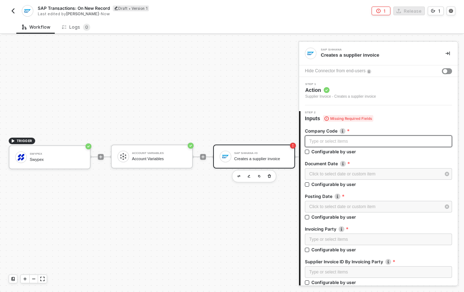
drag, startPoint x: 337, startPoint y: 147, endPoint x: 339, endPoint y: 141, distance: 6.3
click at [337, 147] on div "Type or select items ﻿" at bounding box center [378, 141] width 147 height 13
click at [340, 140] on div "Type or select items ﻿" at bounding box center [378, 141] width 139 height 7
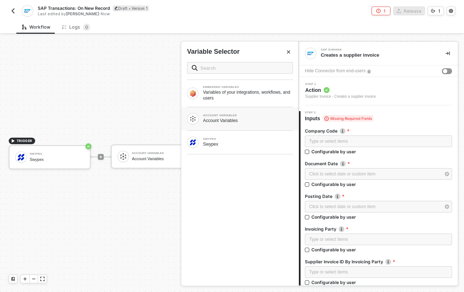
click at [236, 121] on div "Account Variables" at bounding box center [248, 120] width 90 height 6
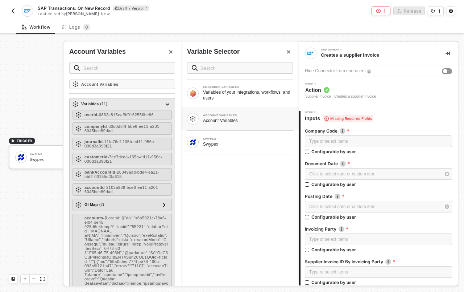
scroll to position [176, 0]
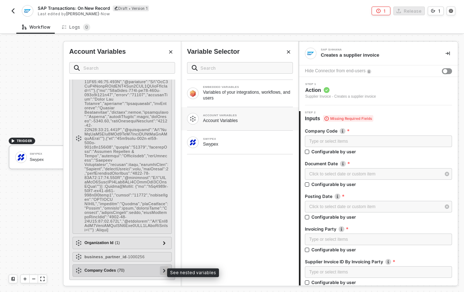
click at [162, 271] on div at bounding box center [164, 270] width 9 height 9
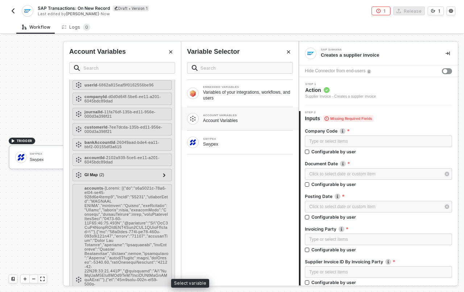
scroll to position [30, 0]
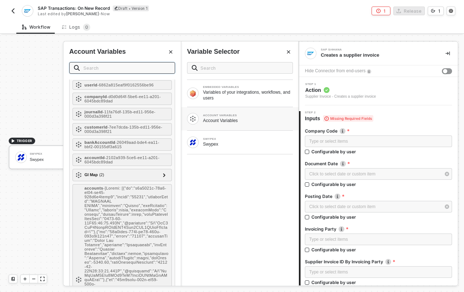
click at [103, 69] on input "text" at bounding box center [126, 68] width 87 height 8
type input "default"
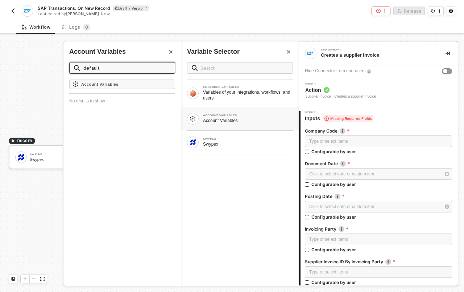
scroll to position [0, 0]
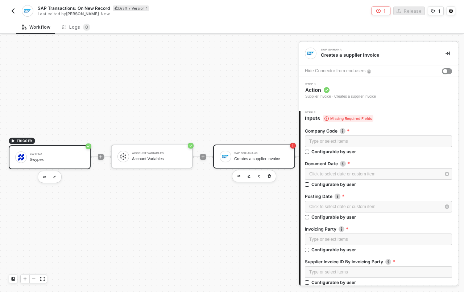
click at [40, 152] on div "Swypex" at bounding box center [57, 153] width 54 height 3
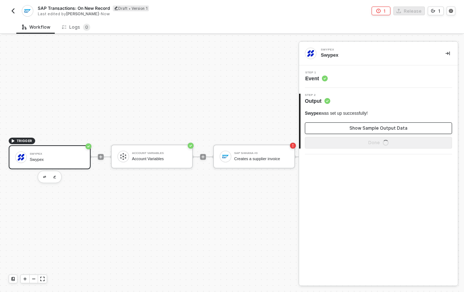
click at [336, 131] on button "Show Sample Output Data" at bounding box center [378, 128] width 147 height 12
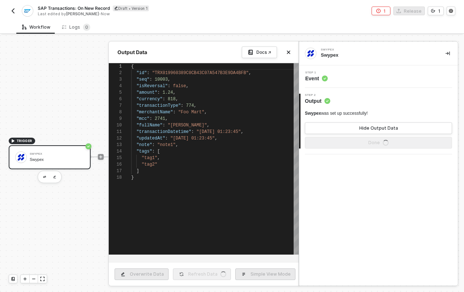
scroll to position [65, 0]
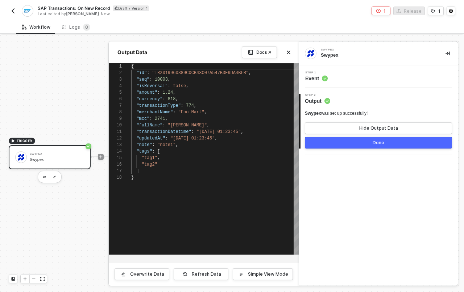
click at [341, 141] on button "Done" at bounding box center [378, 143] width 147 height 12
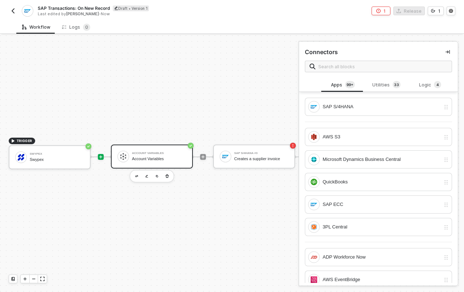
click at [182, 156] on div "Account Variables" at bounding box center [159, 158] width 54 height 5
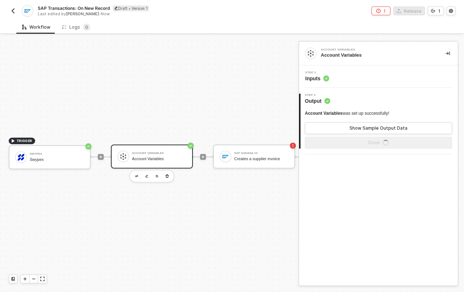
click at [314, 78] on span "Inputs" at bounding box center [317, 78] width 24 height 7
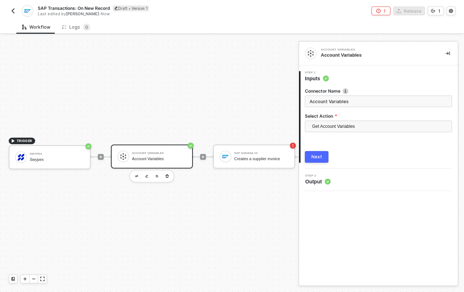
click at [326, 155] on button "Next" at bounding box center [317, 157] width 24 height 12
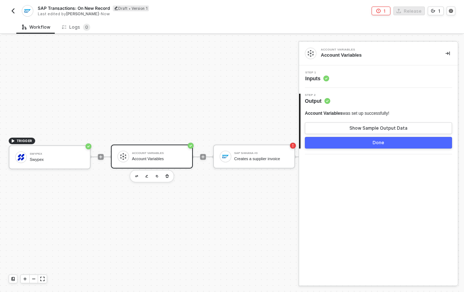
click at [366, 144] on button "Done" at bounding box center [378, 143] width 147 height 12
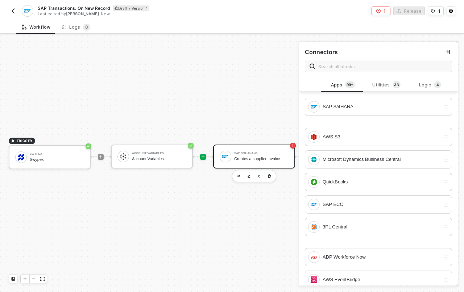
click at [256, 156] on div "Creates a supplier invoice" at bounding box center [261, 158] width 54 height 5
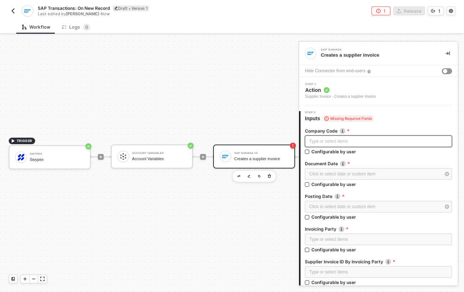
click at [346, 143] on div "Type or select items ﻿" at bounding box center [378, 141] width 139 height 7
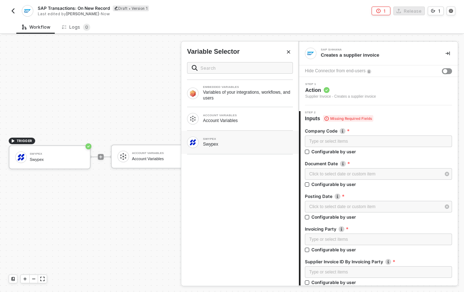
click at [241, 125] on div "ACCOUNT VARIABLES Account Variables" at bounding box center [239, 118] width 117 height 23
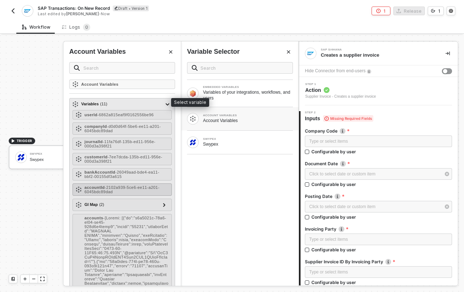
scroll to position [176, 0]
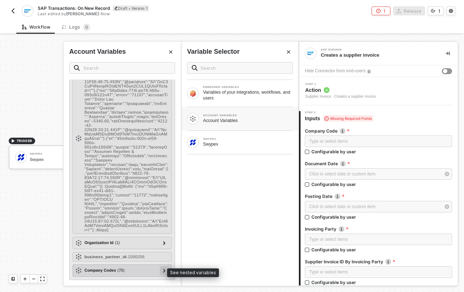
click at [161, 273] on div at bounding box center [164, 270] width 9 height 9
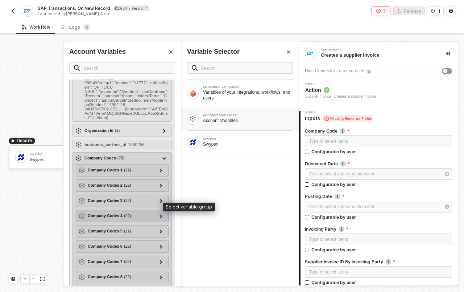
scroll to position [283, 0]
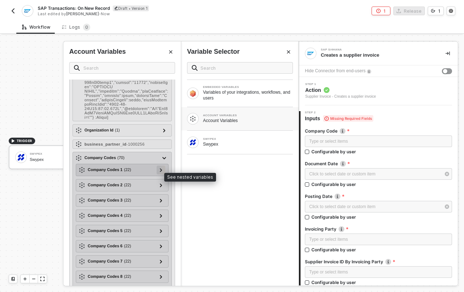
click at [160, 172] on icon at bounding box center [161, 170] width 2 height 4
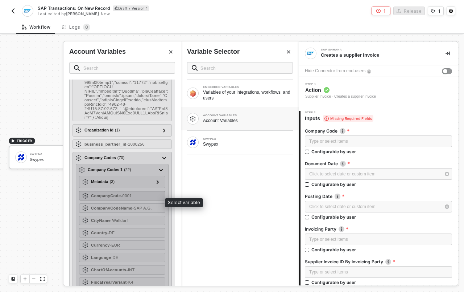
click at [144, 200] on div "CompanyCode - 0001" at bounding box center [122, 195] width 86 height 9
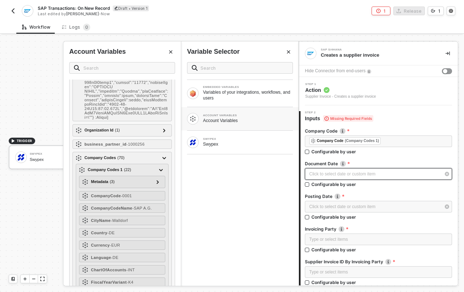
click at [357, 173] on div "Click to select date or custom item ﻿" at bounding box center [374, 173] width 131 height 7
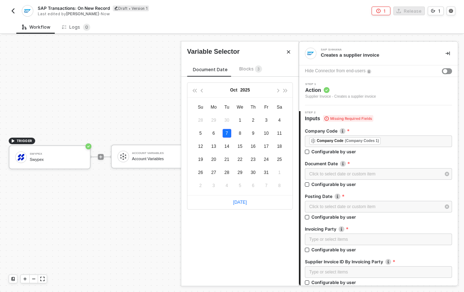
click at [248, 69] on span "Blocks 3" at bounding box center [250, 68] width 23 height 5
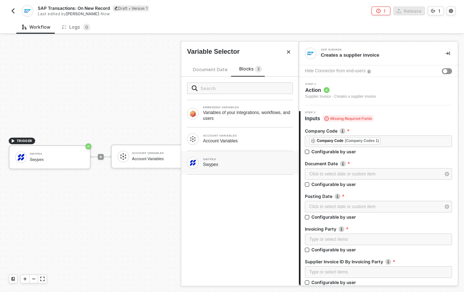
click at [234, 169] on div "SWYPEX Swypex" at bounding box center [239, 162] width 117 height 23
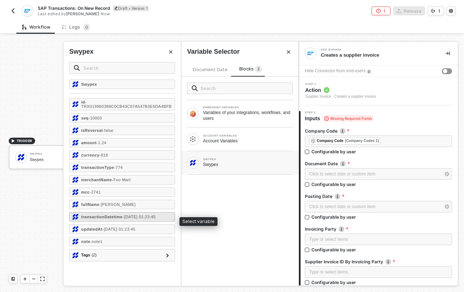
click at [150, 217] on span "- [DATE] 01:23:45" at bounding box center [139, 216] width 33 height 4
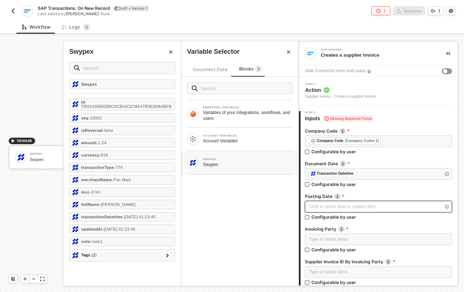
click at [330, 211] on div "Click to select date or custom item ﻿" at bounding box center [378, 207] width 147 height 12
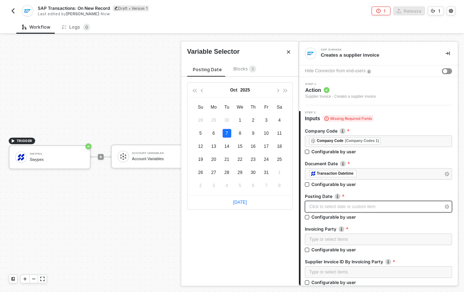
type input "[DATE]"
click at [238, 62] on div "Posting Date Blocks [DATE] Mo Tu We Th Fr Sa 28 29 30 1 2 3 4 5 6 7 8 9 10 11 1…" at bounding box center [239, 170] width 117 height 229
click at [239, 68] on span "Blocks 3" at bounding box center [245, 68] width 23 height 5
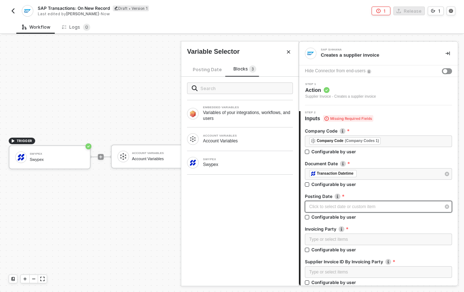
click at [326, 204] on div "Click to select date or custom item ﻿" at bounding box center [374, 206] width 131 height 7
click at [322, 204] on div "Click to select date or custom item ﻿" at bounding box center [374, 206] width 131 height 7
click at [204, 70] on span "Posting Date" at bounding box center [207, 69] width 29 height 5
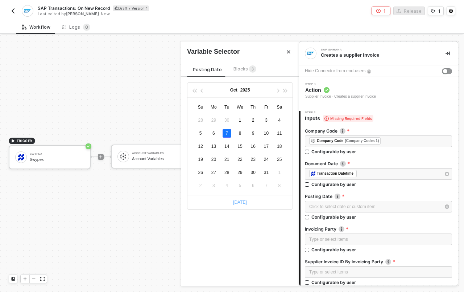
click at [239, 203] on link "[DATE]" at bounding box center [240, 201] width 14 height 5
click at [363, 207] on div "[DATE]" at bounding box center [374, 206] width 131 height 7
type input "[DATE]"
click at [239, 68] on span "Blocks 3" at bounding box center [245, 68] width 23 height 5
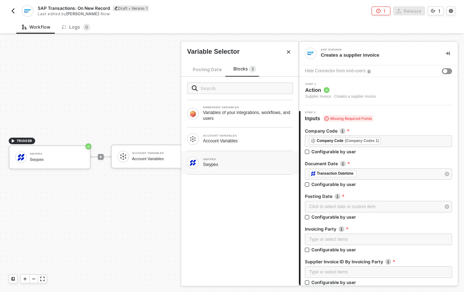
click at [223, 169] on div "SWYPEX Swypex" at bounding box center [239, 162] width 117 height 23
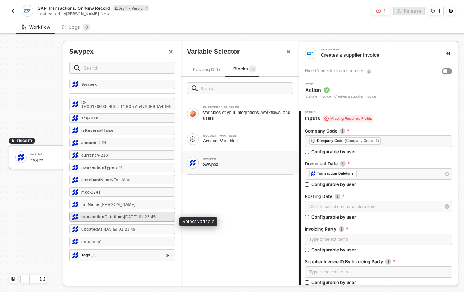
click at [141, 218] on span "- [DATE] 01:23:45" at bounding box center [139, 216] width 33 height 4
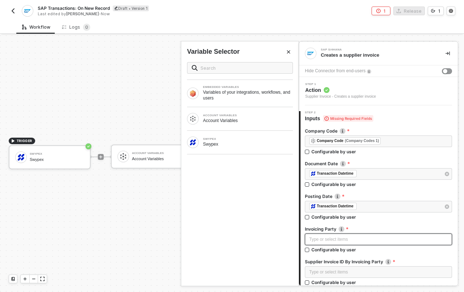
click at [357, 241] on div "Type or select items ﻿" at bounding box center [378, 239] width 139 height 7
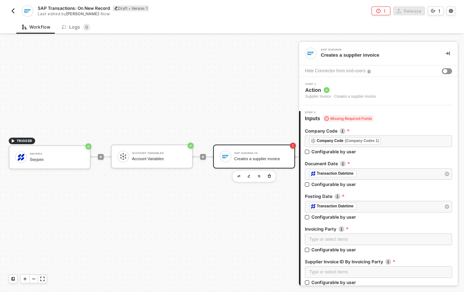
click at [220, 72] on div "TRIGGER Swypex Swypex Account Variables Account Variables SAP S/4HANA #3 Create…" at bounding box center [256, 157] width 513 height 270
click at [7, 9] on div "SAP Transactions: On New Record Draft • Version 1 Last edited by [PERSON_NAME] …" at bounding box center [232, 10] width 464 height 20
click at [10, 10] on img "button" at bounding box center [13, 11] width 6 height 6
